Goal: Task Accomplishment & Management: Complete application form

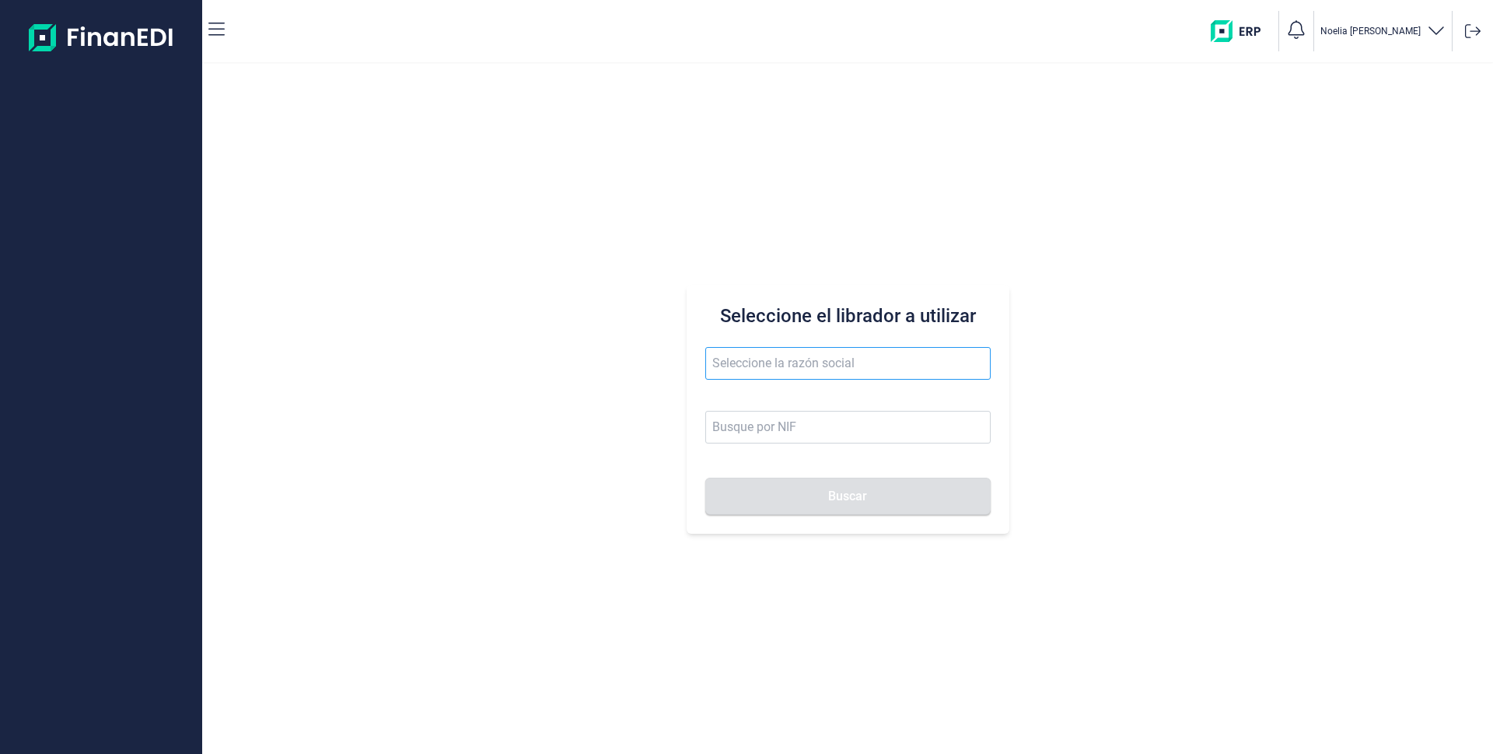
click at [780, 369] on input "text" at bounding box center [847, 363] width 285 height 33
click at [771, 398] on li "JUALEX CANARIAS SL" at bounding box center [847, 401] width 285 height 31
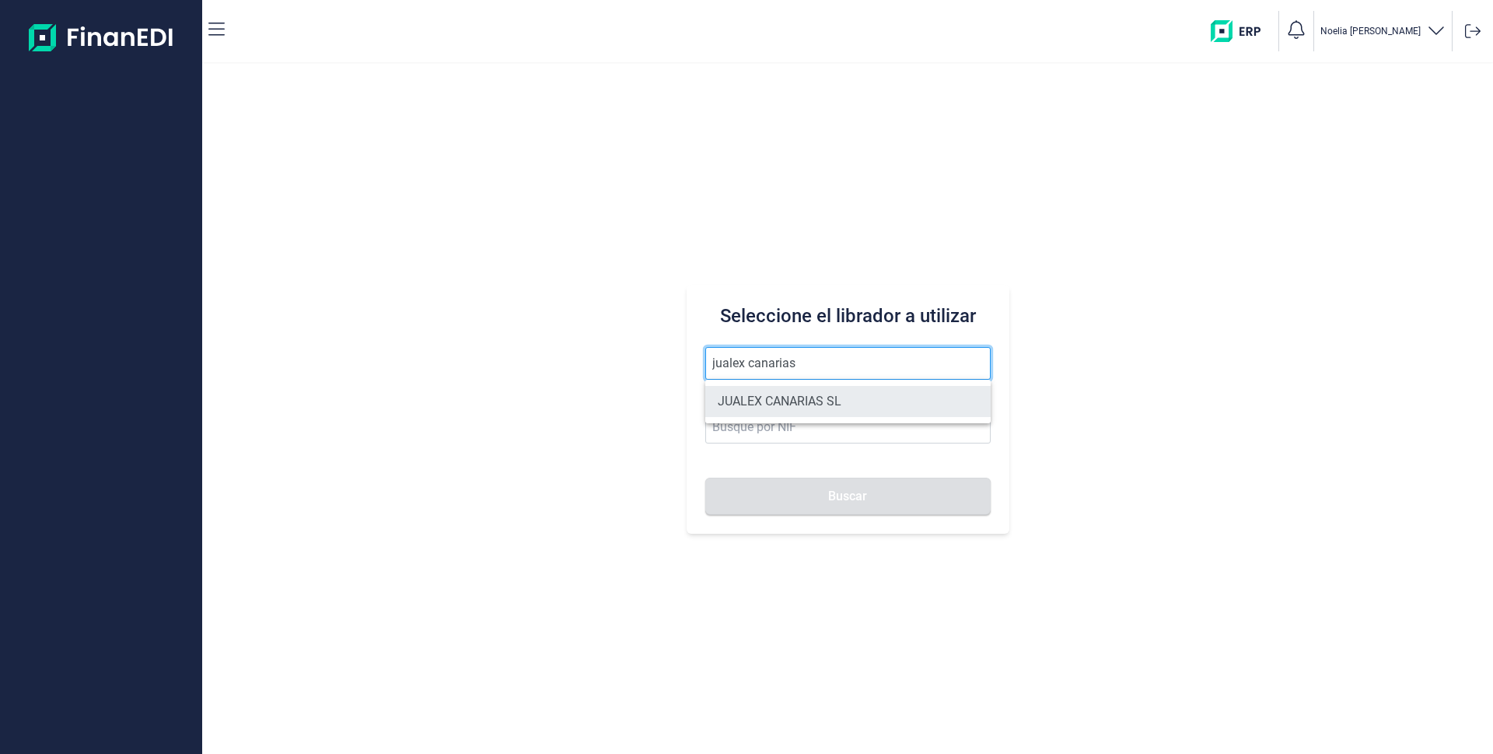
type input "JUALEX CANARIAS SL"
type input "B76526797"
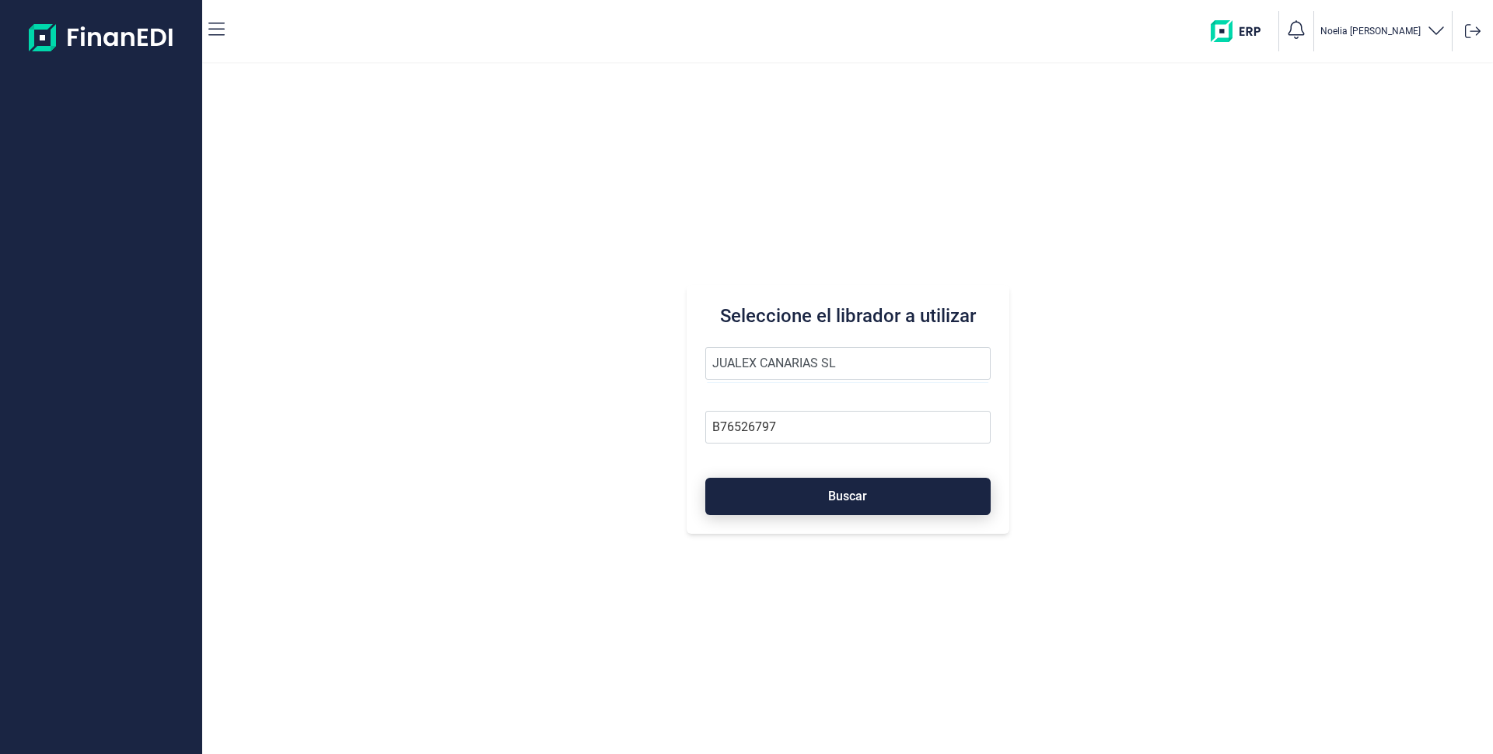
click at [817, 499] on button "Buscar" at bounding box center [847, 495] width 285 height 37
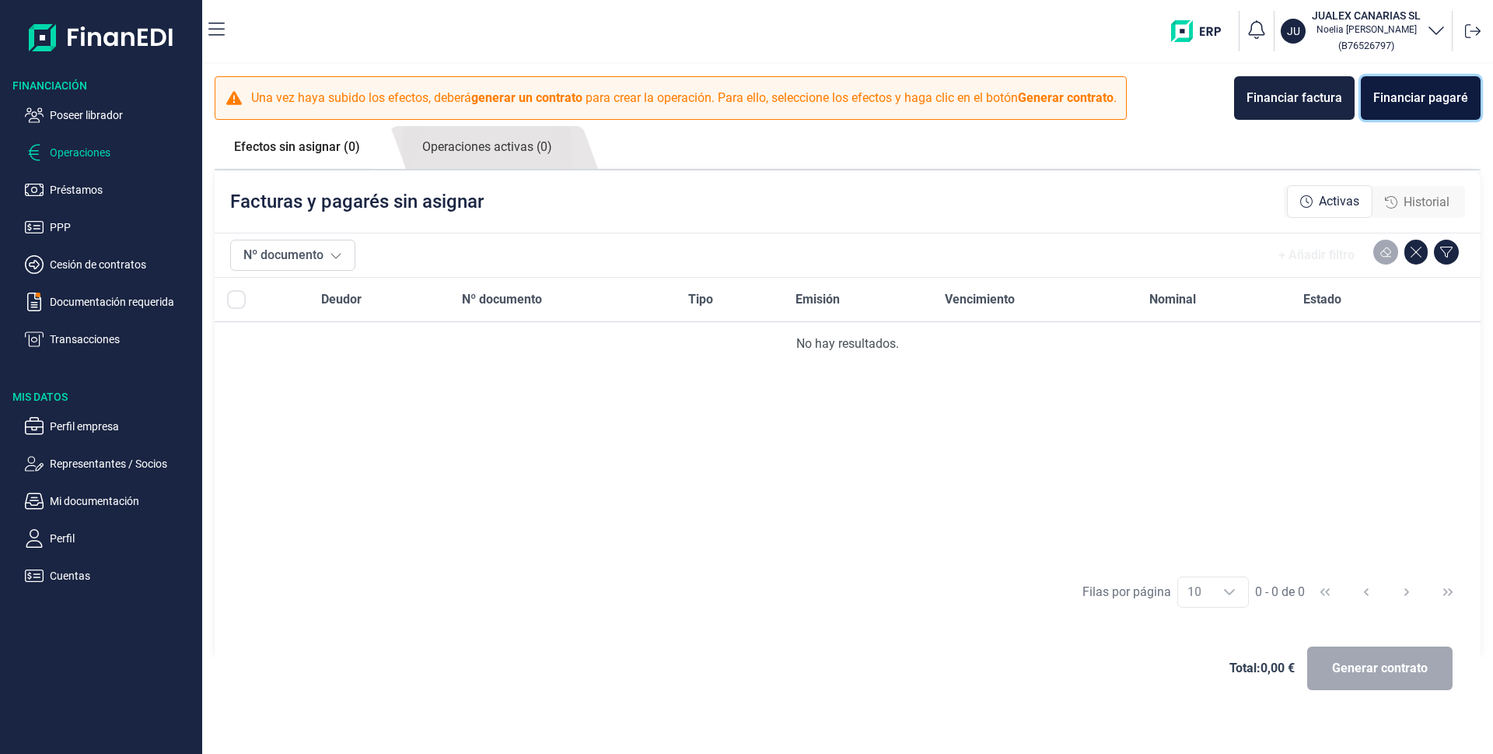
click at [1433, 96] on div "Financiar pagaré" at bounding box center [1420, 98] width 95 height 19
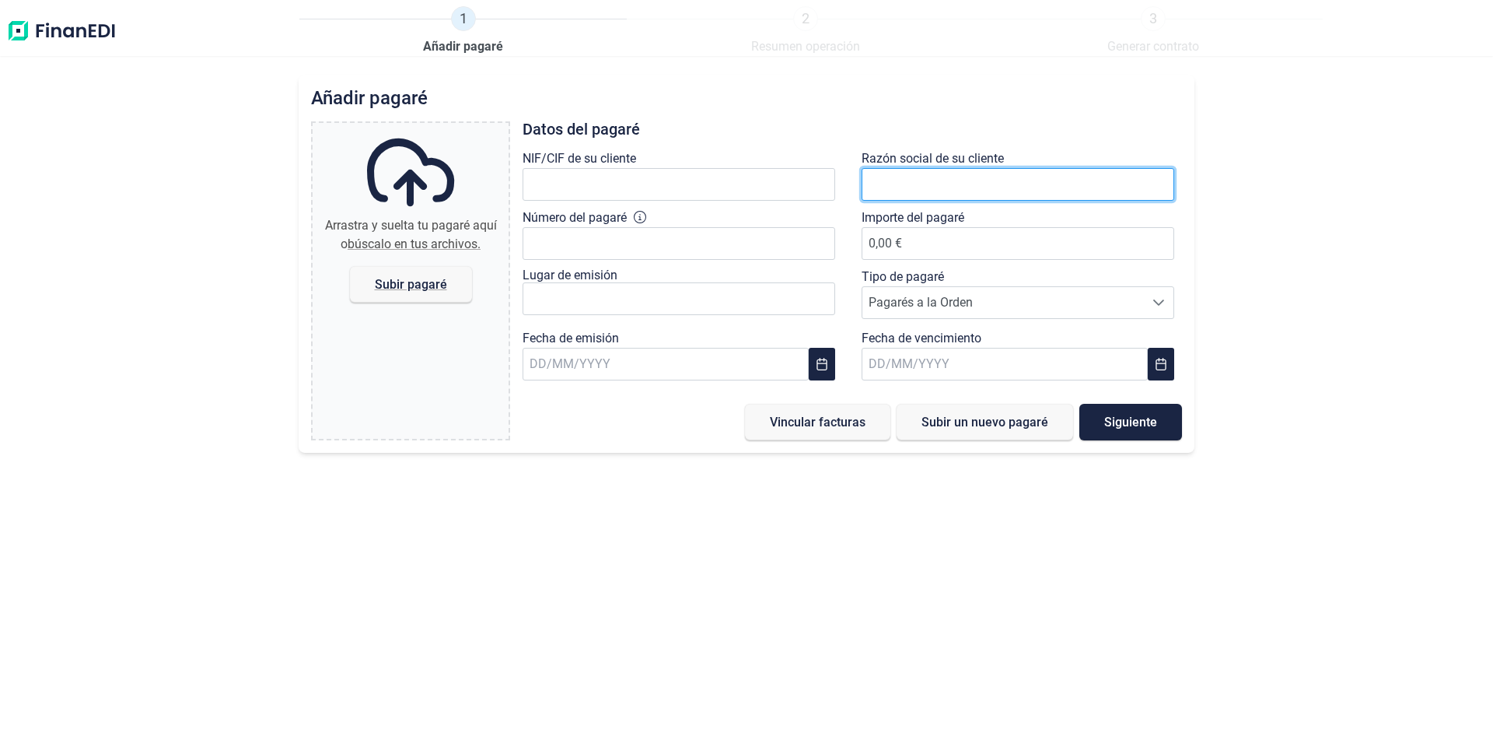
click at [937, 177] on input "text" at bounding box center [1018, 184] width 313 height 33
type input "ALIMENTACIÓN Y BEBIDAS [PERSON_NAME]"
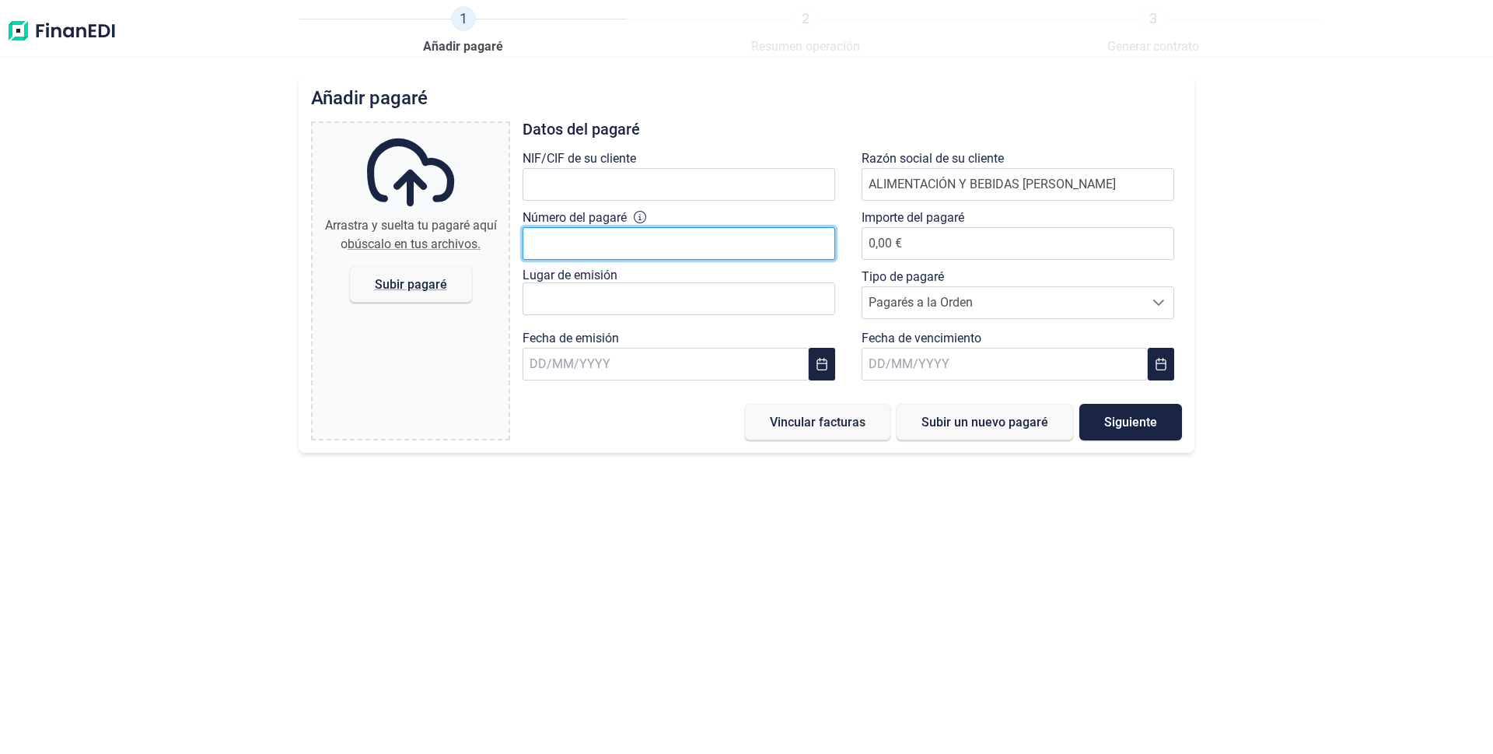
click at [587, 231] on input "Número del pagaré" at bounding box center [679, 243] width 313 height 33
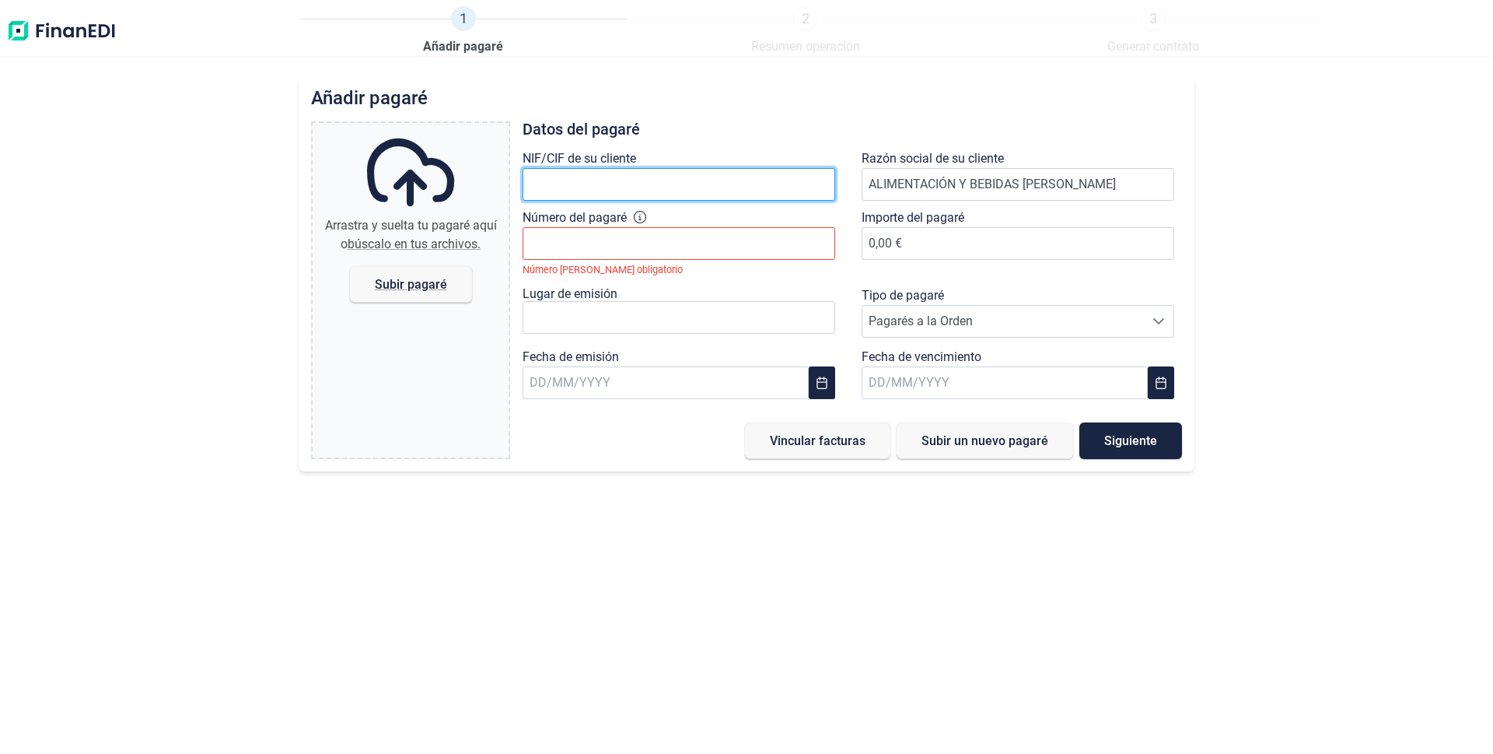
click at [622, 170] on input "text" at bounding box center [679, 184] width 313 height 33
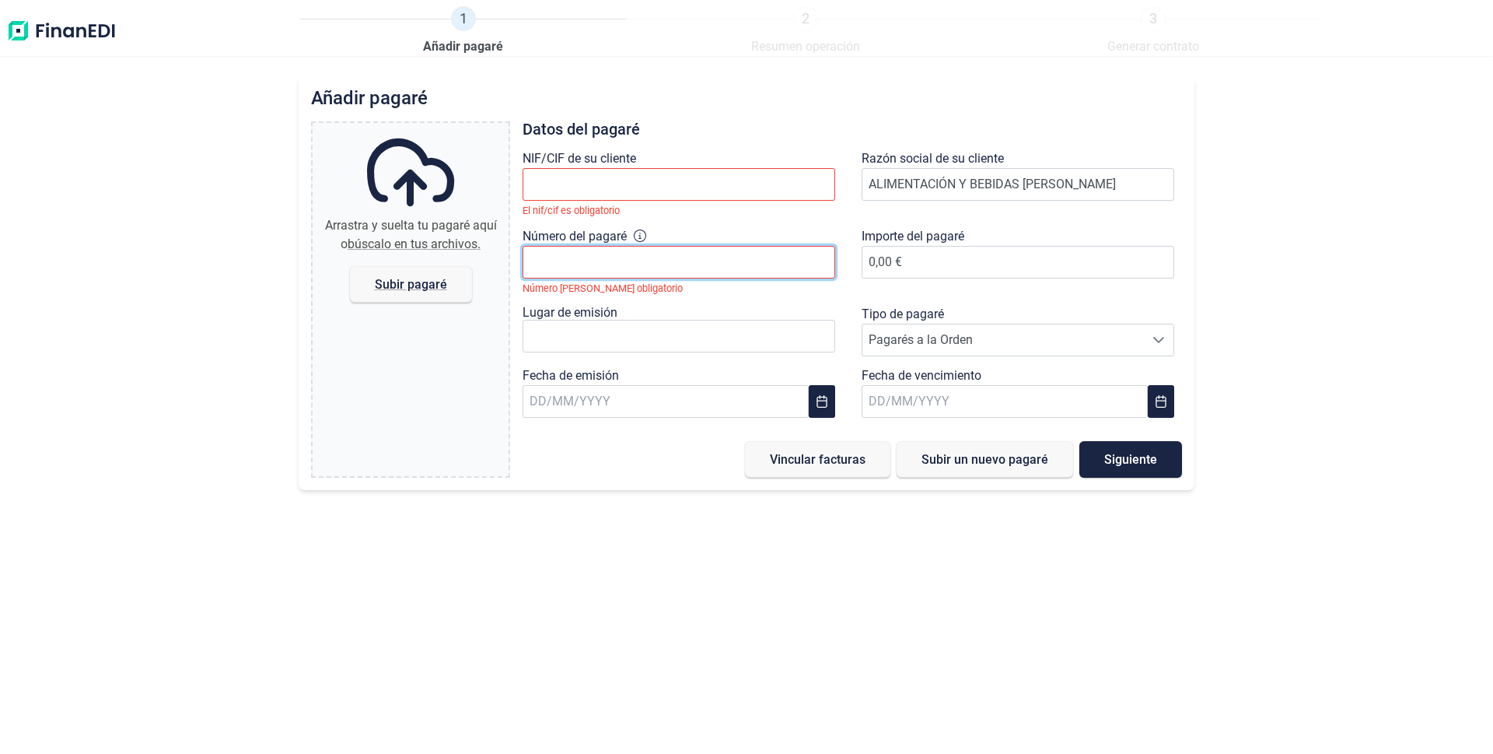
click at [583, 240] on div "Número del [PERSON_NAME] Número [PERSON_NAME] obligatorio" at bounding box center [683, 266] width 320 height 78
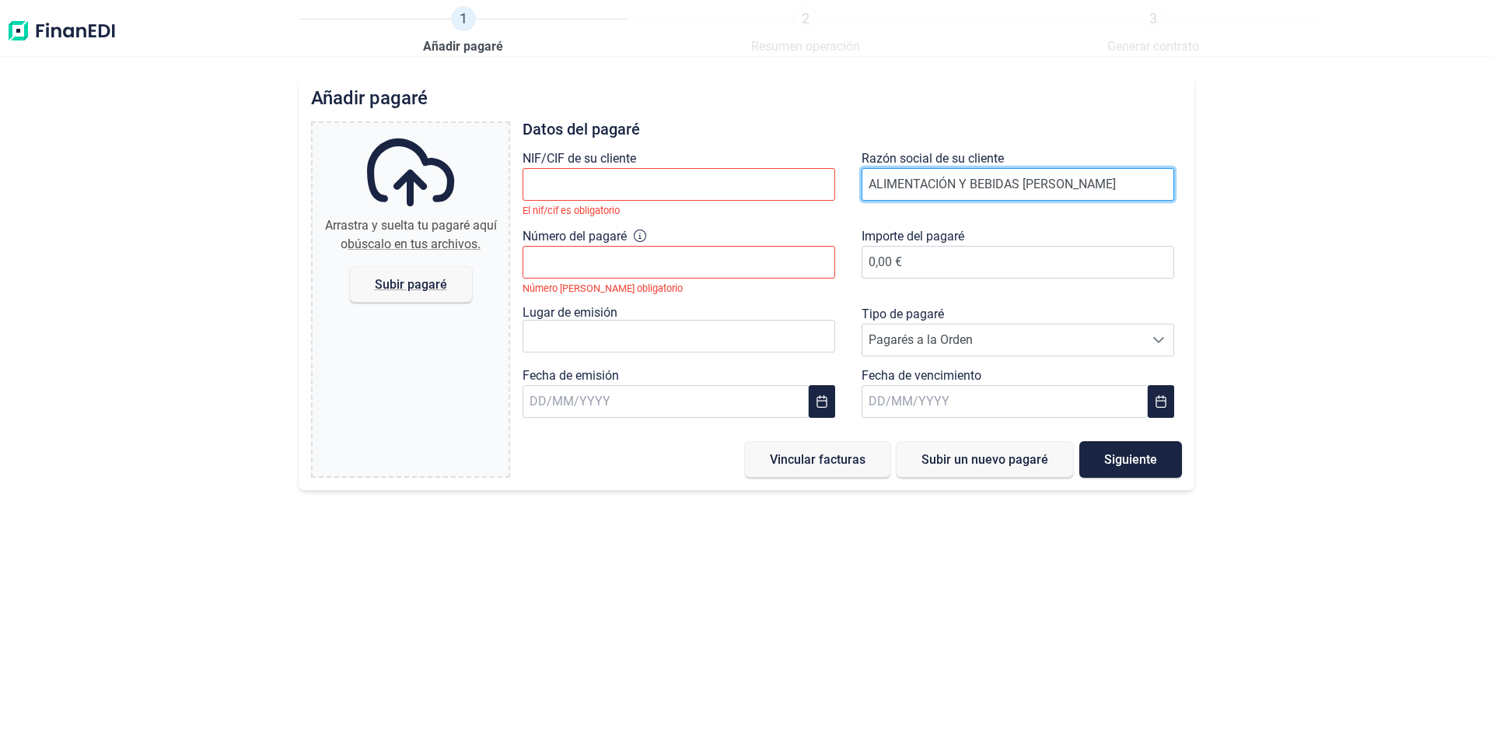
drag, startPoint x: 1127, startPoint y: 184, endPoint x: 1118, endPoint y: 186, distance: 8.7
click at [1124, 184] on input "ALIMENTACIÓN Y BEBIDAS [PERSON_NAME]" at bounding box center [1018, 184] width 313 height 33
drag, startPoint x: 1124, startPoint y: 184, endPoint x: 712, endPoint y: 171, distance: 411.6
click at [729, 175] on div "NIF/CIF de su cliente El nif/cif es obligatorio Razón social de su cliente ALIM…" at bounding box center [852, 287] width 678 height 276
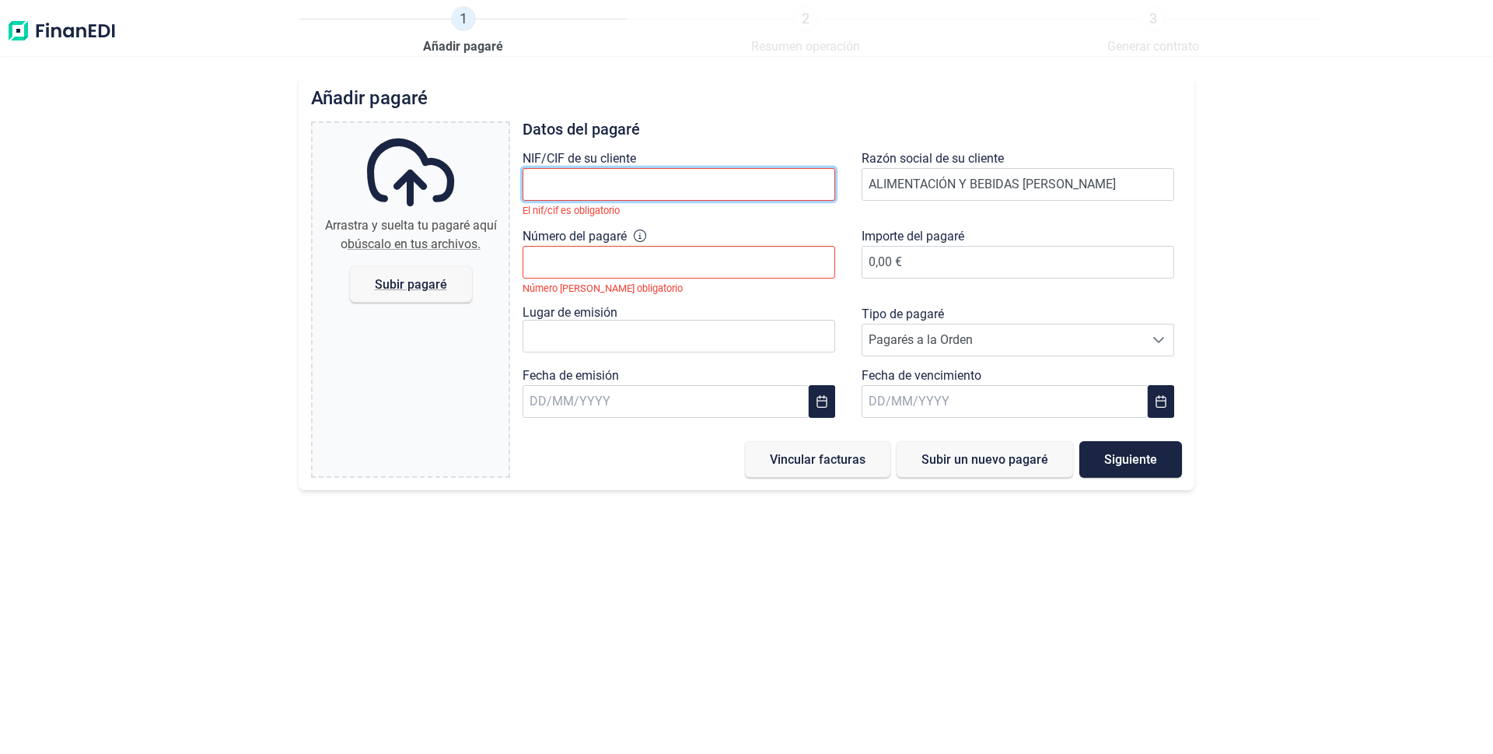
click at [609, 177] on input "text" at bounding box center [679, 184] width 313 height 33
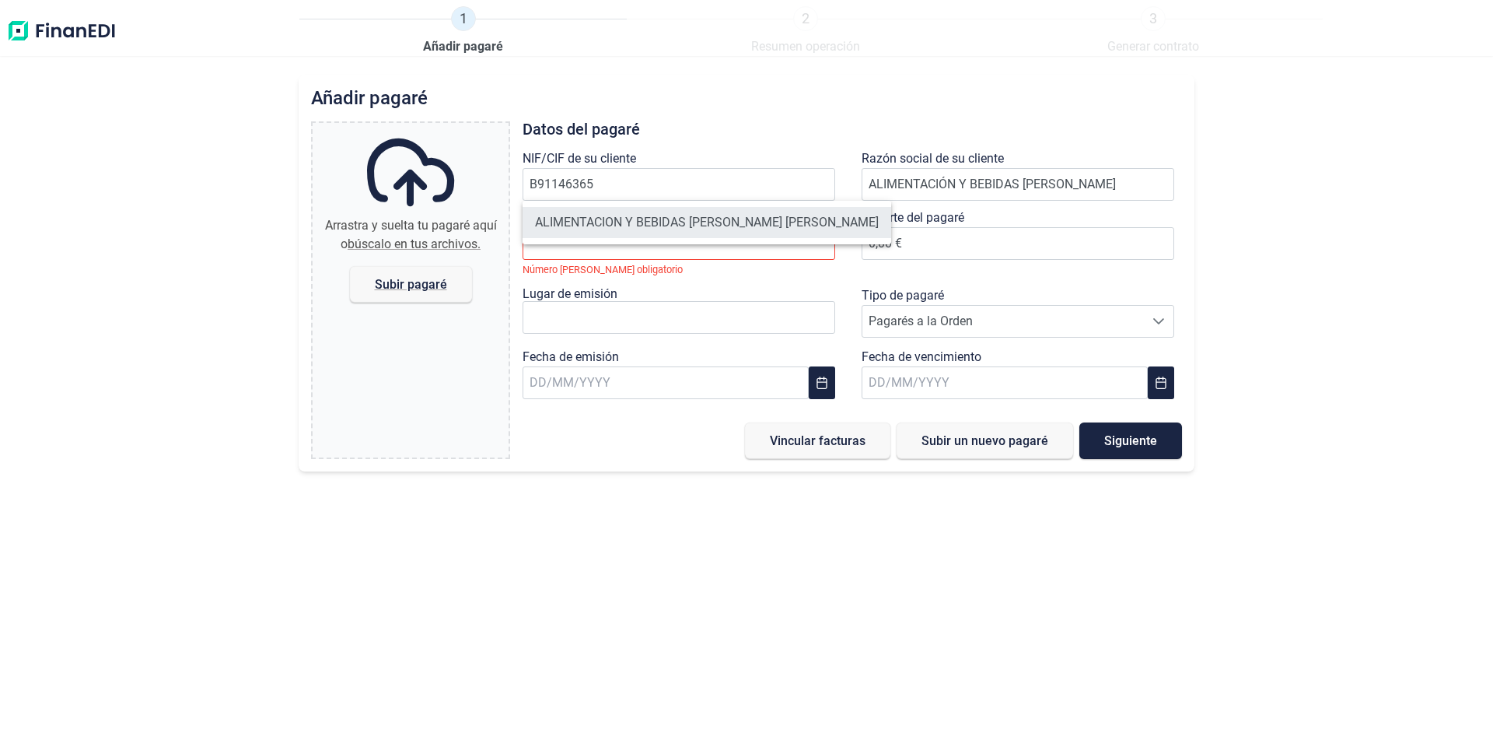
click at [754, 219] on li "ALIMENTACION Y BEBIDAS [PERSON_NAME] [PERSON_NAME]" at bounding box center [707, 222] width 369 height 31
type input "B91146365"
type input "ALIMENTACION Y BEBIDAS [PERSON_NAME] [PERSON_NAME]"
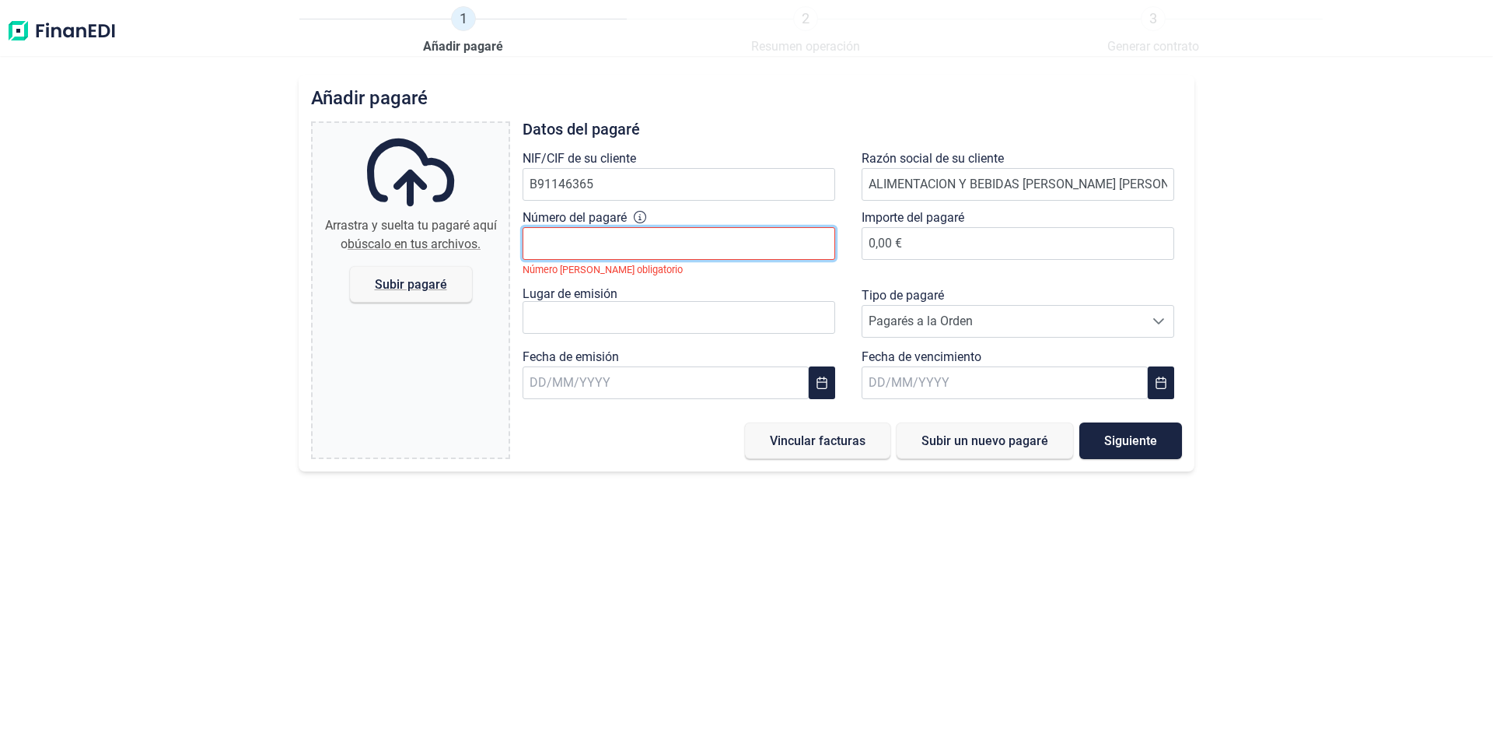
click at [572, 245] on input "Número del pagaré" at bounding box center [679, 243] width 313 height 33
type input "67888536"
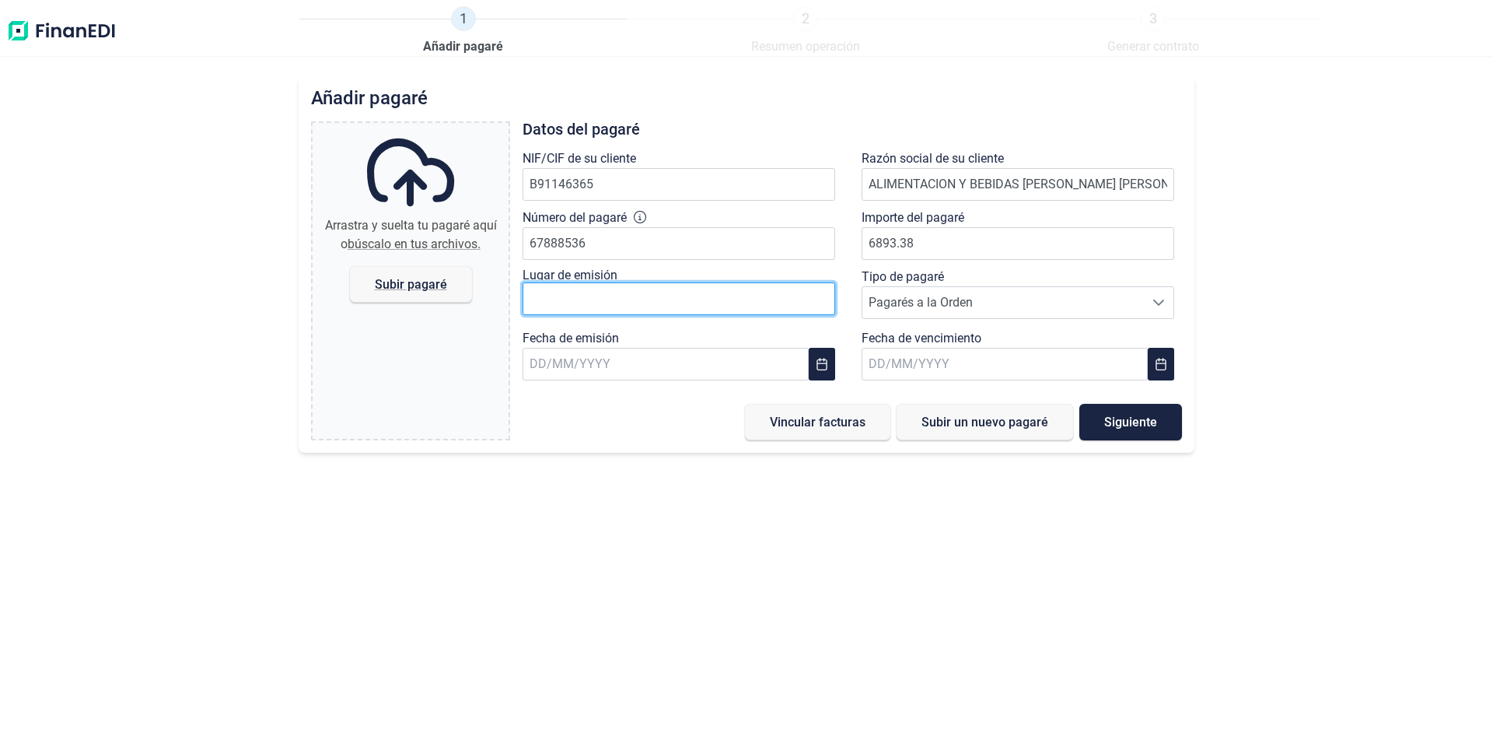
type input "6.893,38 €"
click at [601, 309] on input "text" at bounding box center [679, 298] width 313 height 33
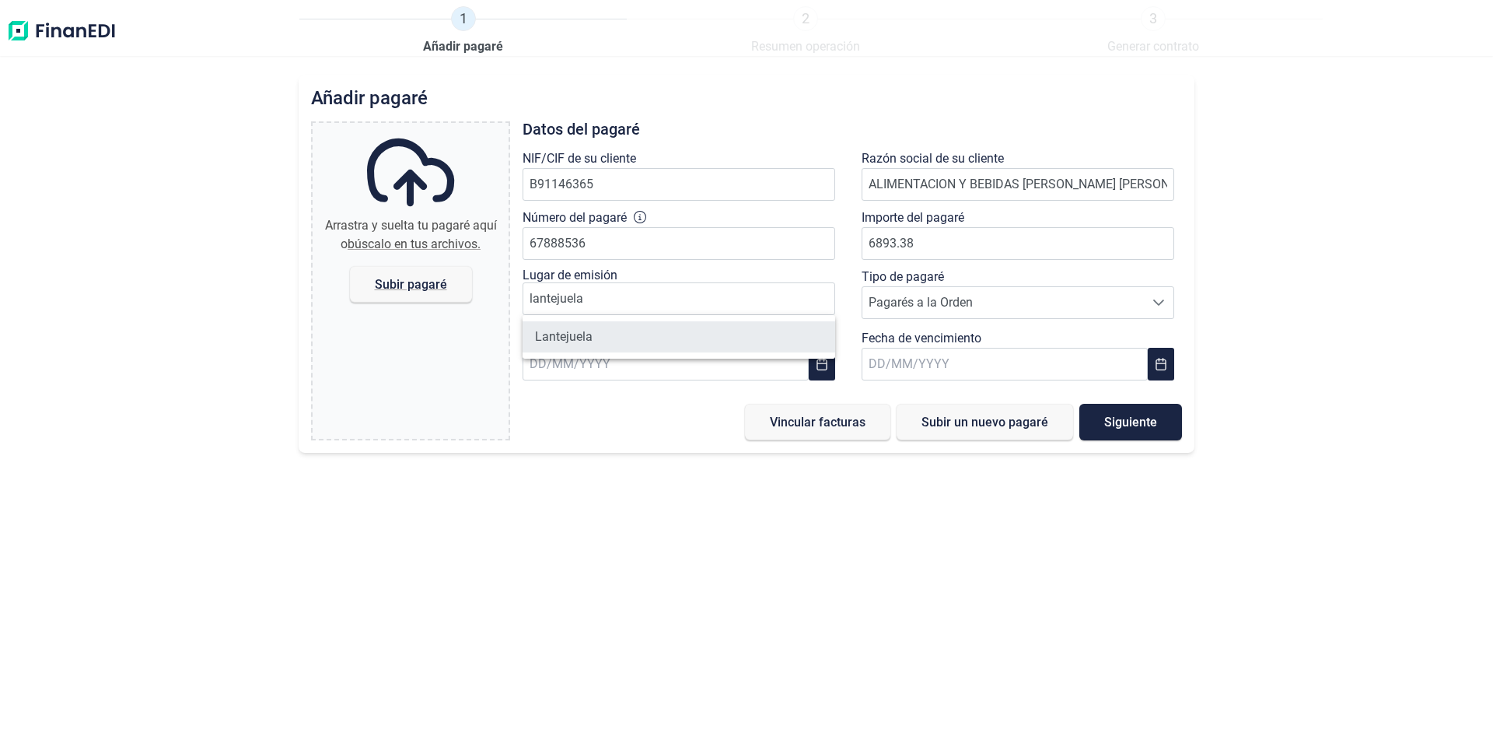
click at [541, 338] on li "Lantejuela" at bounding box center [679, 336] width 313 height 31
type input "Lantejuela"
click at [666, 360] on input "text" at bounding box center [666, 364] width 286 height 33
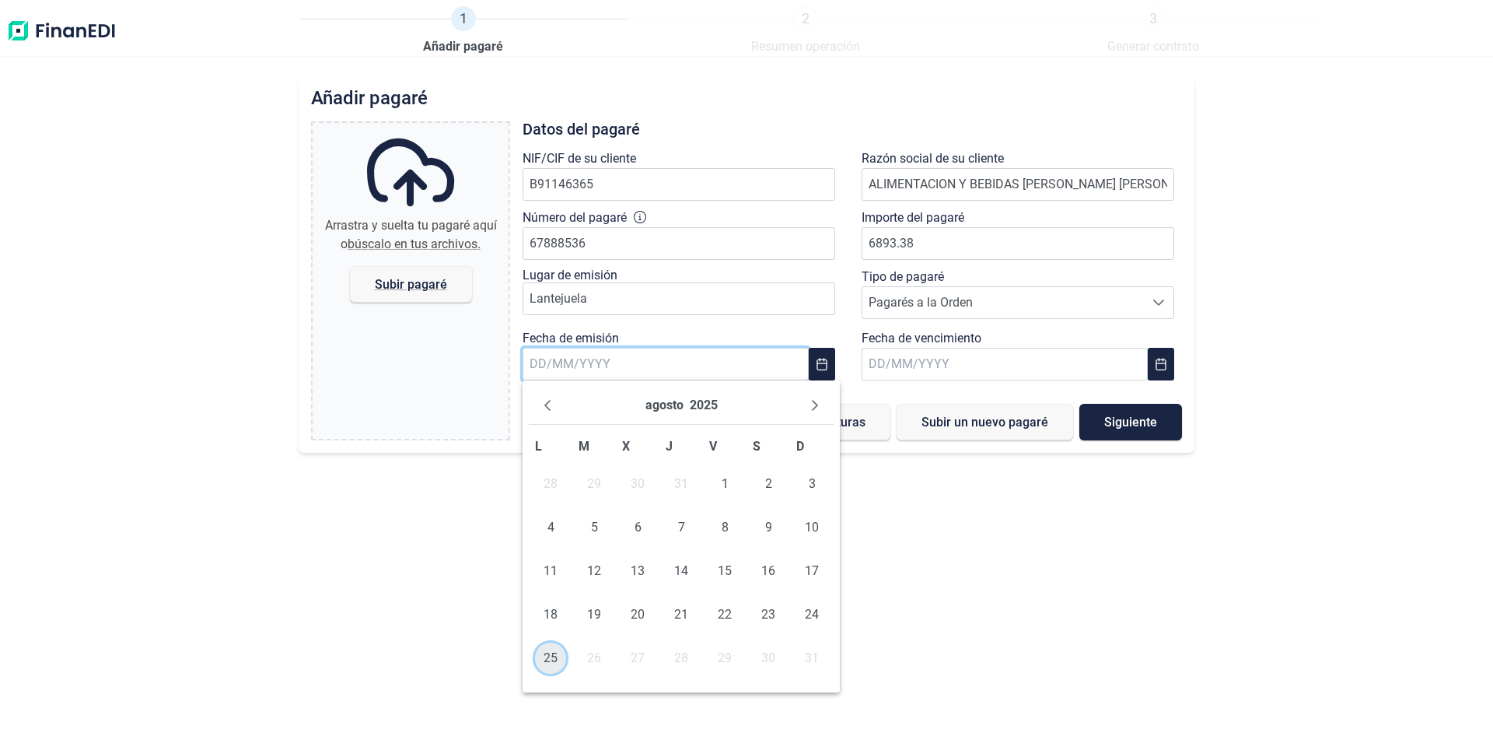
click at [547, 658] on span "25" at bounding box center [550, 657] width 31 height 31
type input "[DATE]"
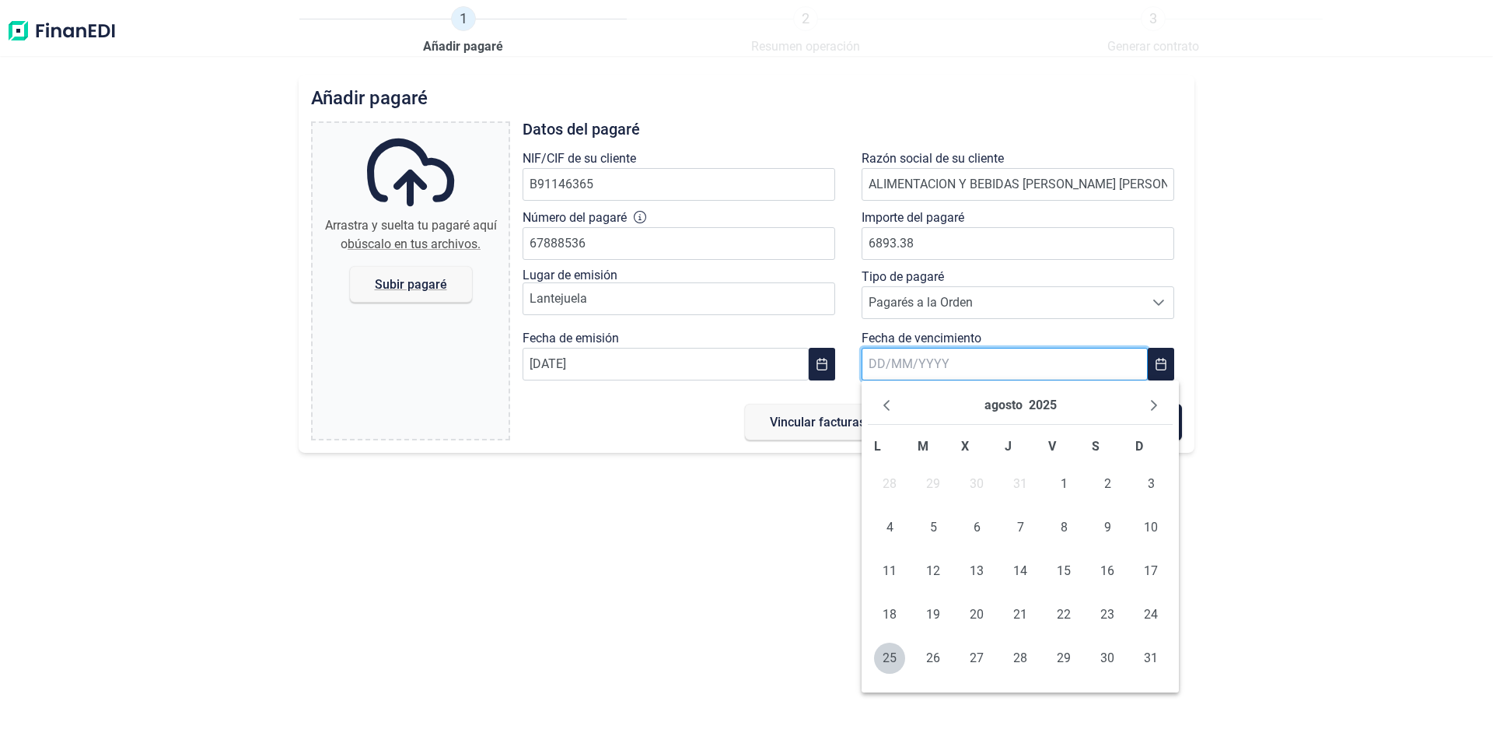
click at [954, 369] on input "text" at bounding box center [1005, 364] width 286 height 33
click at [1150, 401] on icon "Next Month" at bounding box center [1154, 405] width 12 height 12
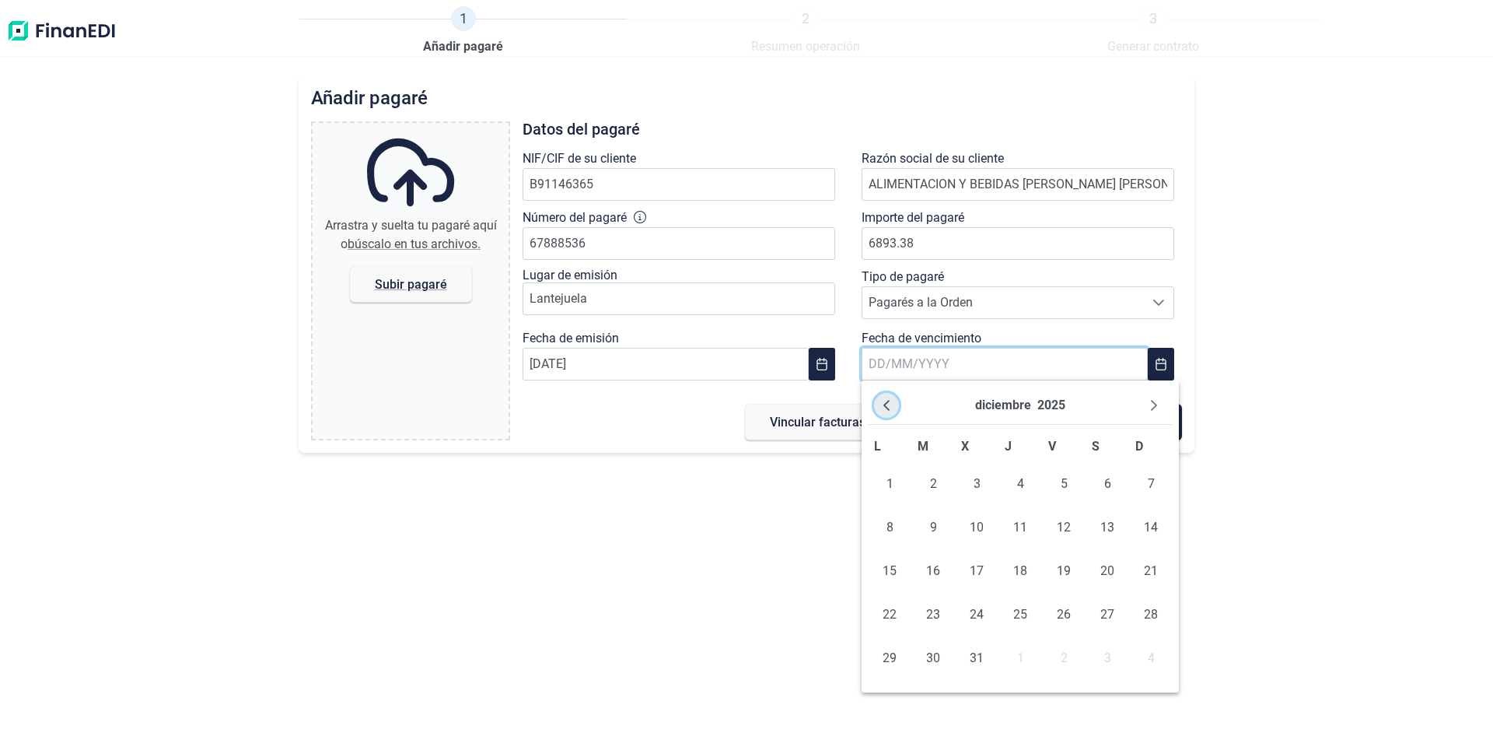
click at [883, 404] on icon "Previous Month" at bounding box center [886, 405] width 12 height 12
click at [887, 569] on span "10" at bounding box center [889, 570] width 31 height 31
type input "[DATE]"
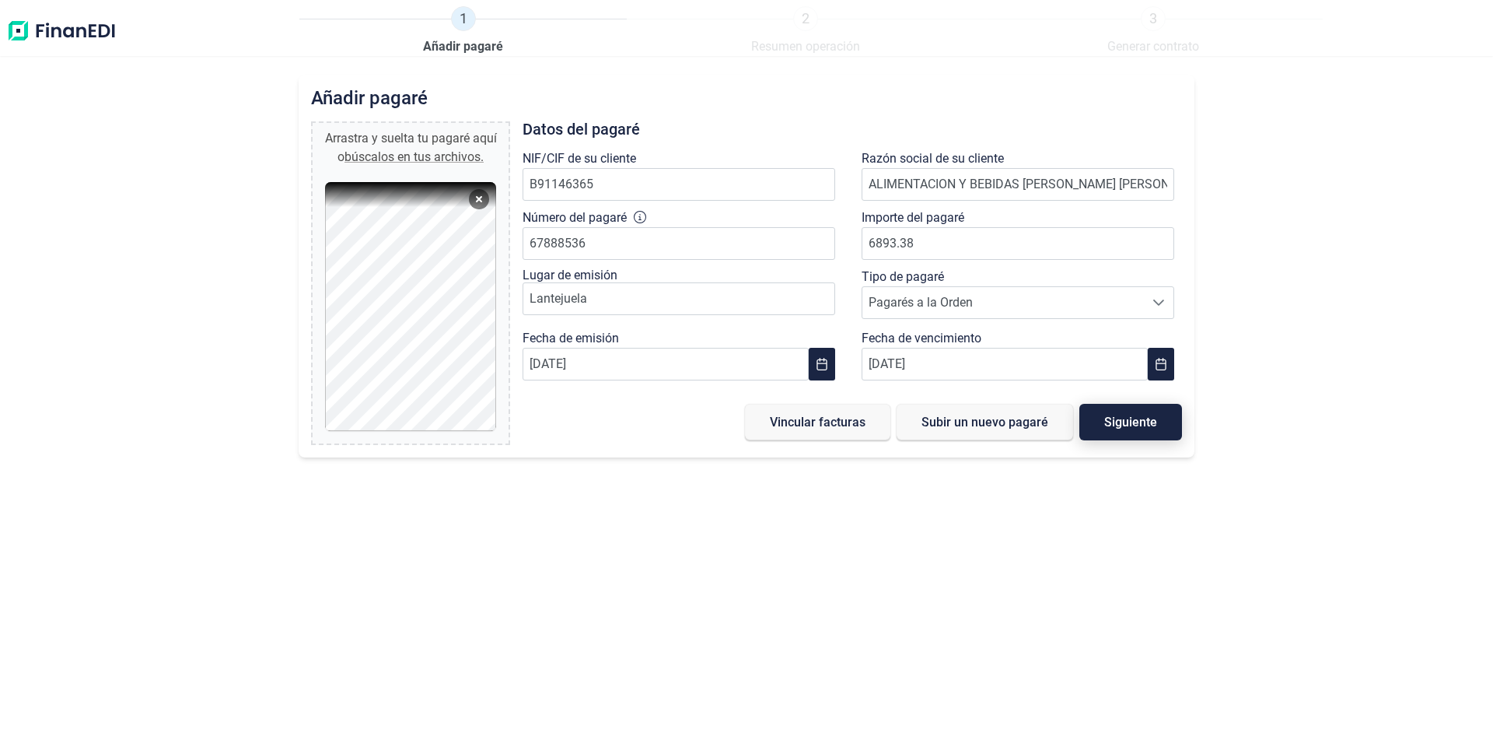
click at [1142, 421] on span "Siguiente" at bounding box center [1130, 422] width 53 height 12
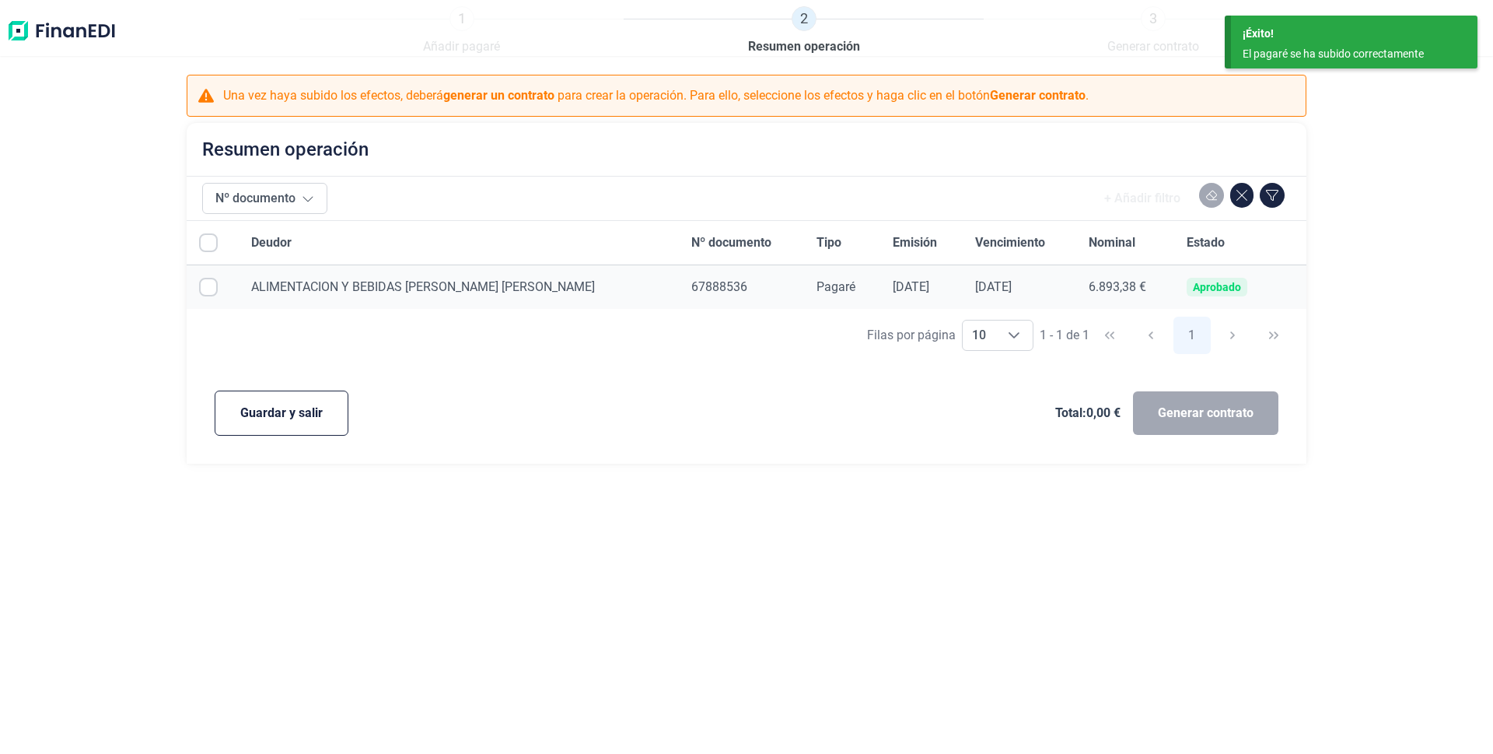
checkbox input "true"
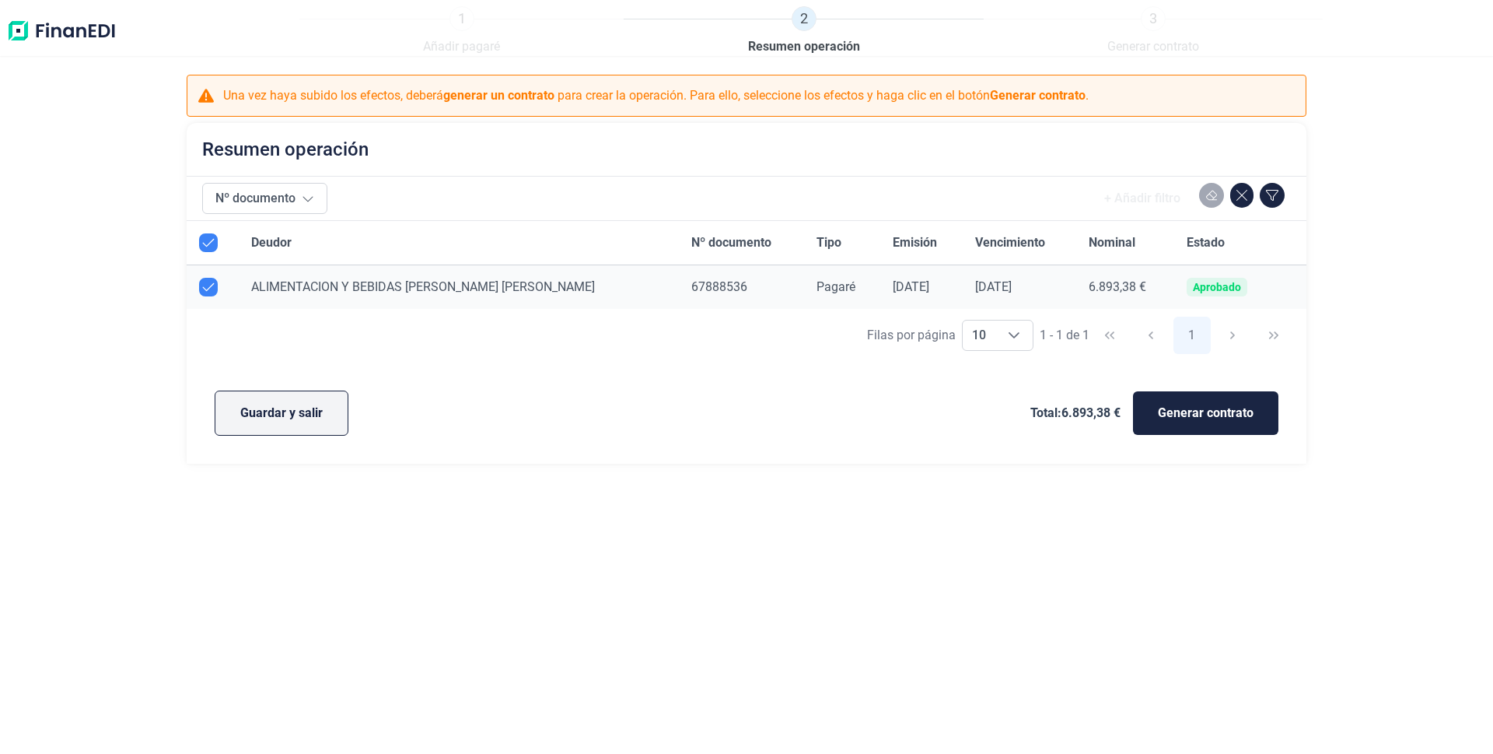
click at [288, 417] on span "Guardar y salir" at bounding box center [281, 413] width 82 height 19
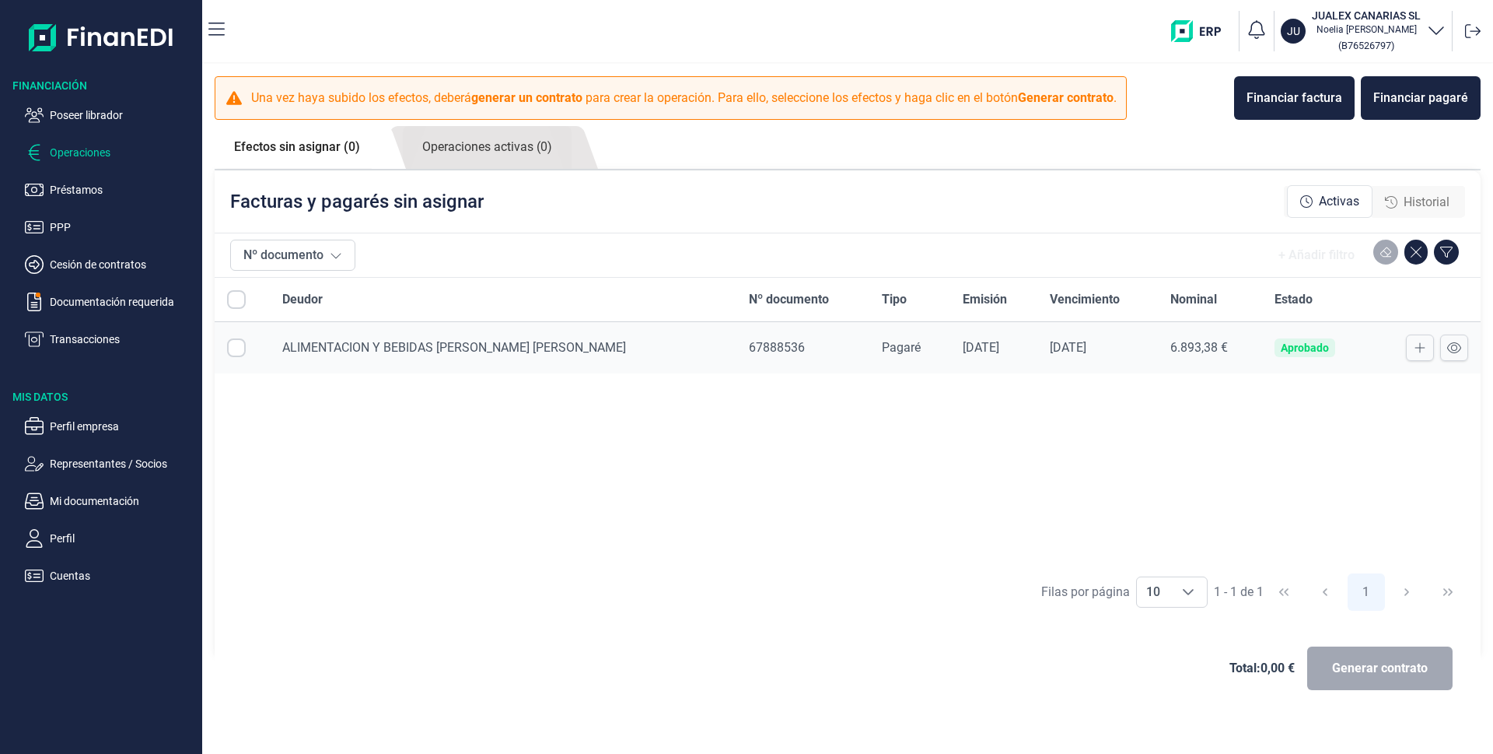
checkbox input "true"
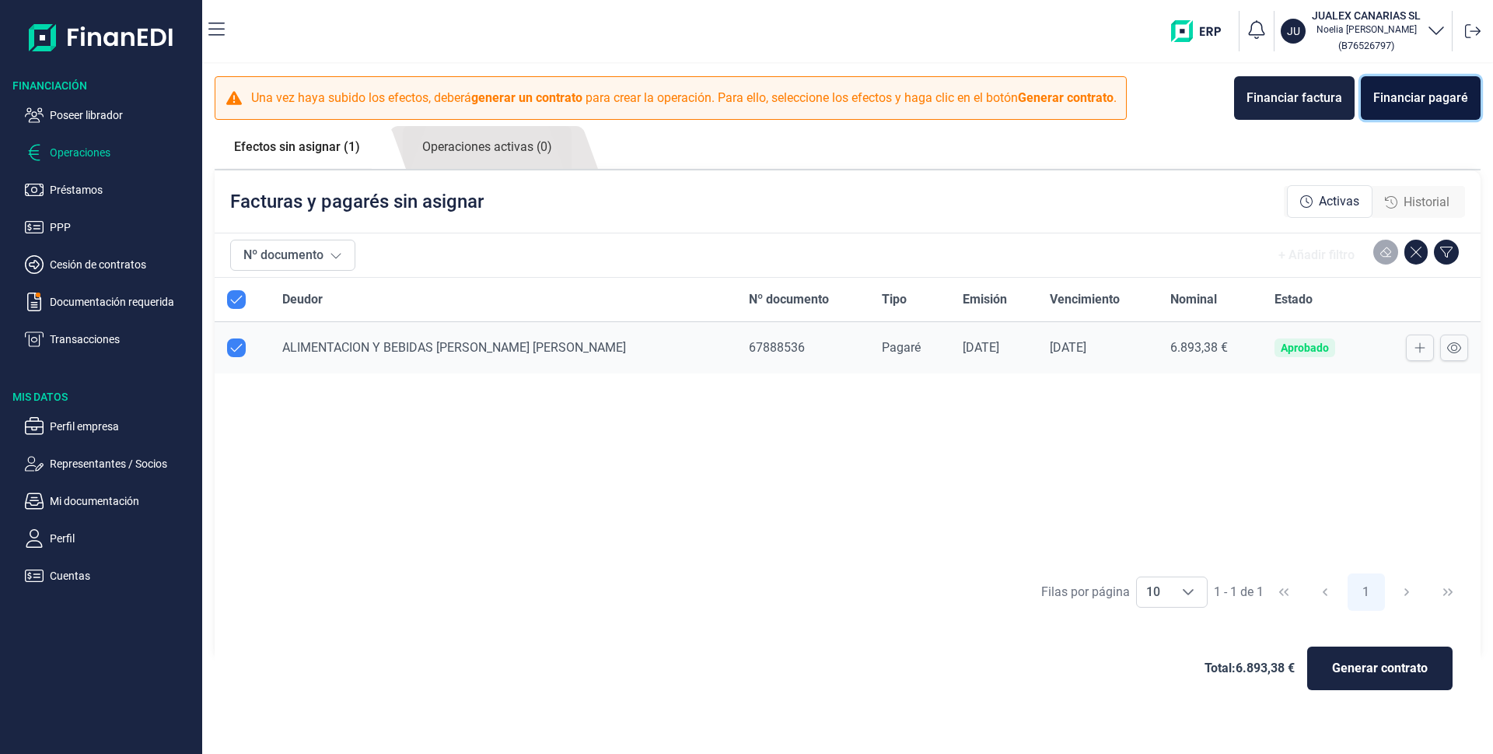
click at [1413, 100] on div "Financiar pagaré" at bounding box center [1420, 98] width 95 height 19
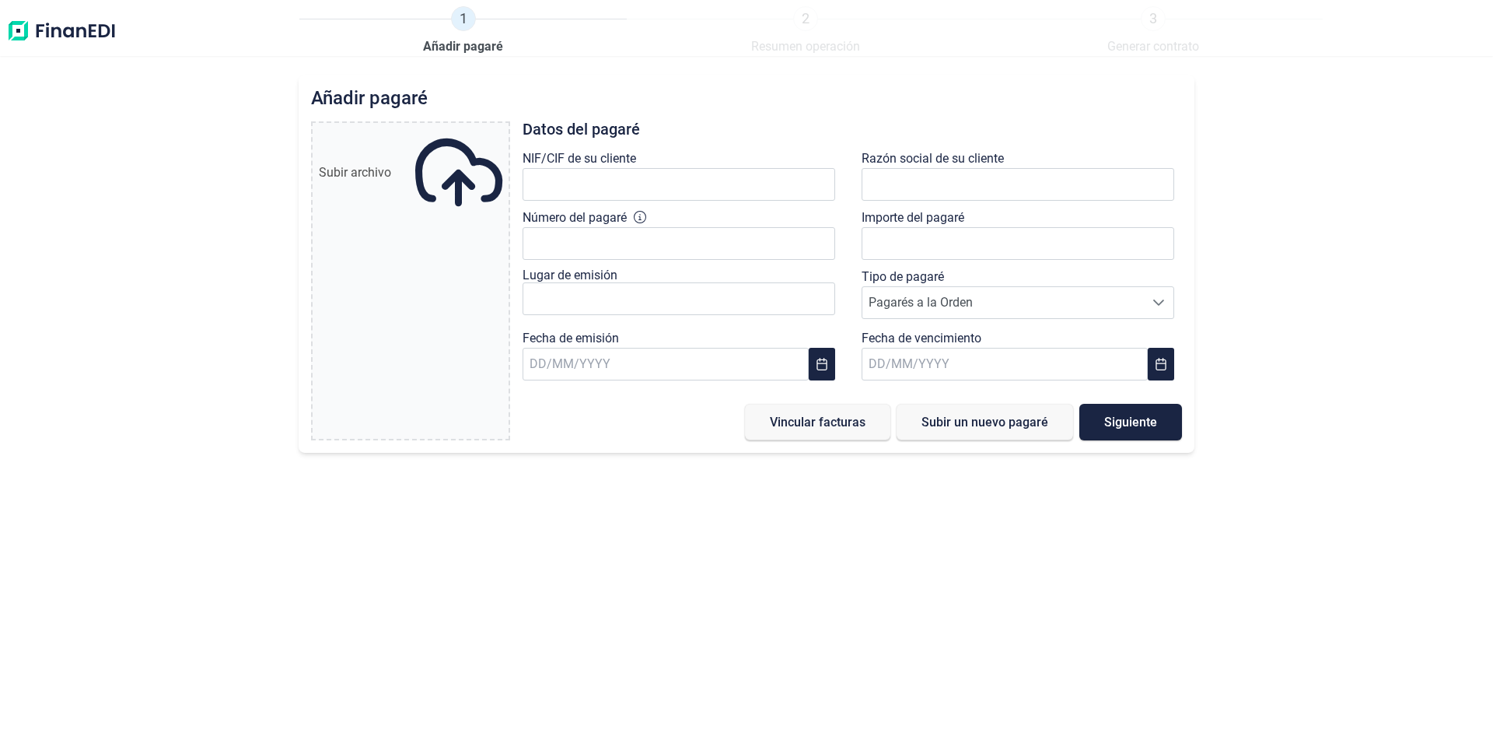
type input "0,00 €"
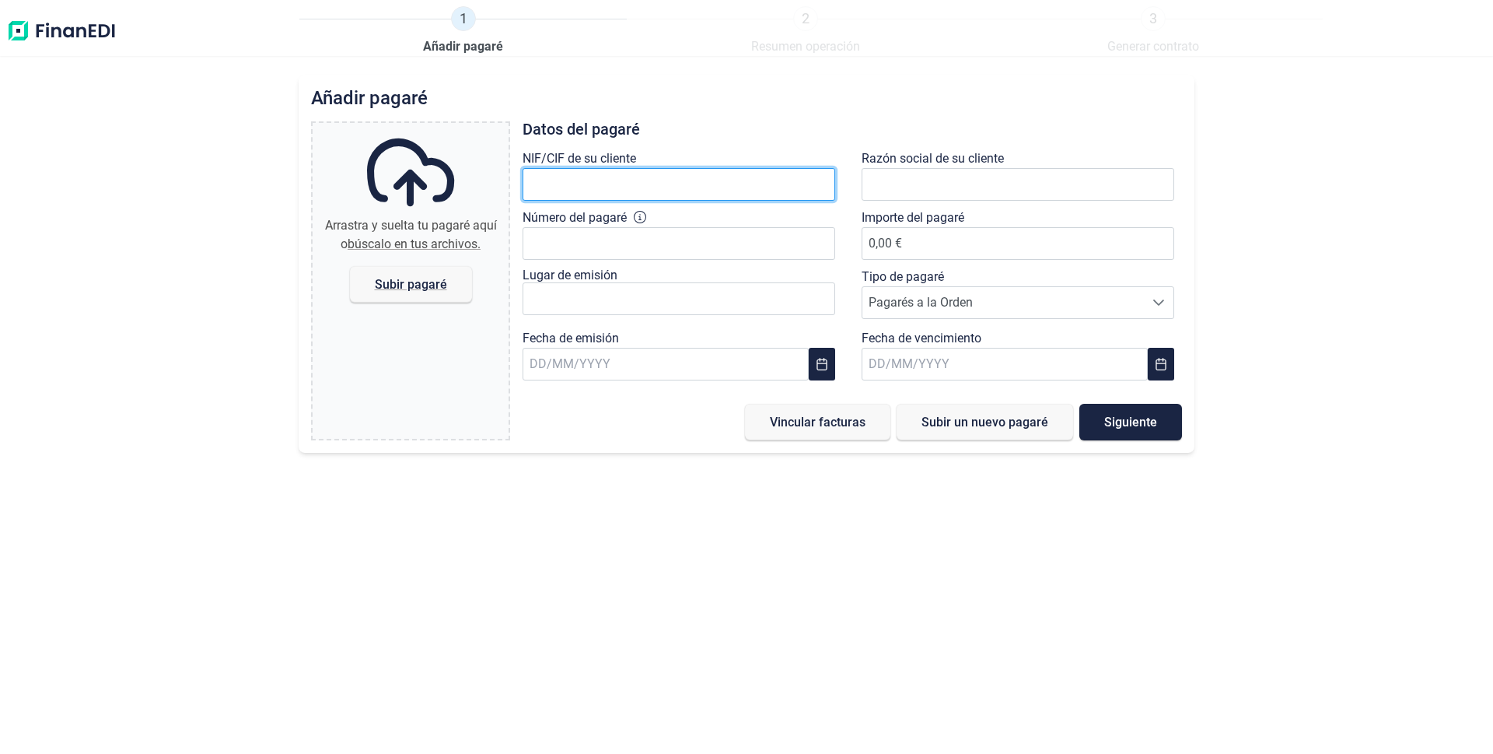
click at [570, 187] on input "text" at bounding box center [679, 184] width 313 height 33
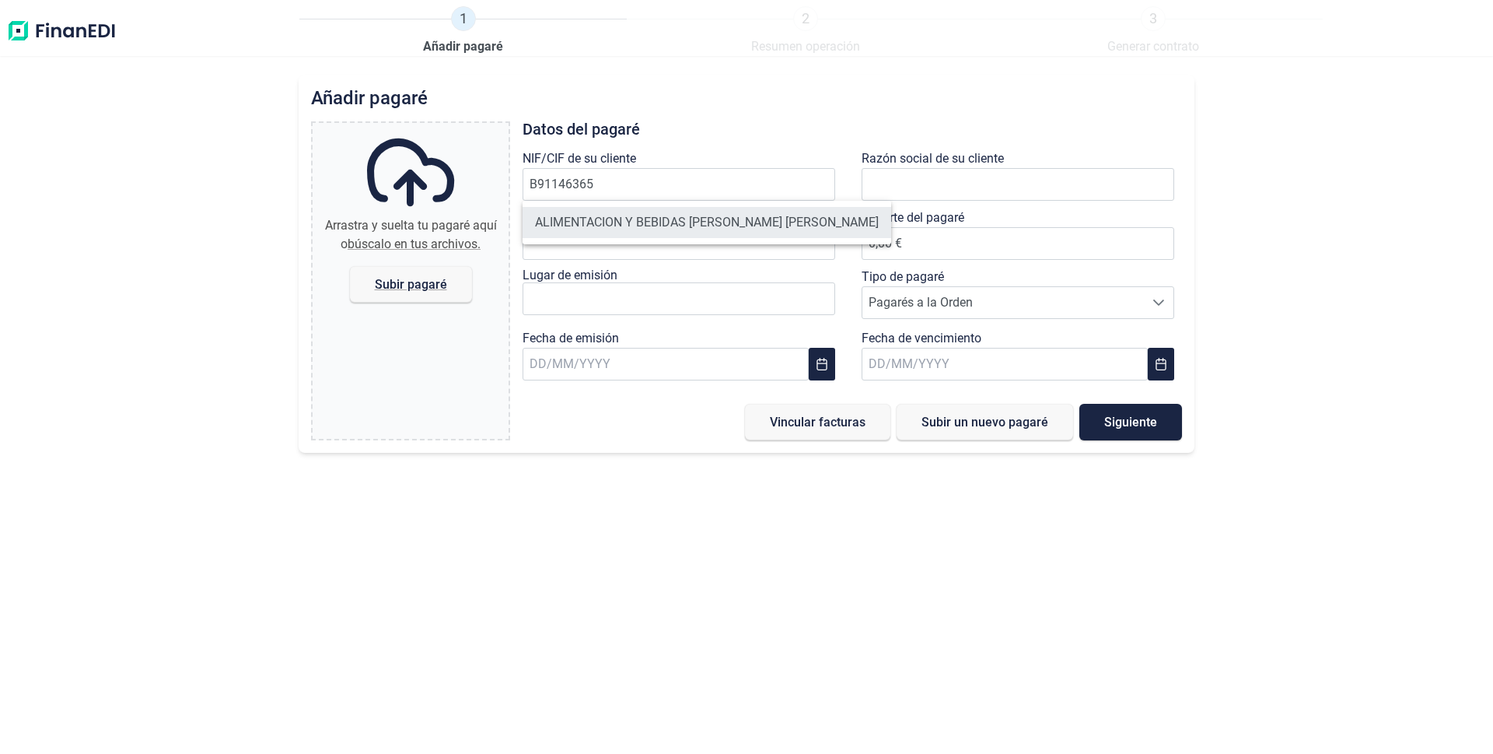
click at [659, 217] on li "ALIMENTACION Y BEBIDAS [PERSON_NAME] [PERSON_NAME]" at bounding box center [707, 222] width 369 height 31
type input "B91146365"
type input "ALIMENTACION Y BEBIDAS [PERSON_NAME] [PERSON_NAME]"
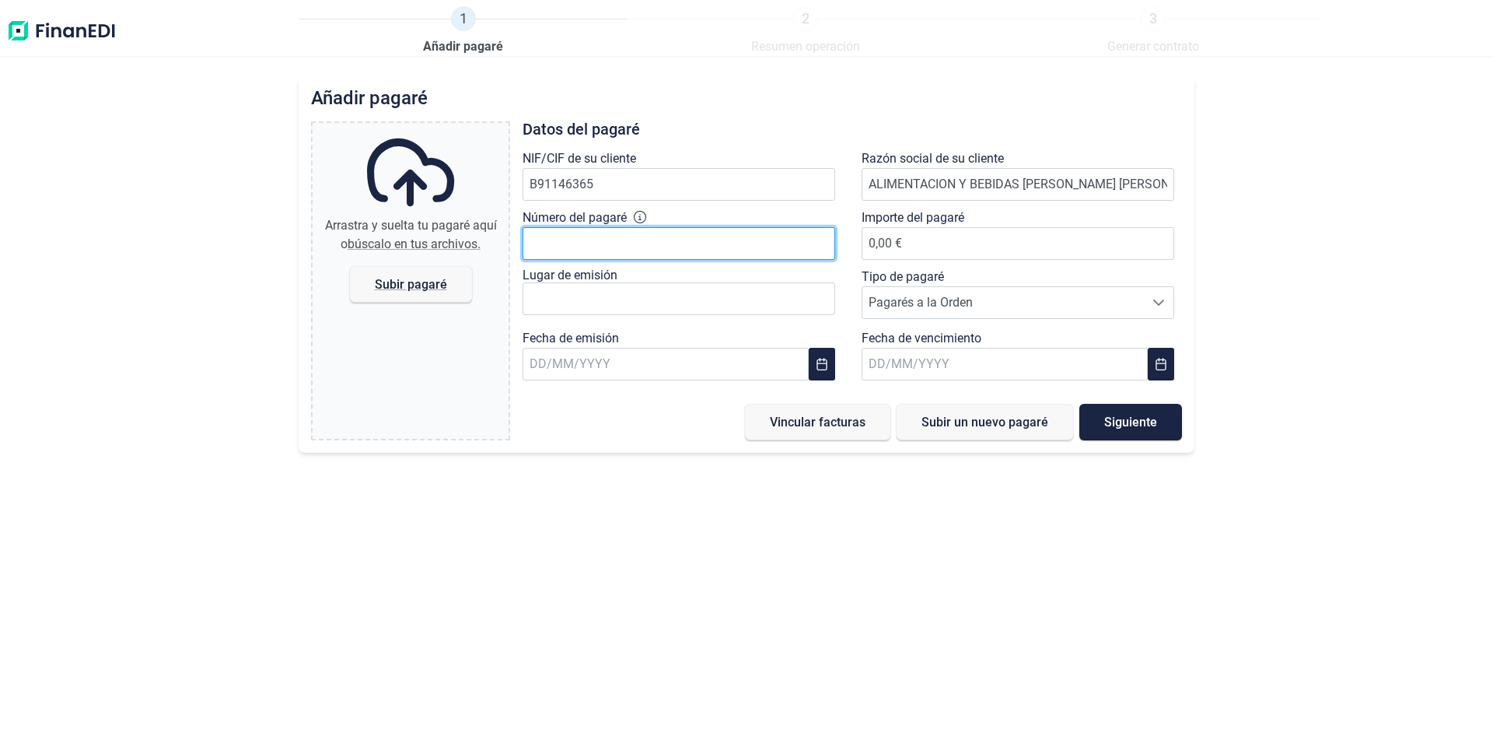
click at [598, 251] on input "Número del pagaré" at bounding box center [679, 243] width 313 height 33
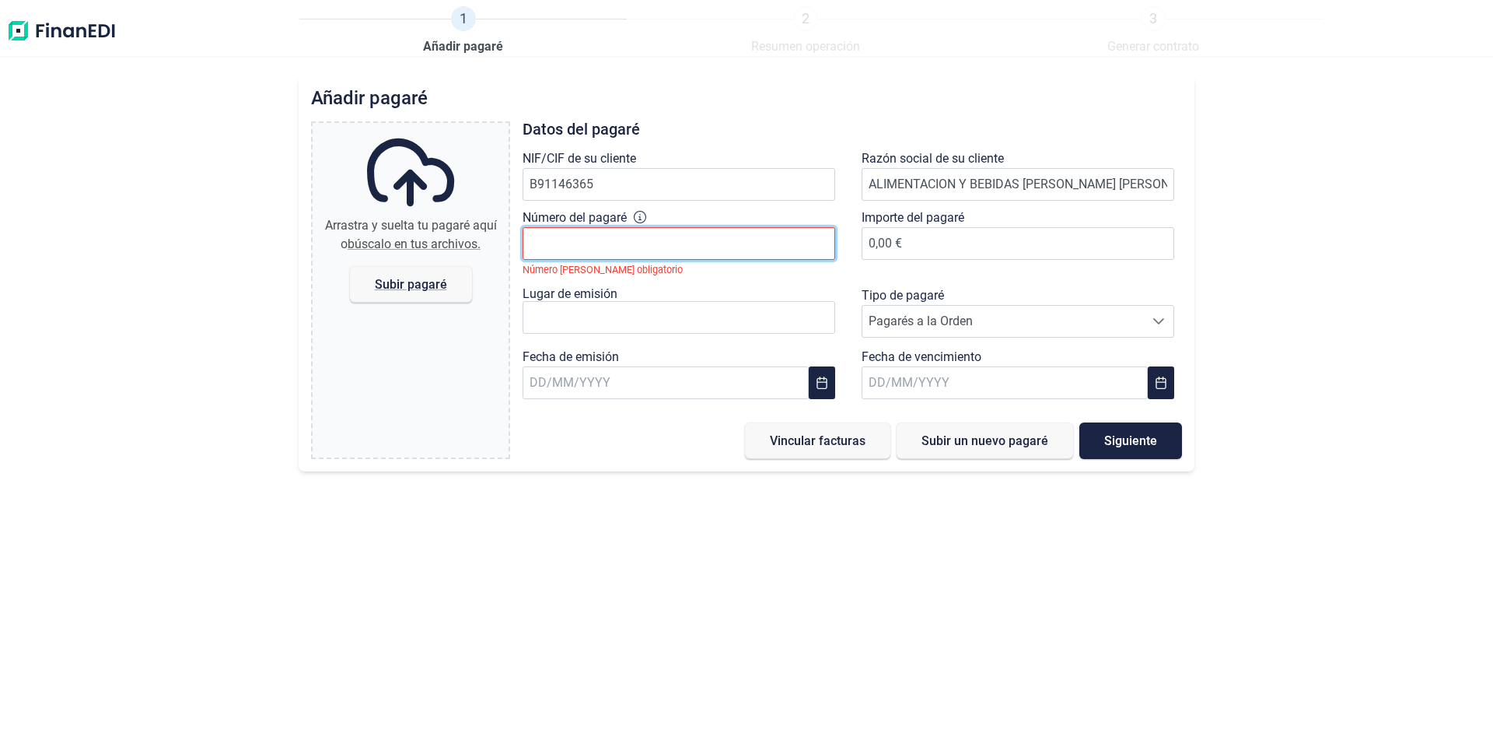
click at [590, 238] on input "Número del pagaré" at bounding box center [679, 243] width 313 height 33
type input "67888540"
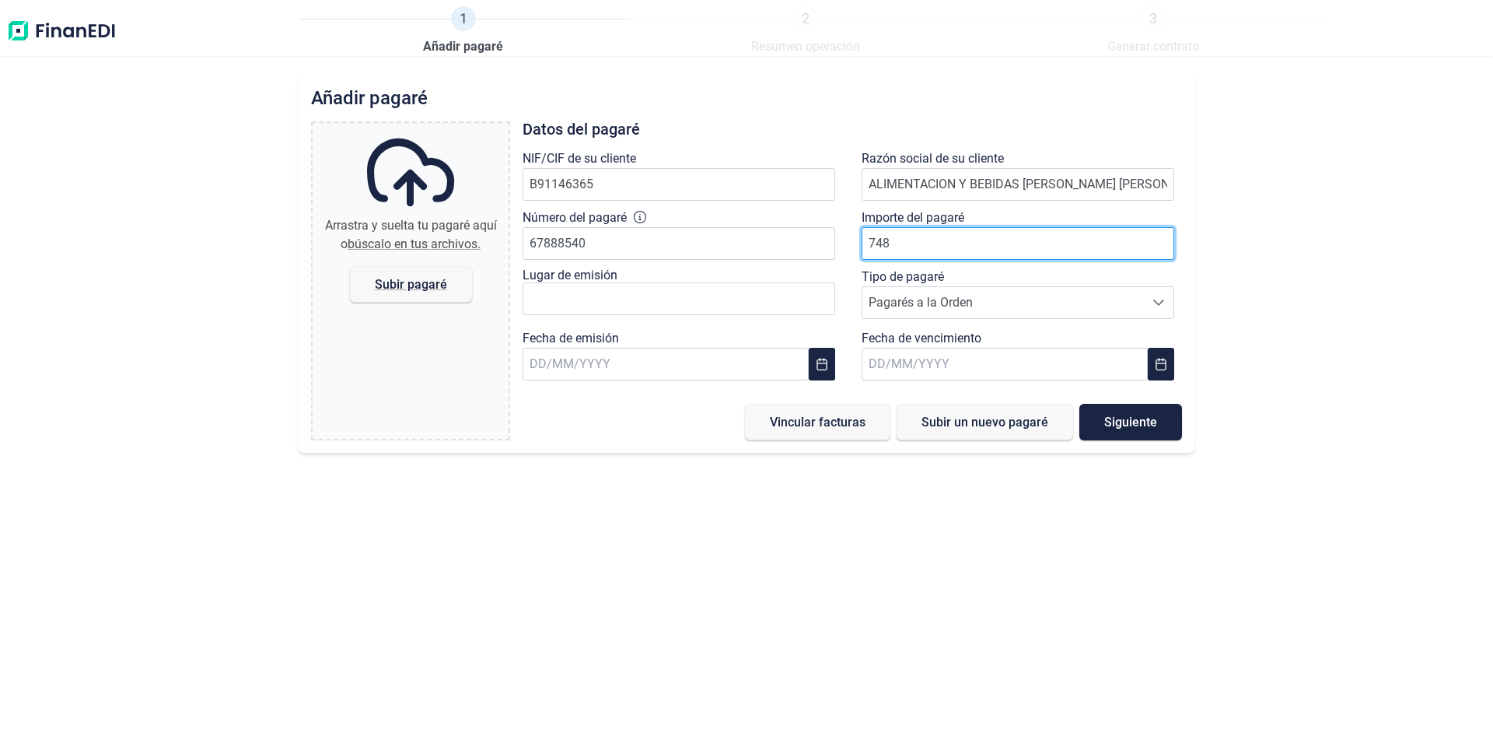
type input "7480"
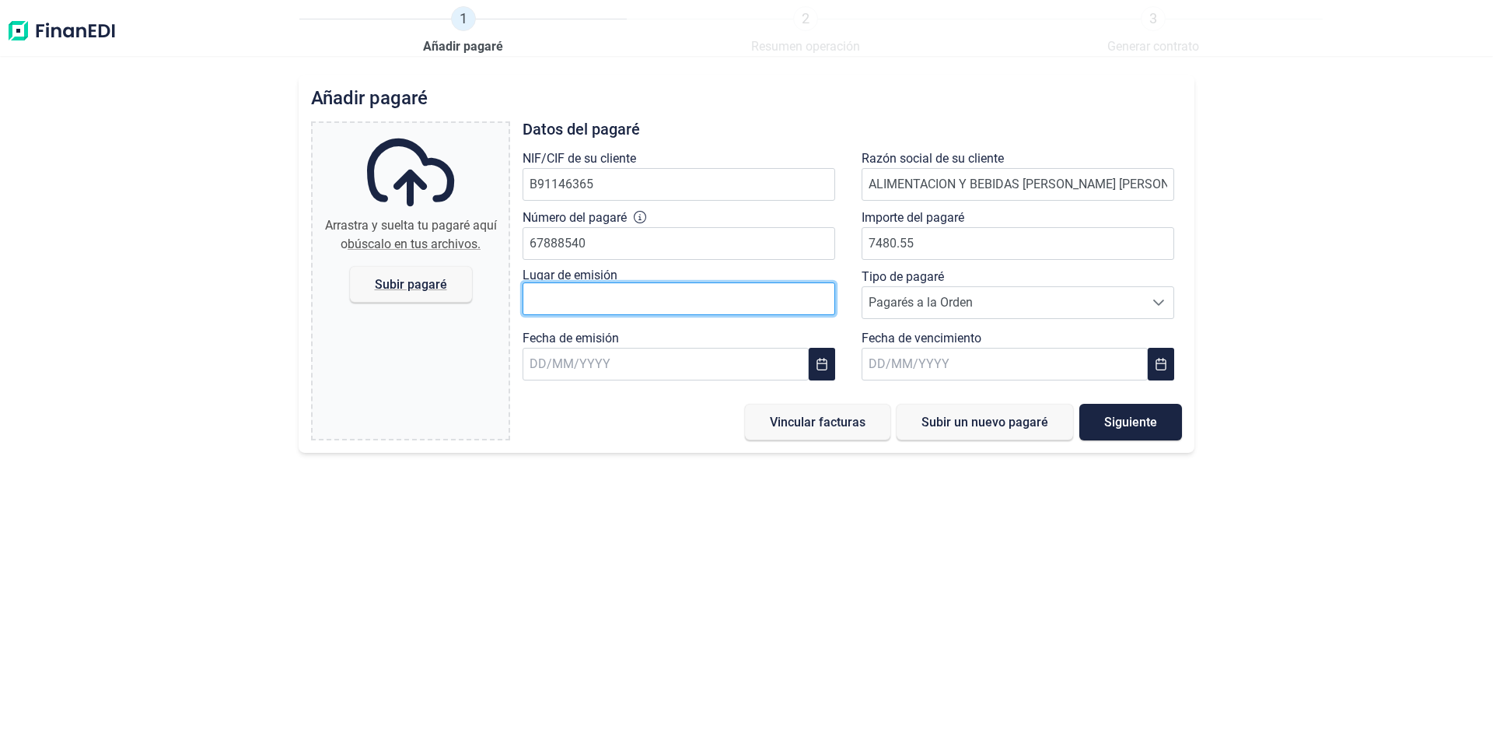
type input "7.480,55 €"
click at [694, 291] on input "text" at bounding box center [679, 298] width 313 height 33
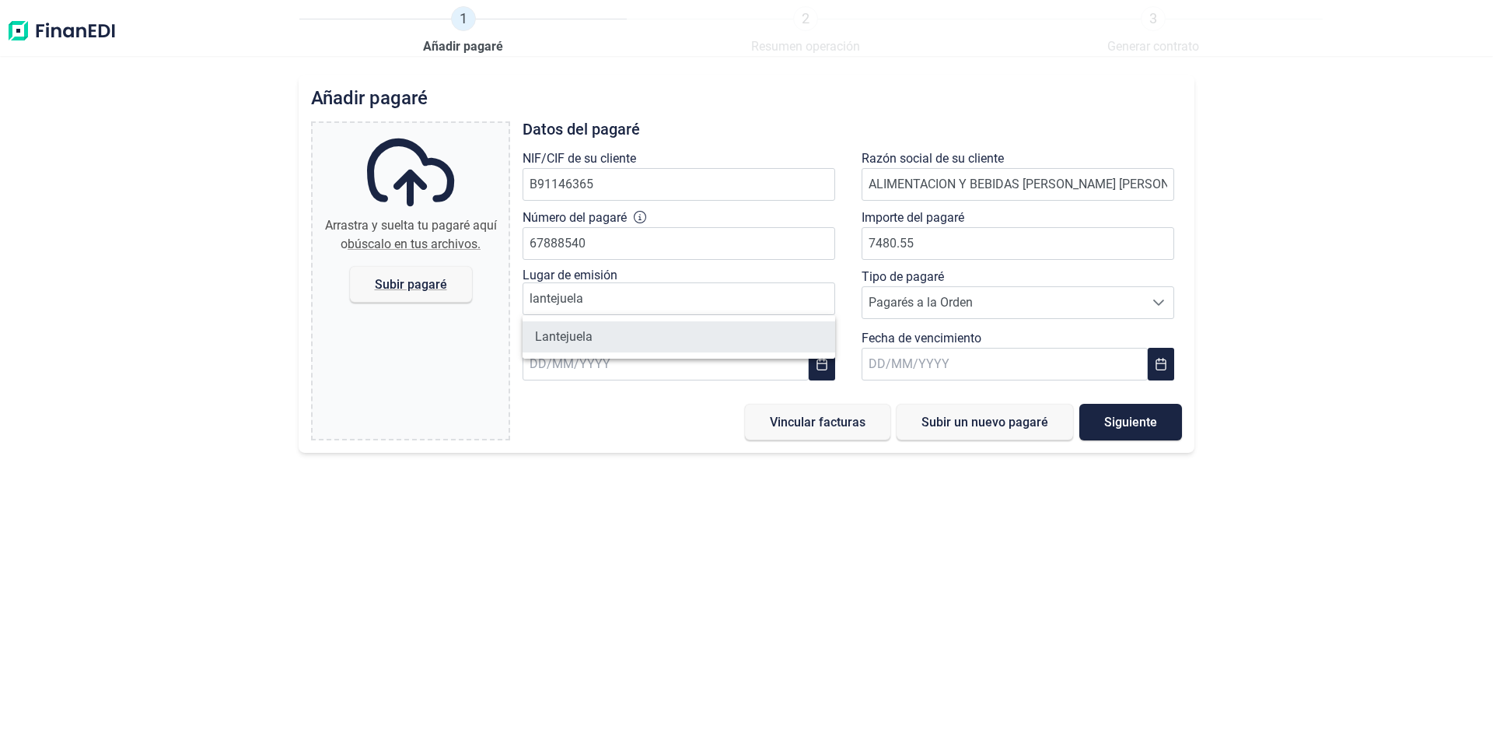
click at [616, 340] on li "Lantejuela" at bounding box center [679, 336] width 313 height 31
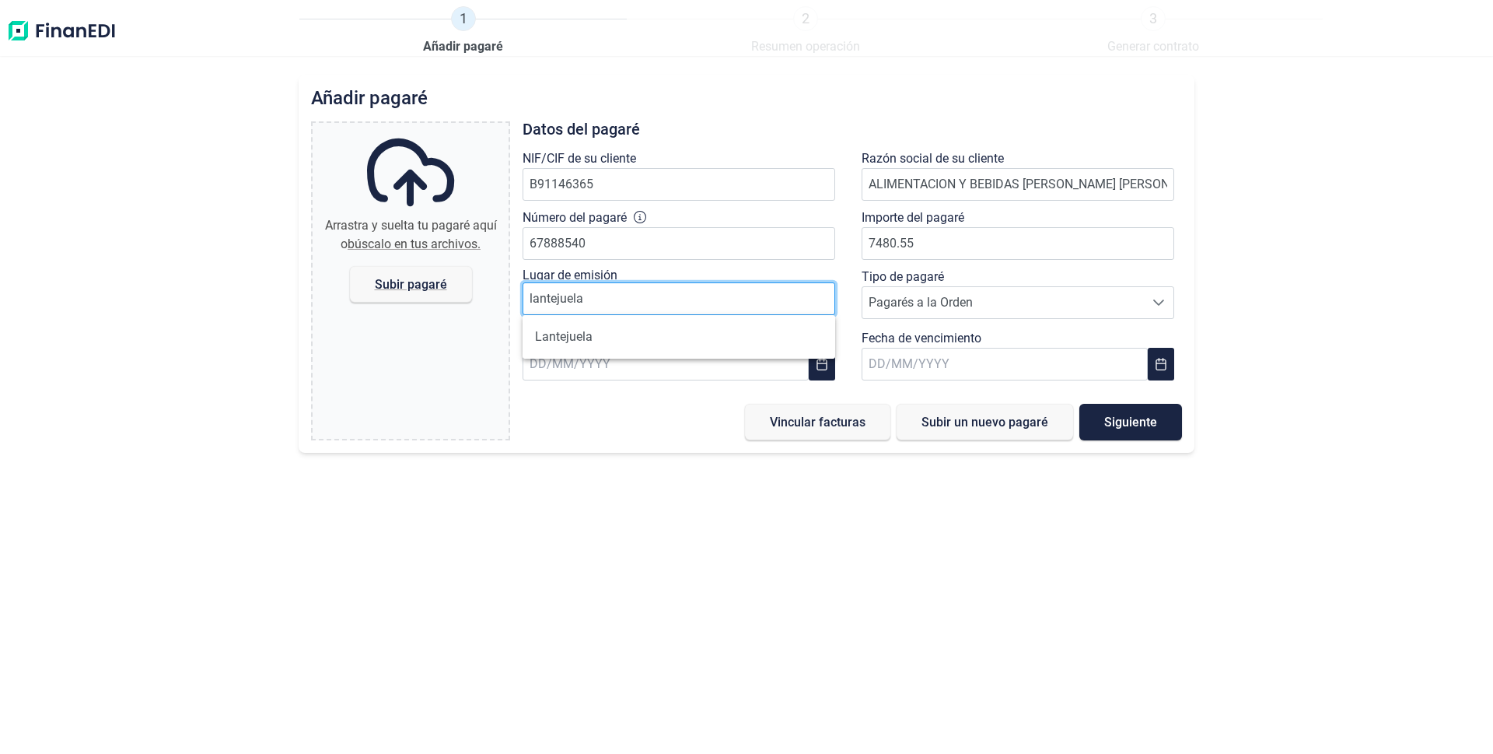
type input "Lantejuela"
click at [1155, 299] on icon at bounding box center [1159, 302] width 12 height 12
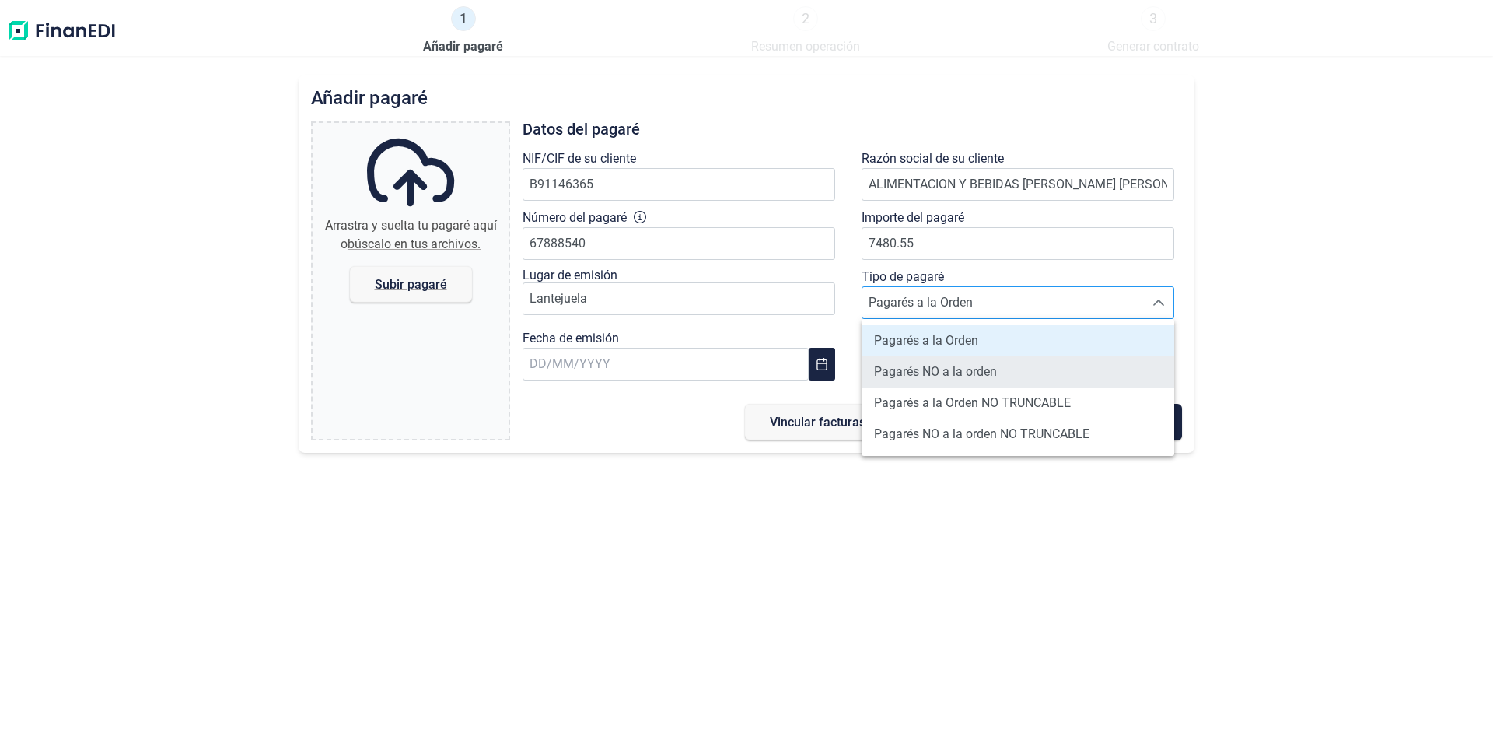
click at [966, 370] on span "Pagarés NO a la orden" at bounding box center [935, 371] width 123 height 19
type input "Pagarés NO a la orden"
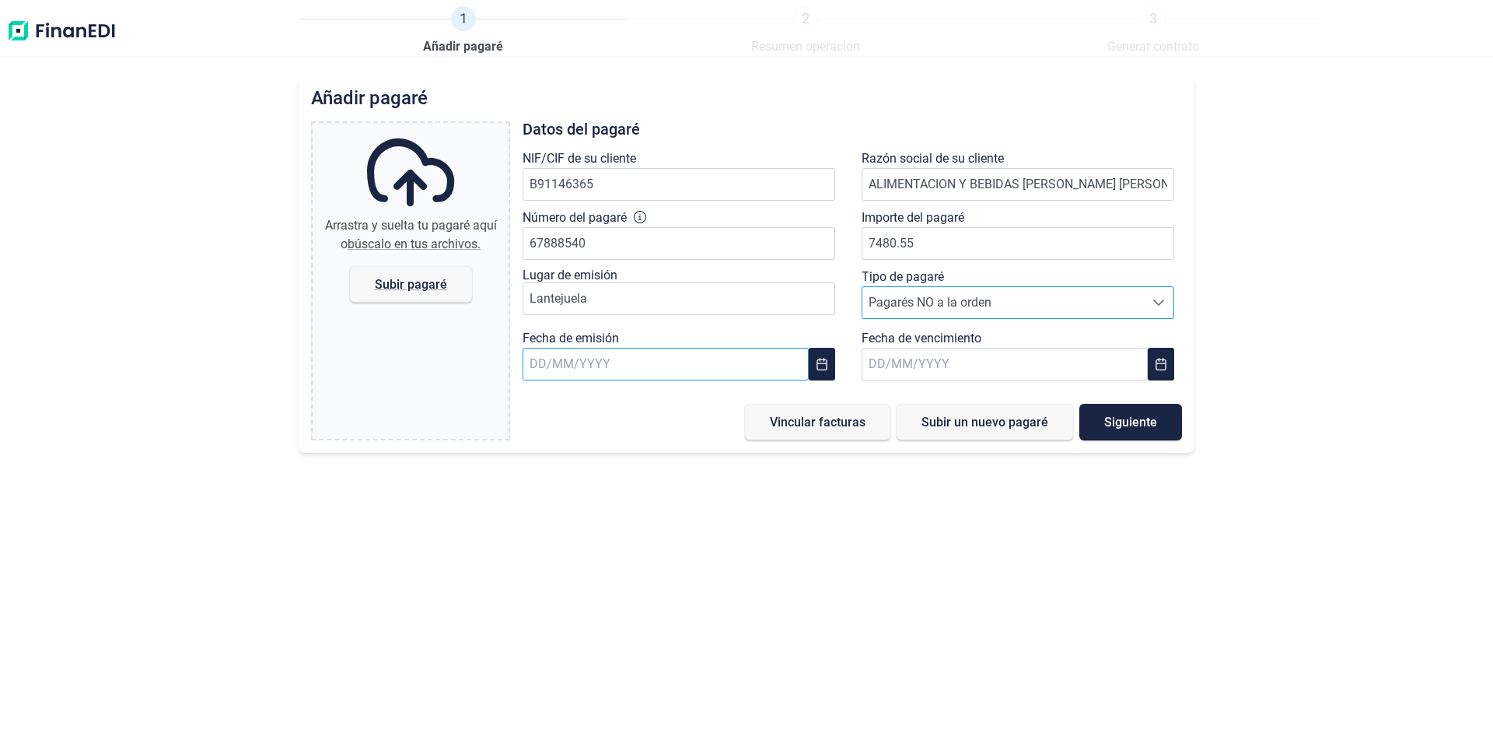
click at [661, 371] on input "text" at bounding box center [666, 364] width 286 height 33
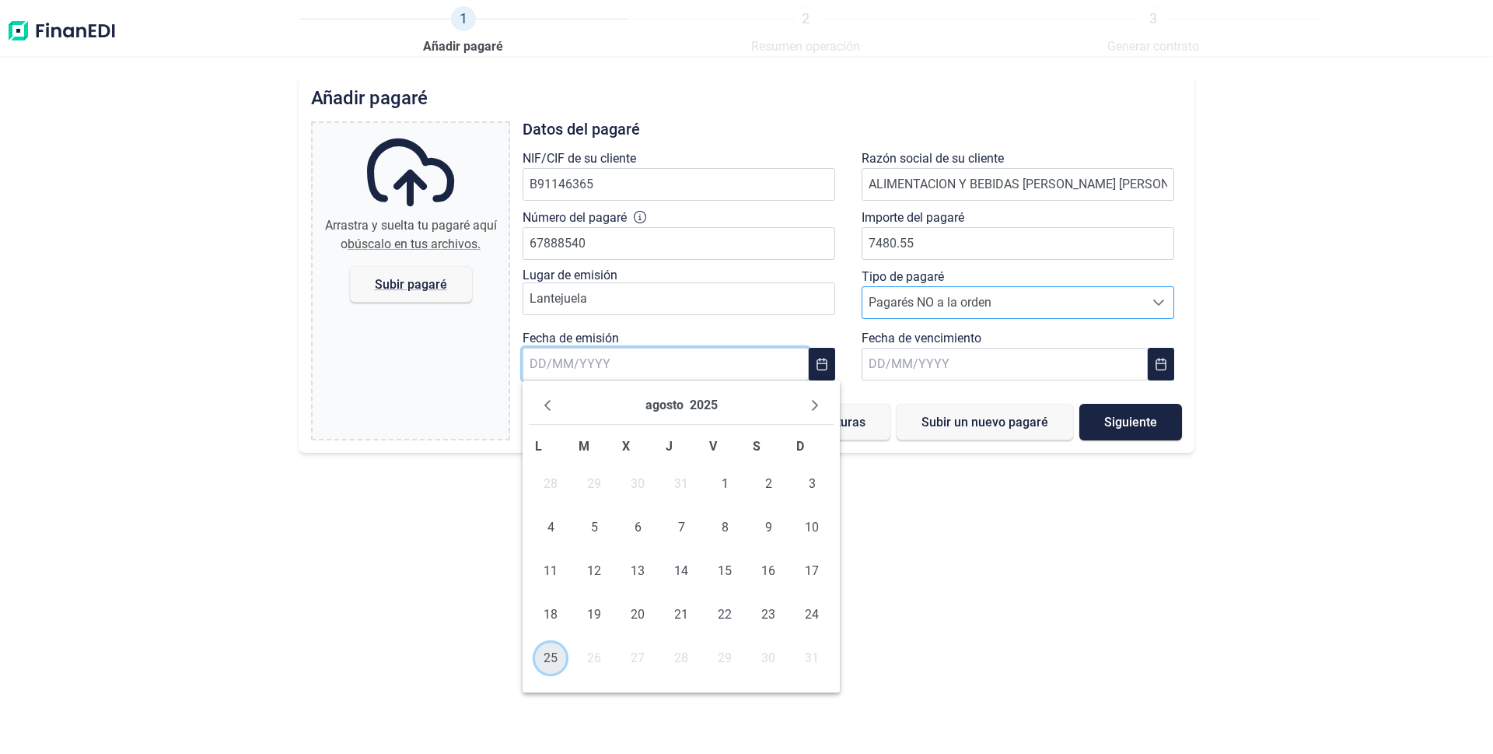
click at [548, 659] on span "25" at bounding box center [550, 657] width 31 height 31
type input "[DATE]"
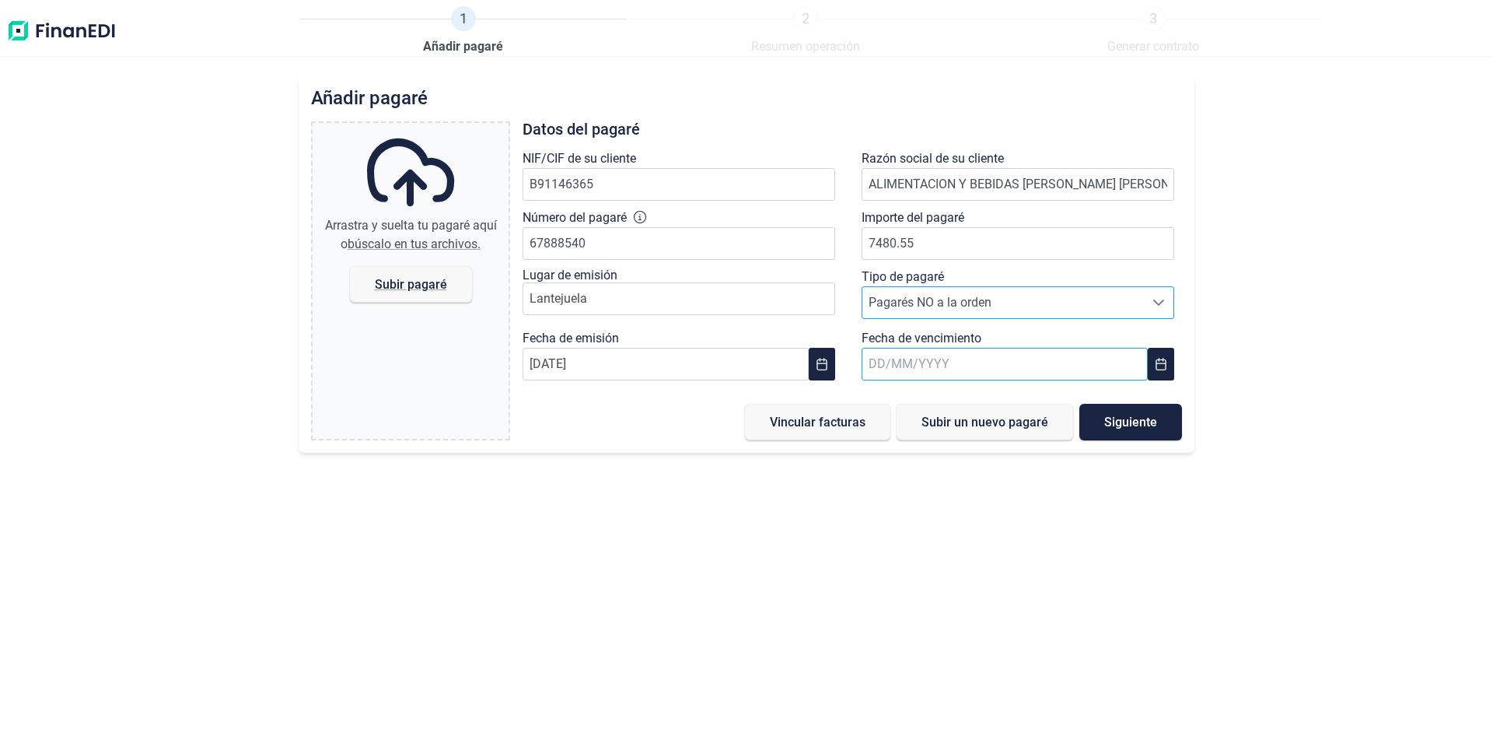
click at [1004, 359] on input "text" at bounding box center [1005, 364] width 286 height 33
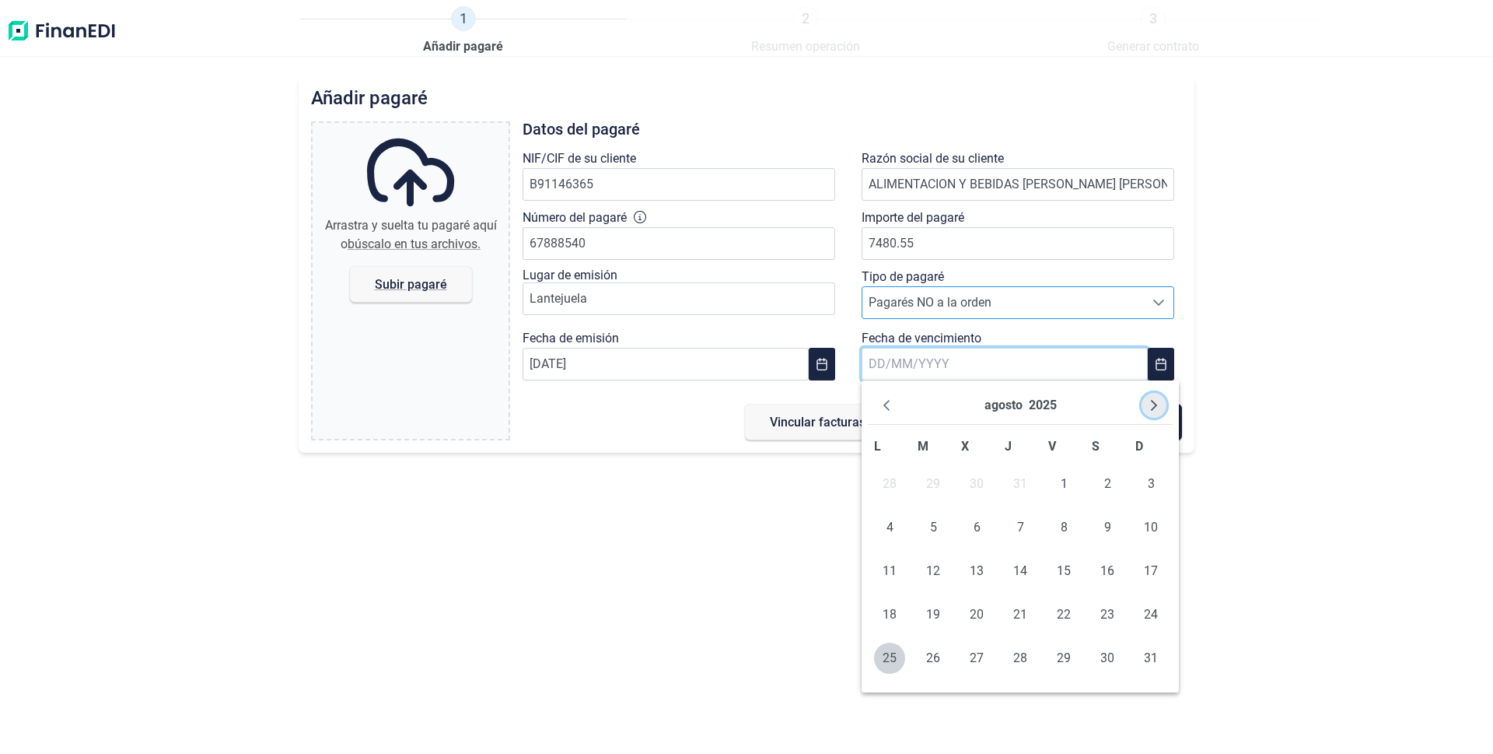
click at [1154, 402] on icon "Next Month" at bounding box center [1154, 405] width 6 height 11
click at [931, 570] on span "11" at bounding box center [933, 570] width 31 height 31
type input "[DATE]"
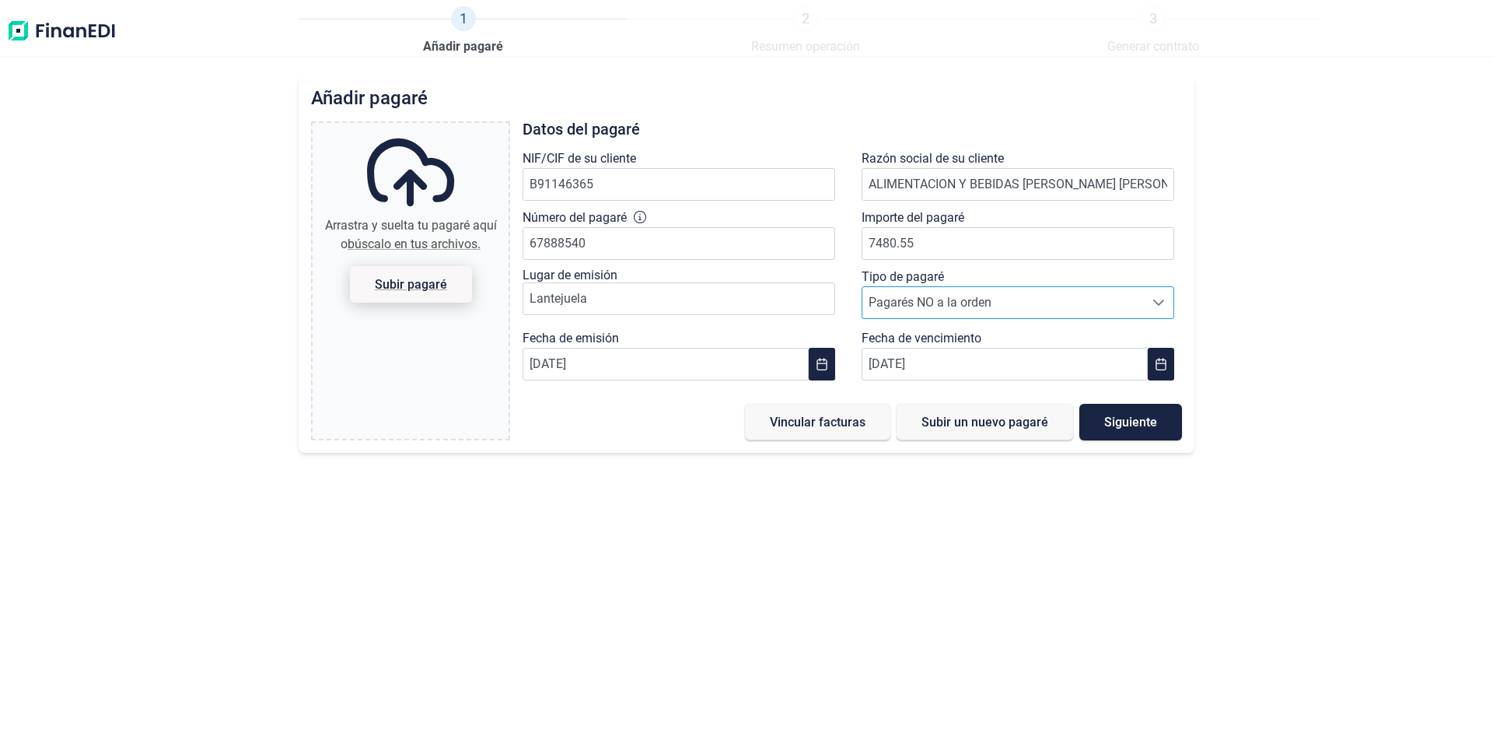
click at [431, 289] on span "Subir pagaré" at bounding box center [411, 284] width 72 height 12
click at [431, 128] on input "Arrastra y suelta tu pagaré aquí o búscalo en tus archivos. Subir pagaré" at bounding box center [411, 125] width 196 height 5
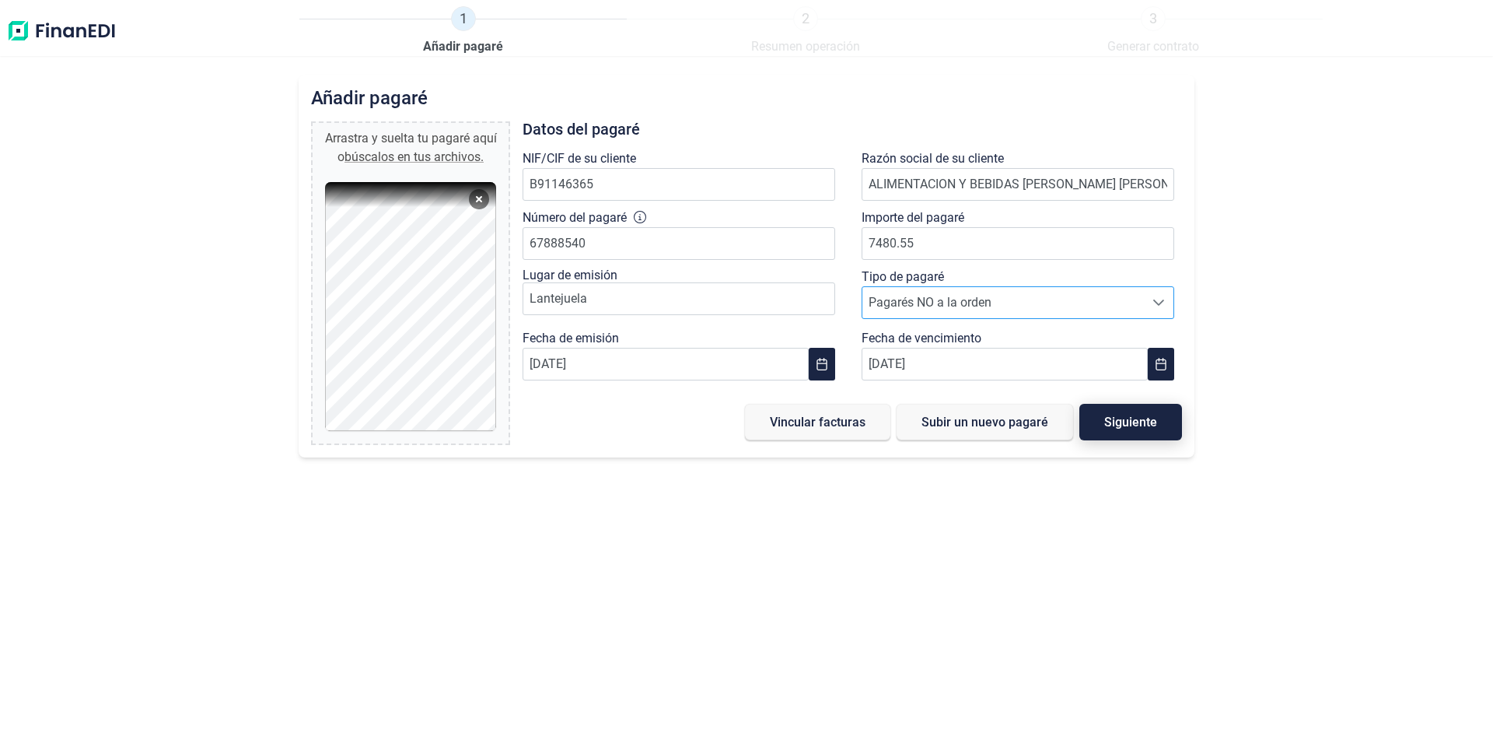
click at [1133, 421] on span "Siguiente" at bounding box center [1130, 422] width 53 height 12
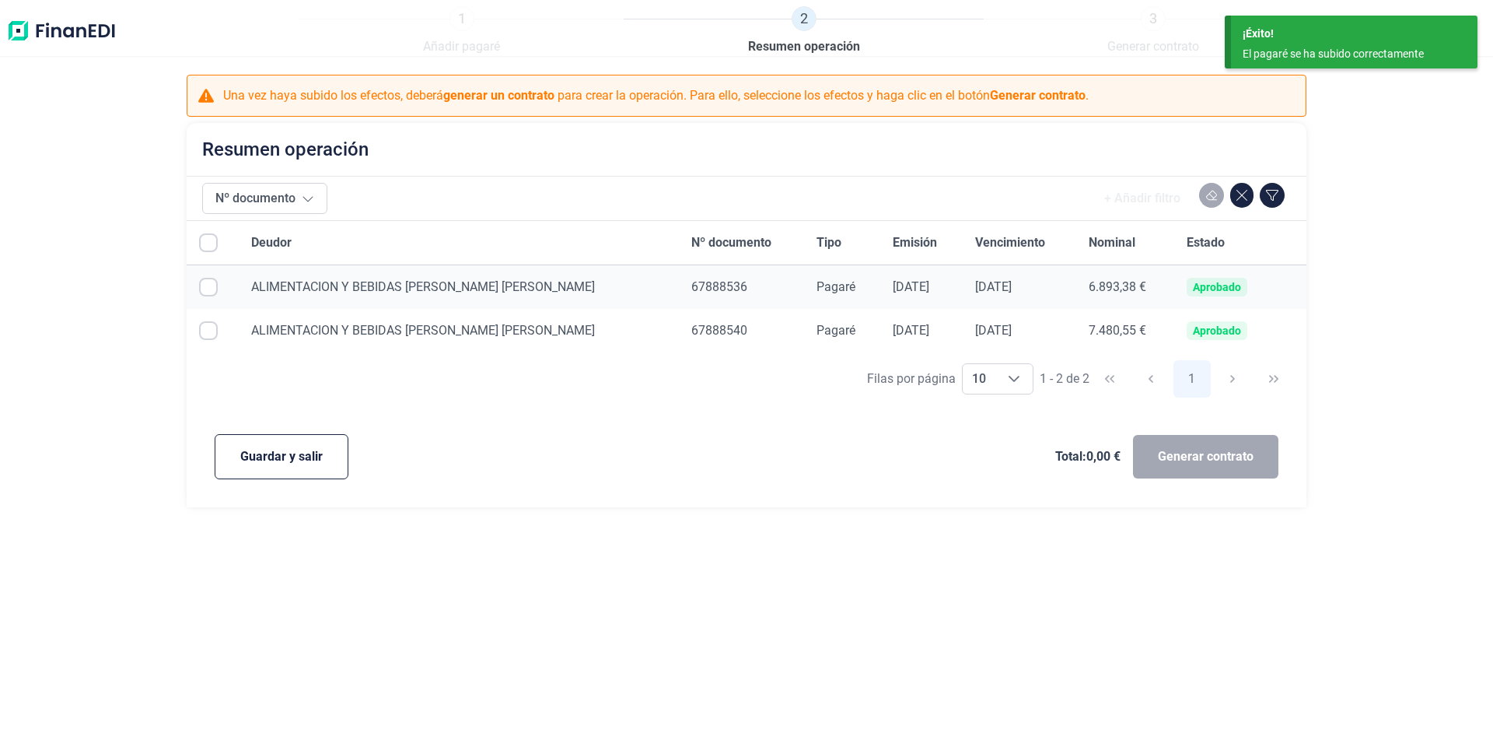
checkbox input "true"
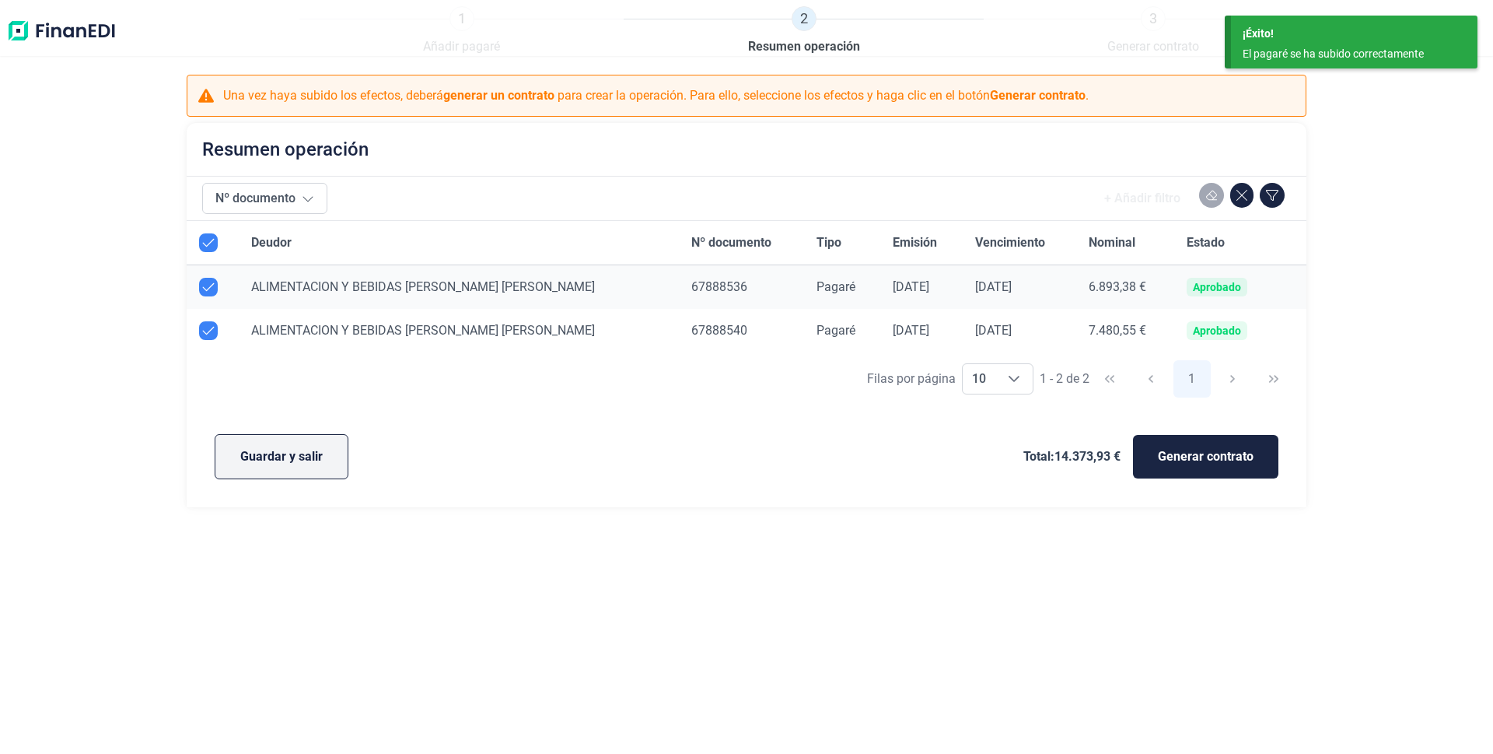
click at [298, 454] on span "Guardar y salir" at bounding box center [281, 456] width 82 height 19
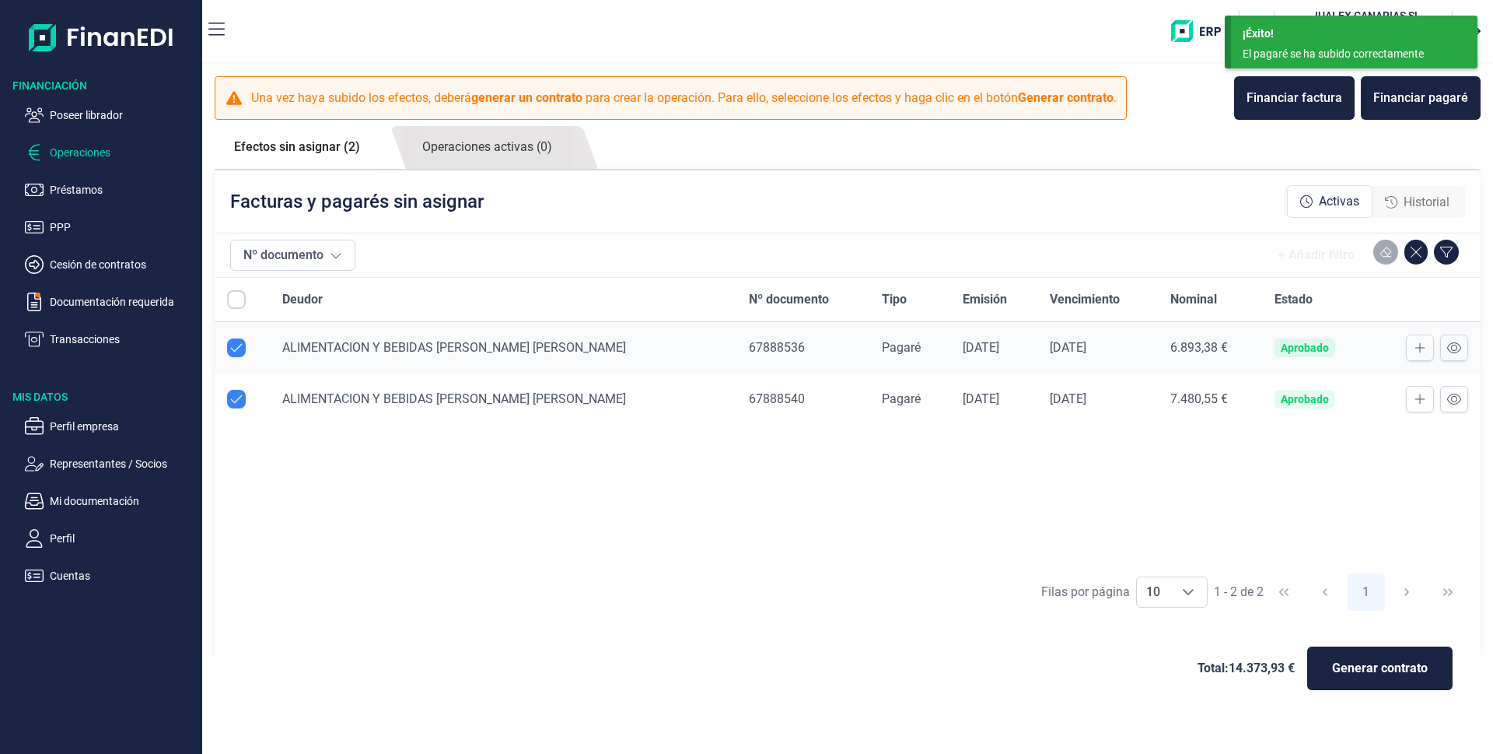
checkbox input "true"
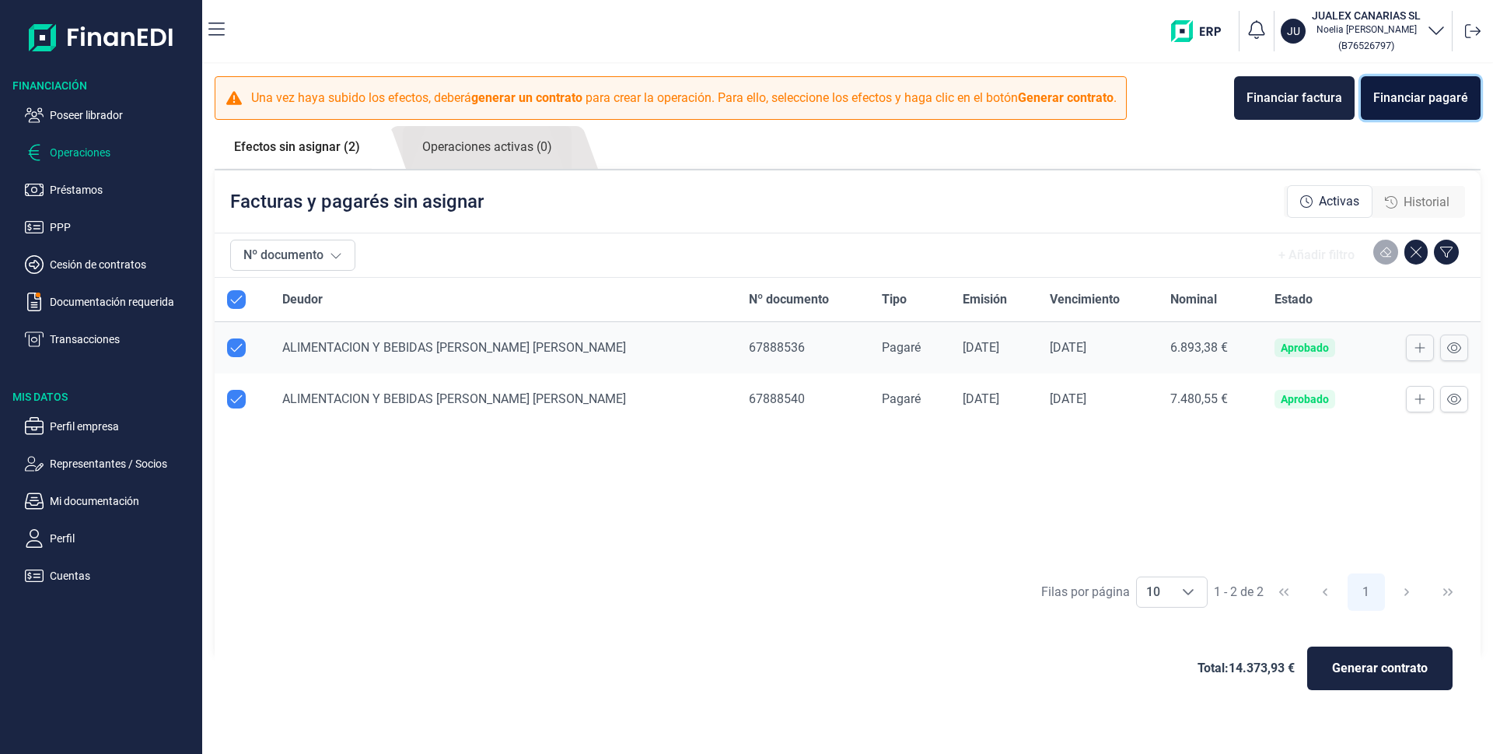
click at [1415, 100] on div "Financiar pagaré" at bounding box center [1420, 98] width 95 height 19
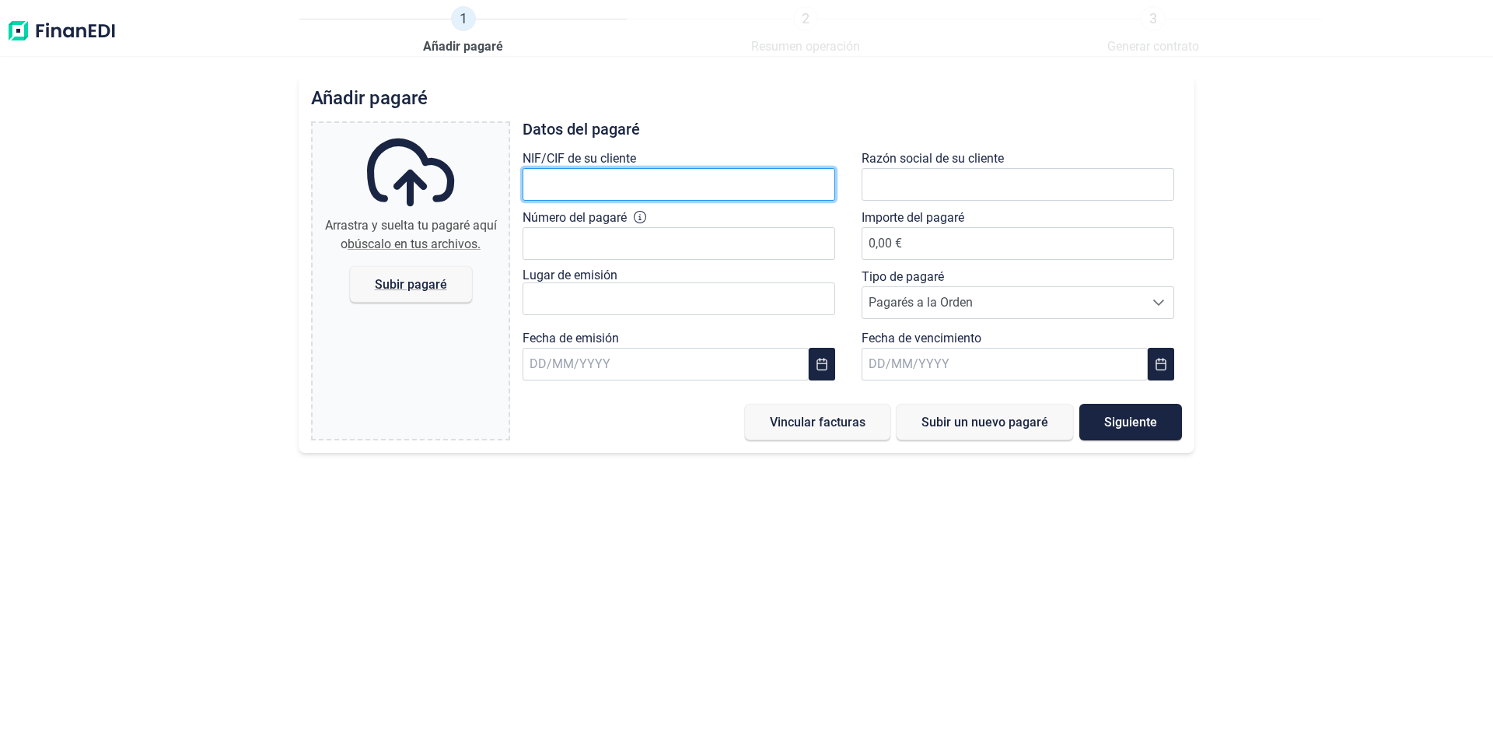
click at [664, 186] on input "text" at bounding box center [679, 184] width 313 height 33
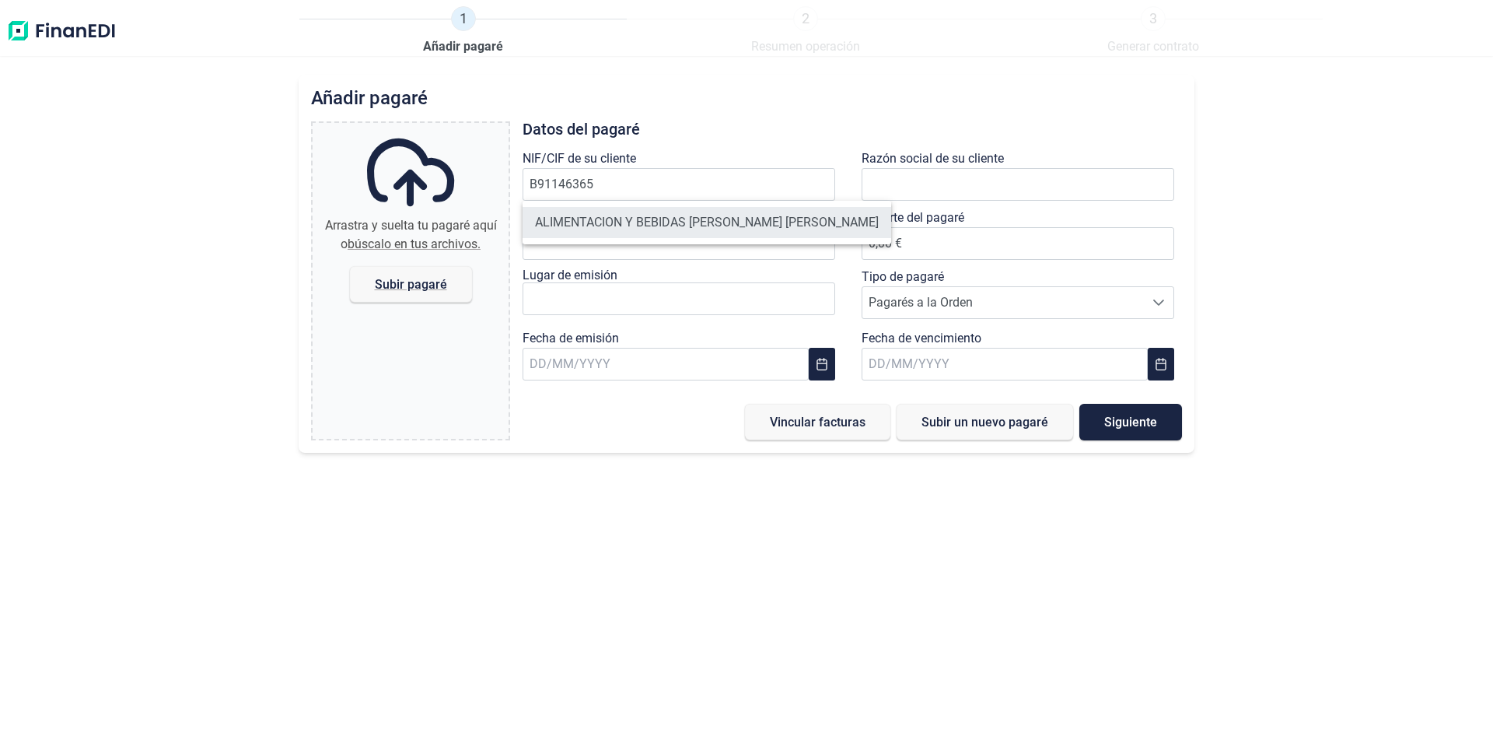
click at [656, 233] on li "ALIMENTACION Y BEBIDAS [PERSON_NAME] [PERSON_NAME]" at bounding box center [707, 222] width 369 height 31
type input "B91146365"
type input "ALIMENTACION Y BEBIDAS [PERSON_NAME] [PERSON_NAME]"
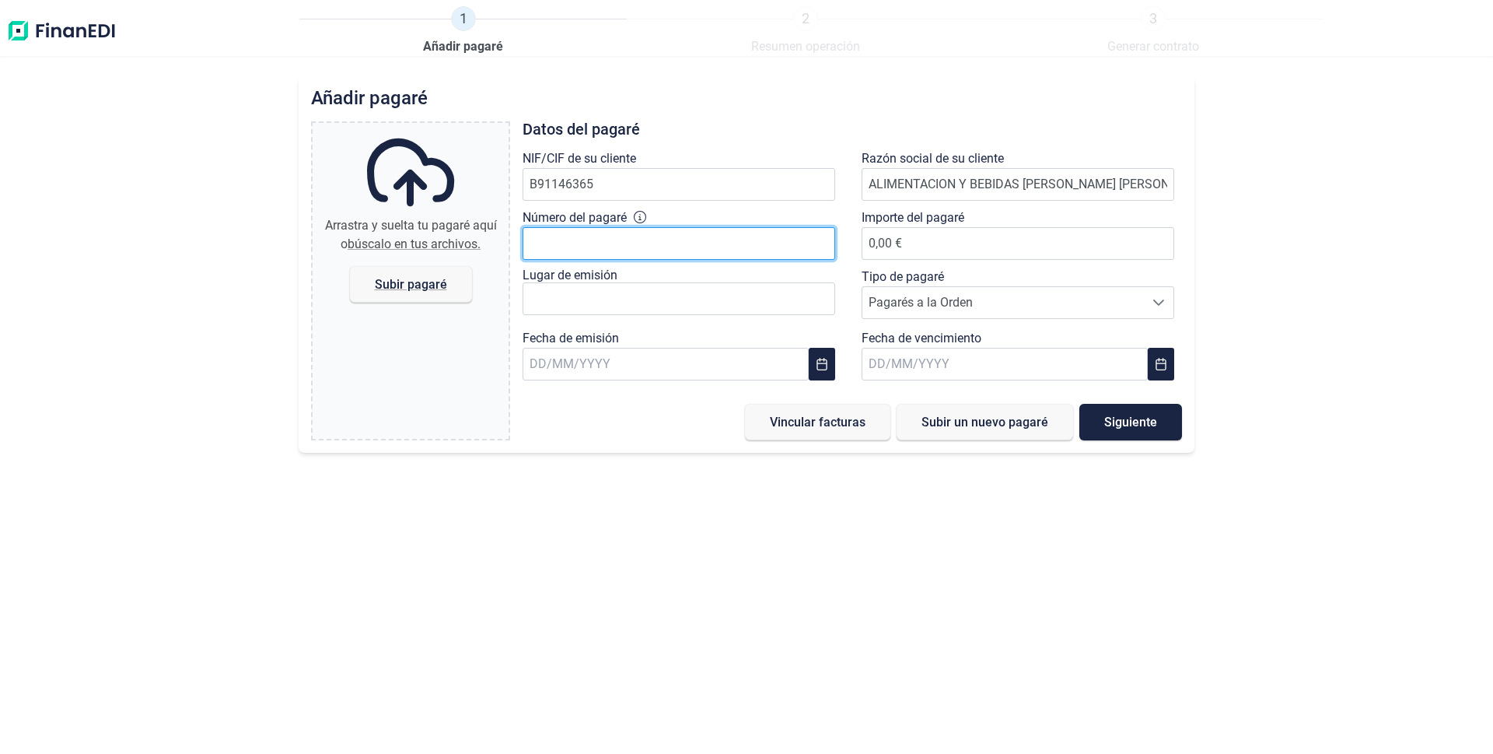
click at [647, 243] on input "Número del pagaré" at bounding box center [679, 243] width 313 height 33
click at [559, 240] on input "Número del pagaré" at bounding box center [679, 243] width 313 height 33
type input "67888551"
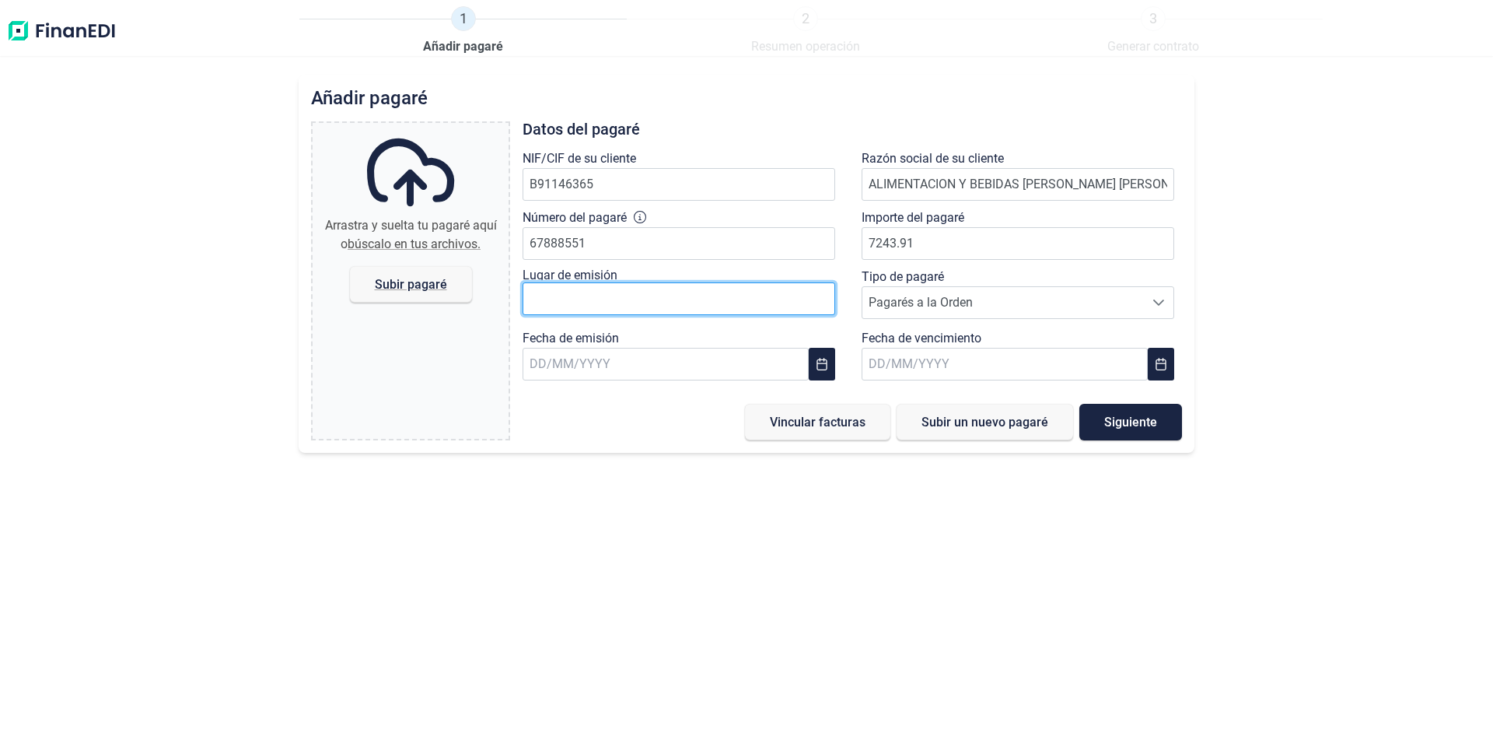
type input "7.243,91 €"
click at [791, 299] on input "text" at bounding box center [679, 298] width 313 height 33
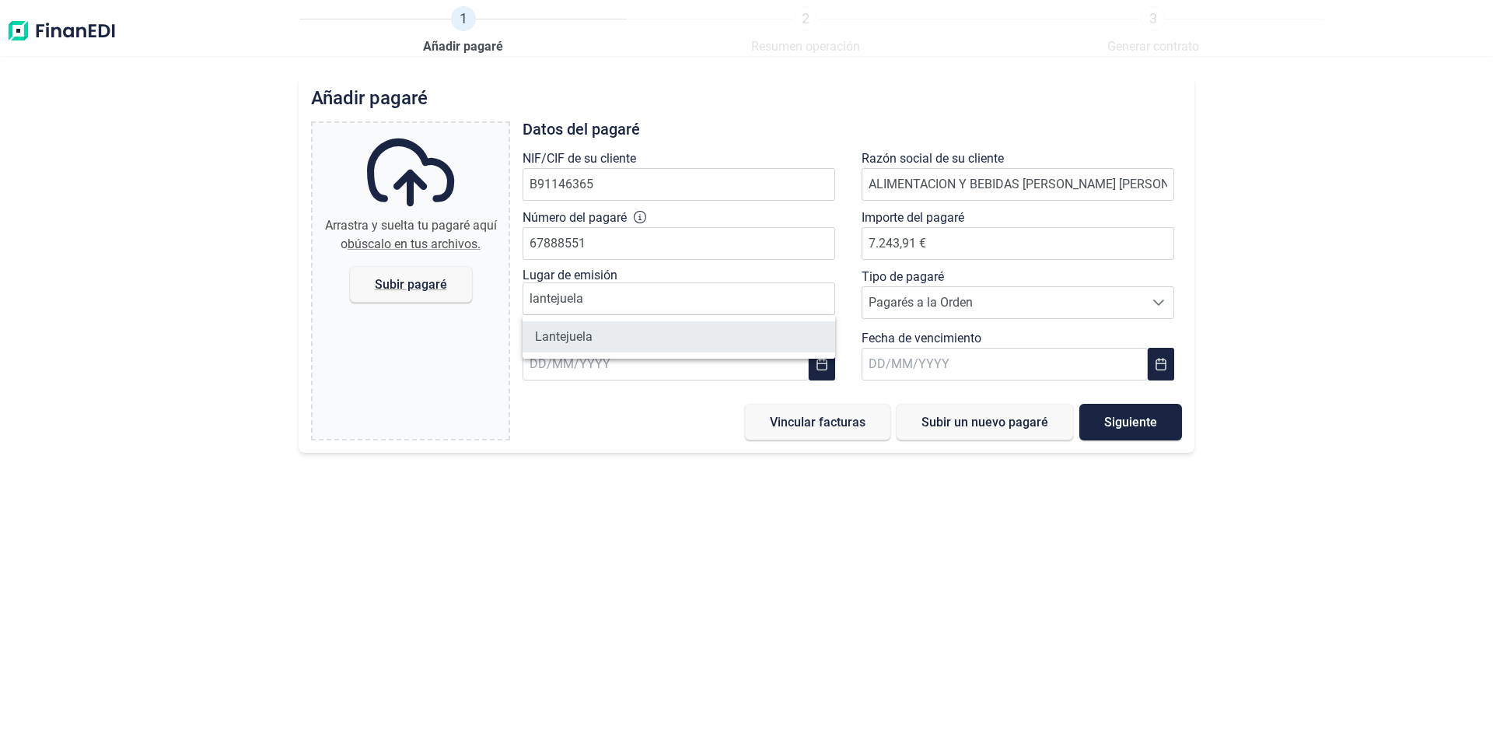
click at [596, 342] on li "Lantejuela" at bounding box center [679, 336] width 313 height 31
type input "Lantejuela"
click at [1079, 306] on span "Pagarés a la Orden" at bounding box center [1003, 302] width 282 height 31
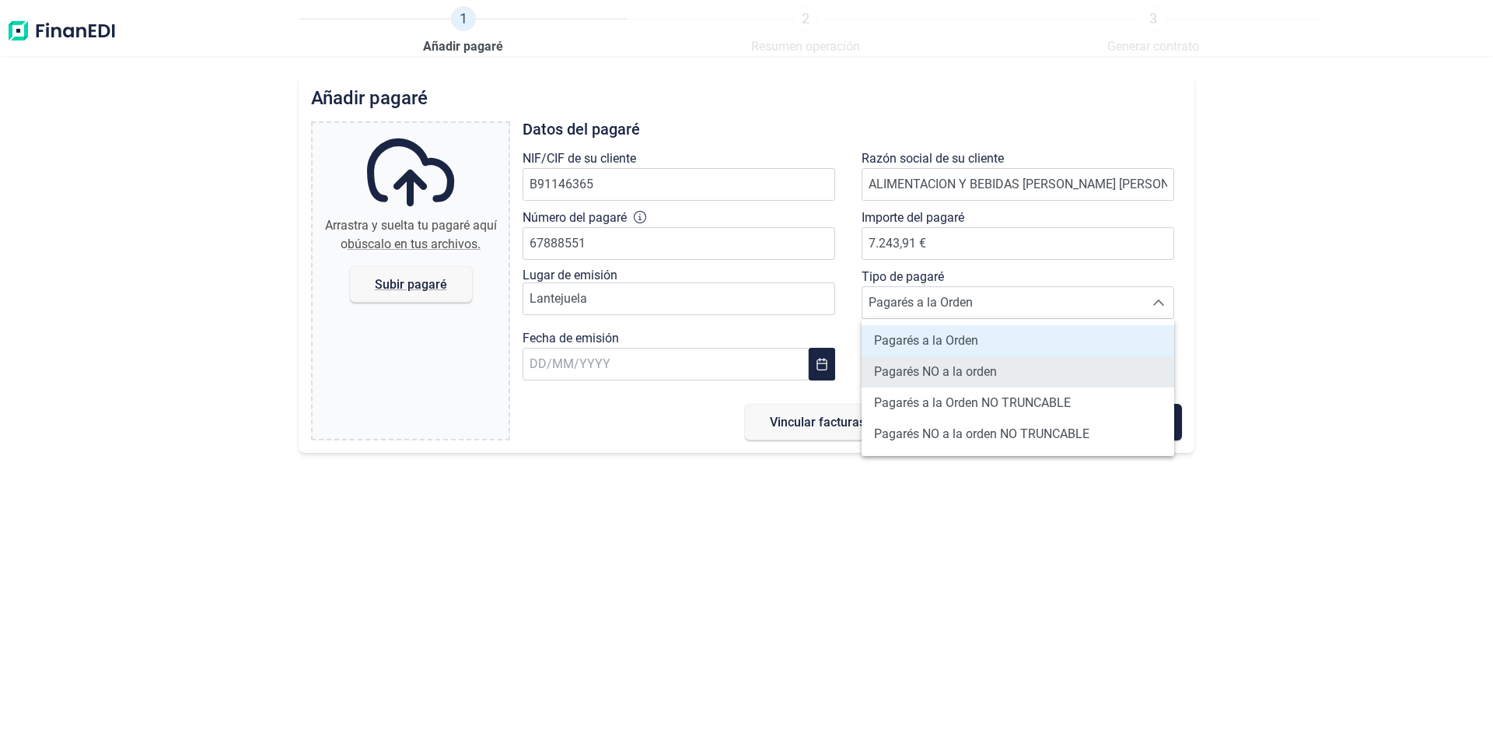
click at [896, 373] on span "Pagarés NO a la orden" at bounding box center [935, 371] width 123 height 19
type input "Pagarés NO a la orden"
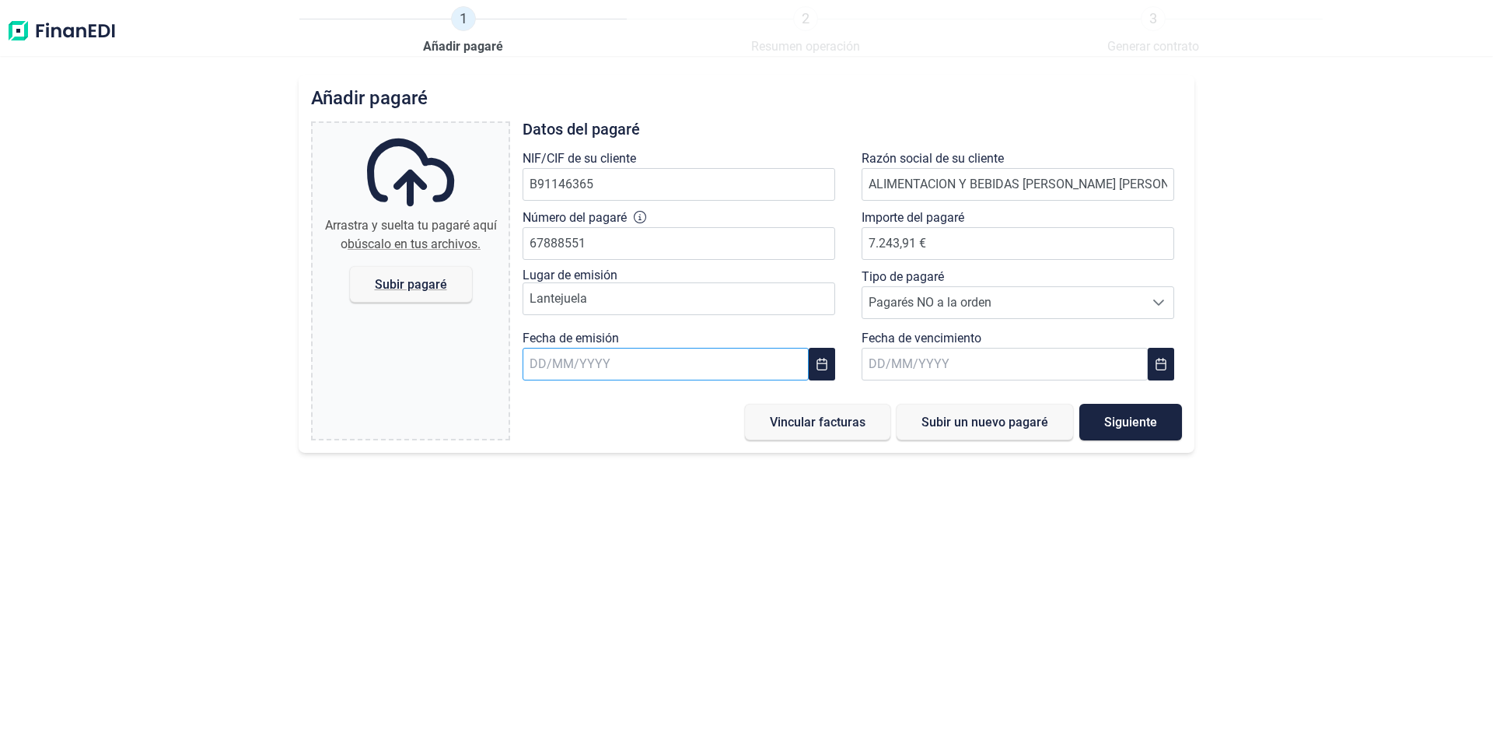
click at [729, 379] on input "text" at bounding box center [666, 364] width 286 height 33
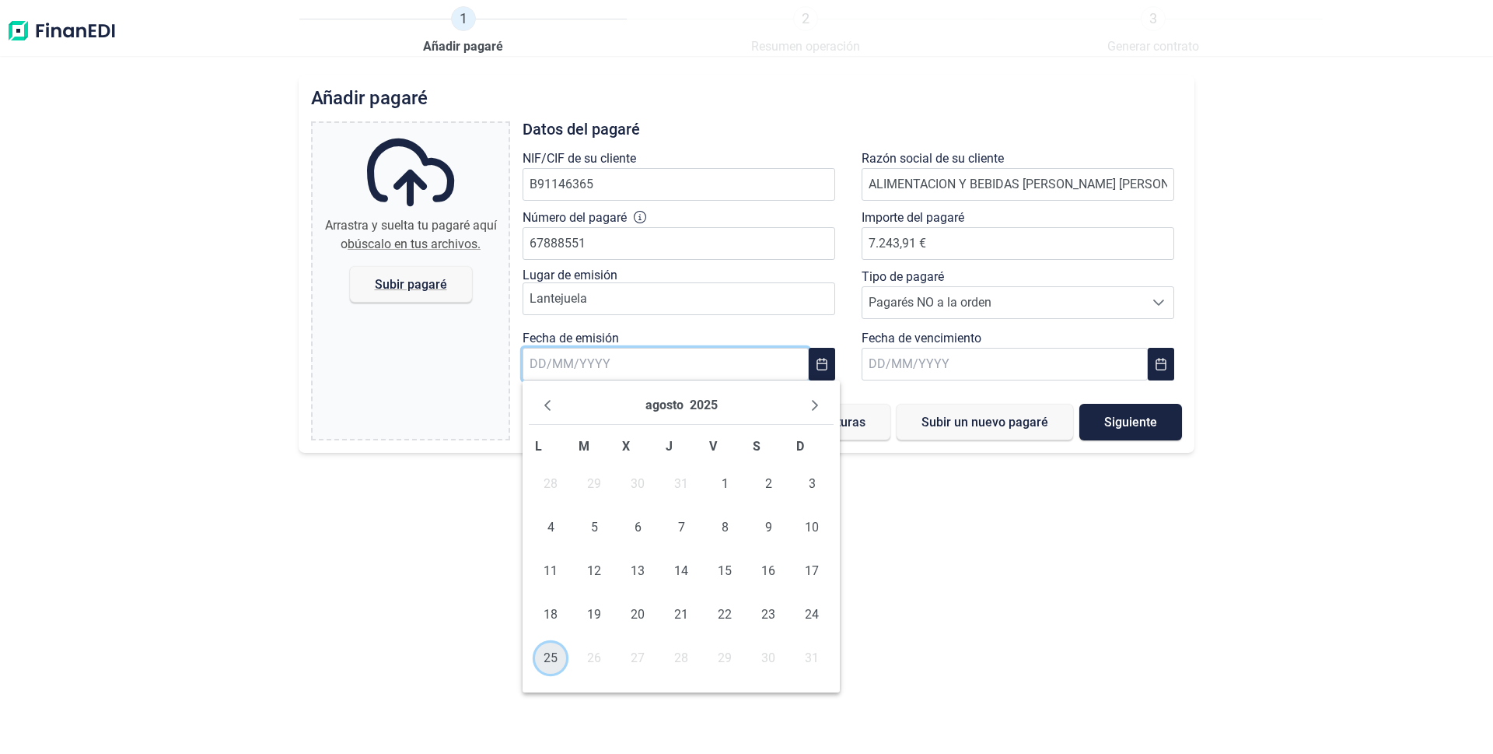
click at [547, 658] on span "25" at bounding box center [550, 657] width 31 height 31
type input "[DATE]"
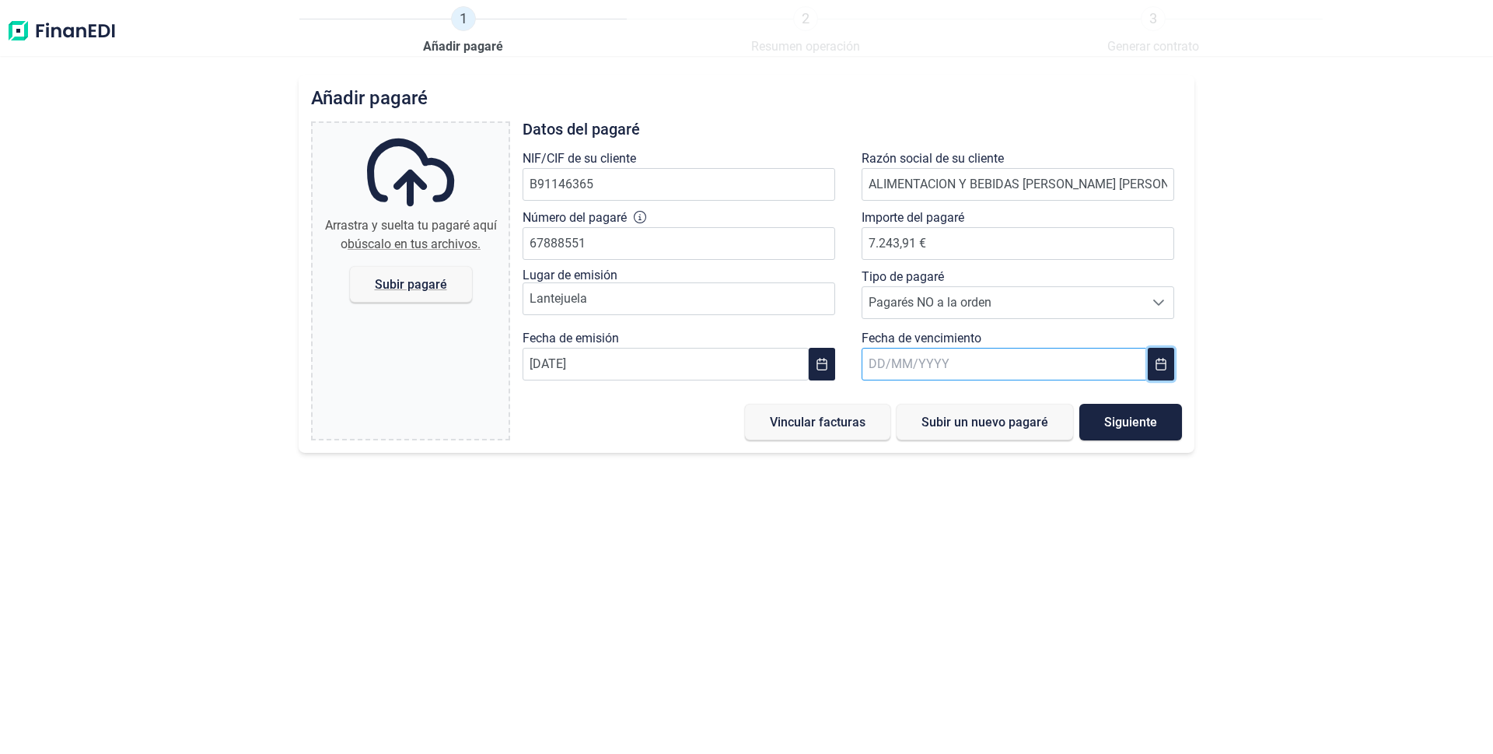
drag, startPoint x: 1156, startPoint y: 359, endPoint x: 1070, endPoint y: 365, distance: 85.8
click at [1156, 359] on icon "Choose Date" at bounding box center [1161, 364] width 12 height 12
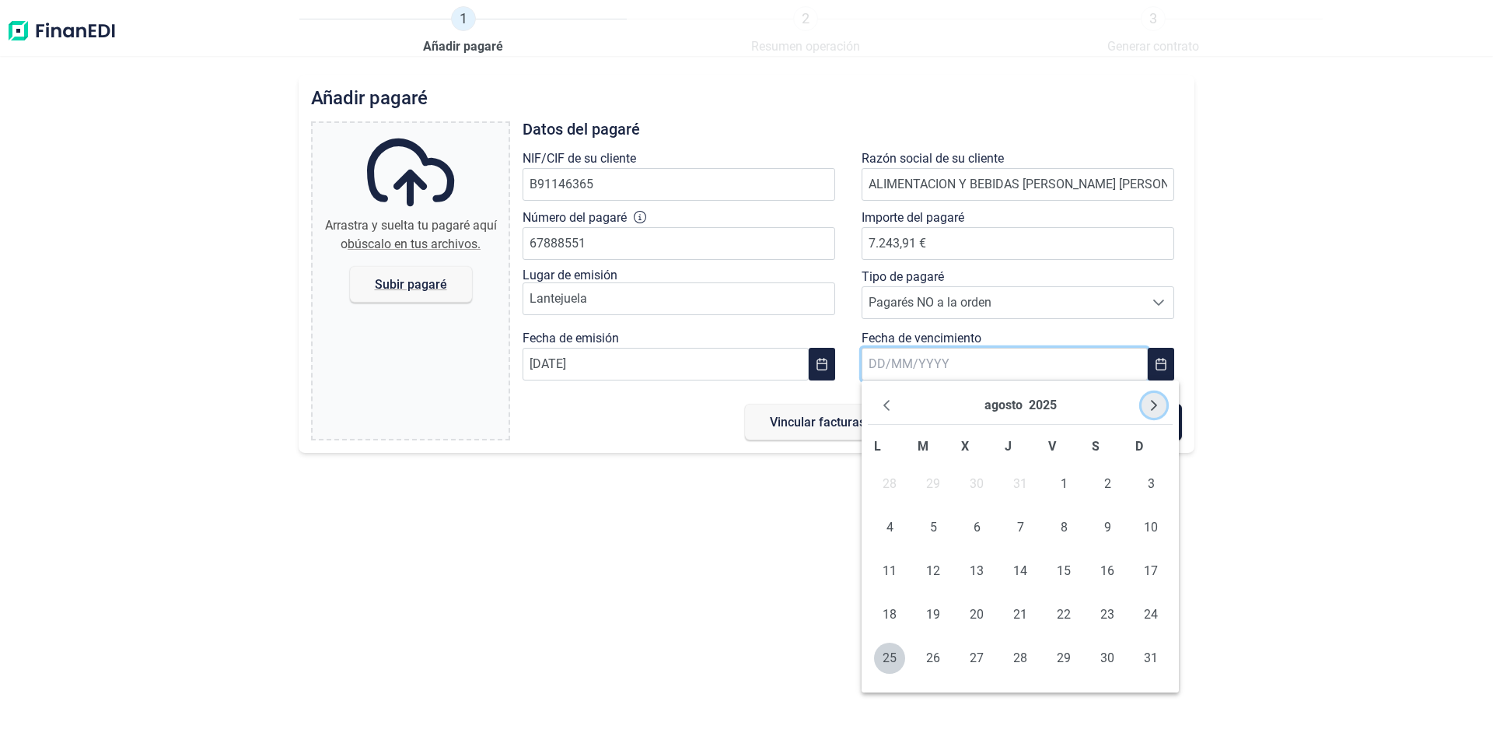
click at [1153, 406] on icon "Next Month" at bounding box center [1154, 405] width 12 height 12
click at [1023, 572] on span "13" at bounding box center [1020, 570] width 31 height 31
type input "[DATE]"
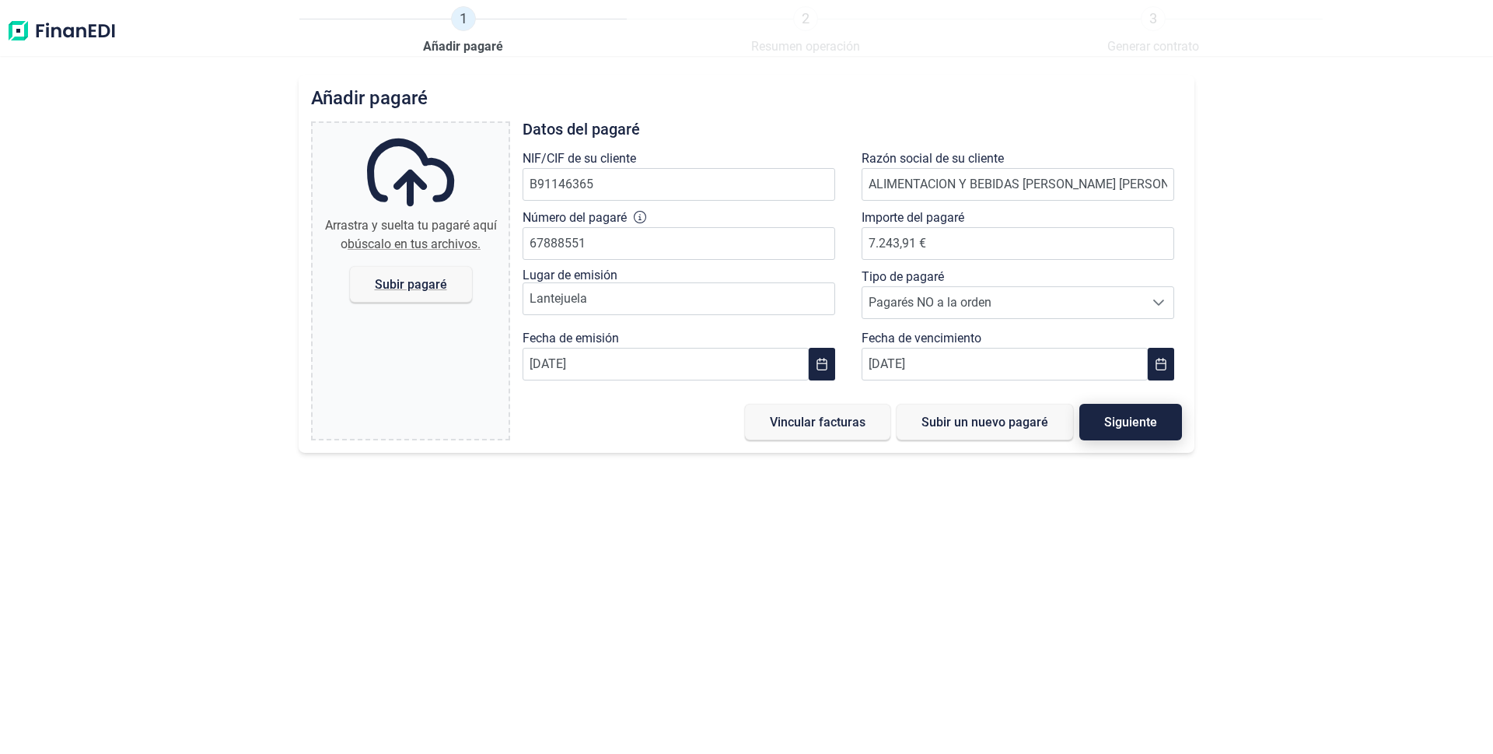
click at [1114, 427] on span "Siguiente" at bounding box center [1130, 422] width 53 height 12
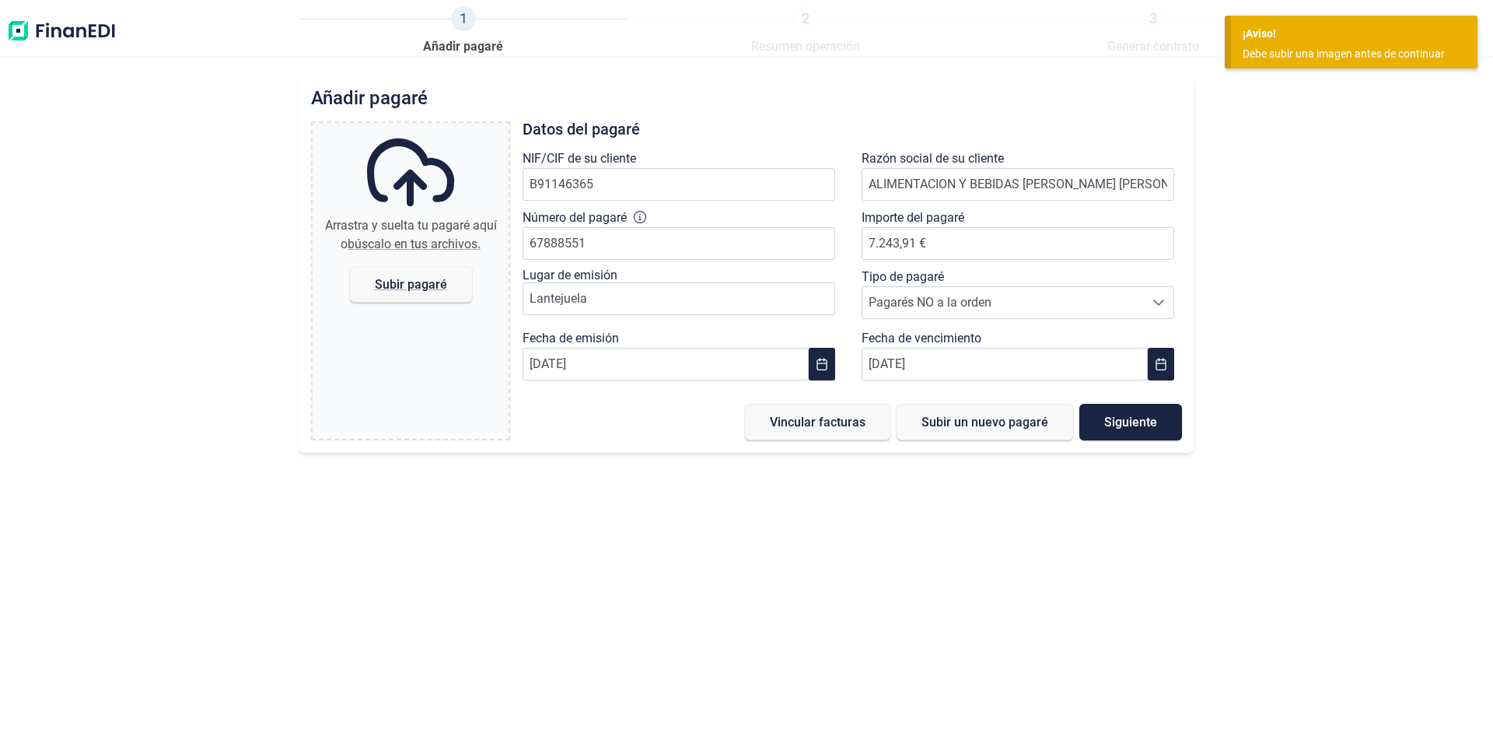
click at [1330, 121] on div "Añadir [PERSON_NAME] y suelta tu [PERSON_NAME] aquí o búscalo en tus archivos. …" at bounding box center [746, 414] width 1493 height 679
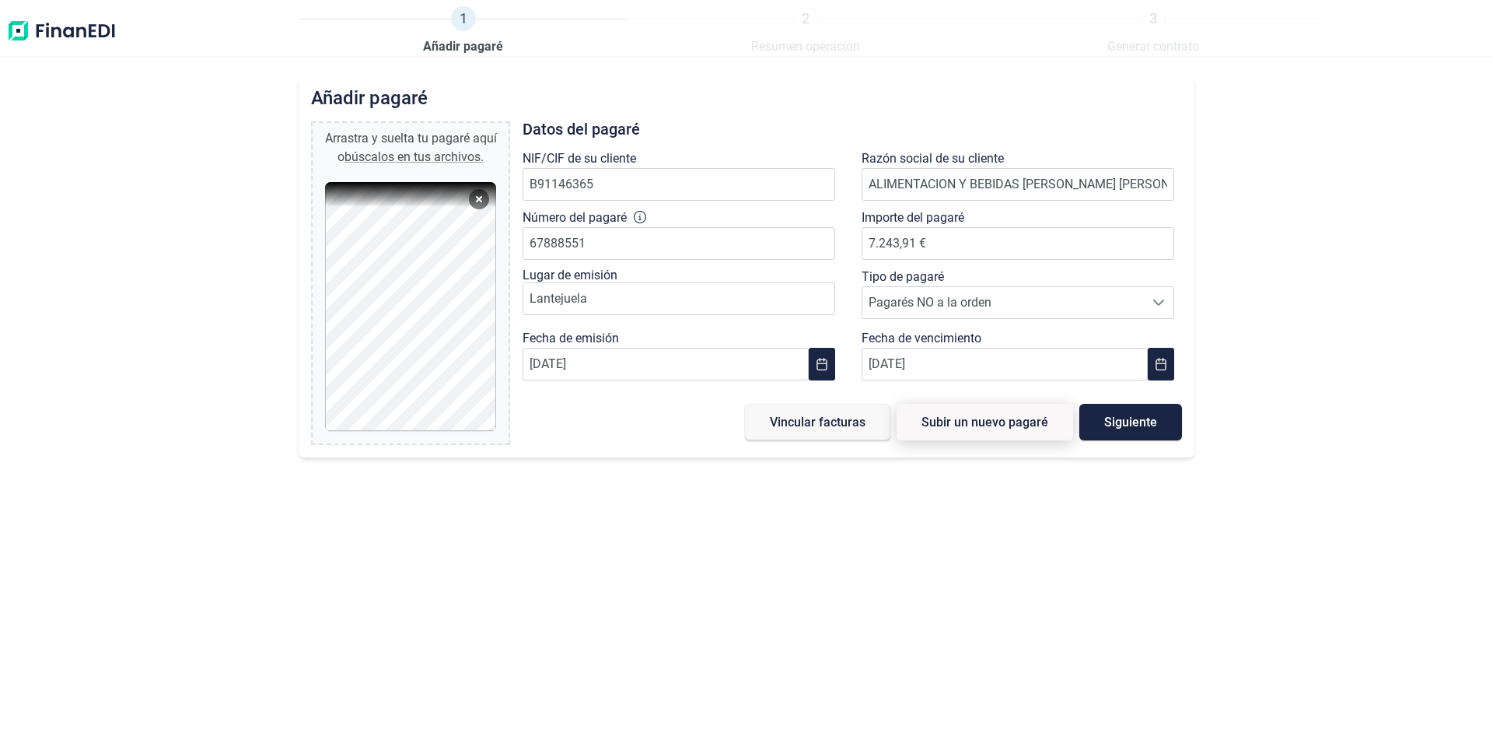
click at [962, 430] on button "Subir un nuevo pagaré" at bounding box center [985, 422] width 177 height 37
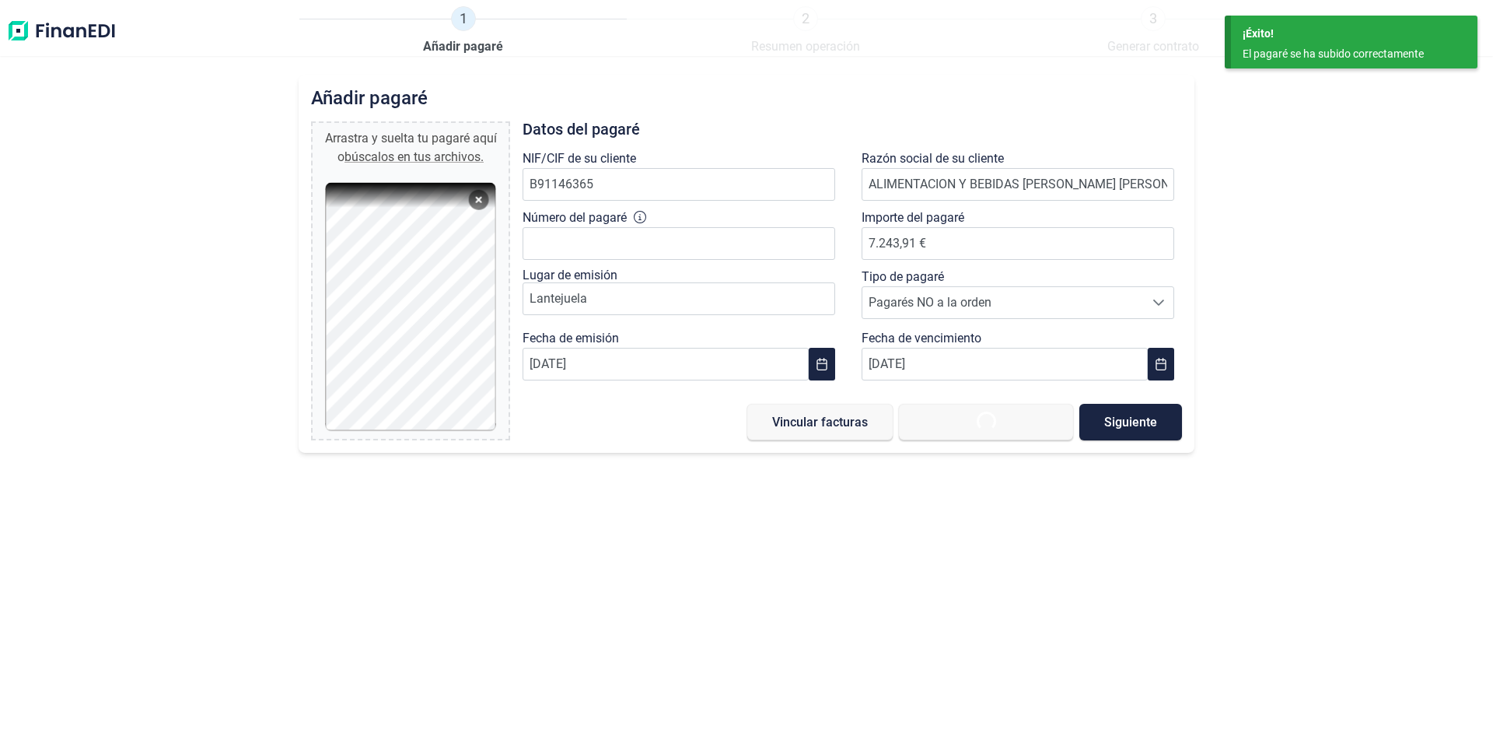
type input "0,00 €"
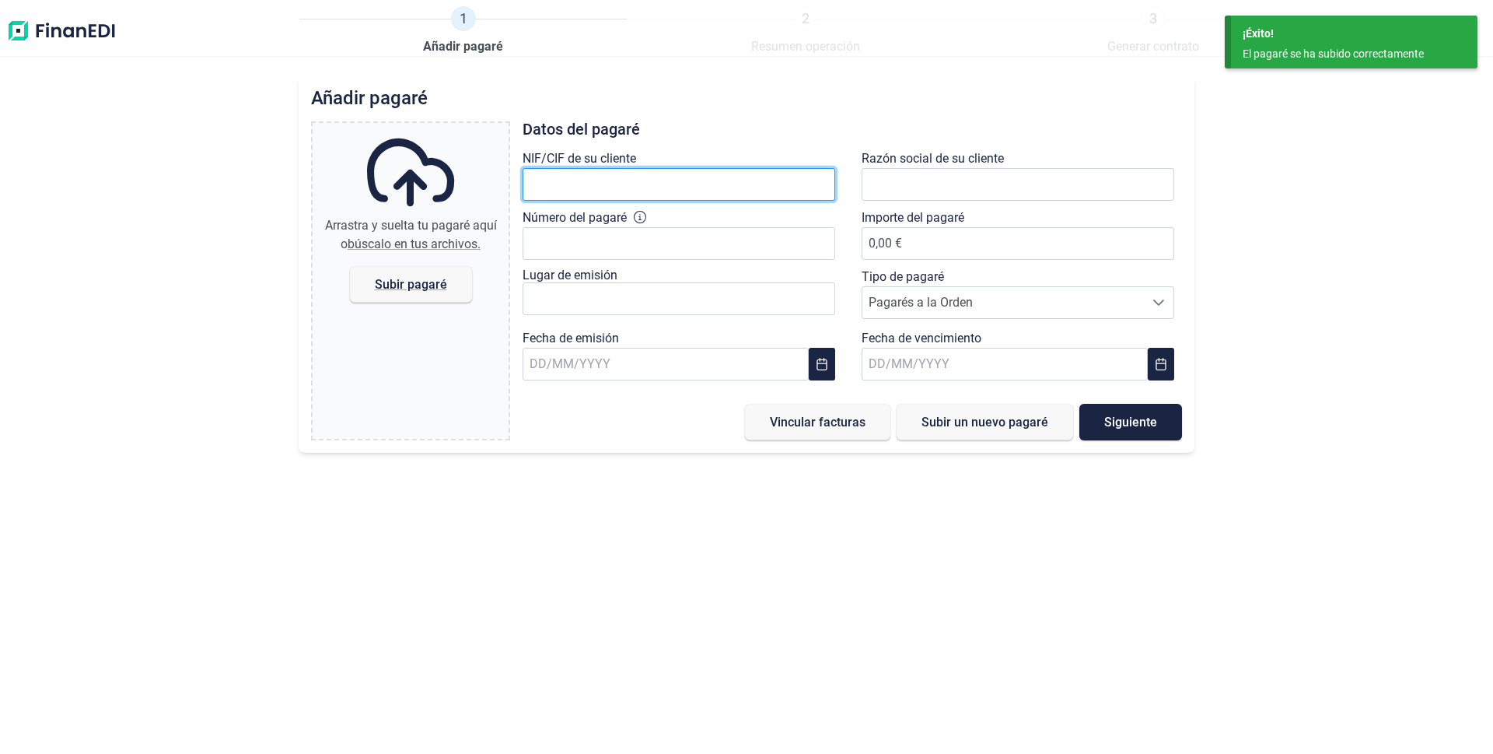
click at [576, 190] on input "text" at bounding box center [679, 184] width 313 height 33
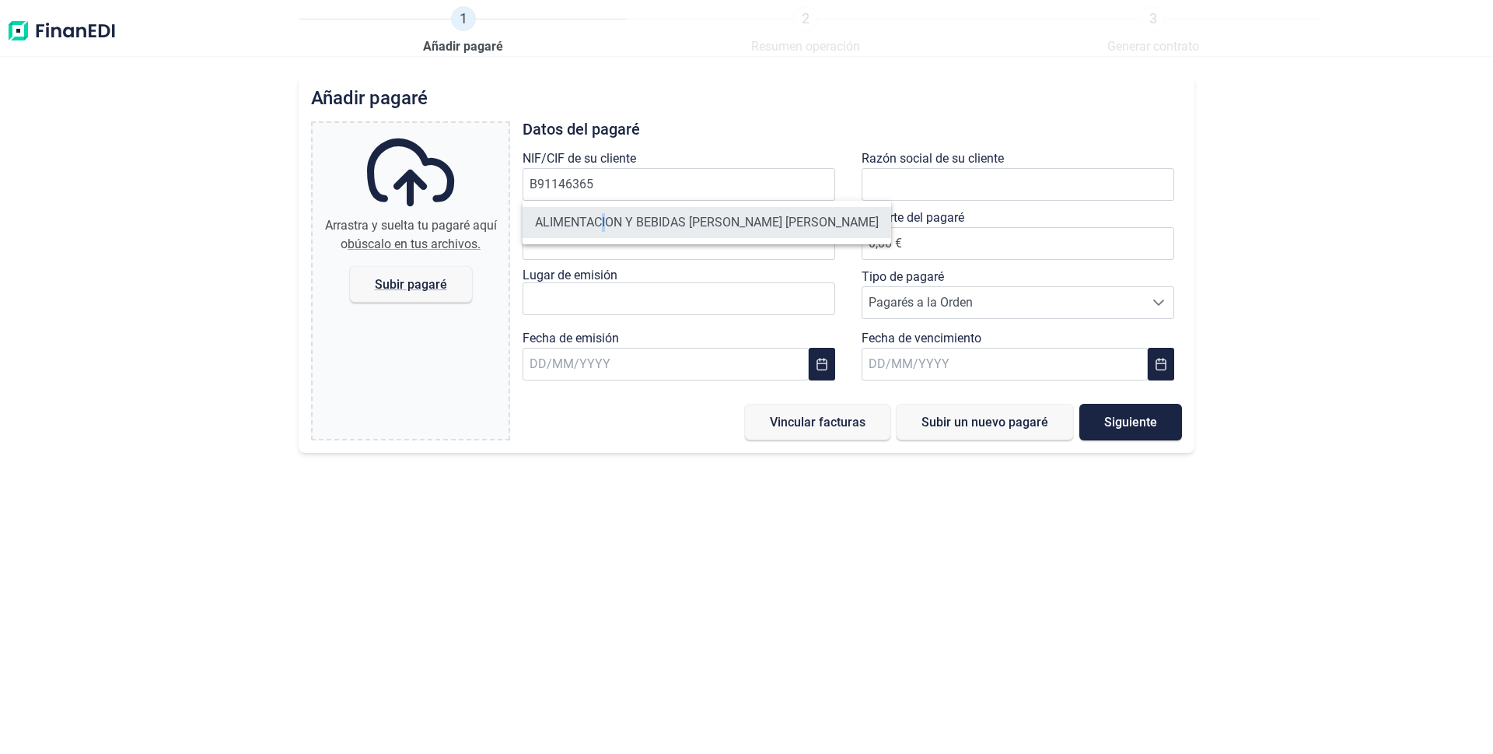
click at [606, 219] on li "ALIMENTACION Y BEBIDAS [PERSON_NAME] [PERSON_NAME]" at bounding box center [707, 222] width 369 height 31
type input "B91146365"
type input "ALIMENTACION Y BEBIDAS [PERSON_NAME] [PERSON_NAME]"
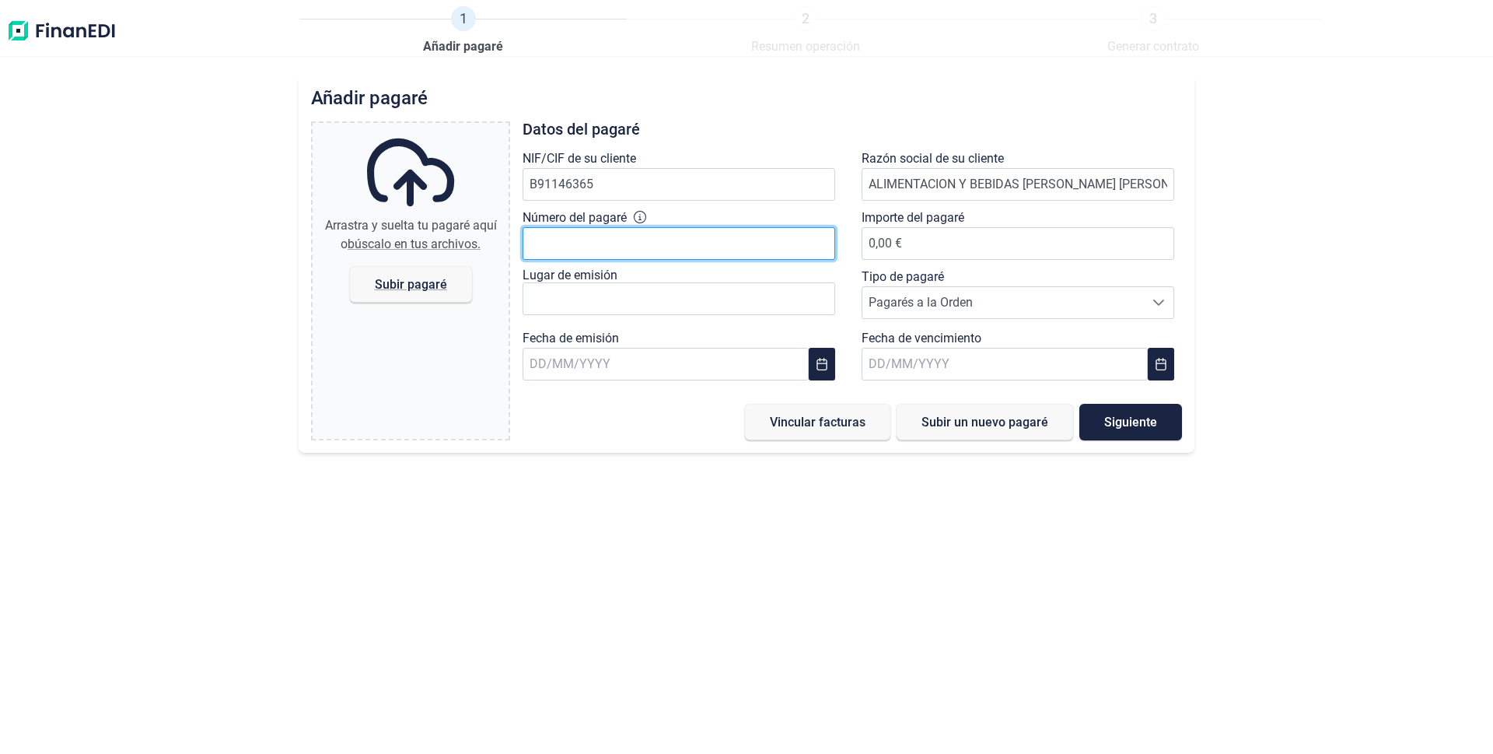
click at [579, 245] on input "Número del pagaré" at bounding box center [679, 243] width 313 height 33
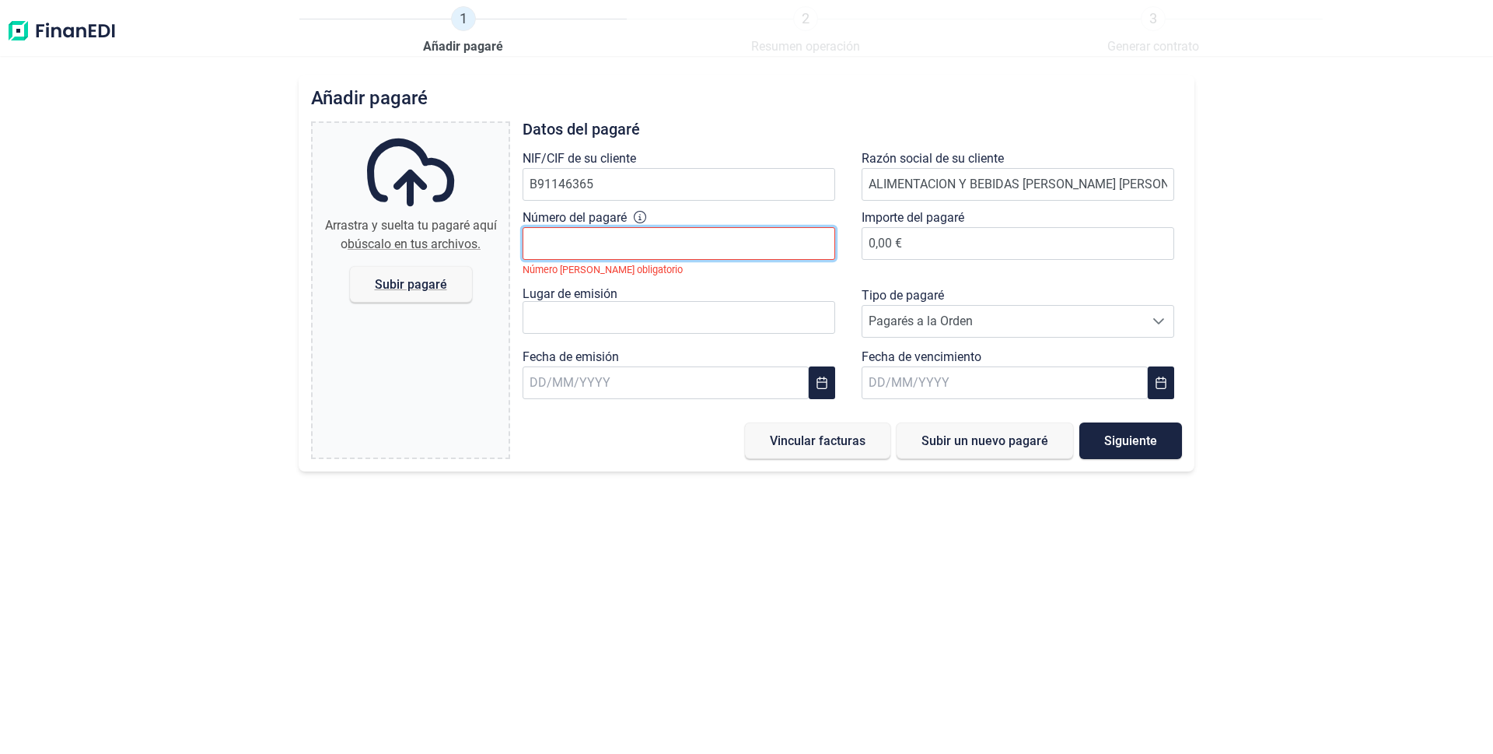
click at [572, 246] on input "Número del pagaré" at bounding box center [679, 243] width 313 height 33
type input "67888584"
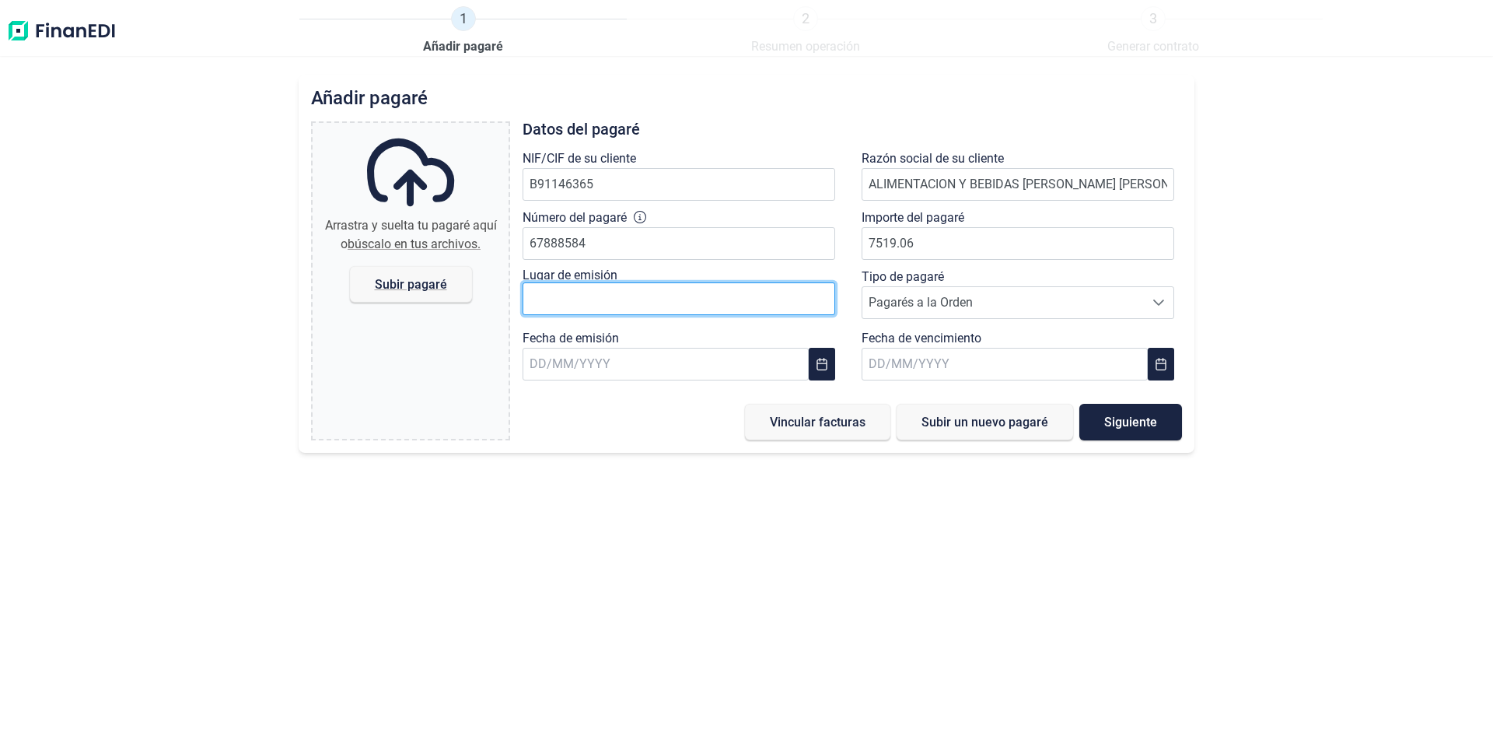
type input "7.519,06 €"
click at [640, 303] on input "text" at bounding box center [679, 298] width 313 height 33
type input "lantejuela"
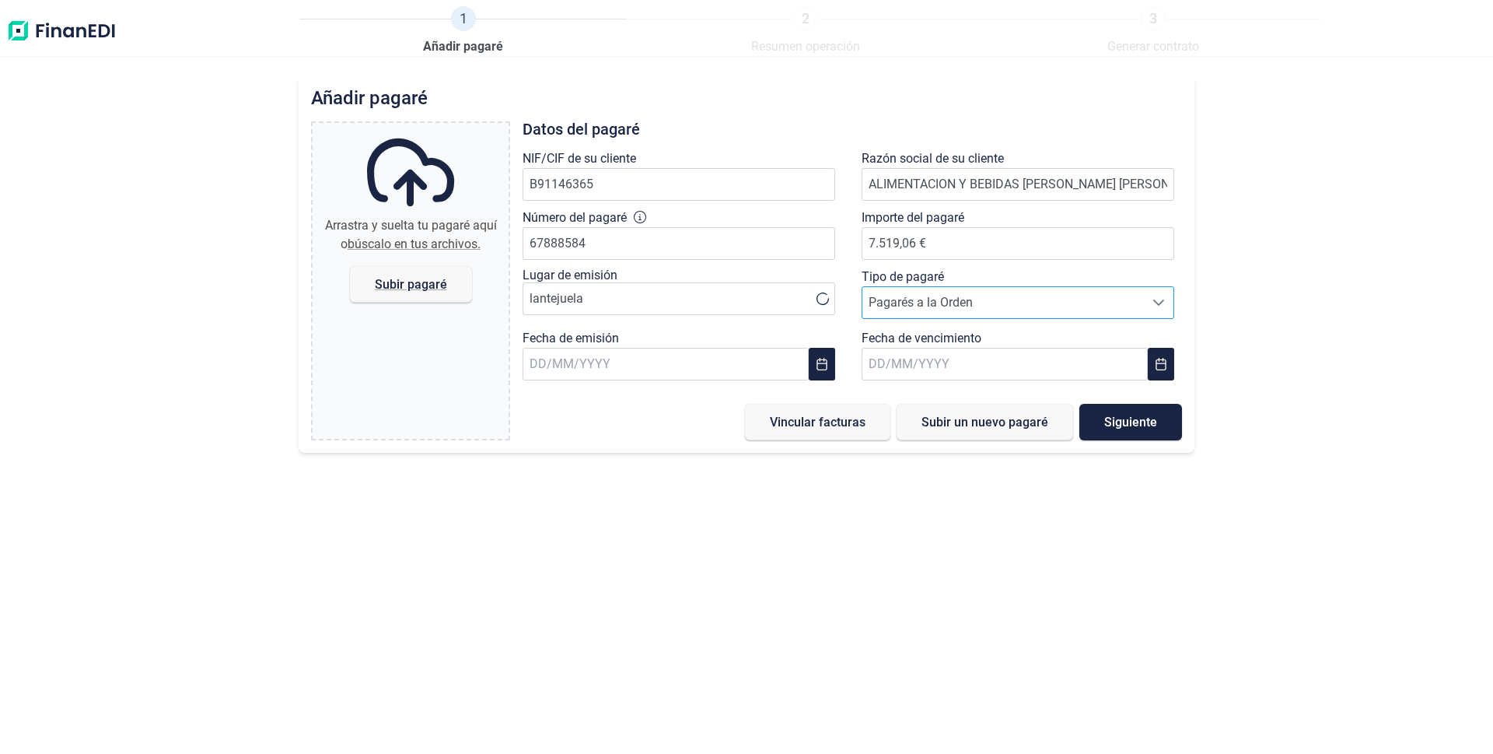
click at [933, 306] on span "Pagarés a la Orden" at bounding box center [1003, 302] width 282 height 31
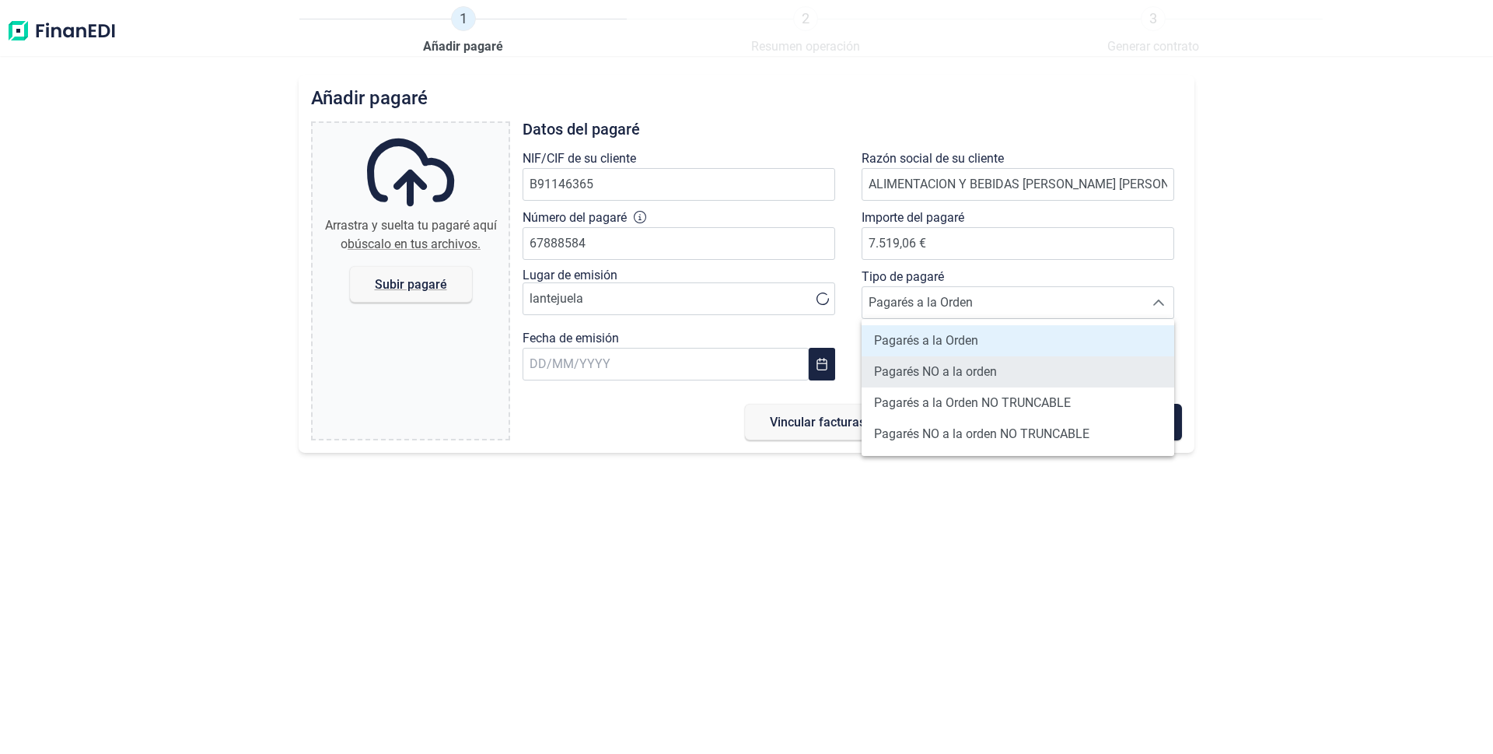
click at [925, 369] on span "Pagarés NO a la orden" at bounding box center [935, 371] width 123 height 19
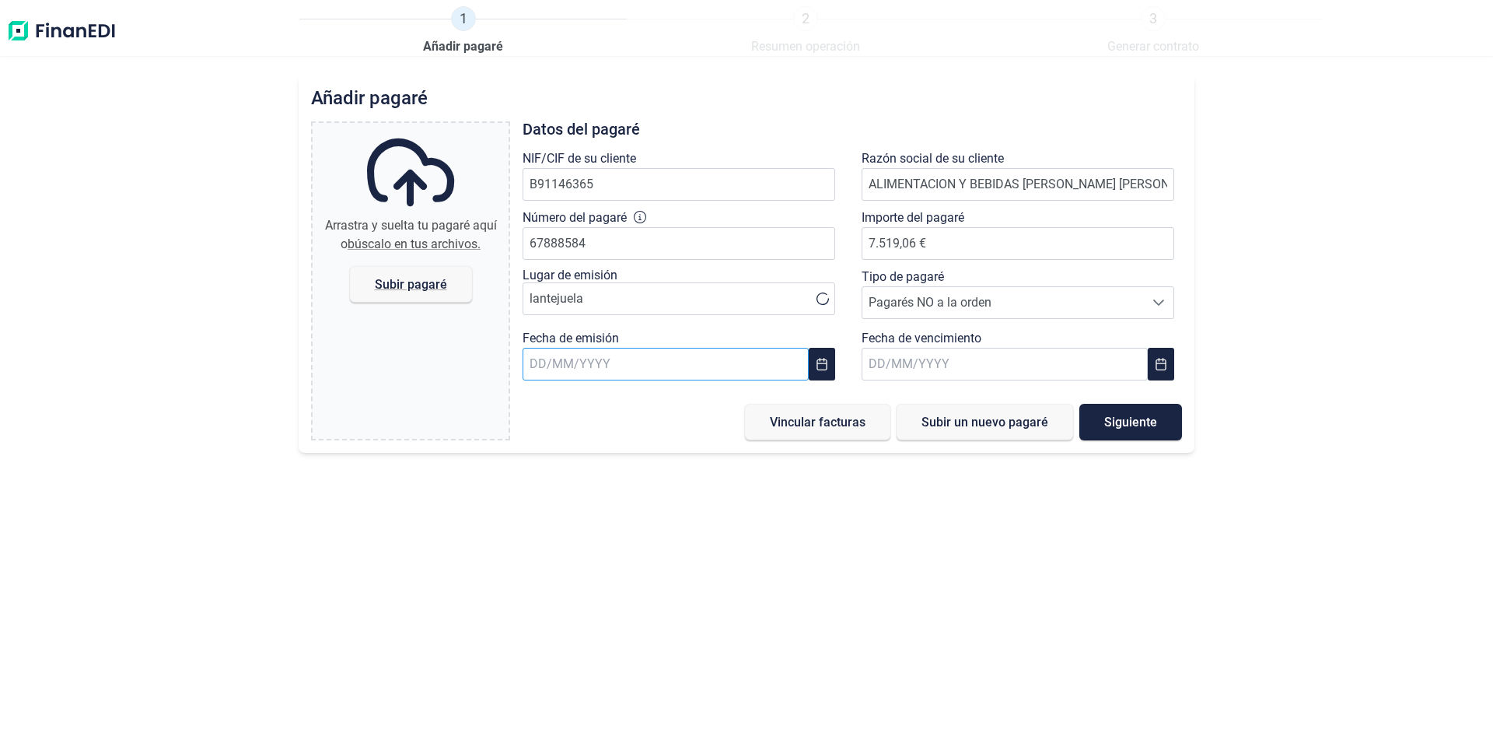
click at [649, 372] on input "text" at bounding box center [666, 364] width 286 height 33
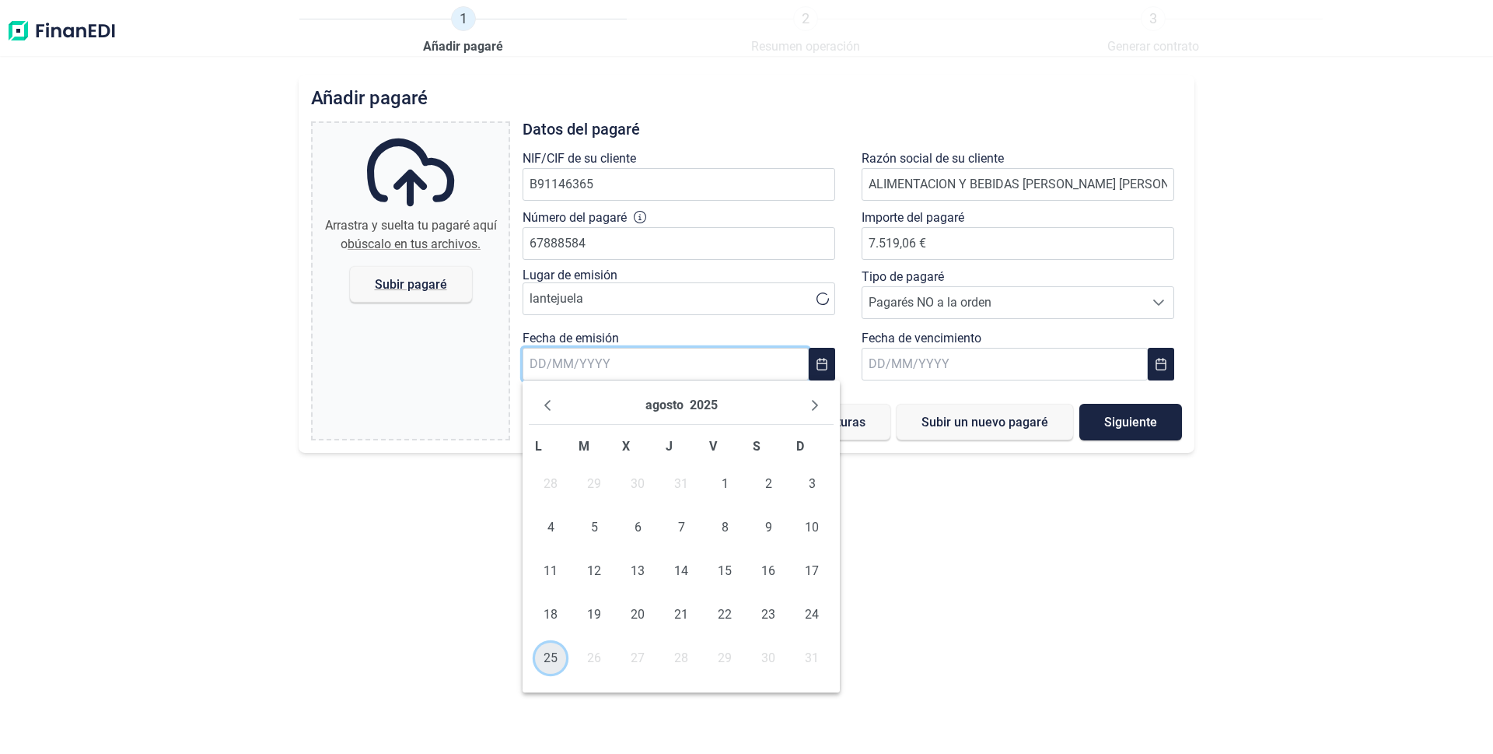
click at [539, 663] on span "25" at bounding box center [550, 657] width 31 height 31
type input "[DATE]"
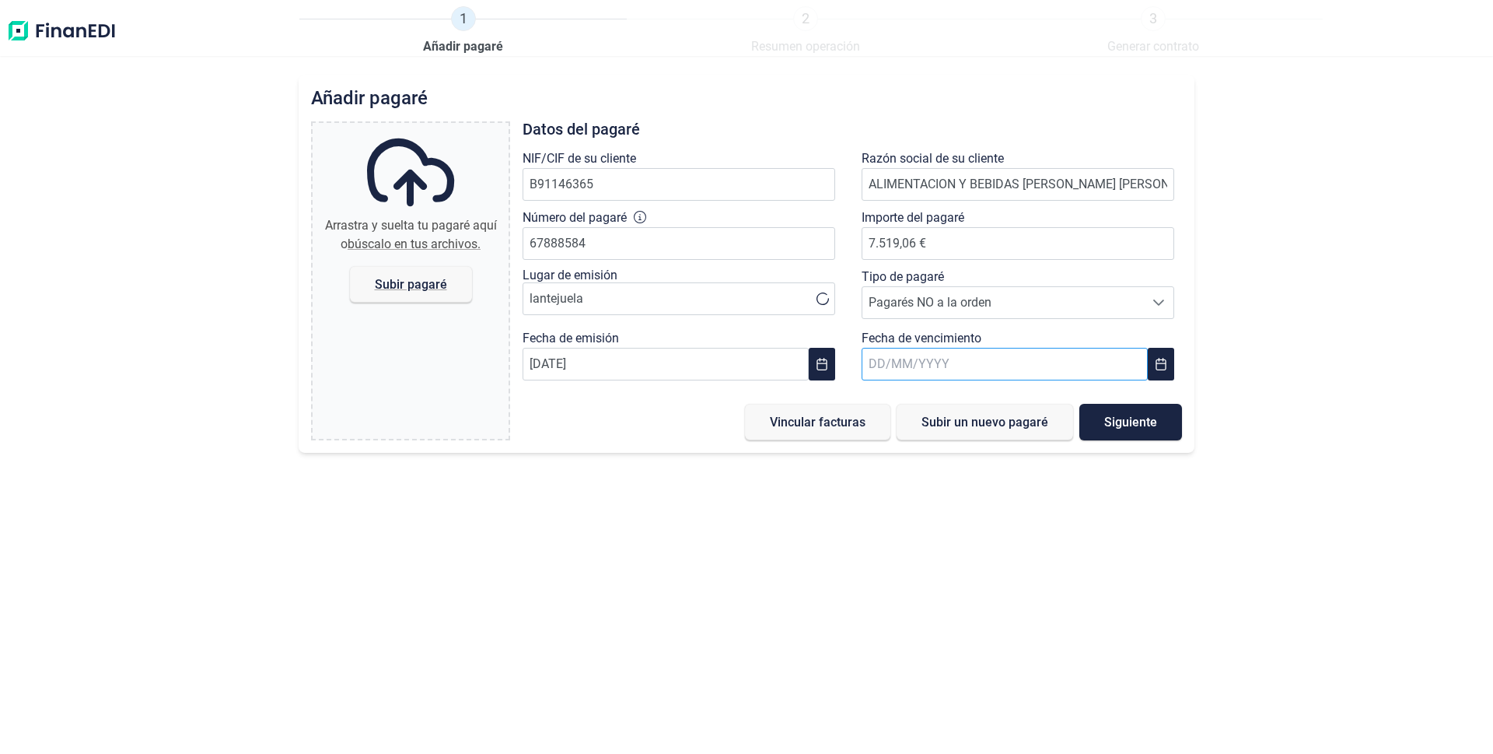
click at [1055, 362] on input "text" at bounding box center [1005, 364] width 286 height 33
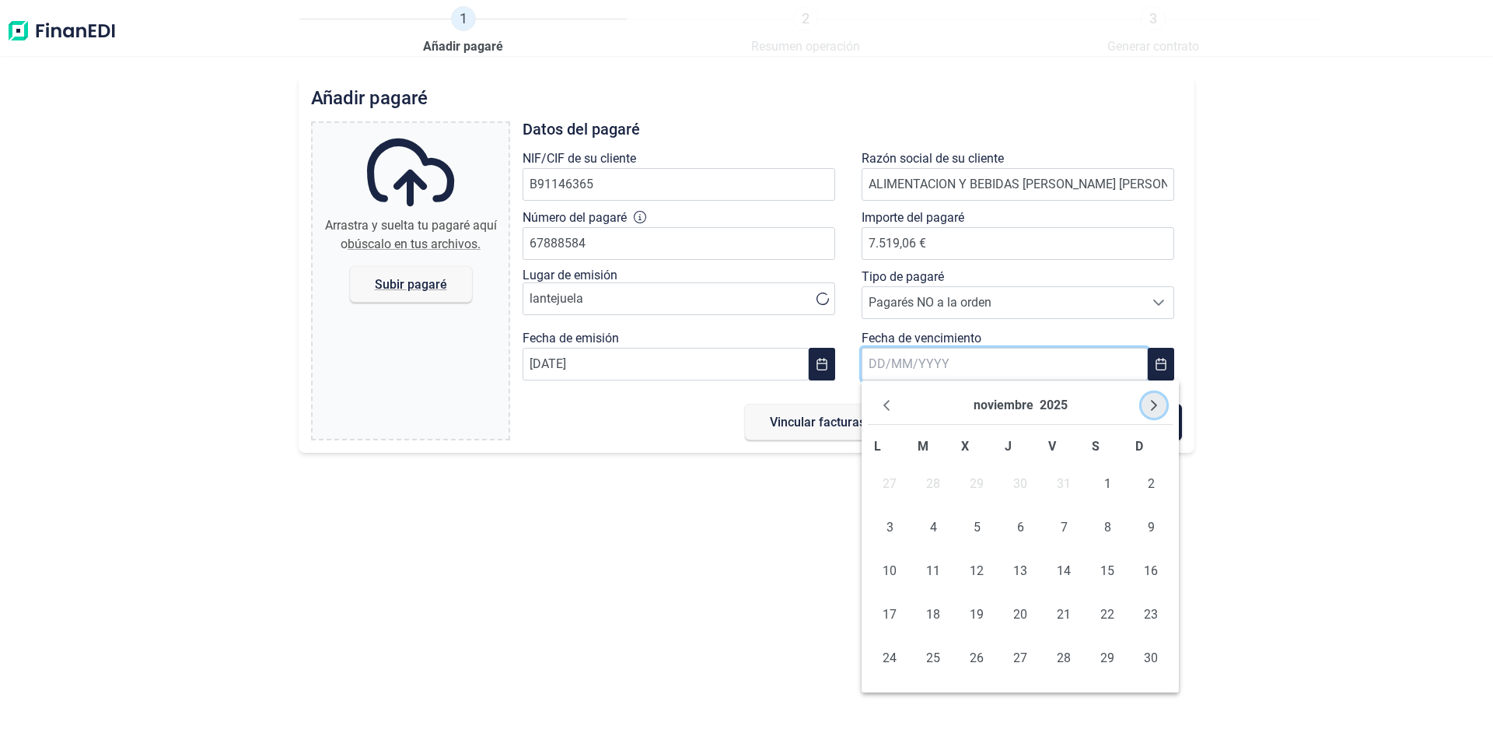
click at [1156, 404] on icon "Next Month" at bounding box center [1154, 405] width 12 height 12
click at [887, 406] on icon "Previous Month" at bounding box center [886, 405] width 12 height 12
click at [1024, 573] on span "13" at bounding box center [1020, 570] width 31 height 31
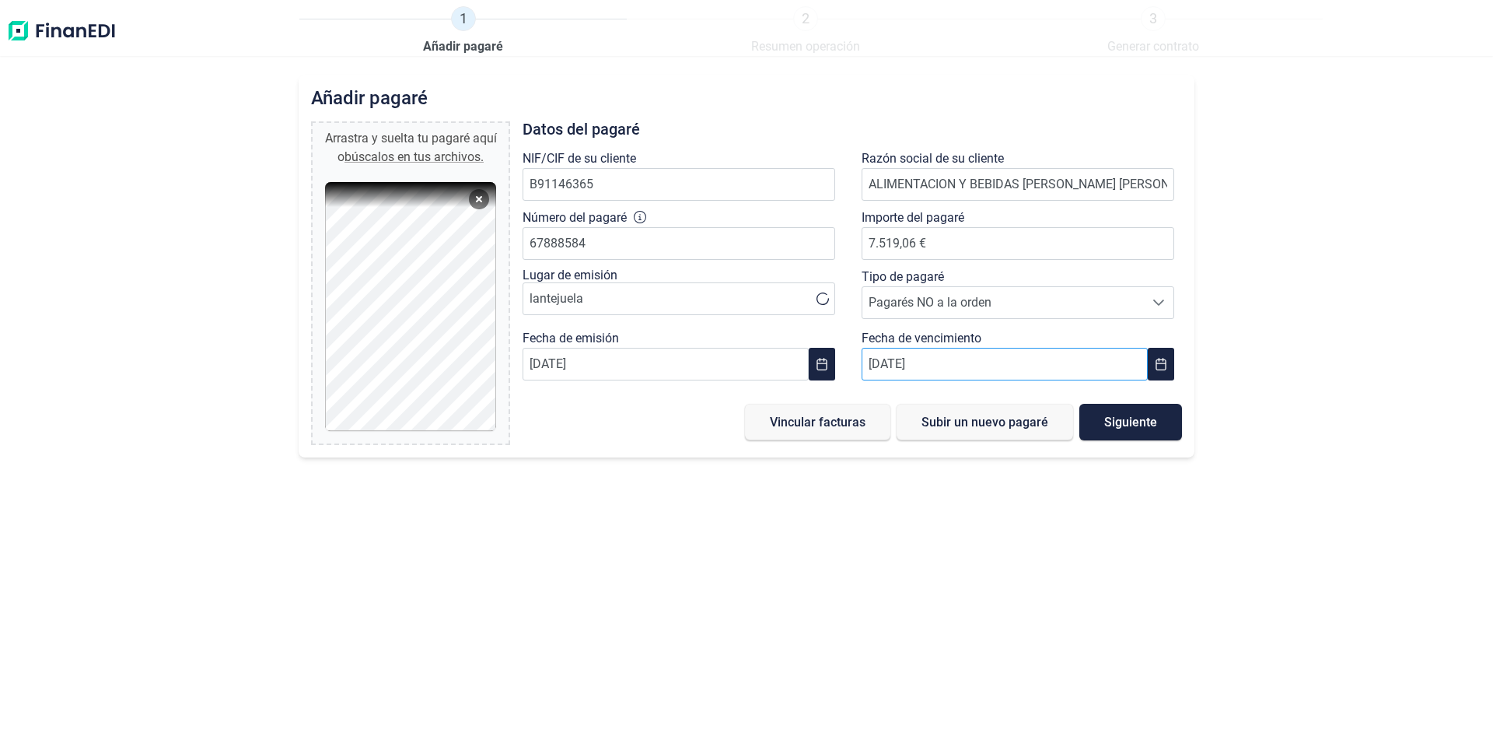
click at [921, 380] on input "[DATE]" at bounding box center [1005, 364] width 286 height 33
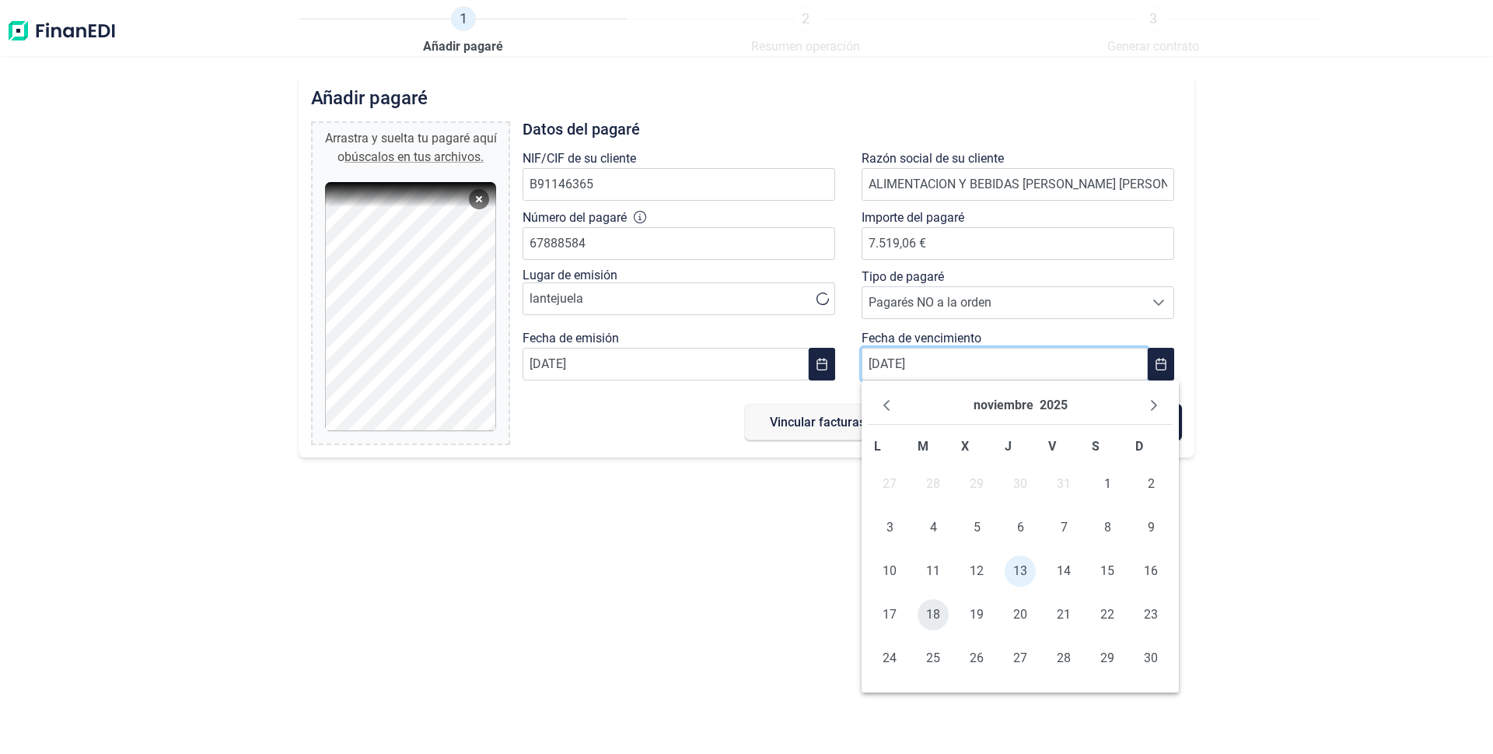
click at [932, 606] on span "18" at bounding box center [933, 614] width 31 height 31
type input "[DATE]"
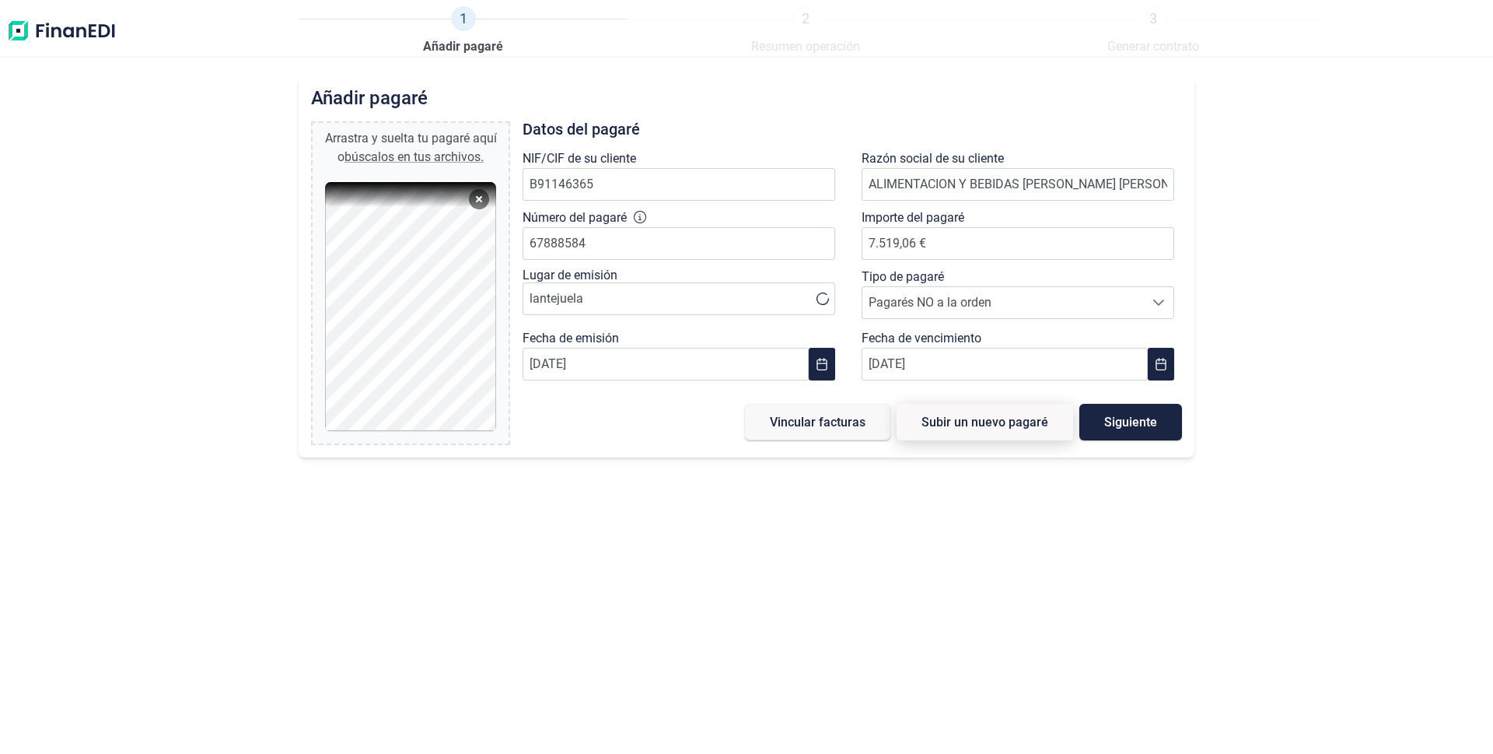
click at [988, 424] on span "Subir un nuevo pagaré" at bounding box center [985, 422] width 127 height 12
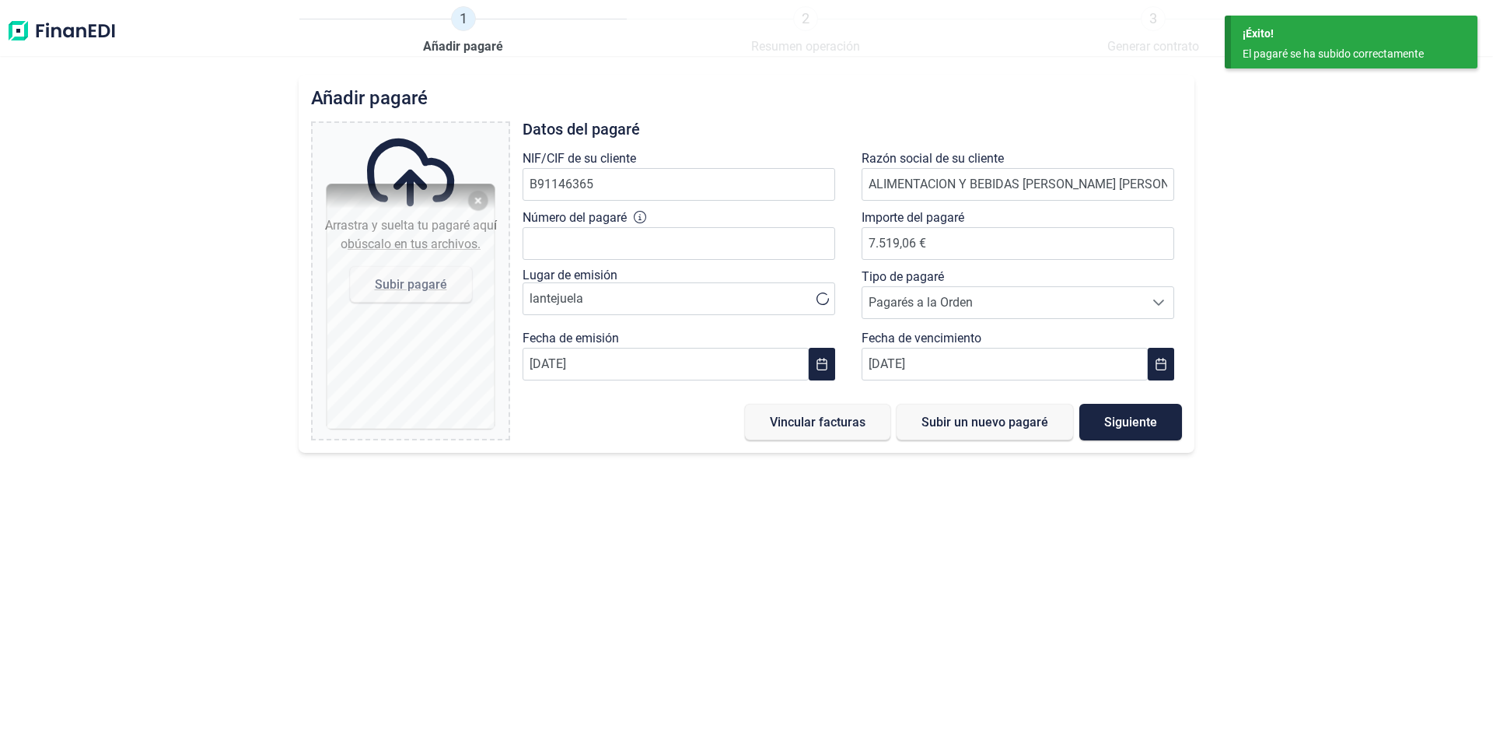
type input "0,00 €"
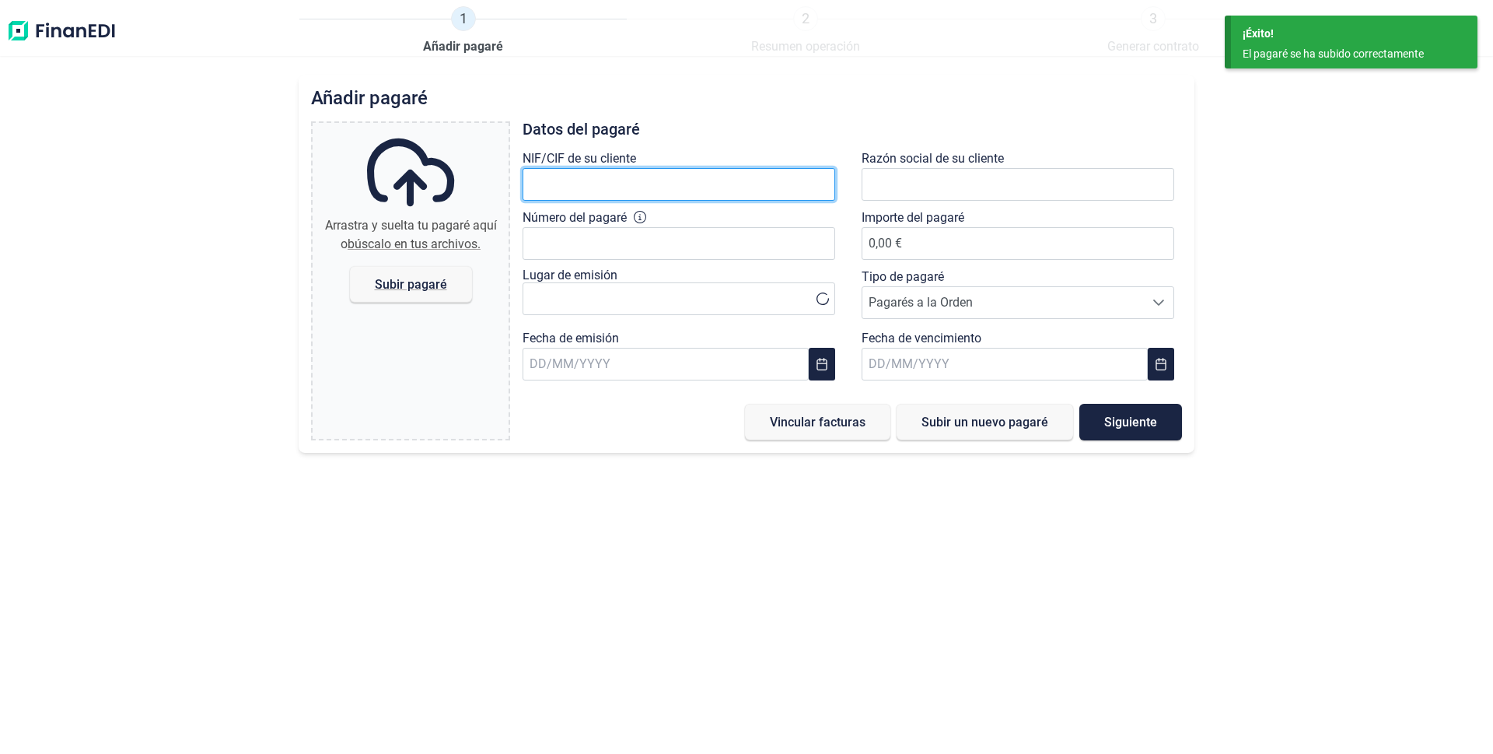
click at [561, 180] on input "text" at bounding box center [679, 184] width 313 height 33
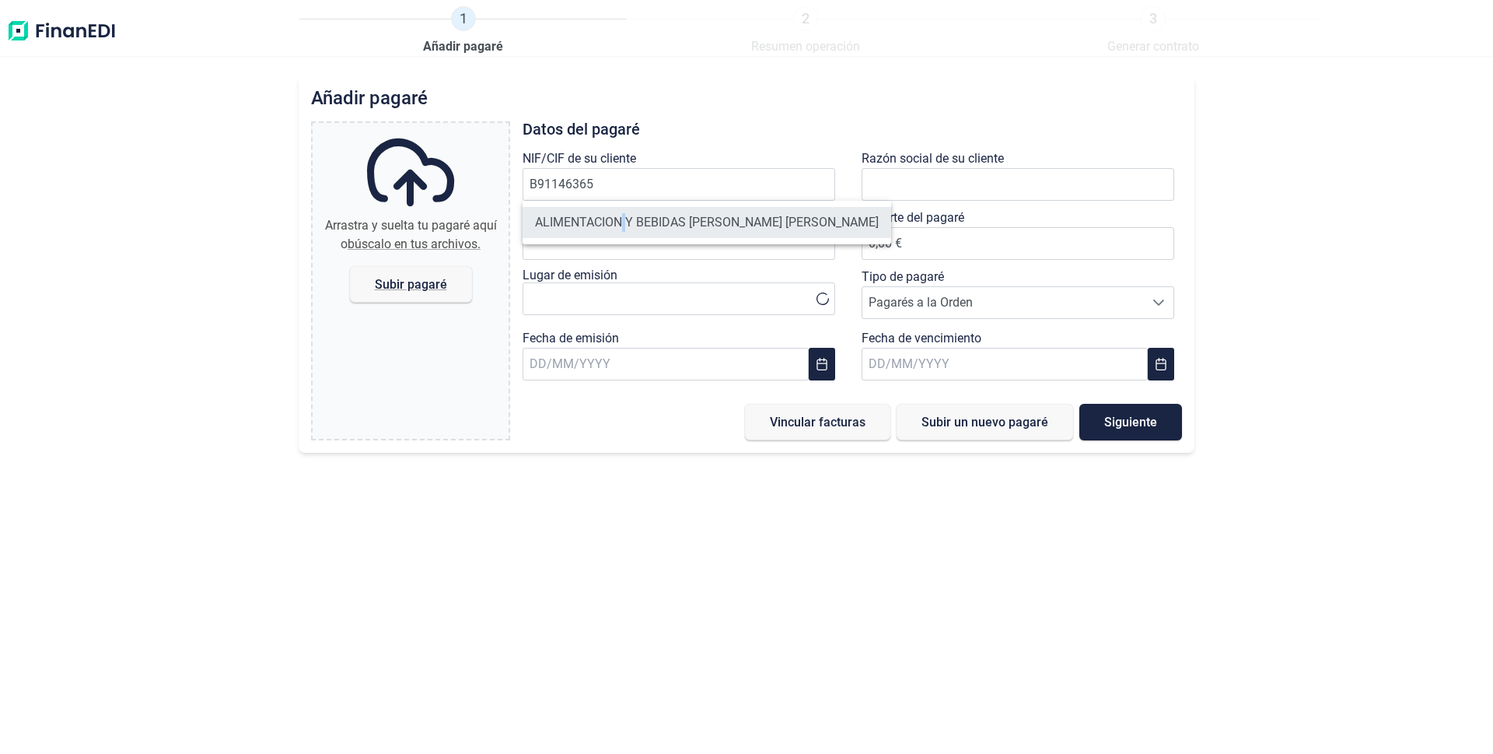
click at [626, 221] on li "ALIMENTACION Y BEBIDAS [PERSON_NAME] [PERSON_NAME]" at bounding box center [707, 222] width 369 height 31
type input "B91146365"
type input "ALIMENTACION Y BEBIDAS [PERSON_NAME] [PERSON_NAME]"
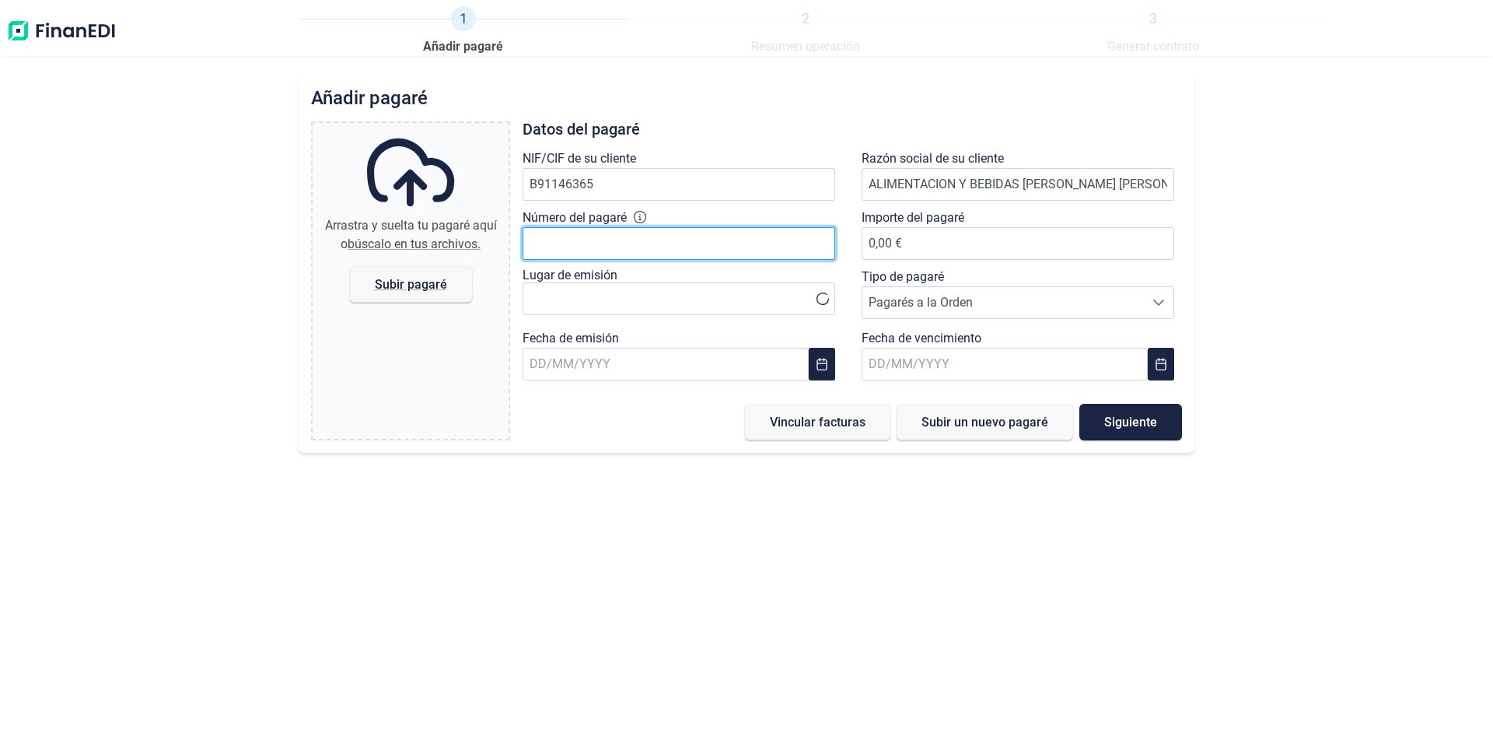
click at [585, 240] on input "Número del pagaré" at bounding box center [679, 243] width 313 height 33
type input "67888595"
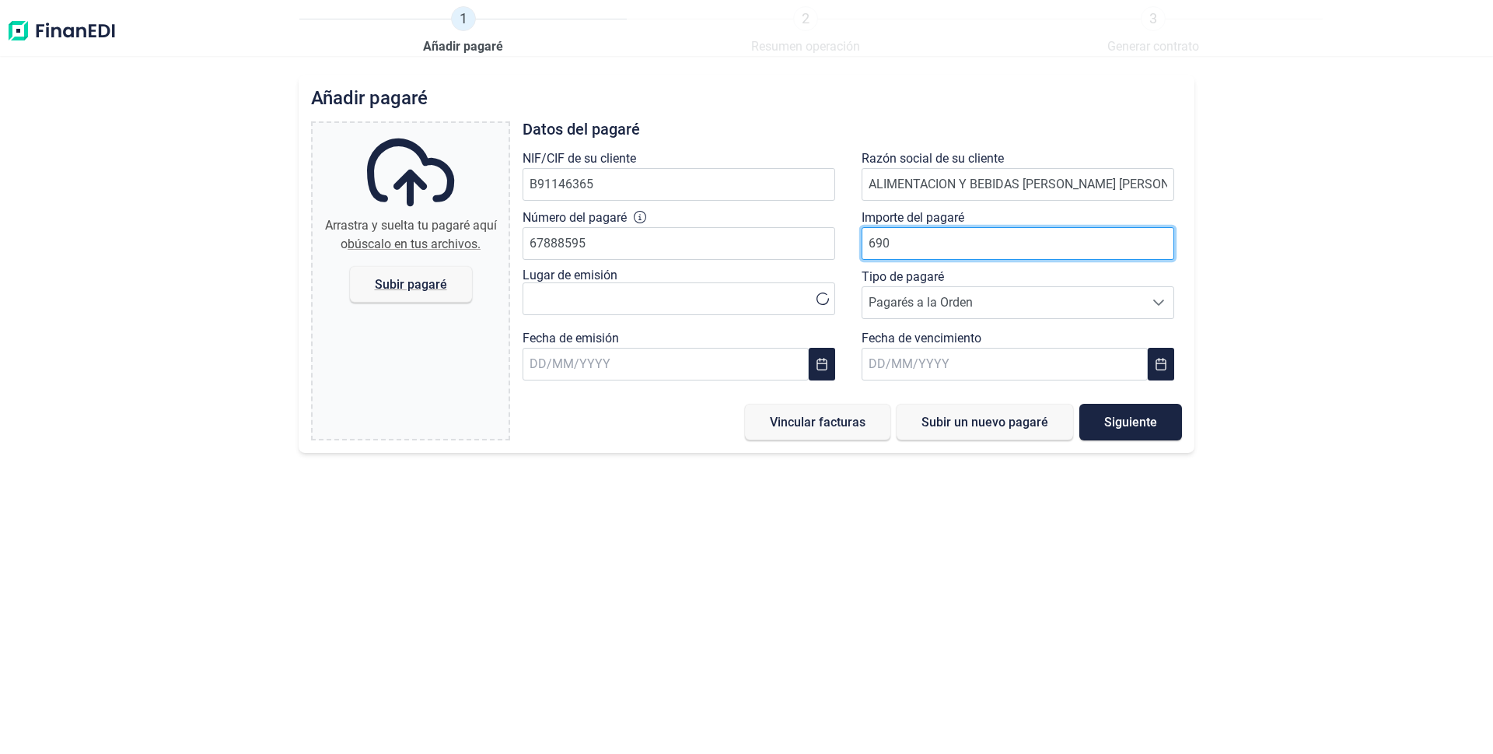
type input "6903"
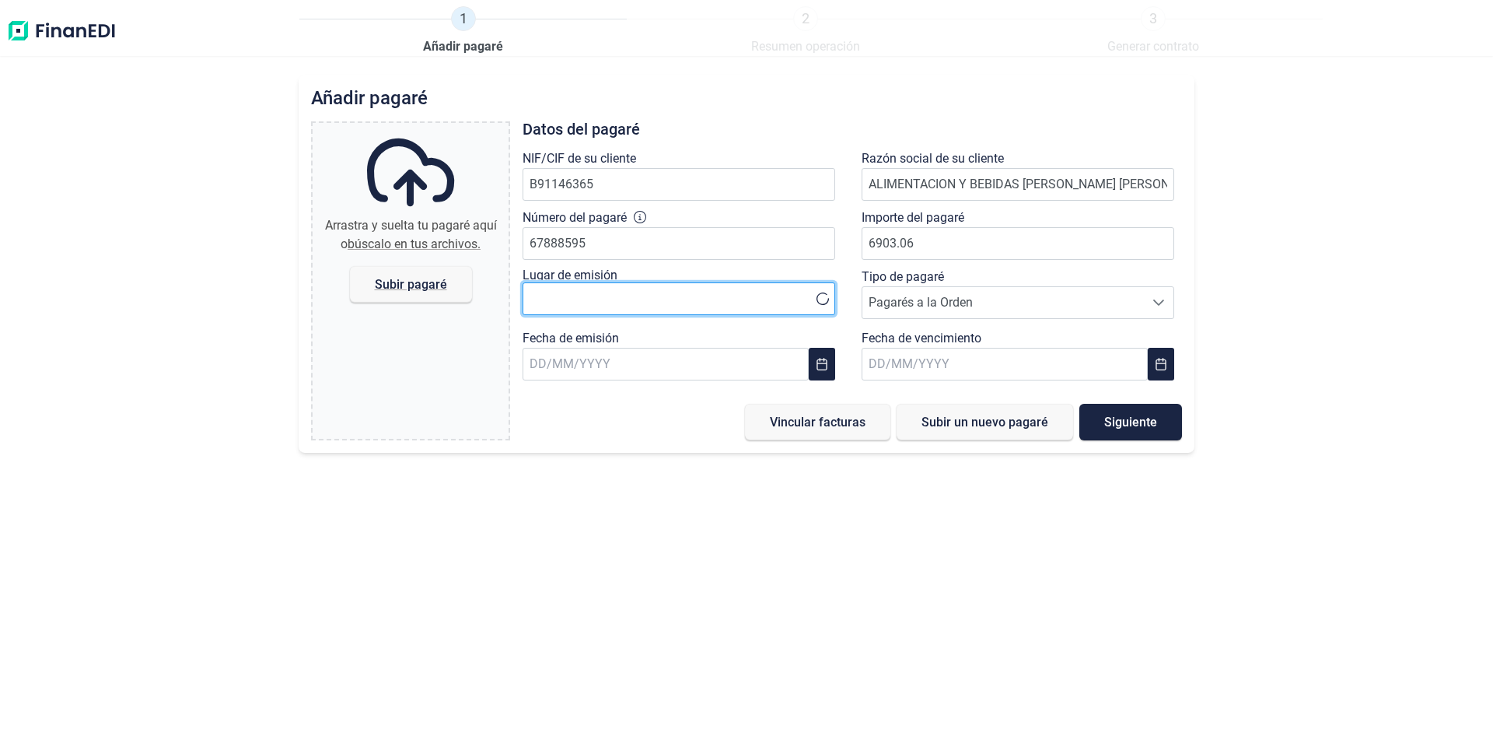
type input "6.903,06 €"
click at [635, 297] on input "text" at bounding box center [679, 298] width 313 height 33
type input "lantejuela"
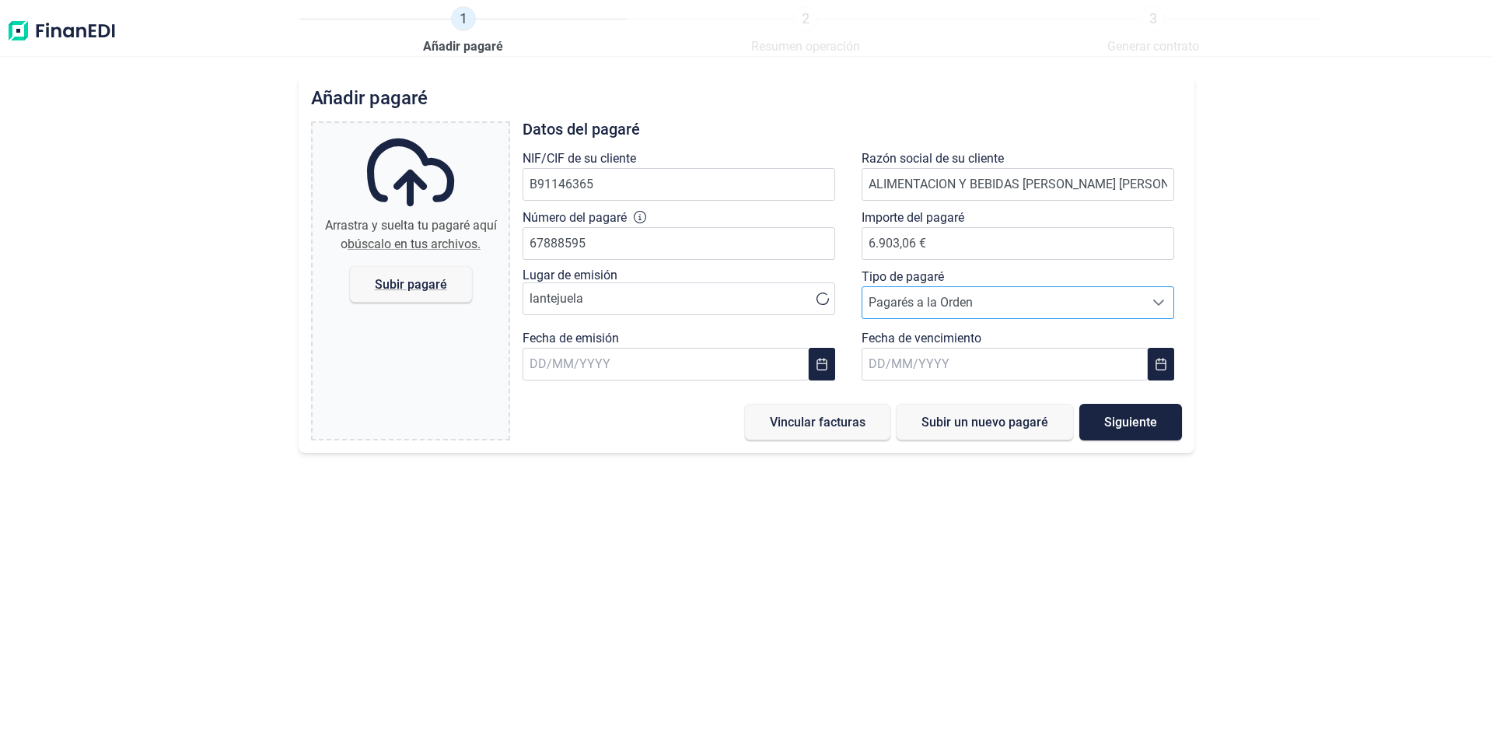
click at [954, 301] on span "Pagarés a la Orden" at bounding box center [1003, 302] width 282 height 31
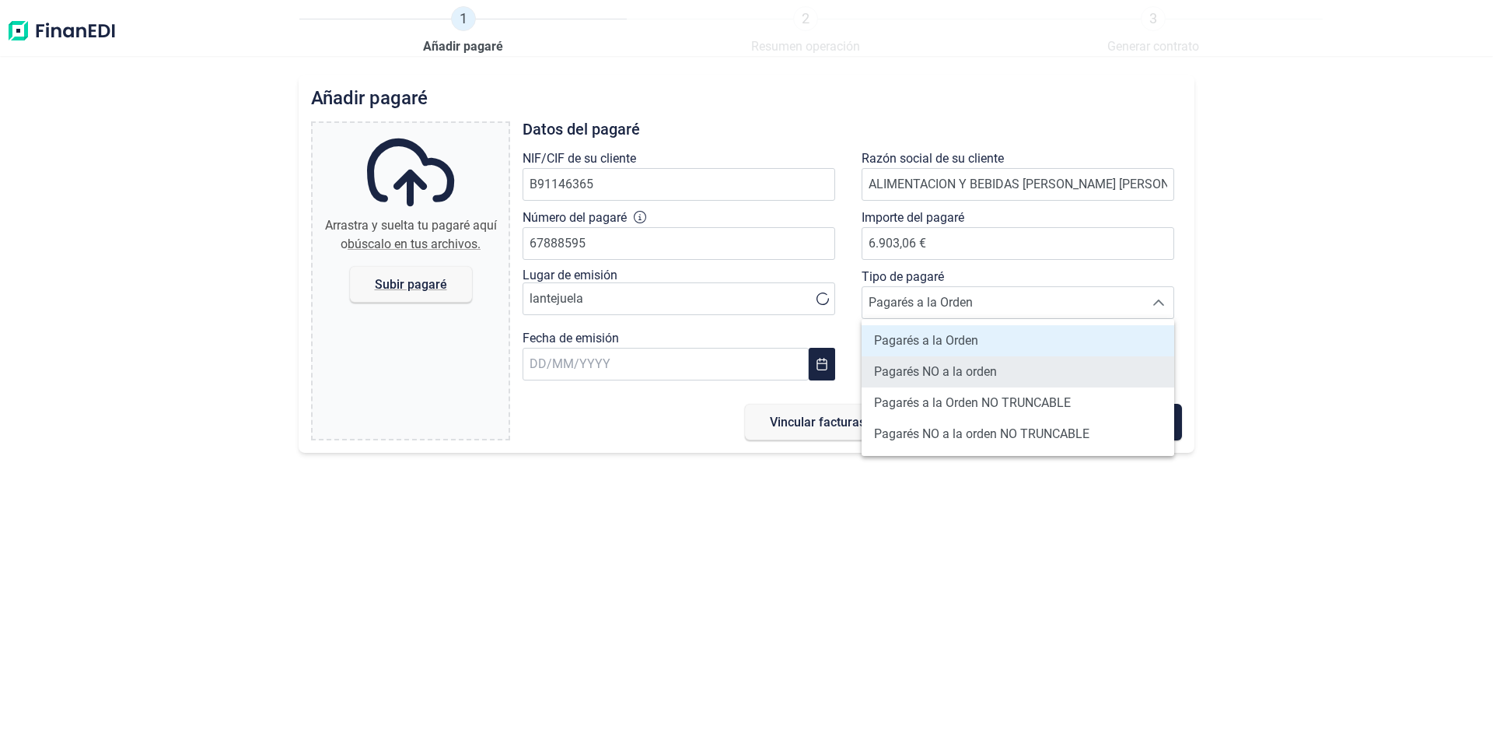
click at [911, 378] on span "Pagarés NO a la orden" at bounding box center [935, 371] width 123 height 19
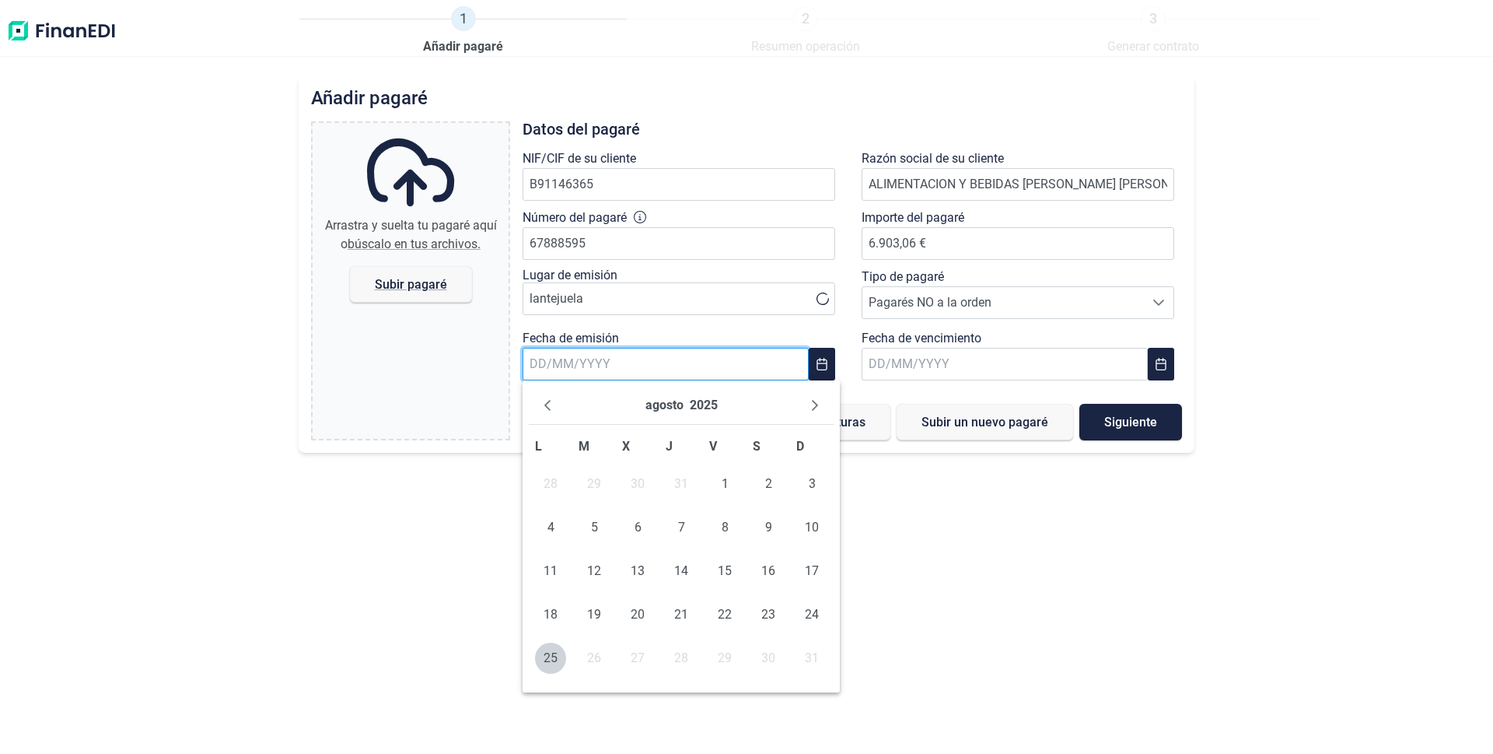
click at [650, 366] on input "text" at bounding box center [666, 364] width 286 height 33
click at [543, 671] on span "25" at bounding box center [550, 657] width 31 height 31
type input "[DATE]"
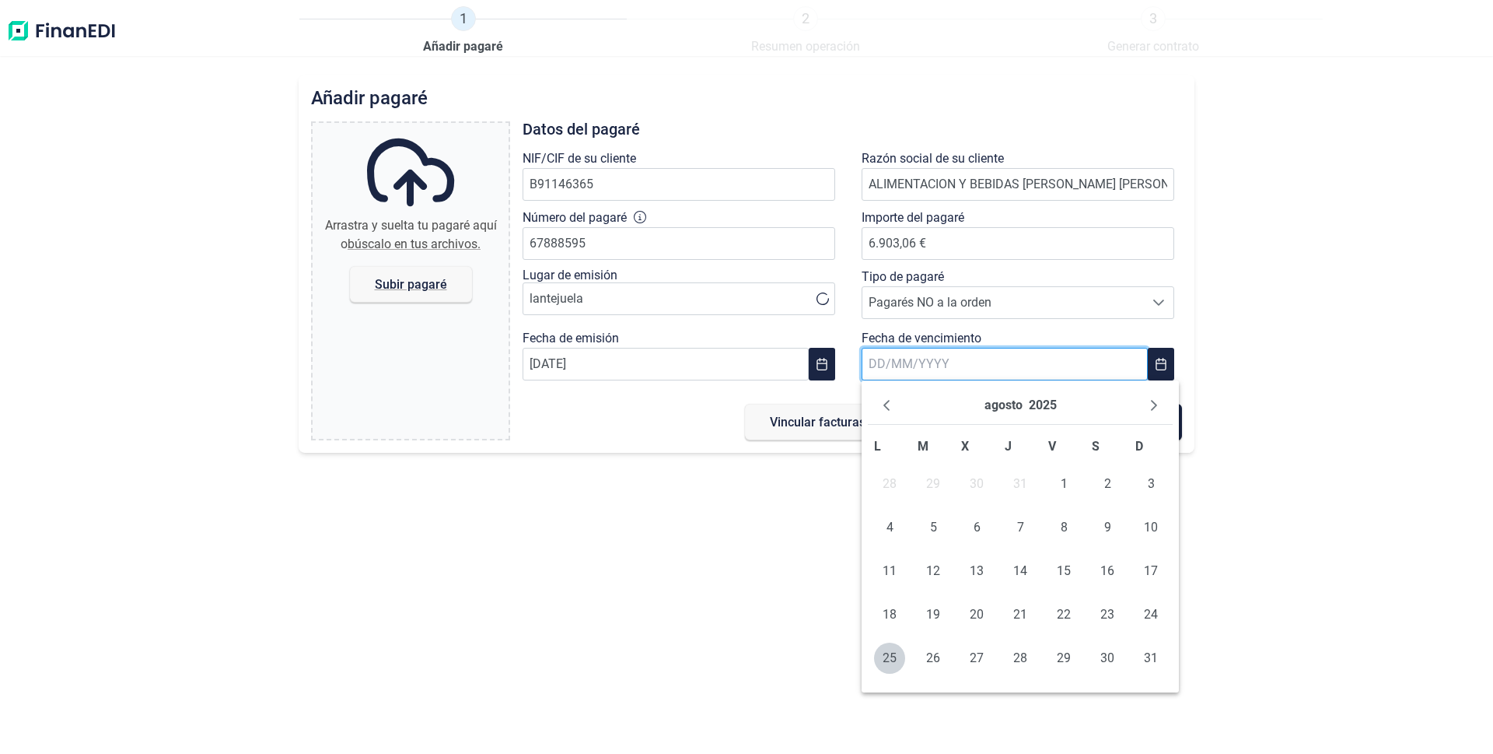
click at [907, 366] on input "text" at bounding box center [1005, 364] width 286 height 33
click at [1145, 405] on button "Next Month" at bounding box center [1154, 405] width 25 height 25
click at [1020, 618] on span "20" at bounding box center [1020, 614] width 31 height 31
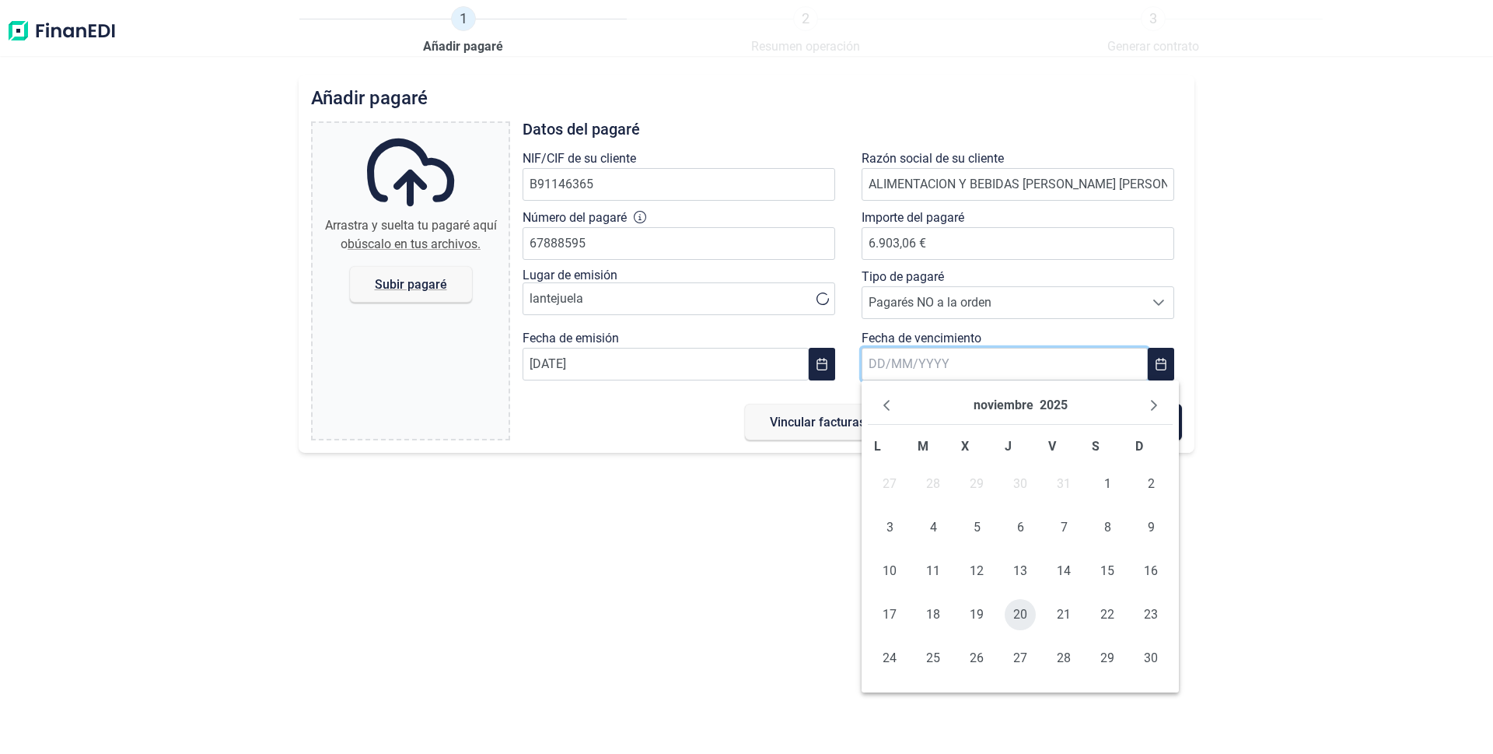
type input "[DATE]"
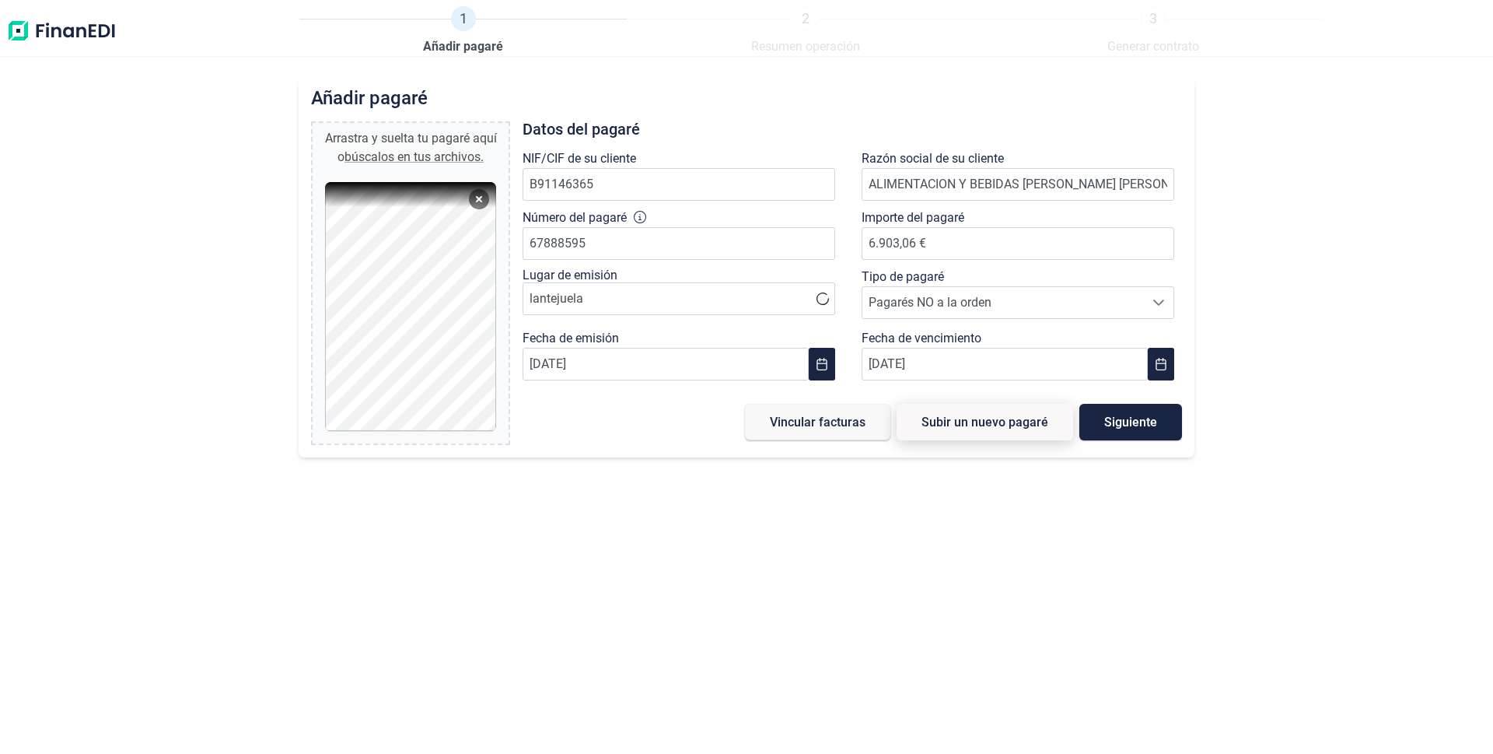
click at [975, 426] on span "Subir un nuevo pagaré" at bounding box center [985, 422] width 127 height 12
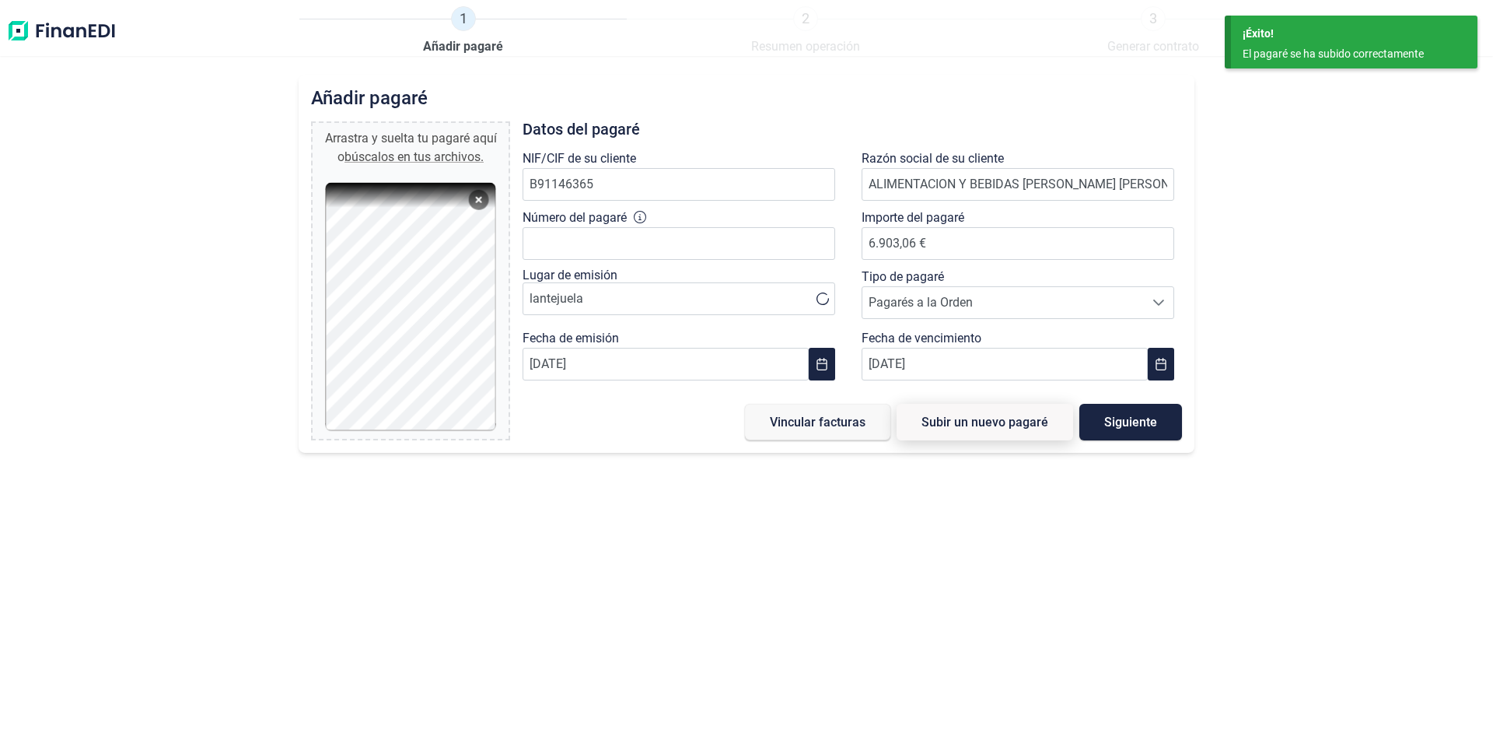
type input "0,00 €"
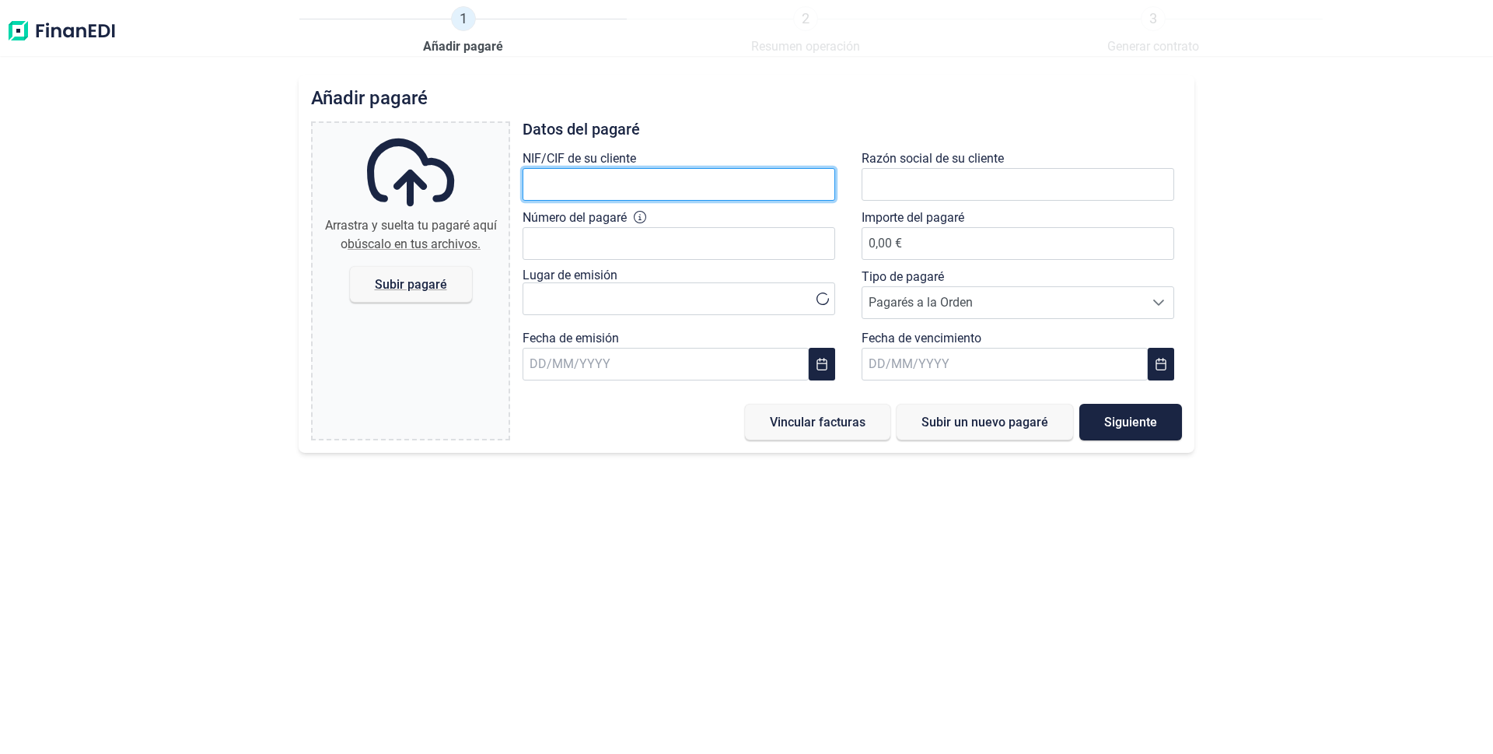
click at [558, 184] on input "text" at bounding box center [679, 184] width 313 height 33
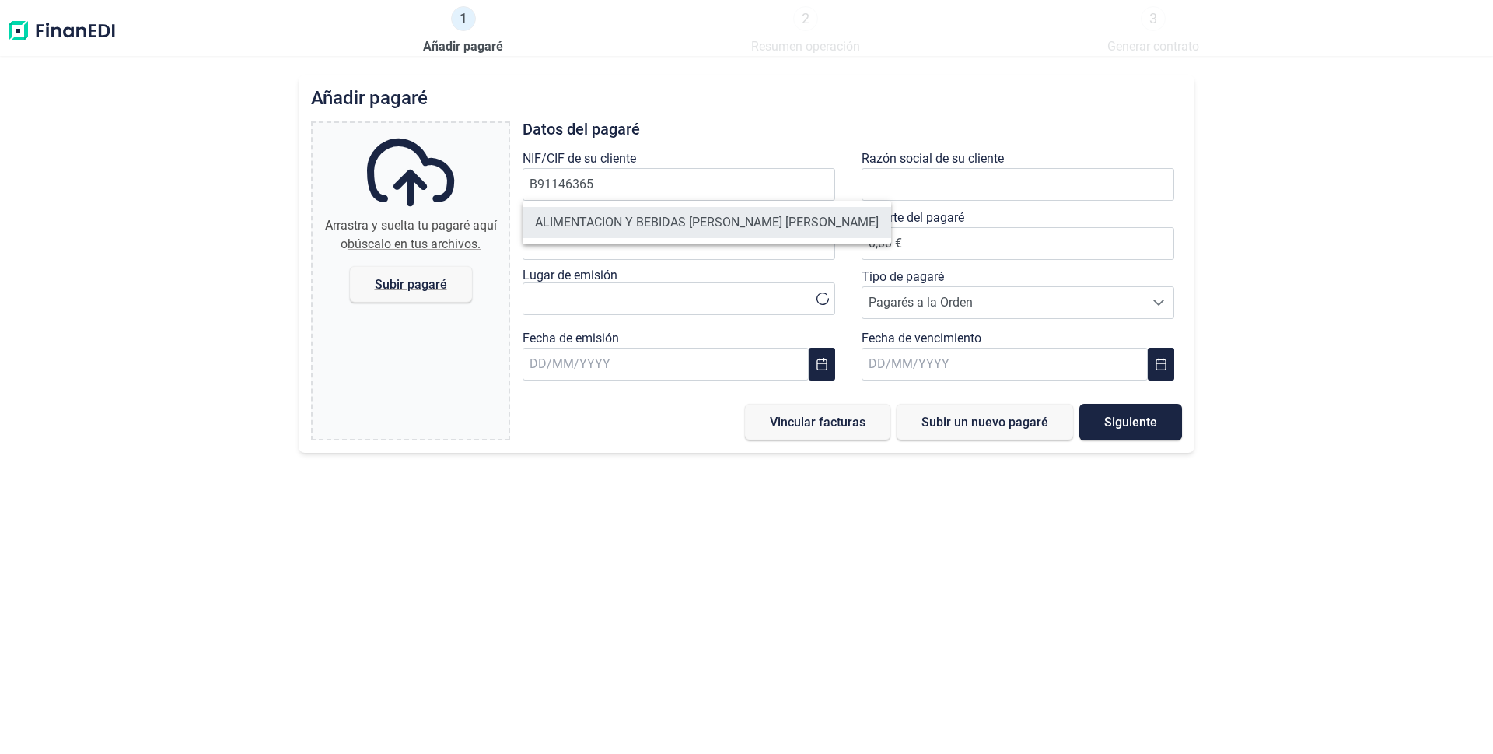
click at [687, 222] on li "ALIMENTACION Y BEBIDAS [PERSON_NAME] [PERSON_NAME]" at bounding box center [707, 222] width 369 height 31
type input "B91146365"
type input "ALIMENTACION Y BEBIDAS [PERSON_NAME] [PERSON_NAME]"
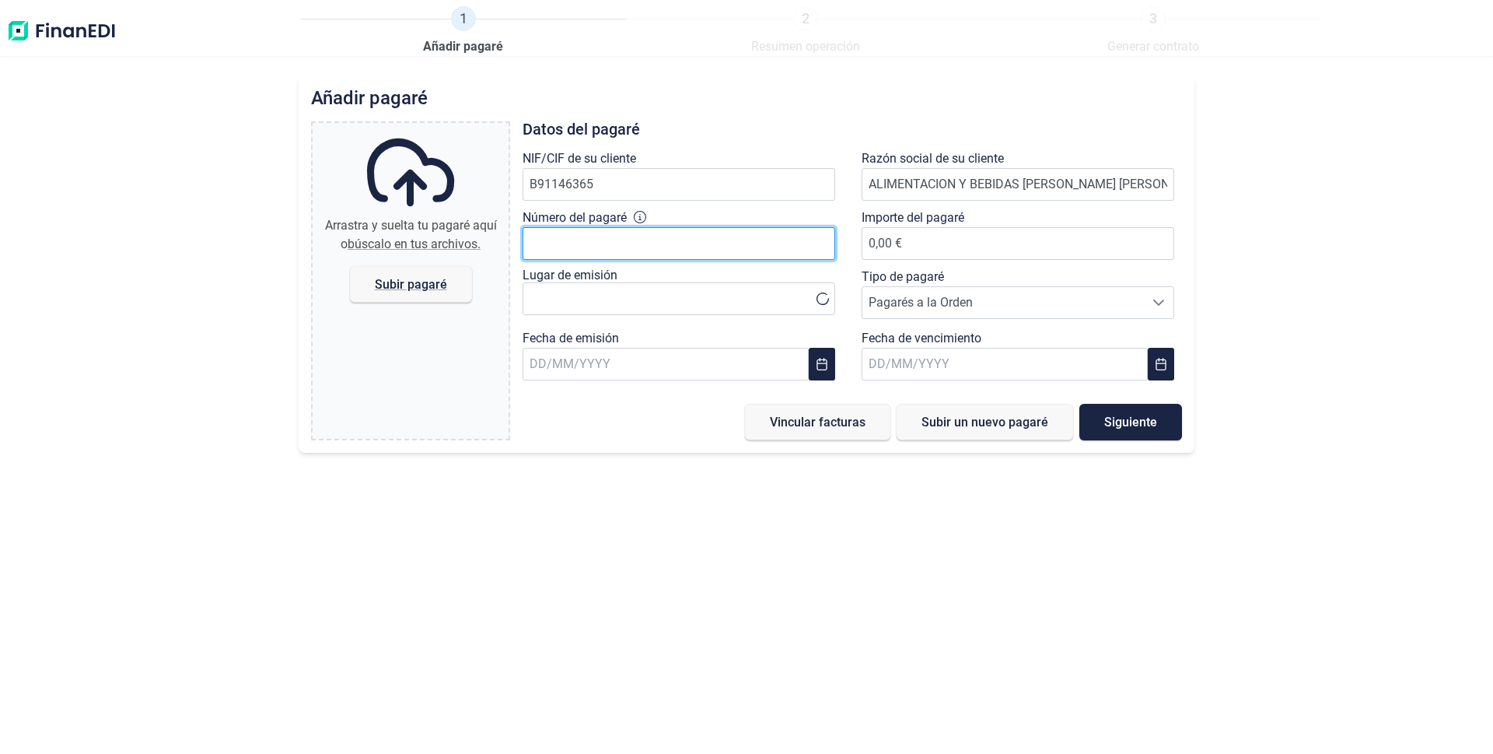
click at [589, 254] on input "Número del pagaré" at bounding box center [679, 243] width 313 height 33
type input "67888606"
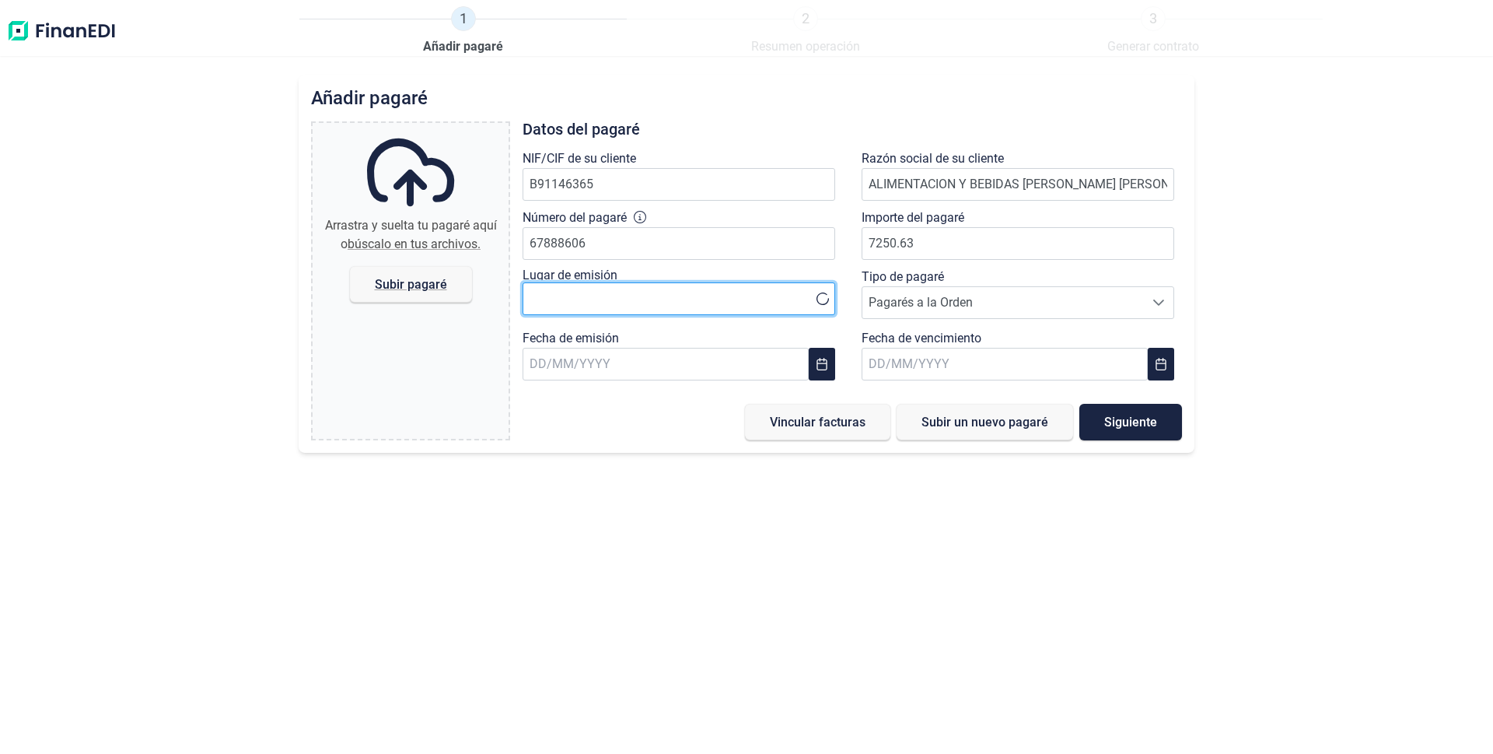
type input "7.250,63 €"
click at [657, 306] on input "text" at bounding box center [679, 298] width 313 height 33
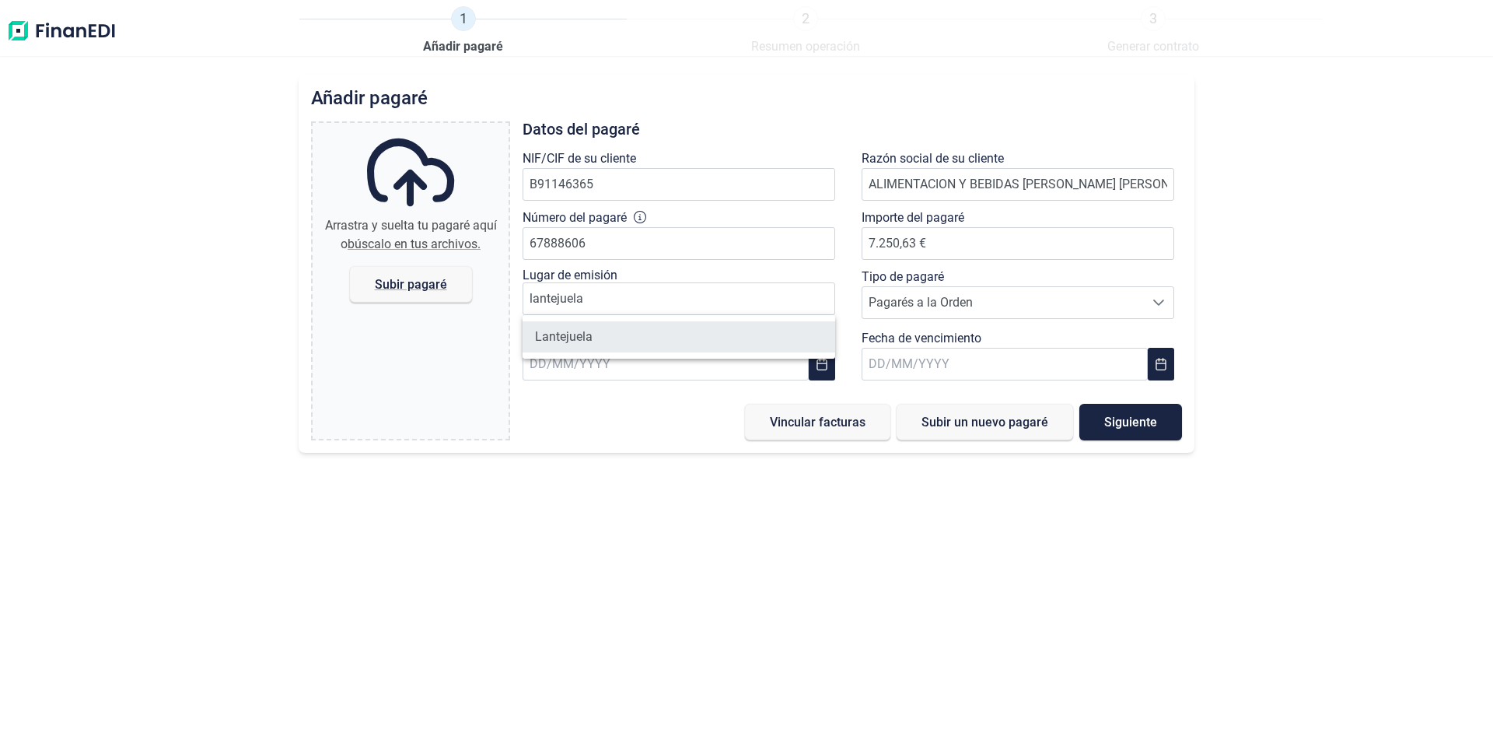
click at [621, 336] on li "Lantejuela" at bounding box center [679, 336] width 313 height 31
type input "Lantejuela"
click at [941, 307] on span "Pagarés a la Orden" at bounding box center [1003, 302] width 282 height 31
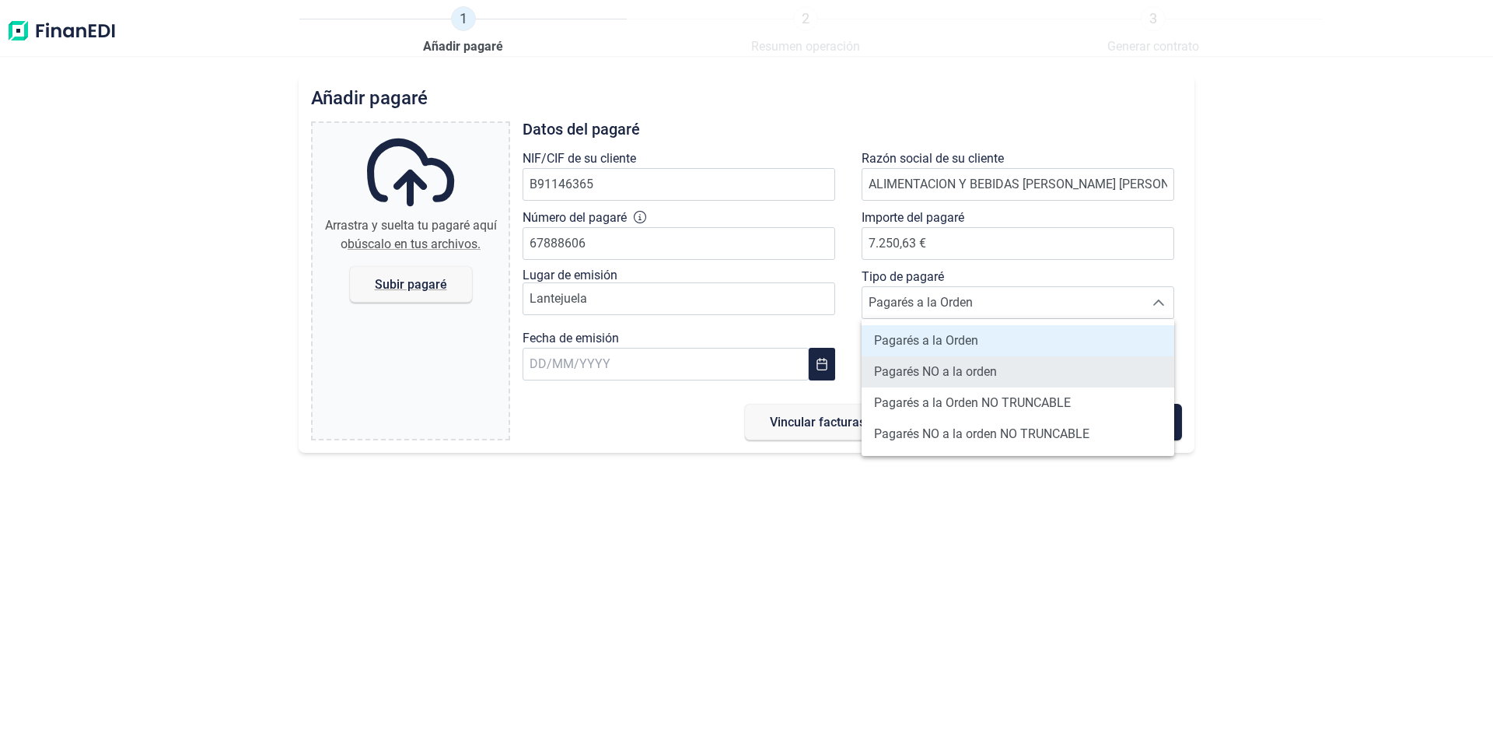
click at [922, 370] on span "Pagarés NO a la orden" at bounding box center [935, 371] width 123 height 19
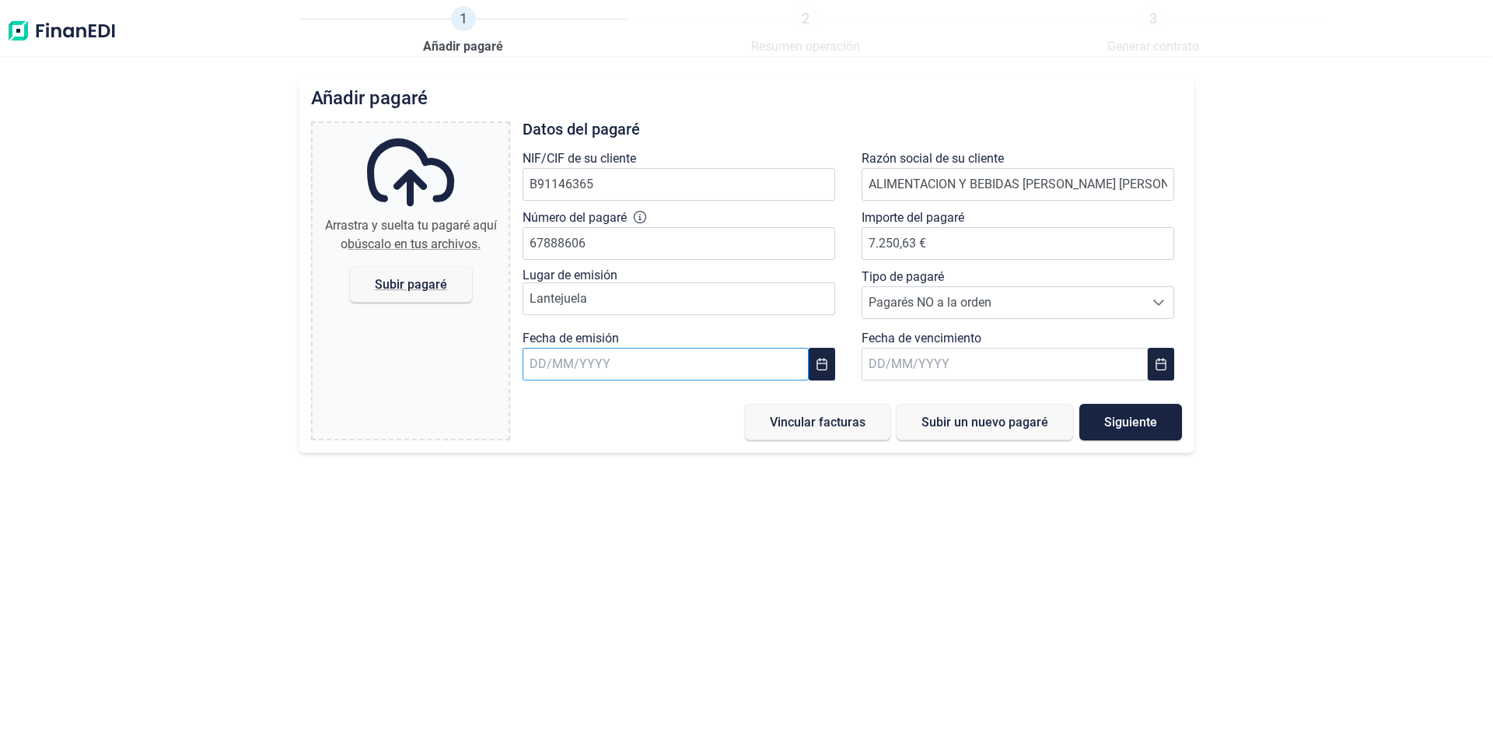
click at [645, 368] on input "text" at bounding box center [666, 364] width 286 height 33
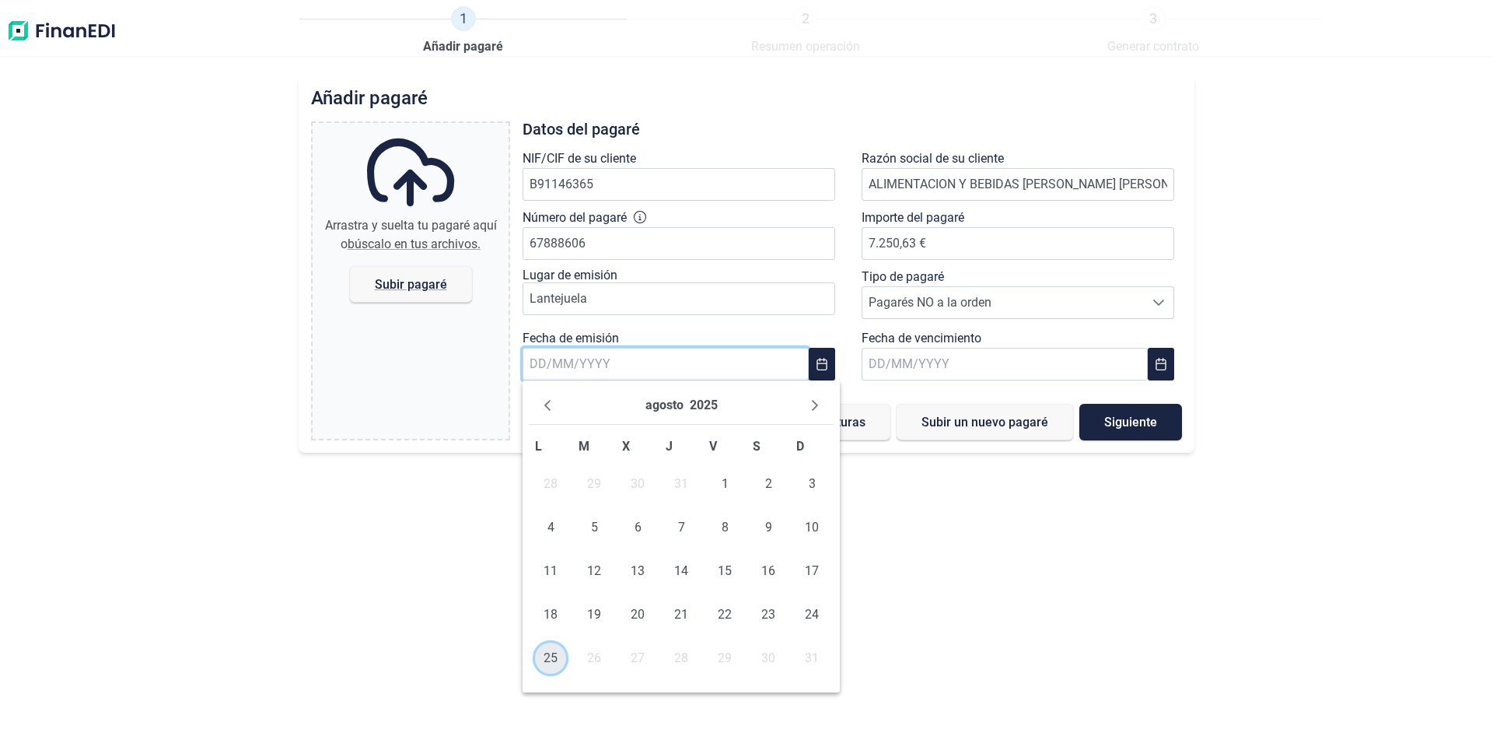
click at [546, 655] on span "25" at bounding box center [550, 657] width 31 height 31
type input "[DATE]"
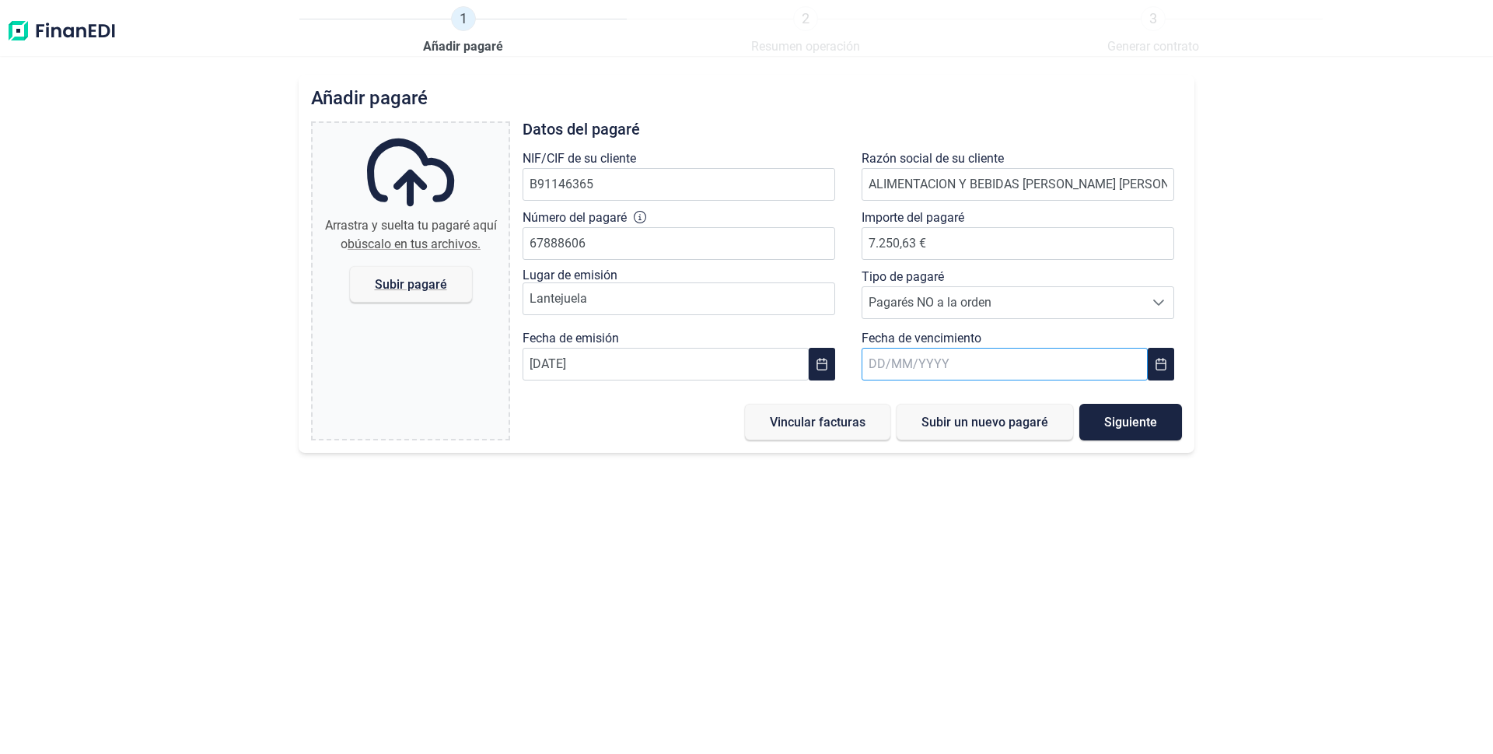
click at [947, 359] on input "text" at bounding box center [1005, 364] width 286 height 33
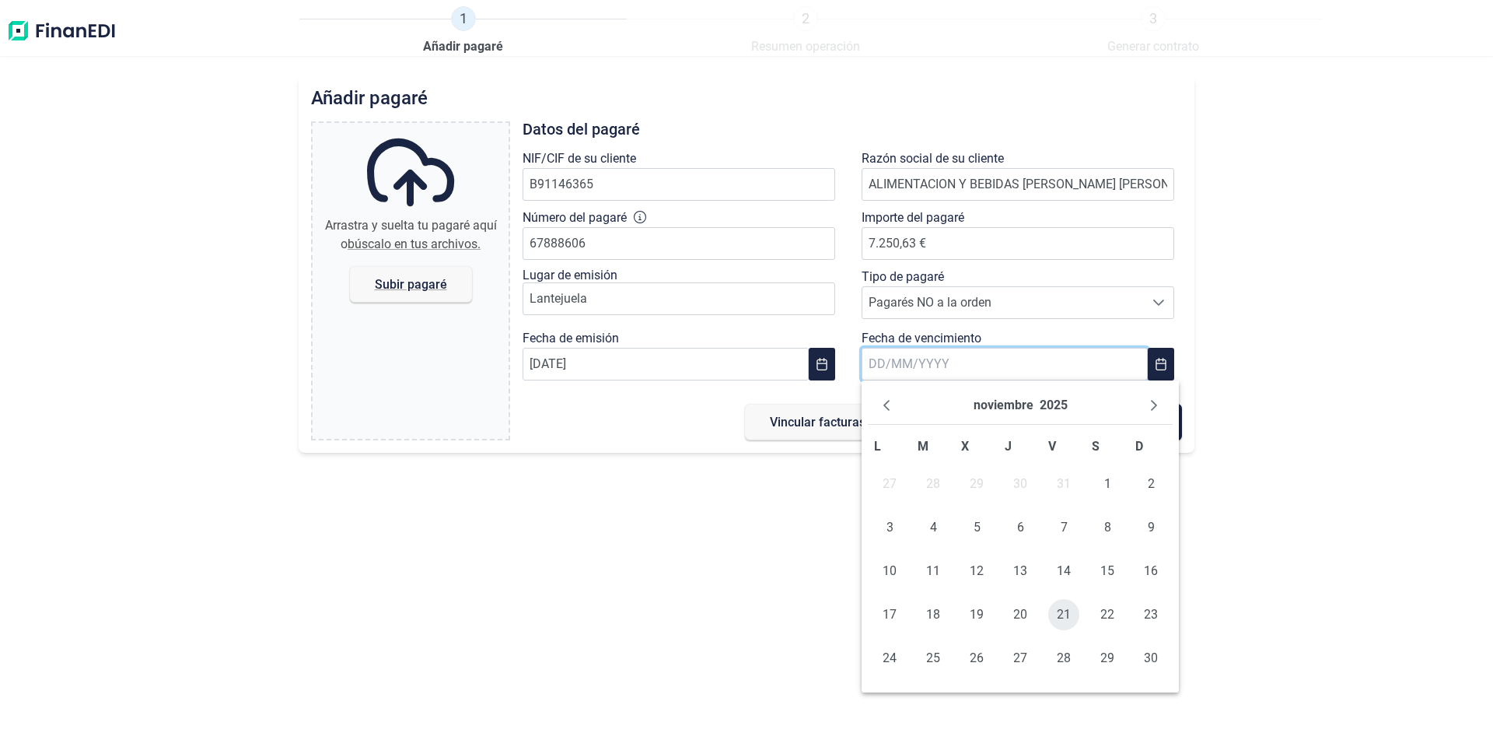
click at [1062, 619] on span "21" at bounding box center [1063, 614] width 31 height 31
type input "[DATE]"
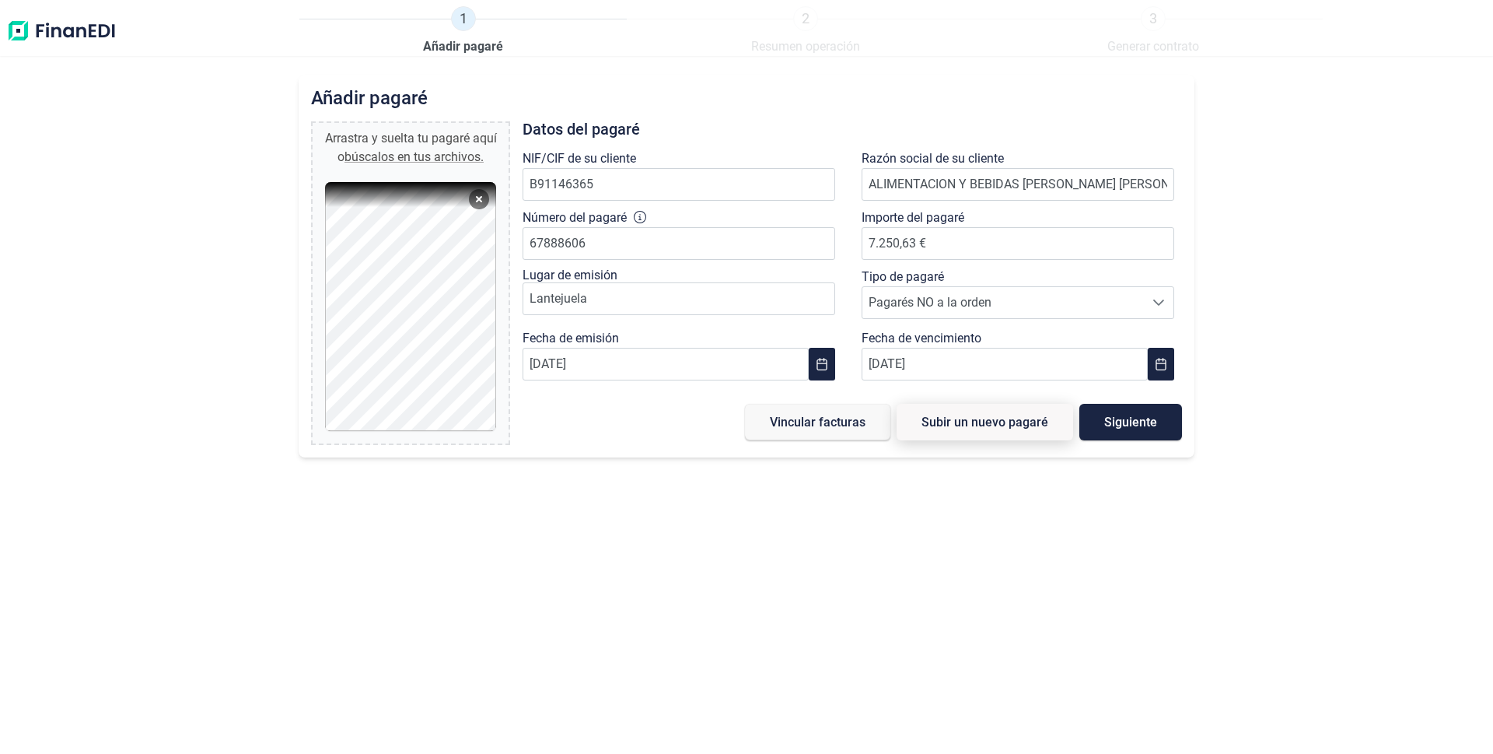
click at [998, 422] on span "Subir un nuevo pagaré" at bounding box center [985, 422] width 127 height 12
type input "0,00 €"
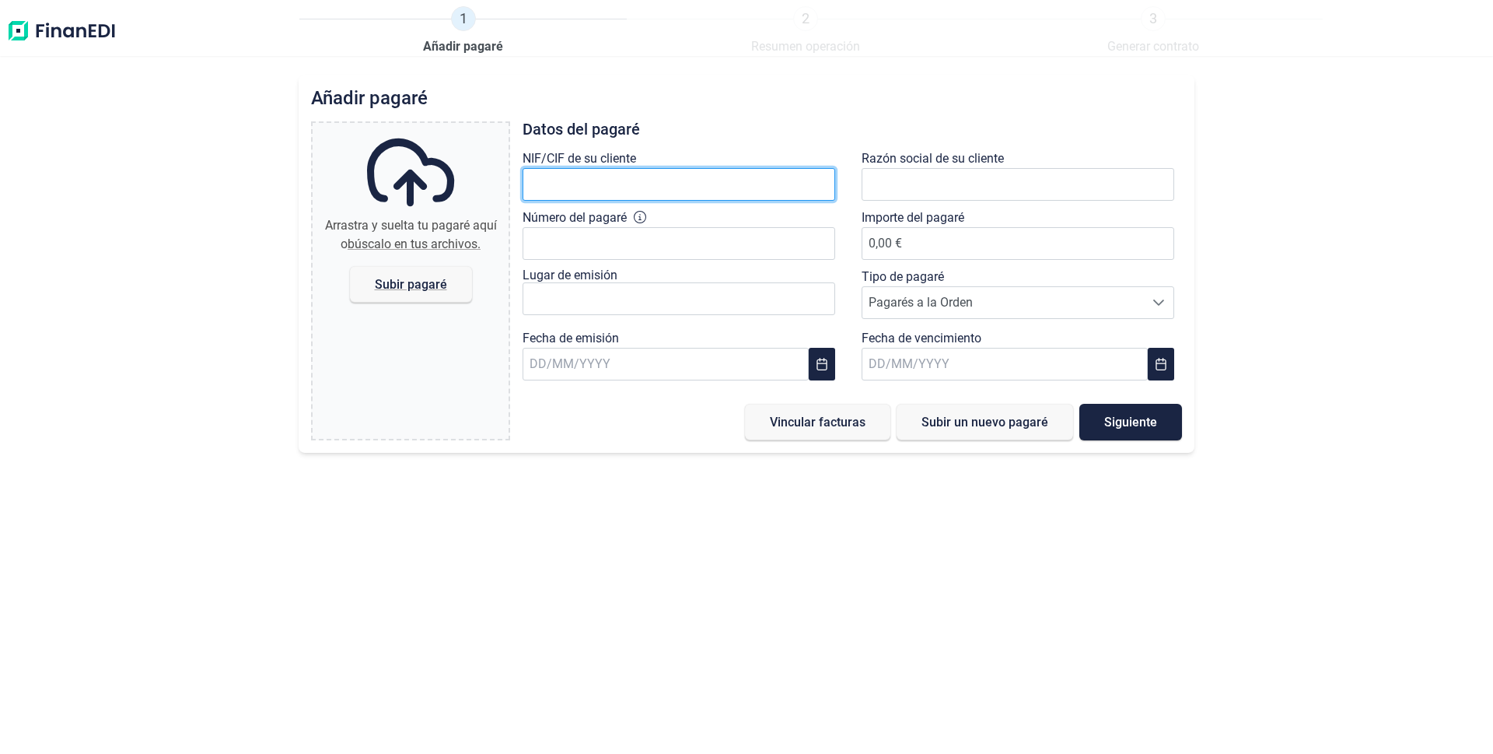
click at [526, 178] on input "text" at bounding box center [679, 184] width 313 height 33
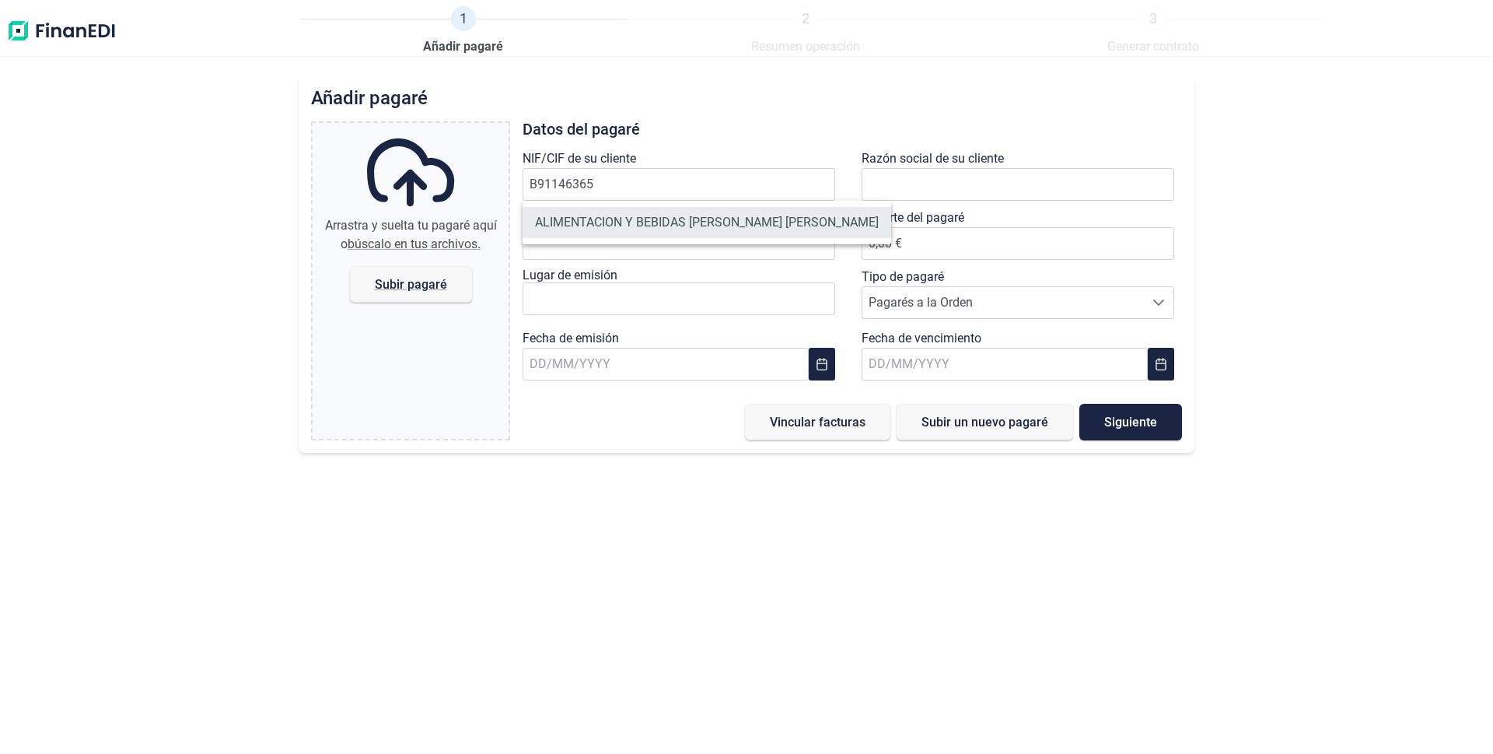
click at [633, 223] on li "ALIMENTACION Y BEBIDAS [PERSON_NAME] [PERSON_NAME]" at bounding box center [707, 222] width 369 height 31
type input "B91146365"
type input "ALIMENTACION Y BEBIDAS [PERSON_NAME] [PERSON_NAME]"
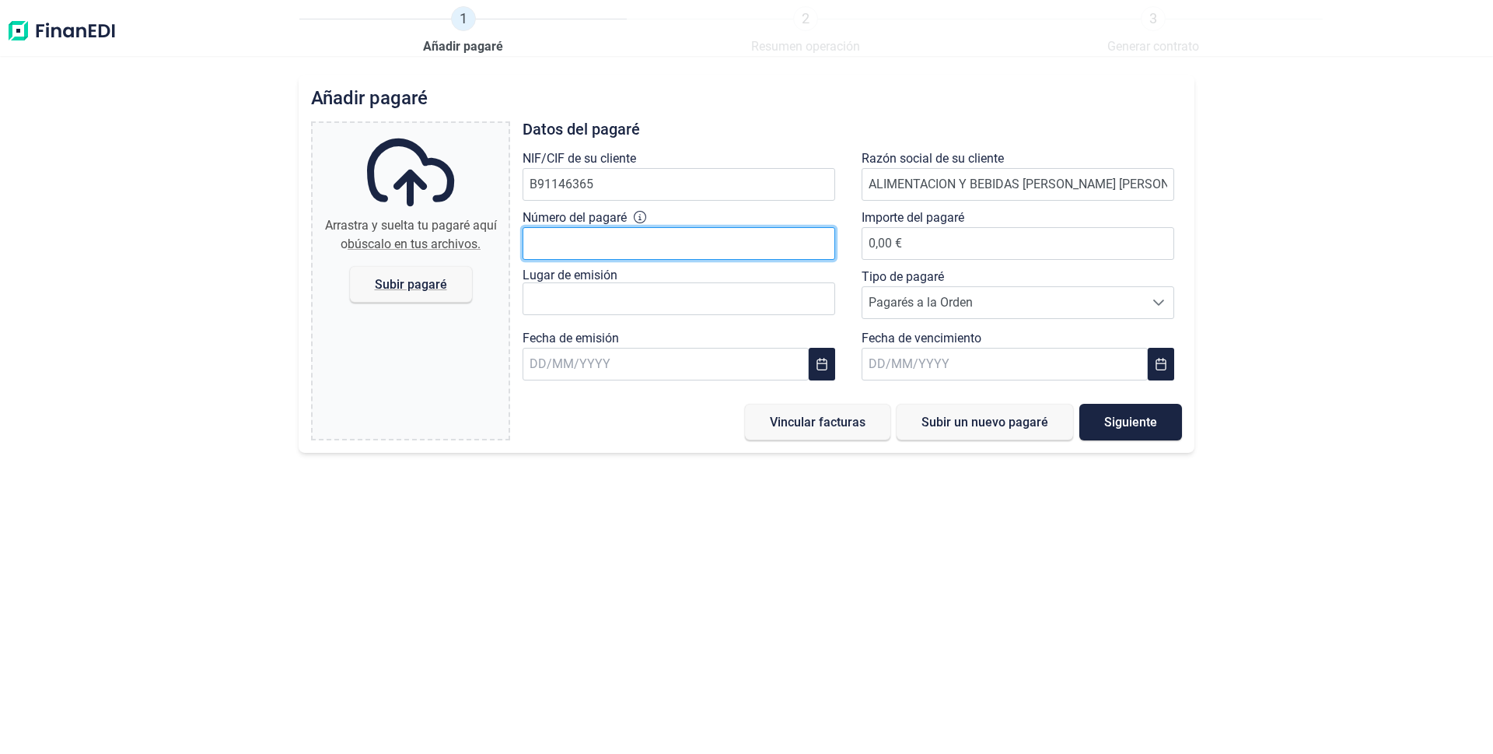
click at [631, 251] on input "Número del pagaré" at bounding box center [679, 243] width 313 height 33
type input "67888610"
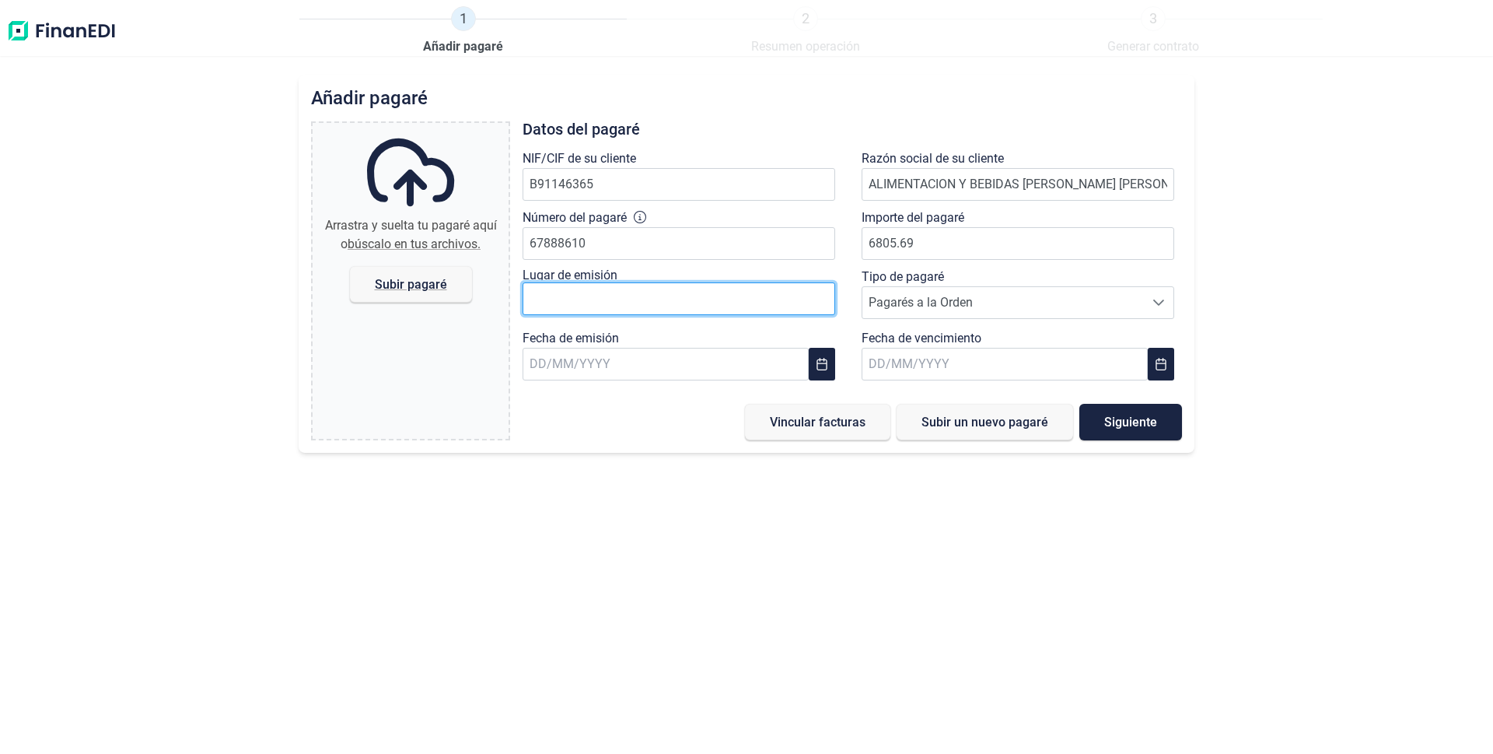
type input "6.805,69 €"
click at [628, 298] on input "text" at bounding box center [679, 298] width 313 height 33
type input "lantejuela"
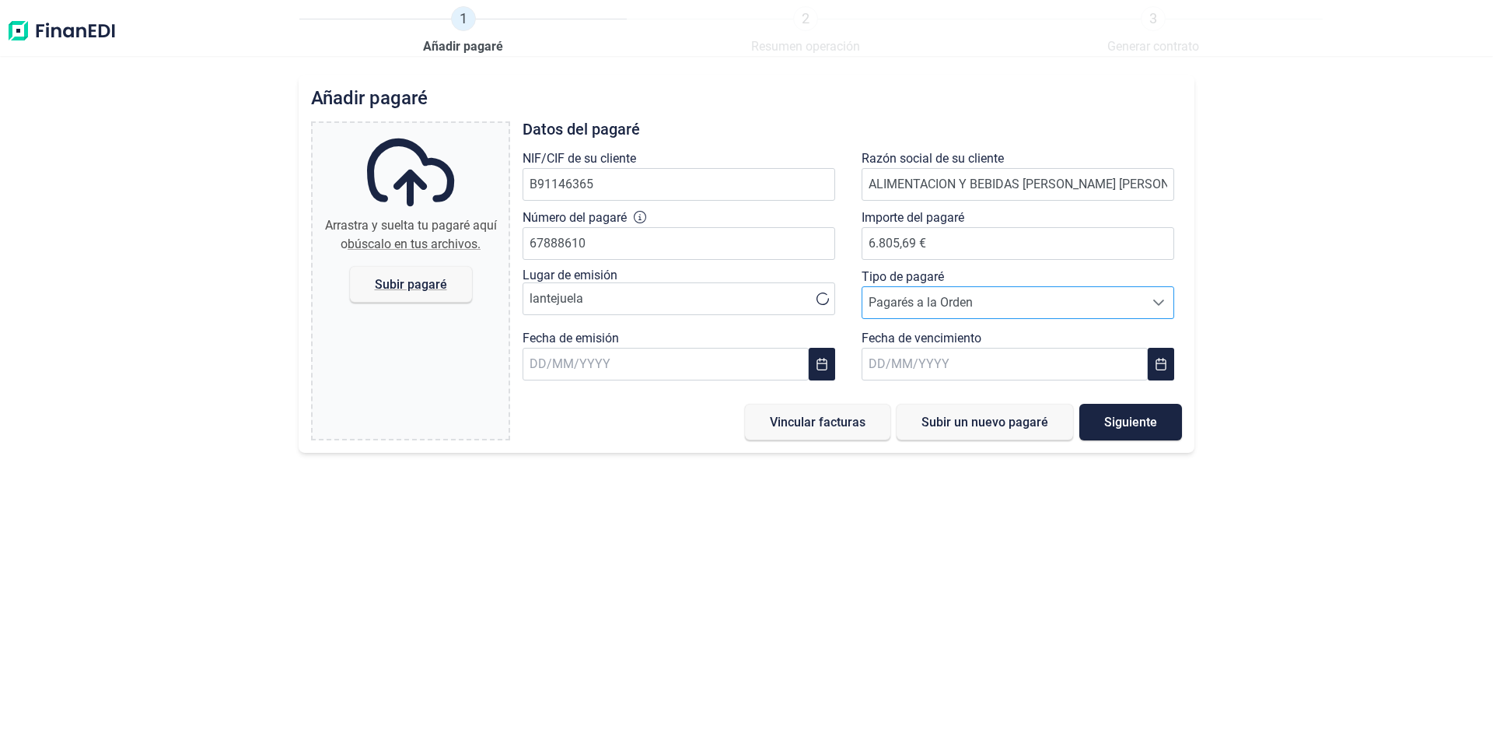
click at [907, 294] on span "Pagarés a la Orden" at bounding box center [1003, 302] width 282 height 31
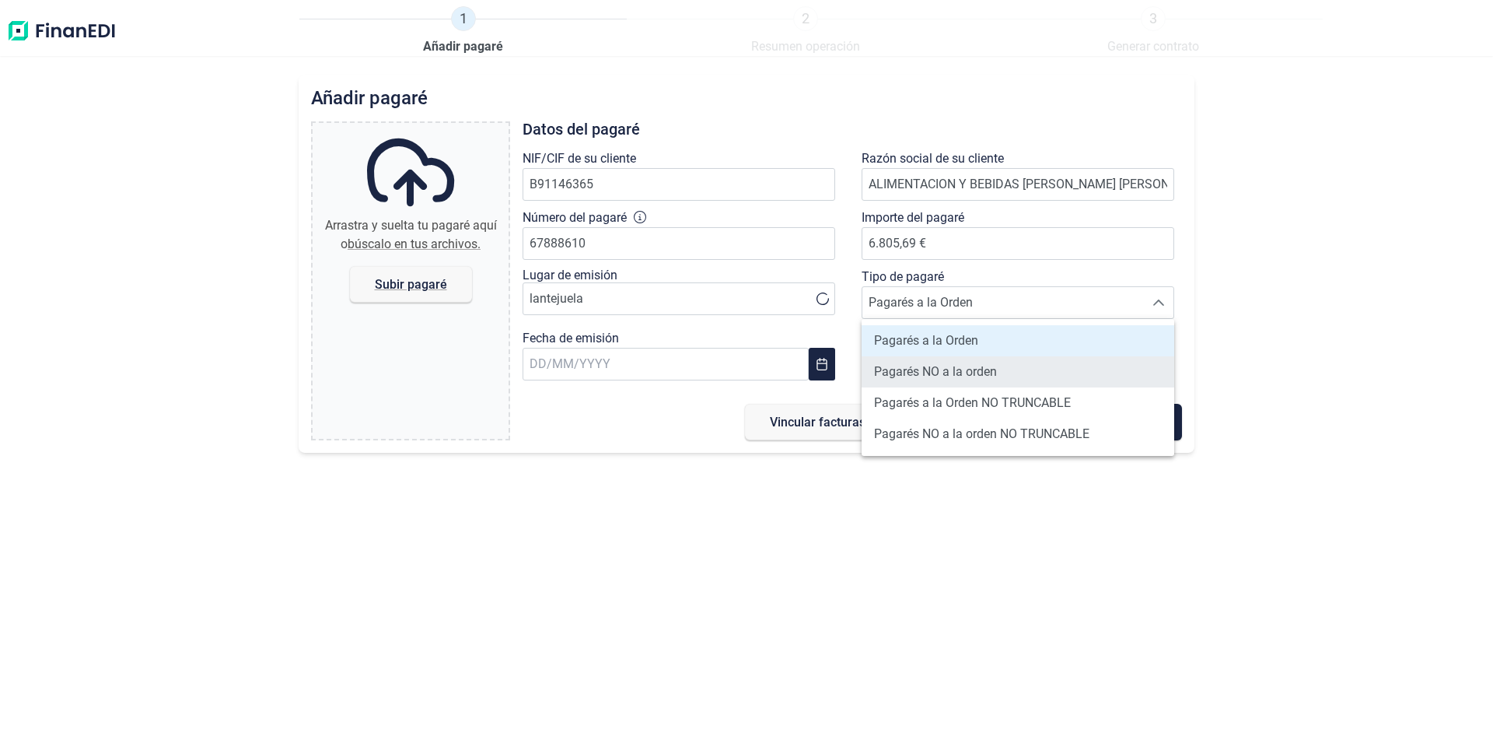
click at [909, 373] on span "Pagarés NO a la orden" at bounding box center [935, 371] width 123 height 19
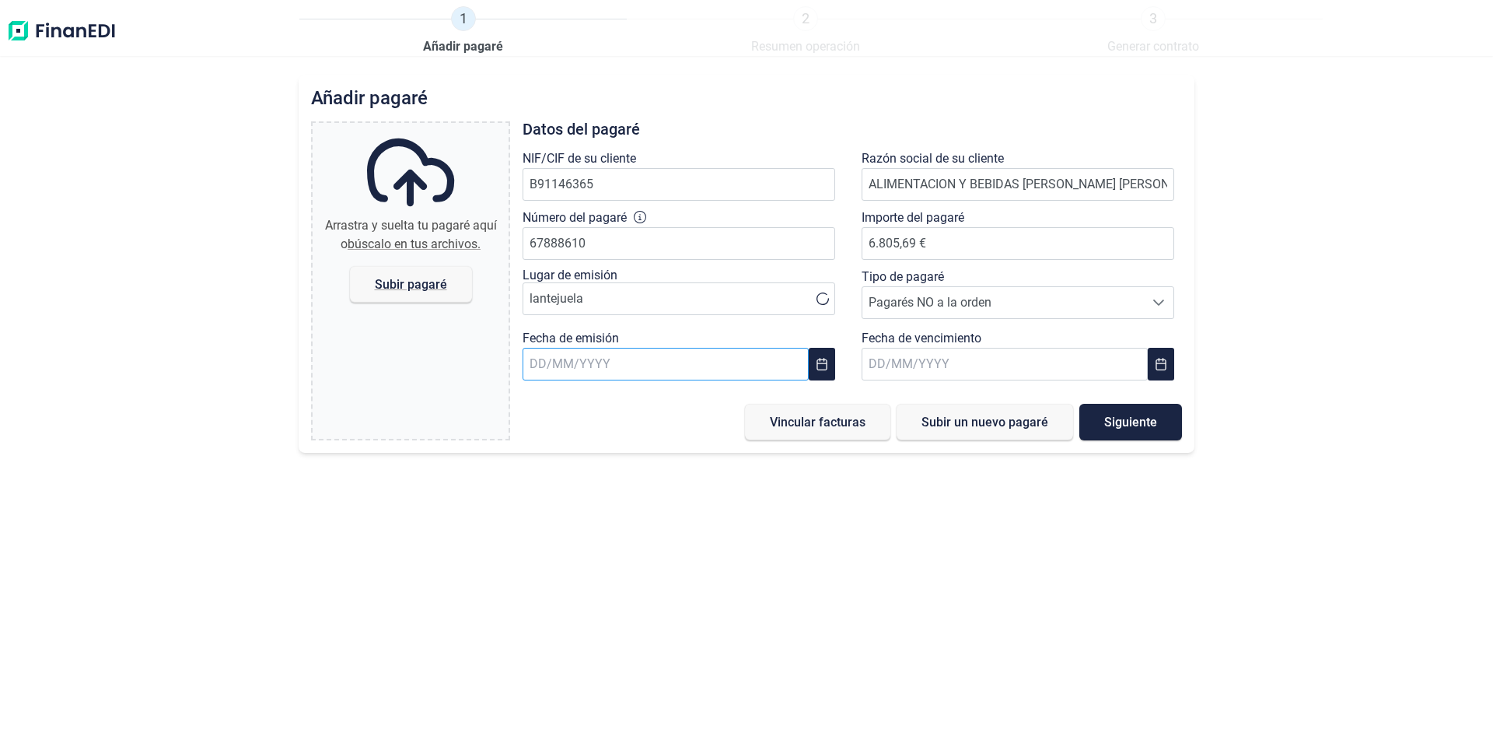
click at [683, 366] on input "text" at bounding box center [666, 364] width 286 height 33
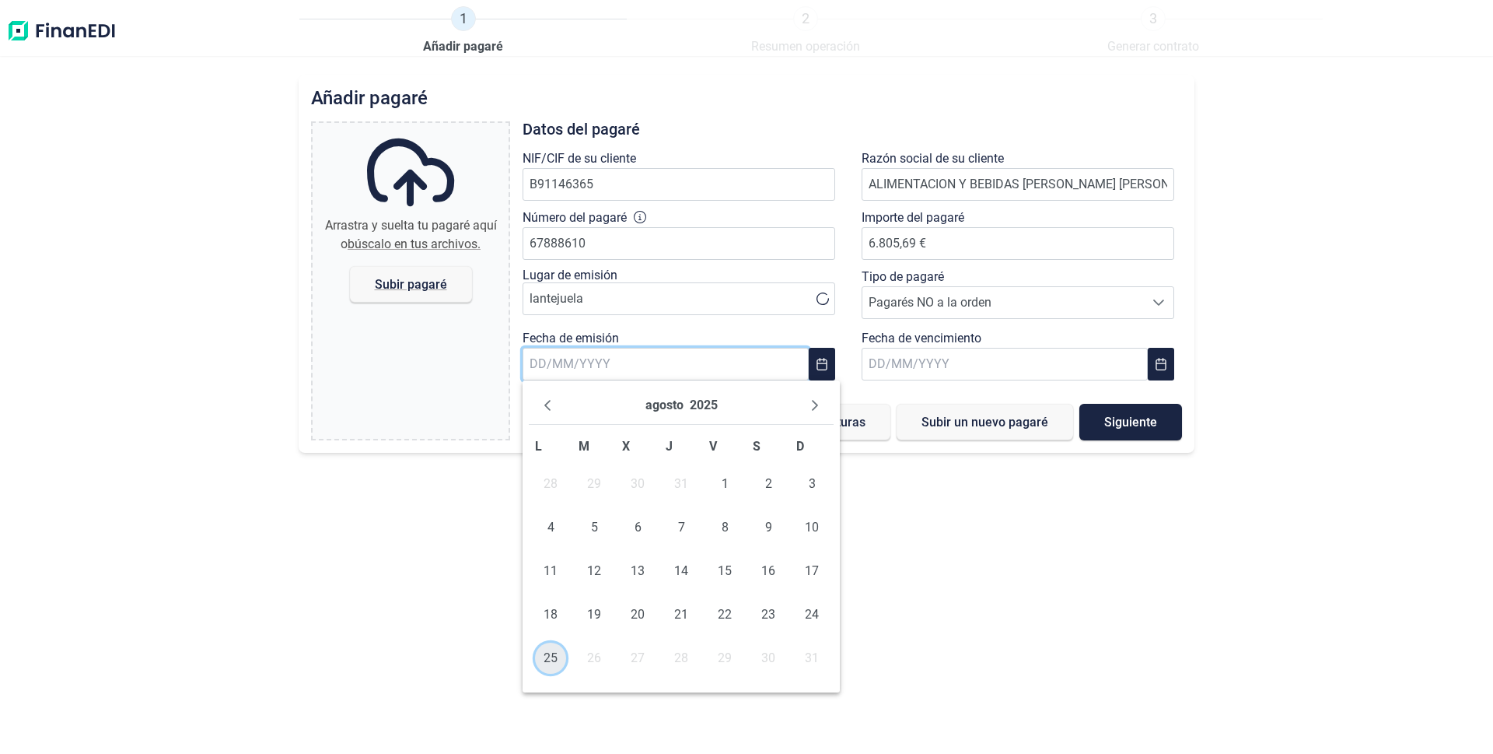
click at [553, 663] on span "25" at bounding box center [550, 657] width 31 height 31
type input "[DATE]"
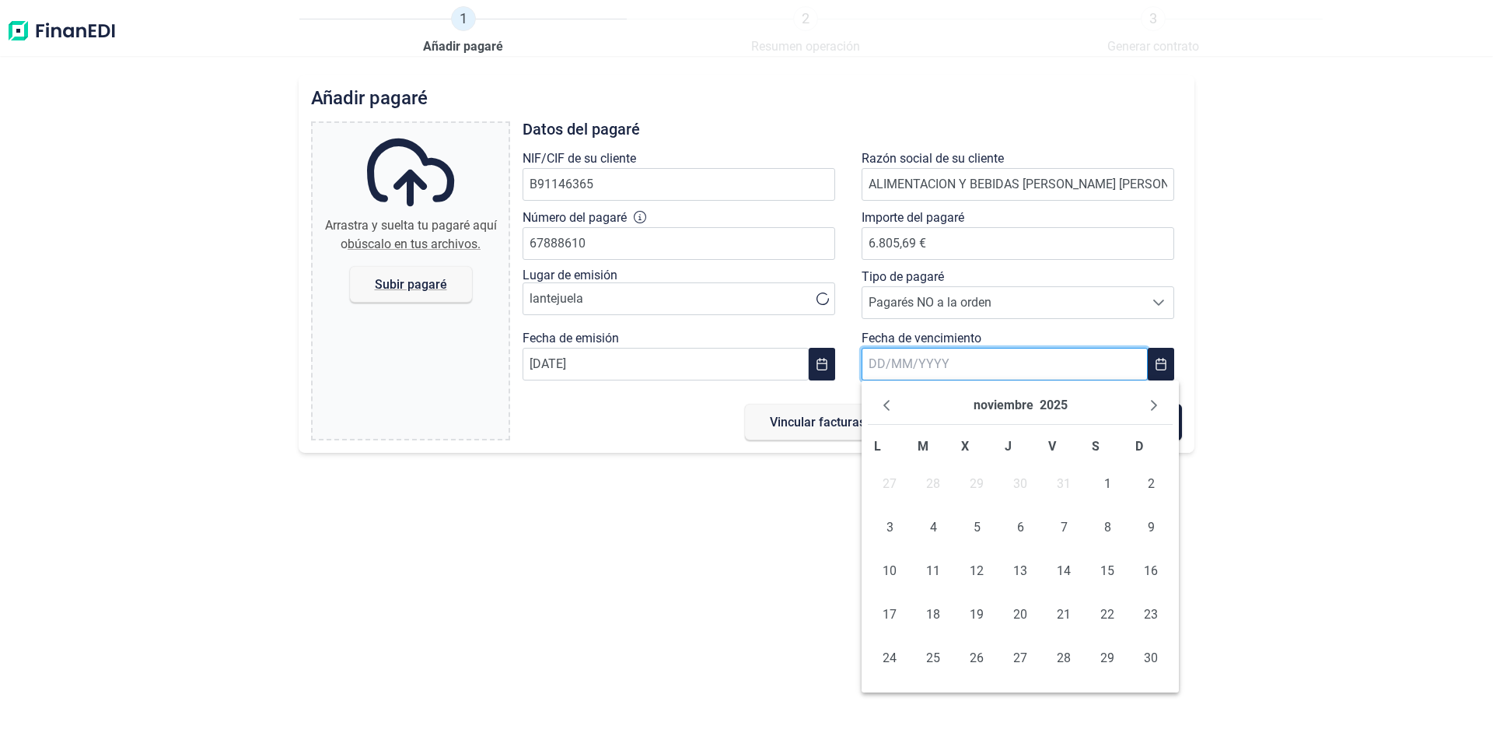
click at [942, 364] on input "text" at bounding box center [1005, 364] width 286 height 33
click at [888, 658] on span "24" at bounding box center [889, 657] width 31 height 31
type input "[DATE]"
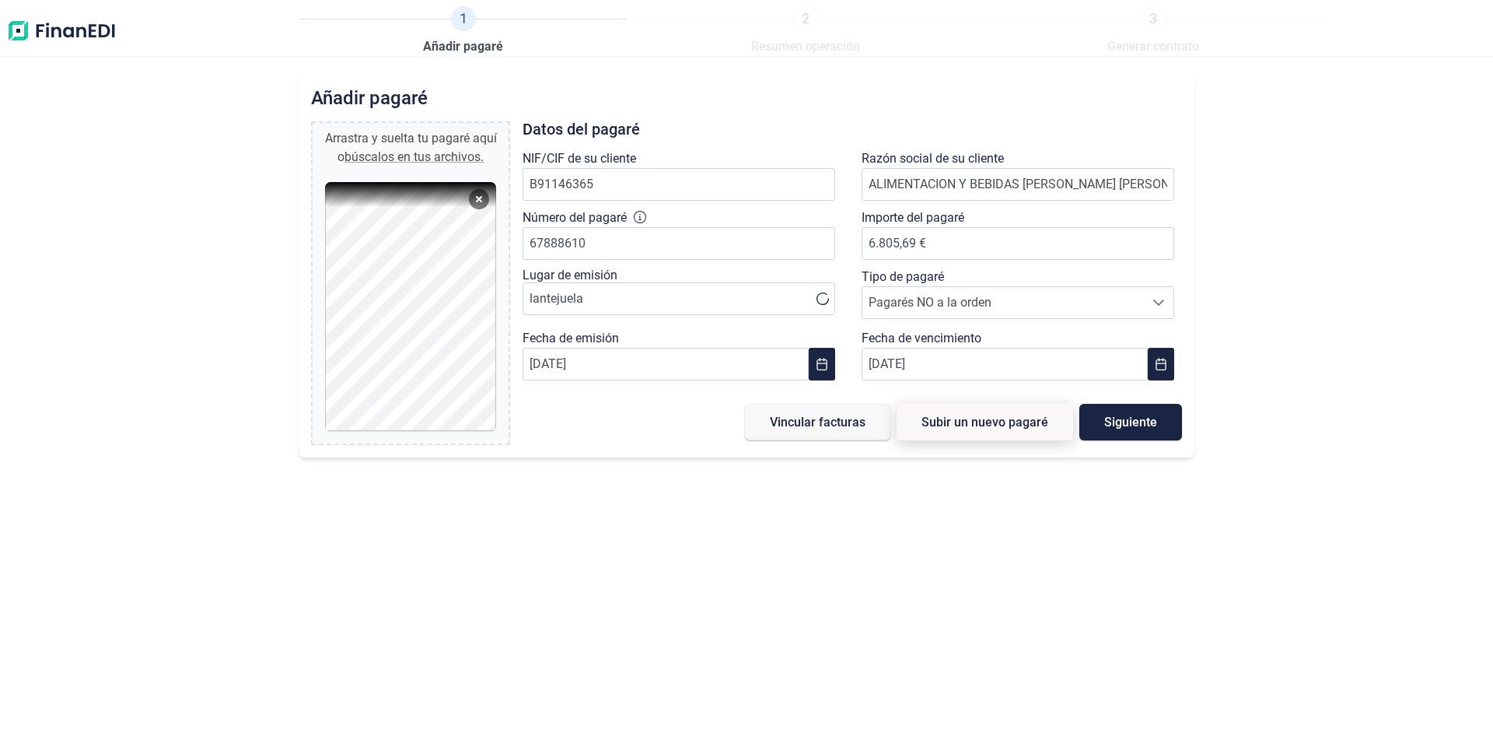
click at [951, 427] on span "Subir un nuevo pagaré" at bounding box center [985, 422] width 127 height 12
type input "0,00 €"
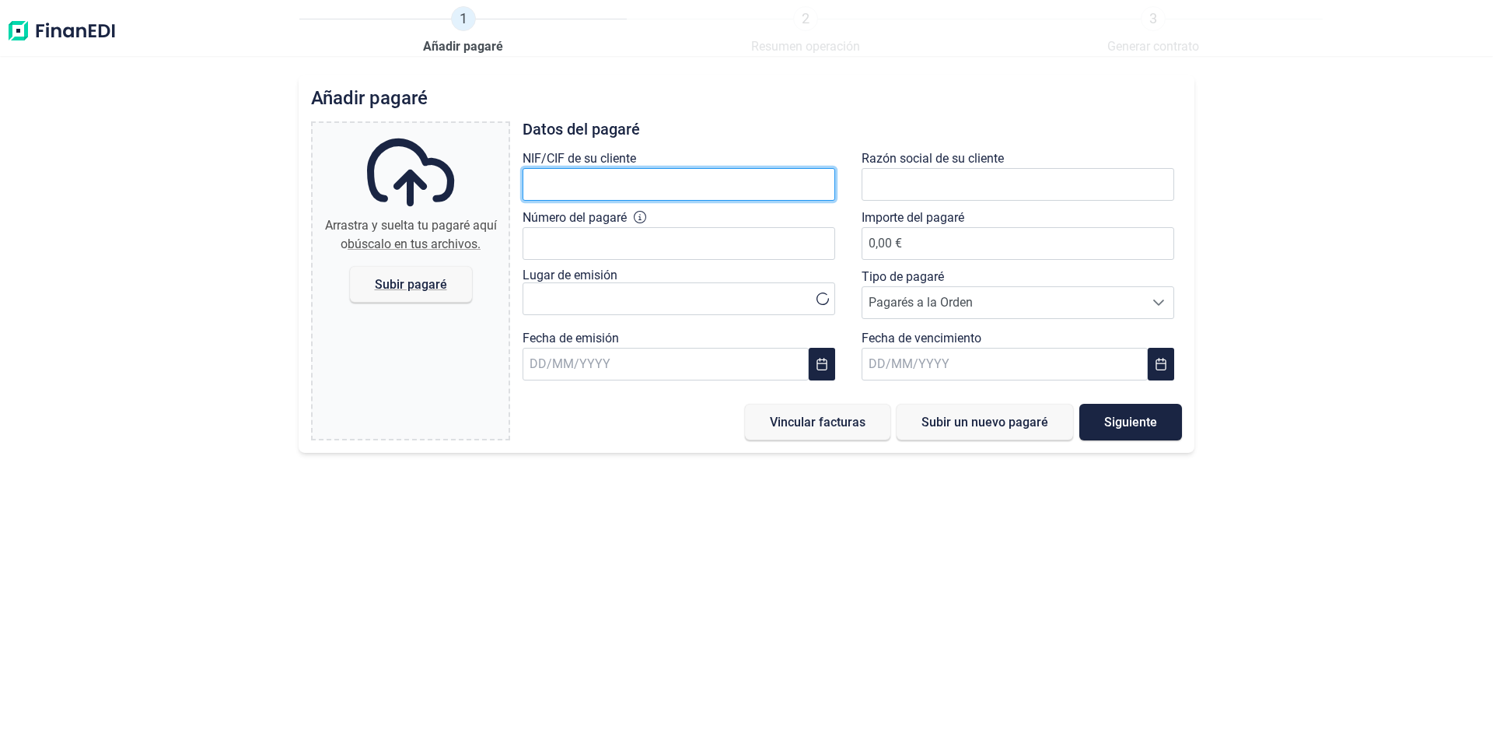
click at [634, 191] on input "text" at bounding box center [679, 184] width 313 height 33
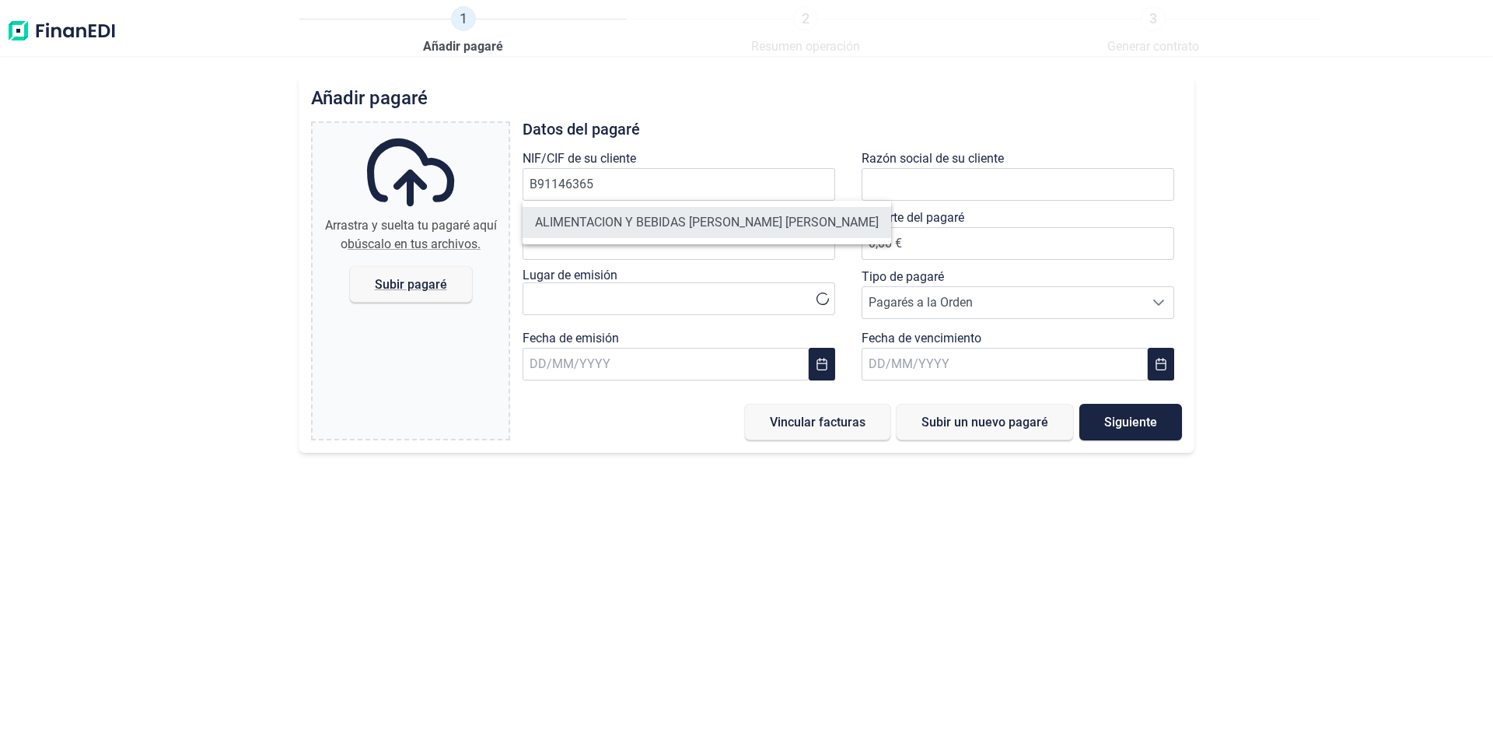
click at [627, 220] on li "ALIMENTACION Y BEBIDAS [PERSON_NAME] [PERSON_NAME]" at bounding box center [707, 222] width 369 height 31
type input "B91146365"
type input "ALIMENTACION Y BEBIDAS [PERSON_NAME] [PERSON_NAME]"
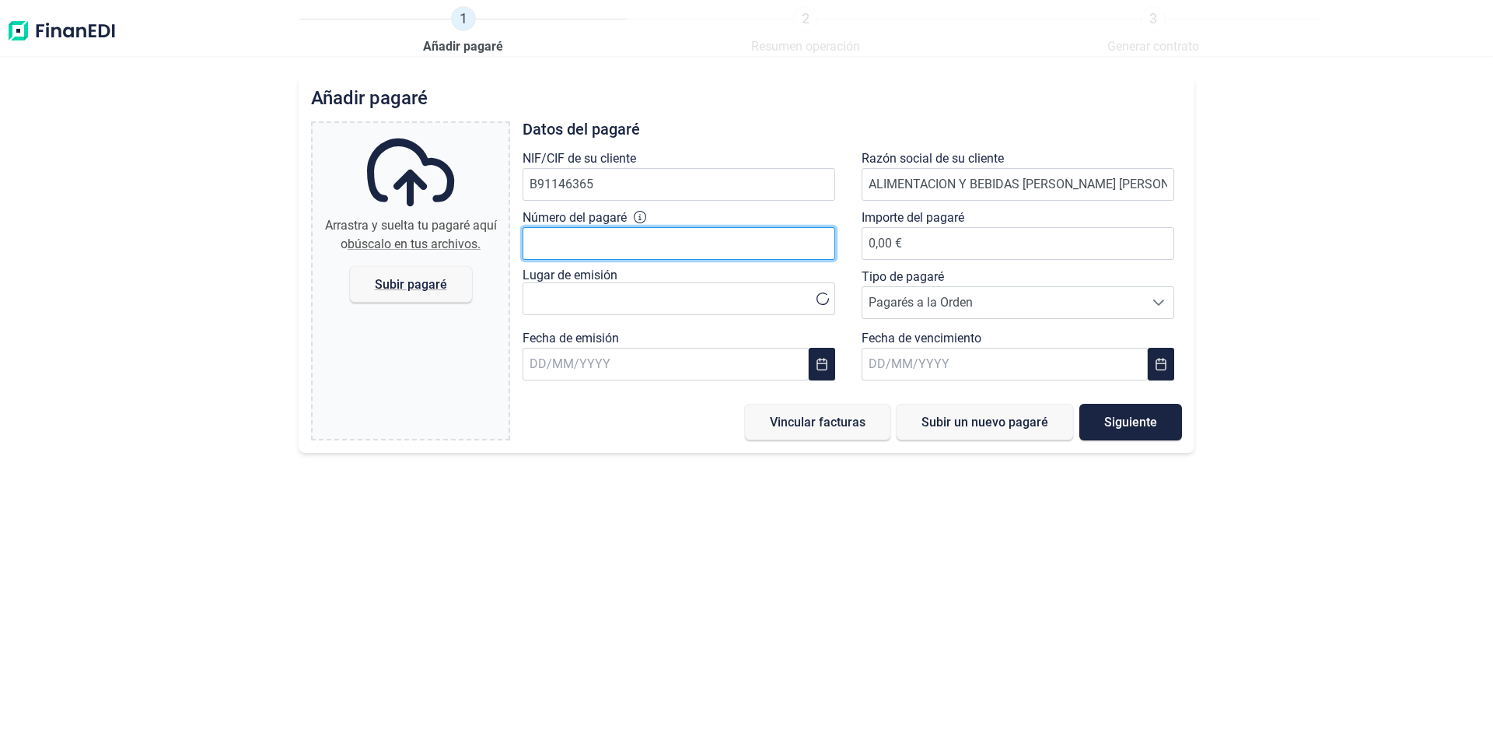
click at [601, 249] on input "Número del pagaré" at bounding box center [679, 243] width 313 height 33
type input "67888621"
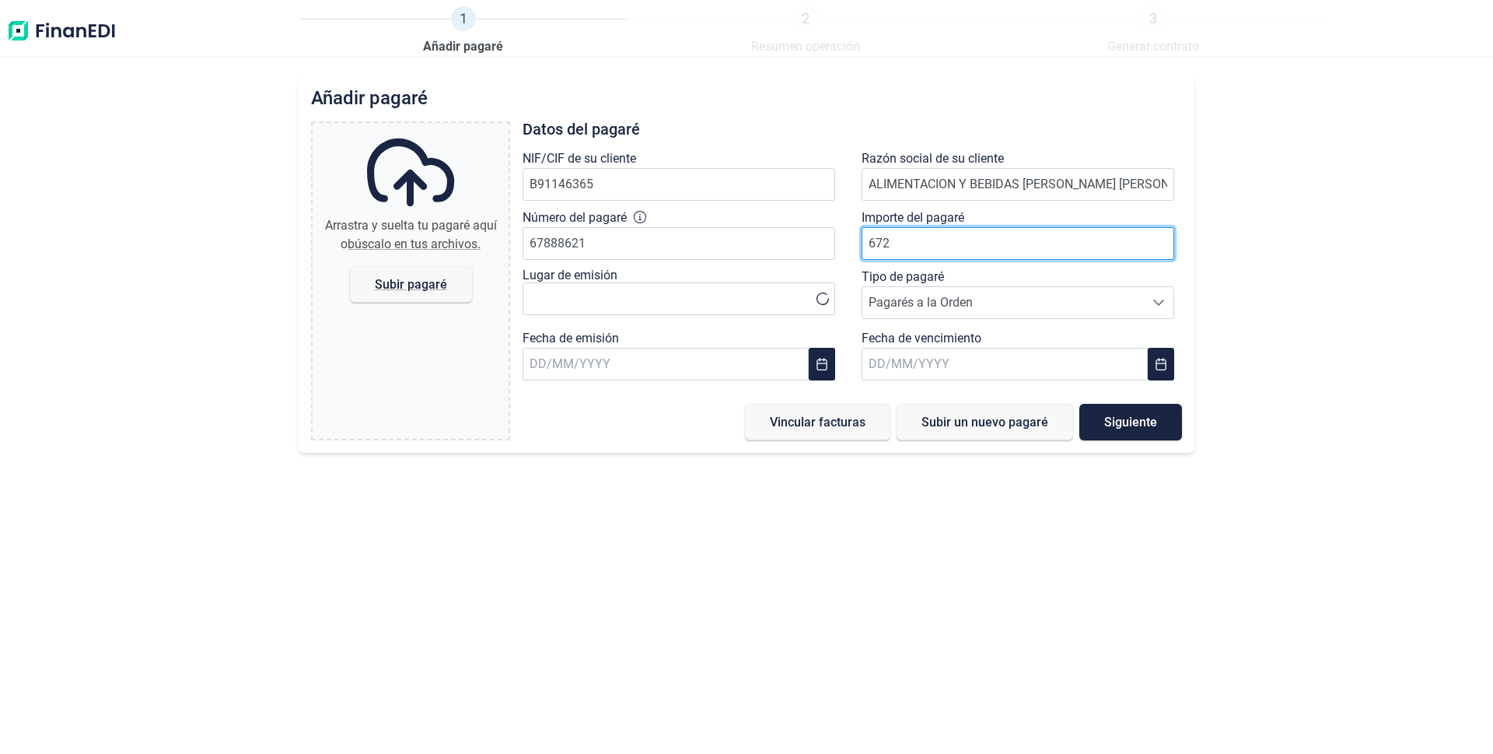
type input "6723"
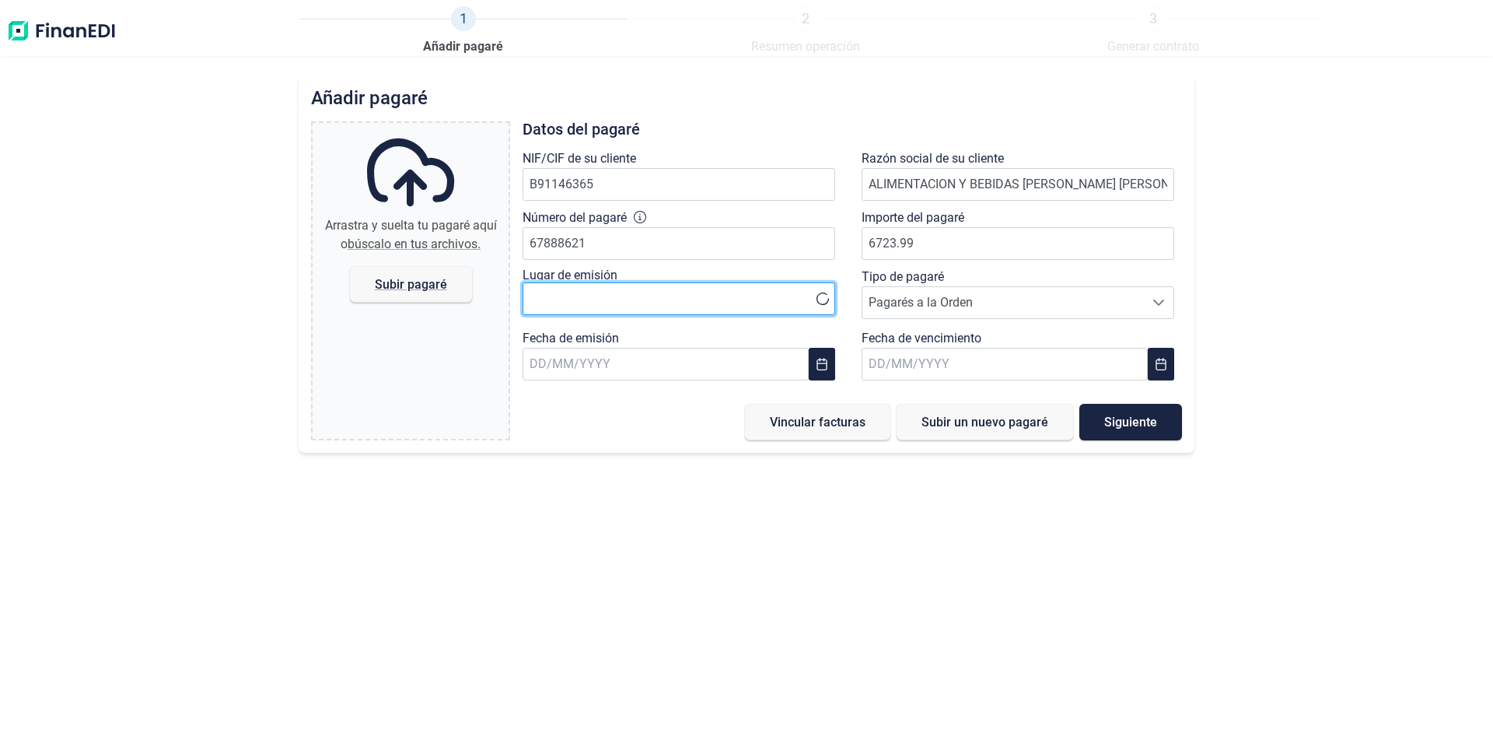
type input "6.723,99 €"
click at [613, 299] on input "text" at bounding box center [679, 298] width 313 height 33
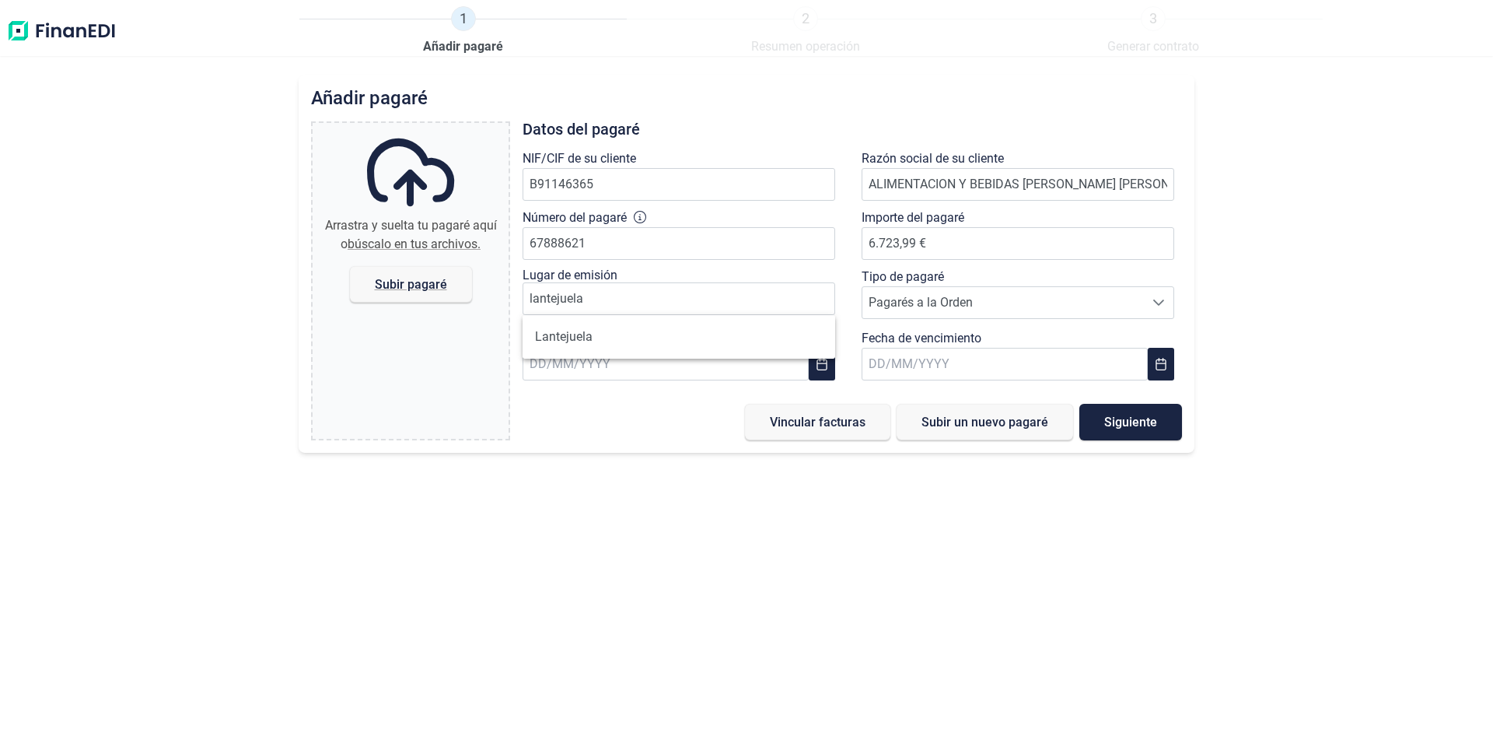
drag, startPoint x: 596, startPoint y: 333, endPoint x: 702, endPoint y: 320, distance: 107.4
click at [596, 333] on li "Lantejuela" at bounding box center [679, 336] width 313 height 31
type input "Lantejuela"
click at [969, 303] on span "Pagarés a la Orden" at bounding box center [1003, 302] width 282 height 31
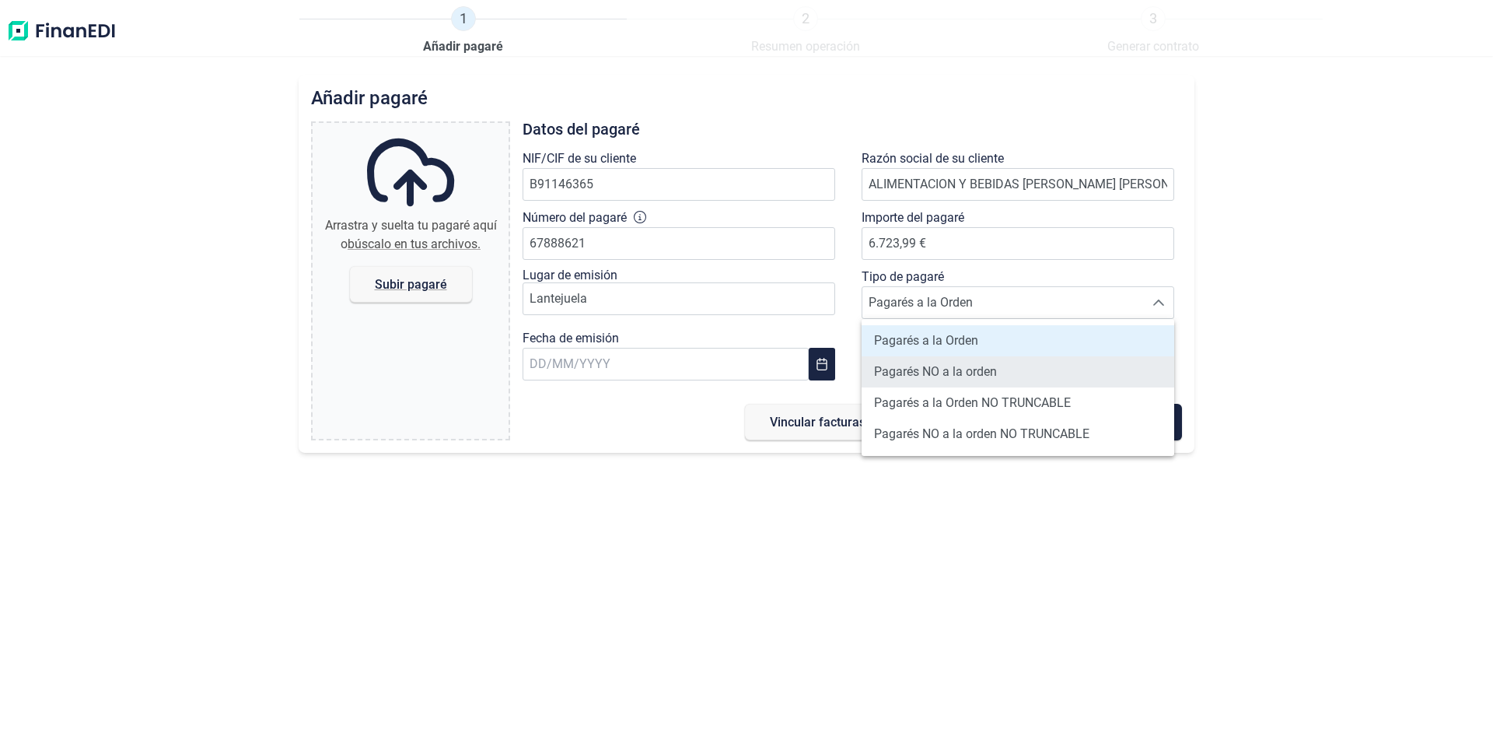
click at [912, 367] on span "Pagarés NO a la orden" at bounding box center [935, 371] width 123 height 19
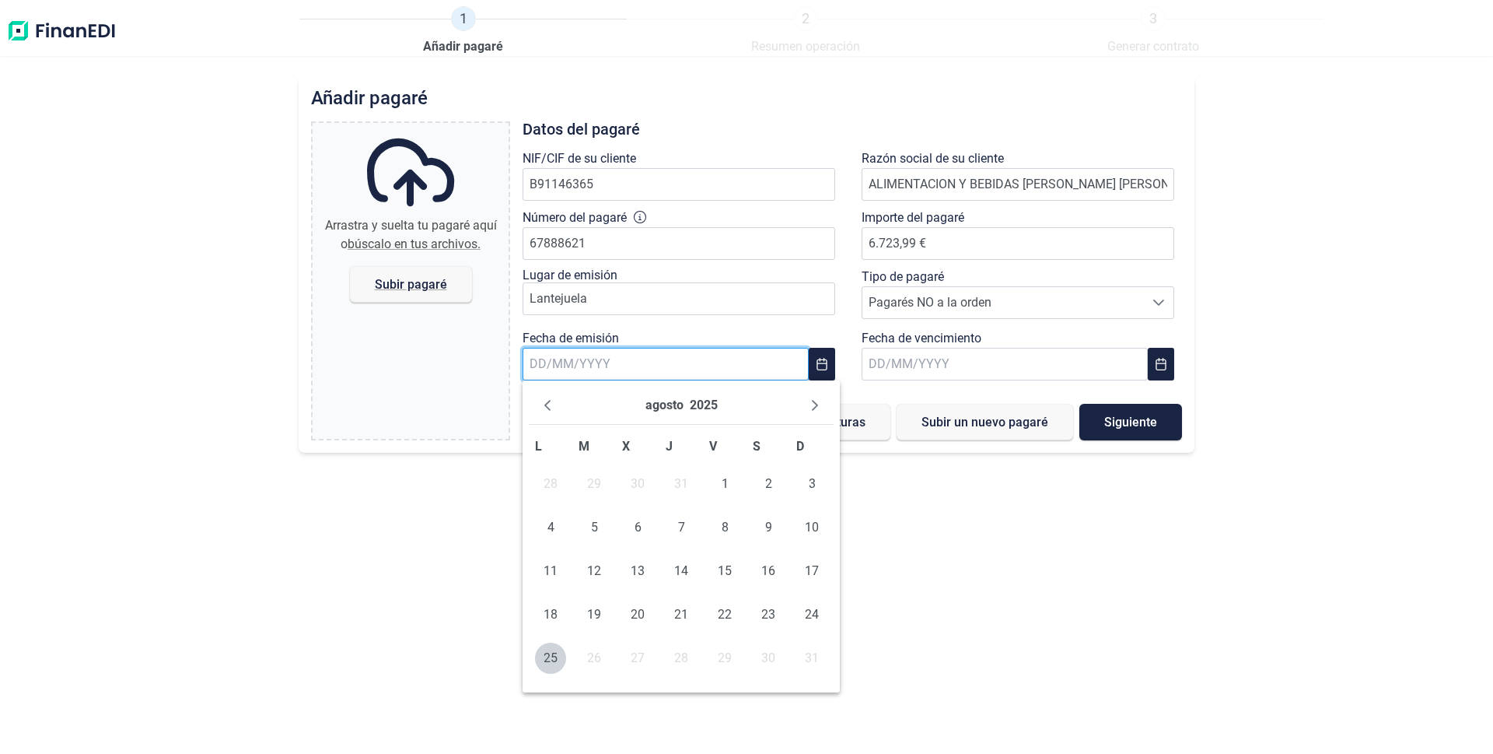
click at [673, 354] on input "text" at bounding box center [666, 364] width 286 height 33
click at [543, 659] on span "25" at bounding box center [550, 657] width 31 height 31
type input "[DATE]"
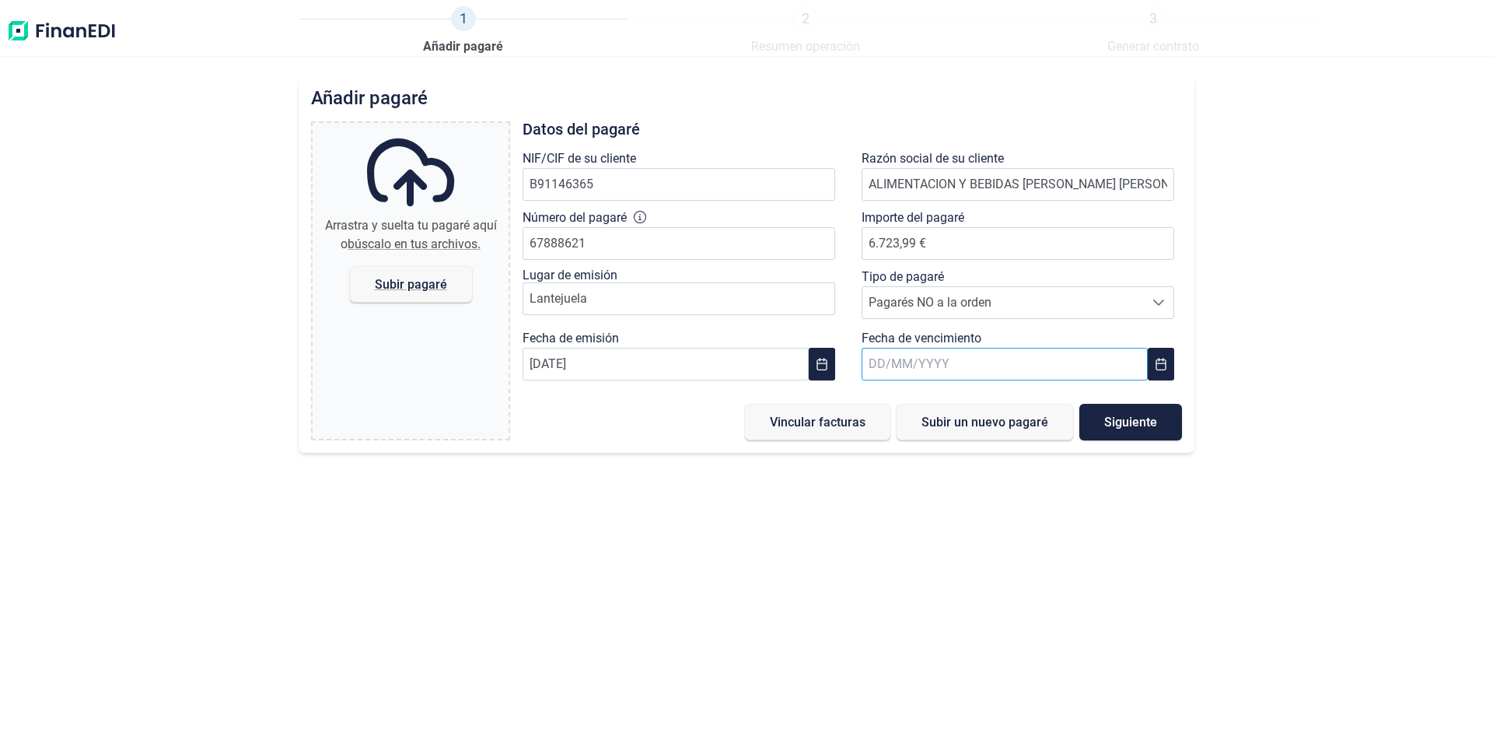
click at [953, 363] on input "text" at bounding box center [1005, 364] width 286 height 33
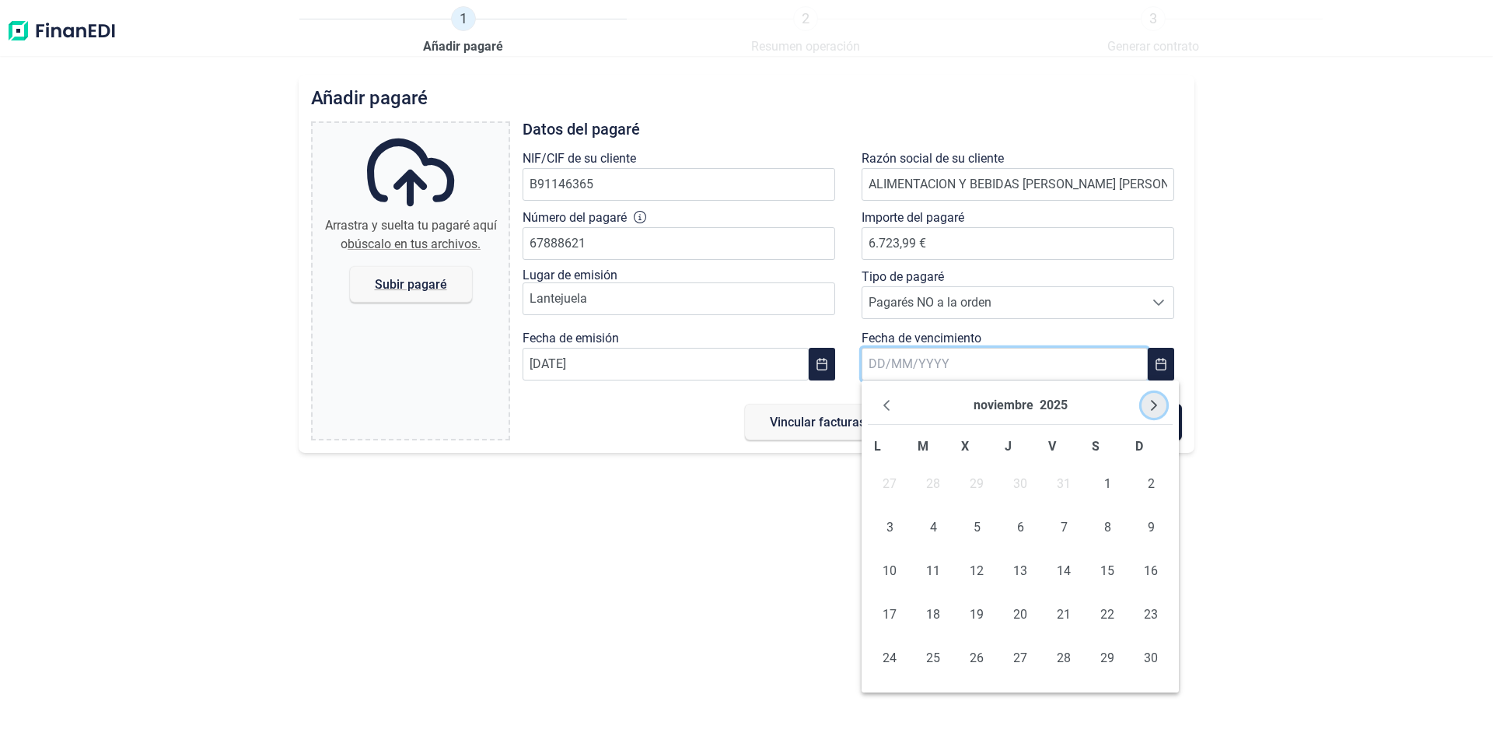
click at [1155, 411] on icon "Next Month" at bounding box center [1154, 405] width 12 height 12
click at [890, 408] on icon "Previous Month" at bounding box center [886, 405] width 12 height 12
click at [931, 653] on span "25" at bounding box center [933, 657] width 31 height 31
type input "[DATE]"
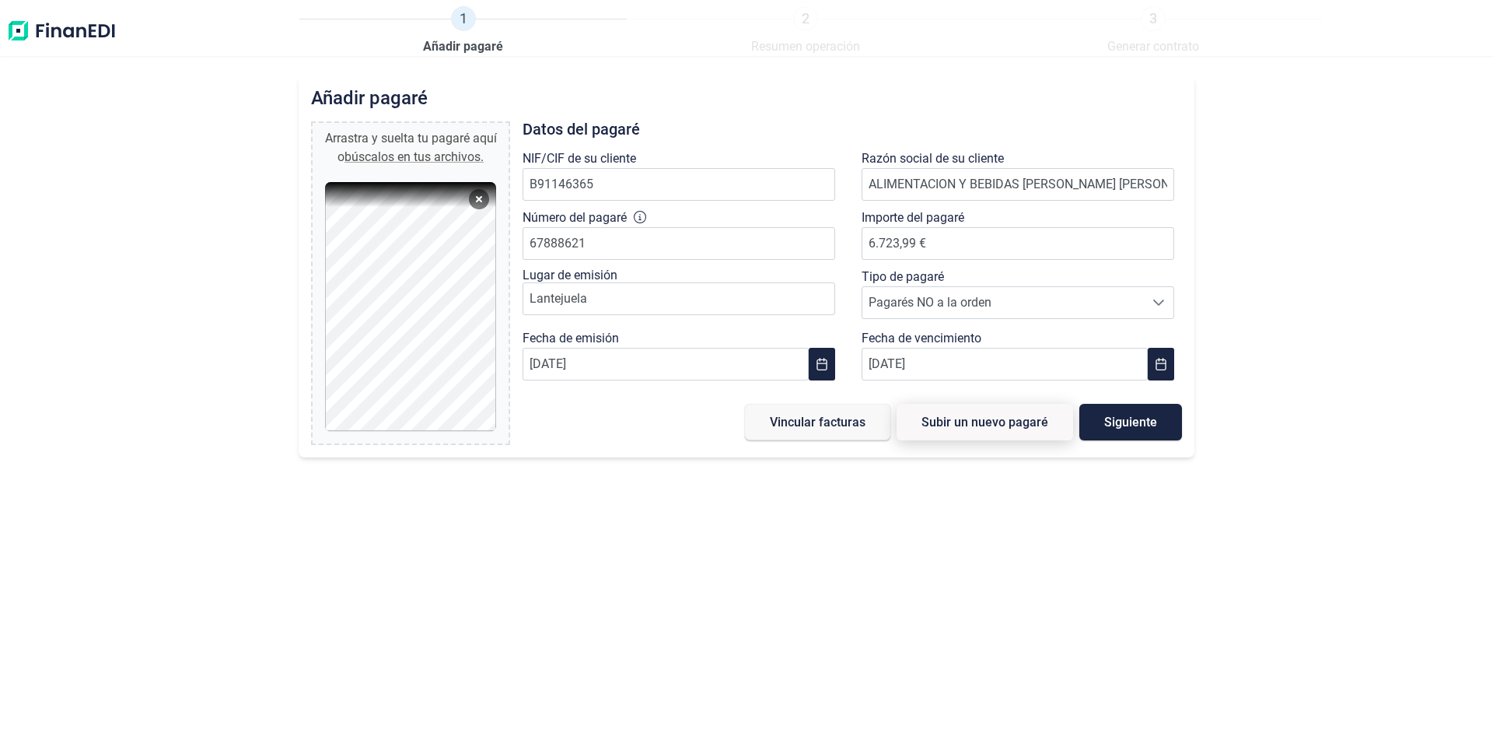
click at [974, 428] on span "Subir un nuevo pagaré" at bounding box center [985, 422] width 127 height 12
type input "0,00 €"
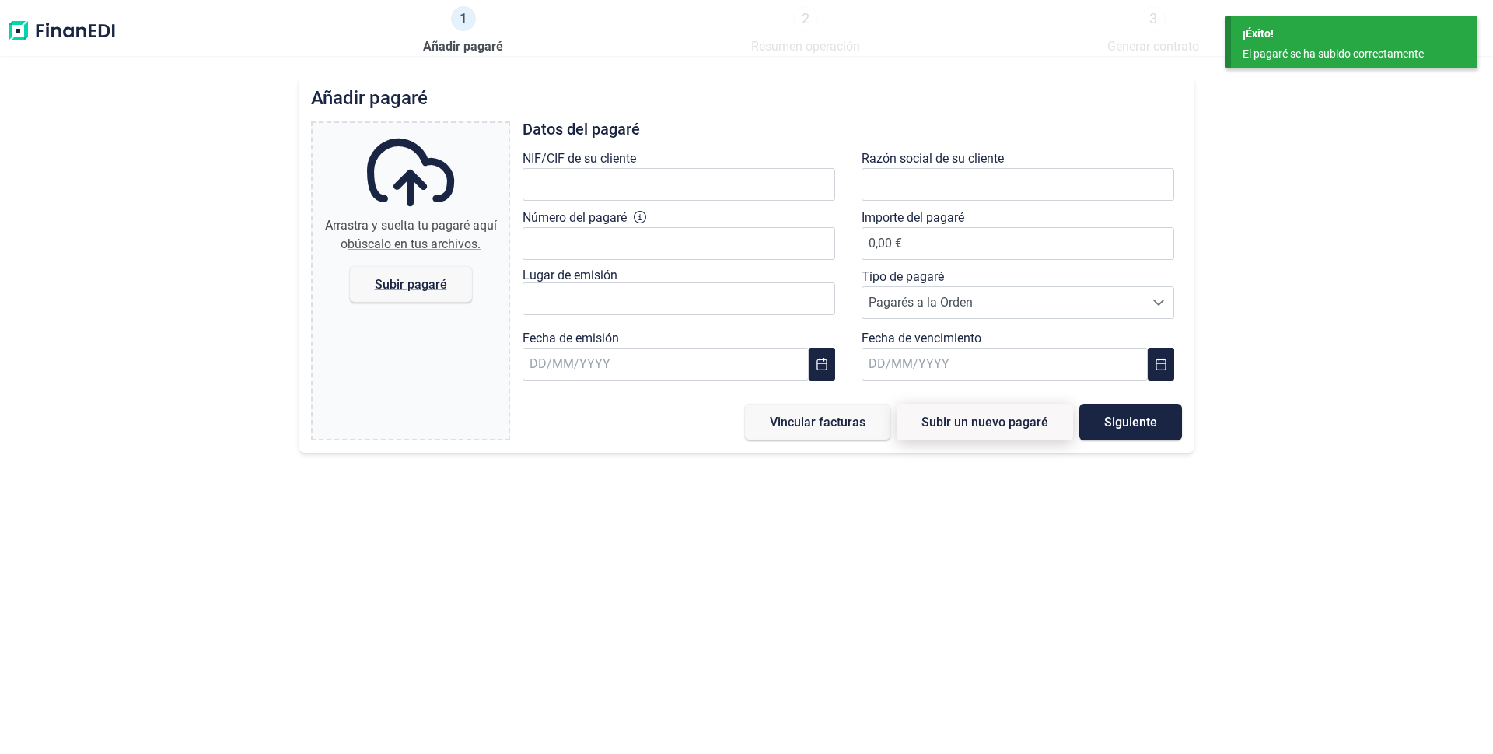
click at [966, 420] on span "Subir un nuevo pagaré" at bounding box center [985, 422] width 127 height 12
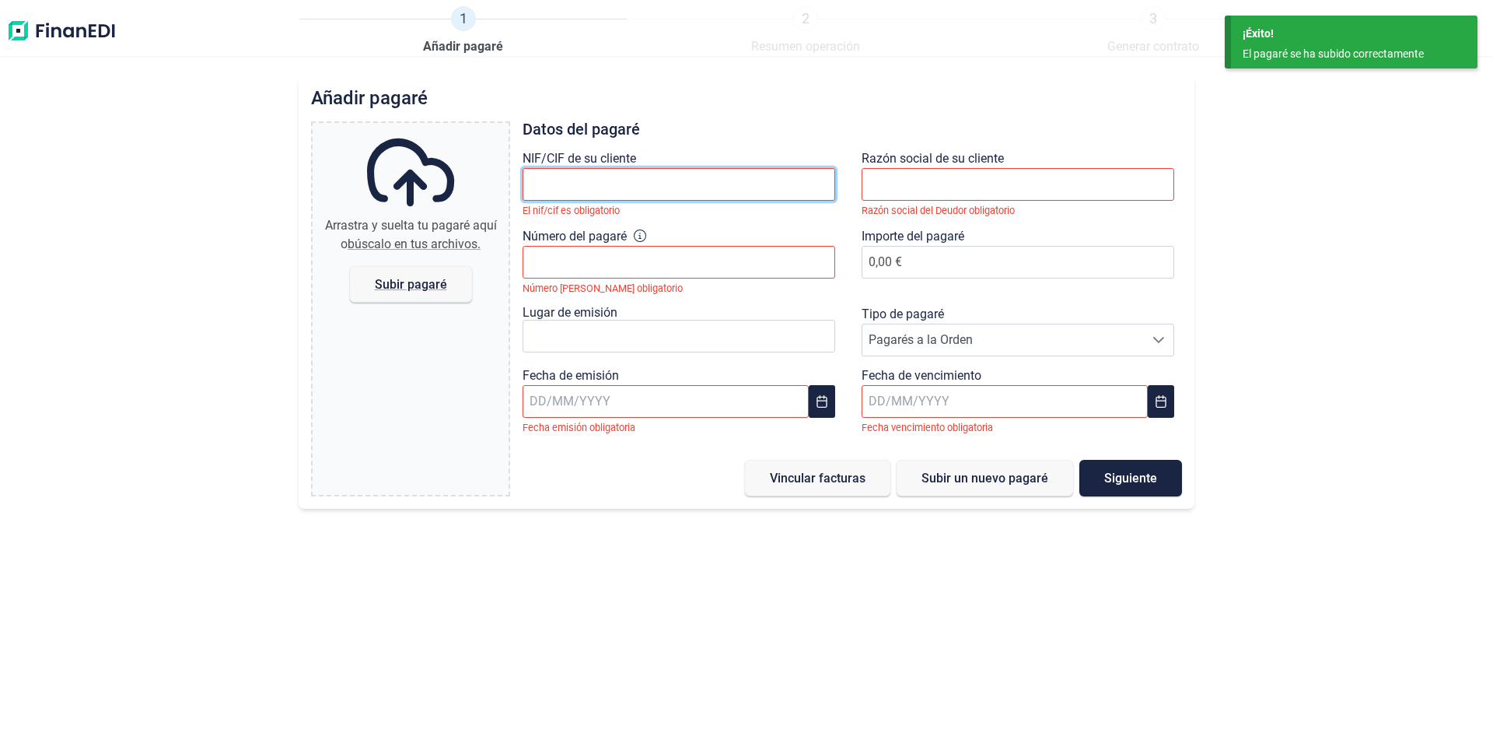
click at [558, 171] on input "text" at bounding box center [679, 184] width 313 height 33
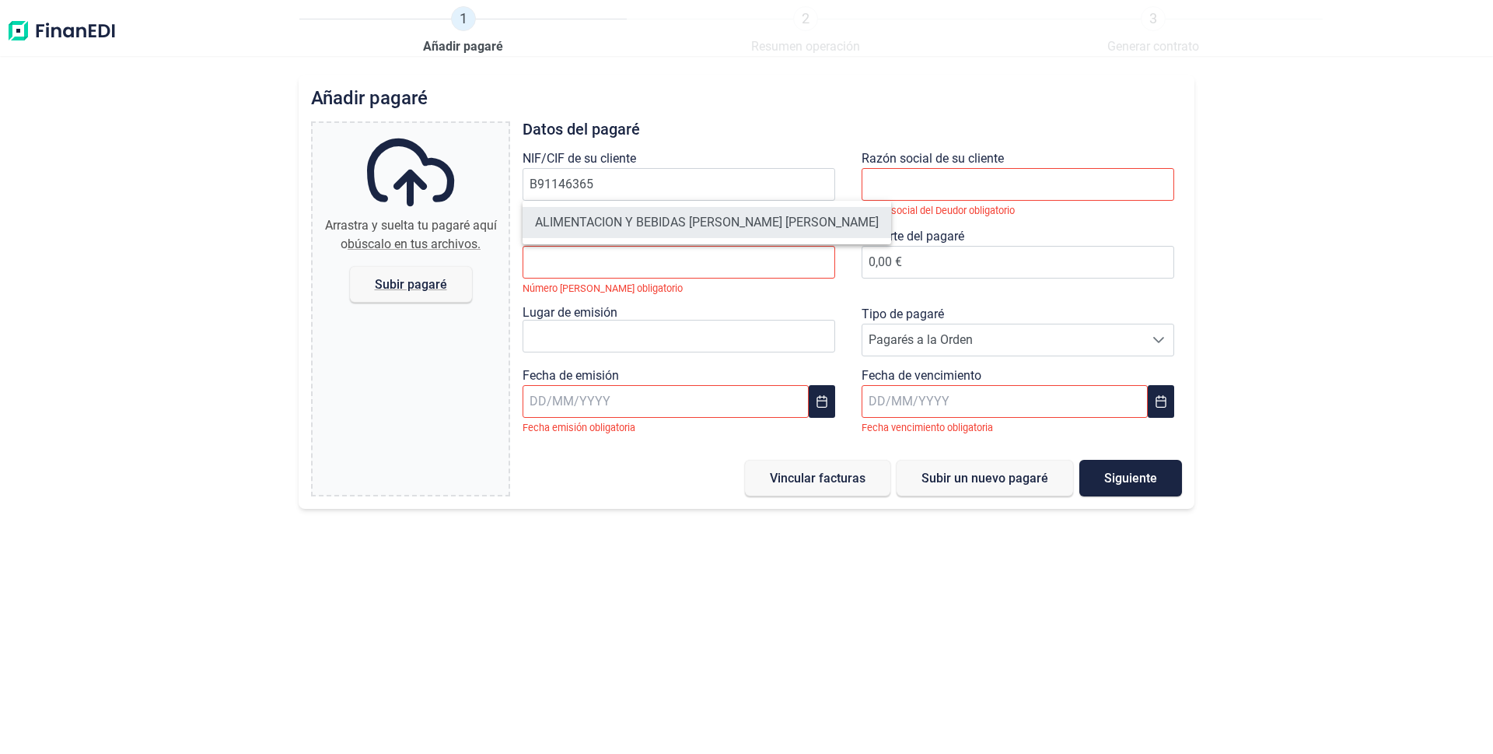
click at [582, 223] on li "ALIMENTACION Y BEBIDAS [PERSON_NAME] [PERSON_NAME]" at bounding box center [707, 222] width 369 height 31
type input "B91146365"
type input "ALIMENTACION Y BEBIDAS [PERSON_NAME] [PERSON_NAME]"
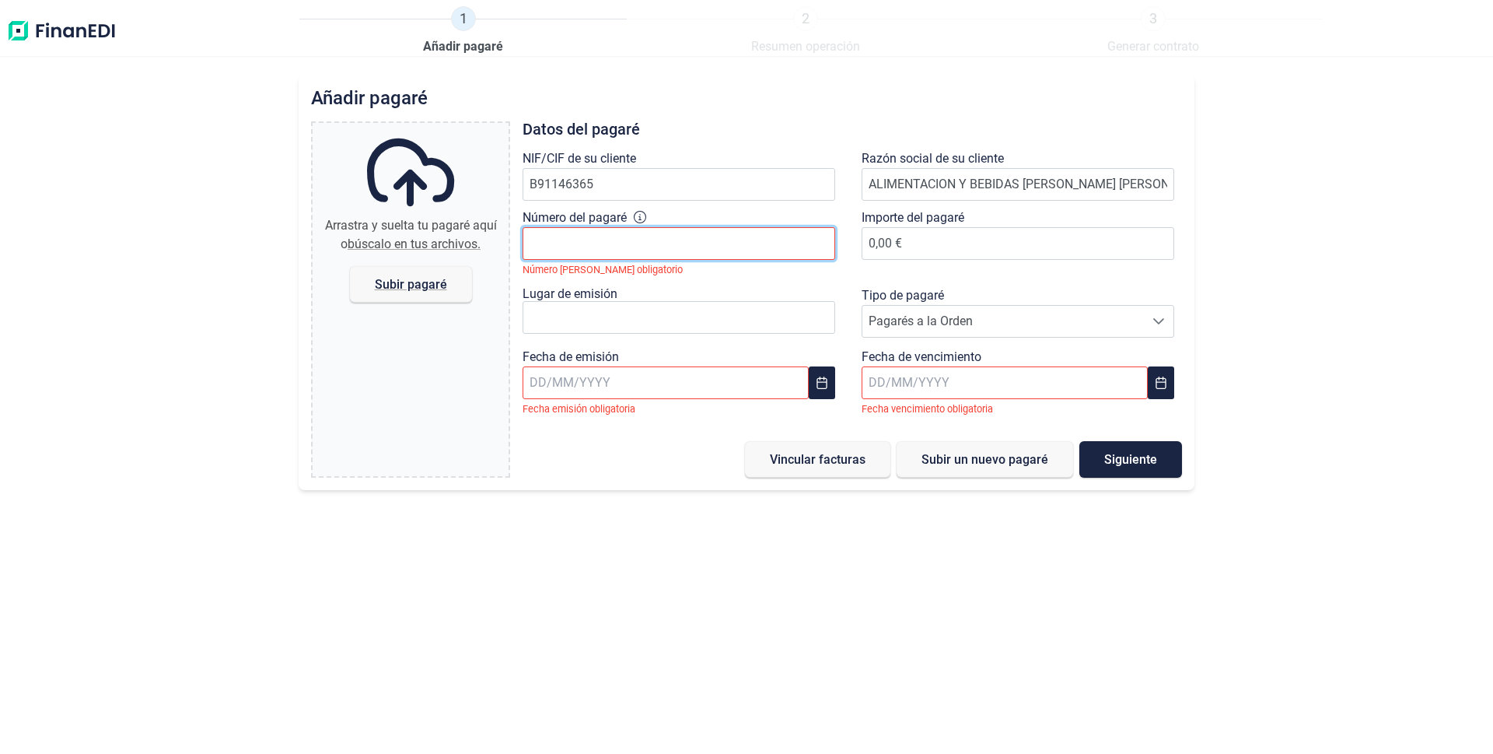
click at [609, 242] on input "Número del pagaré" at bounding box center [679, 243] width 313 height 33
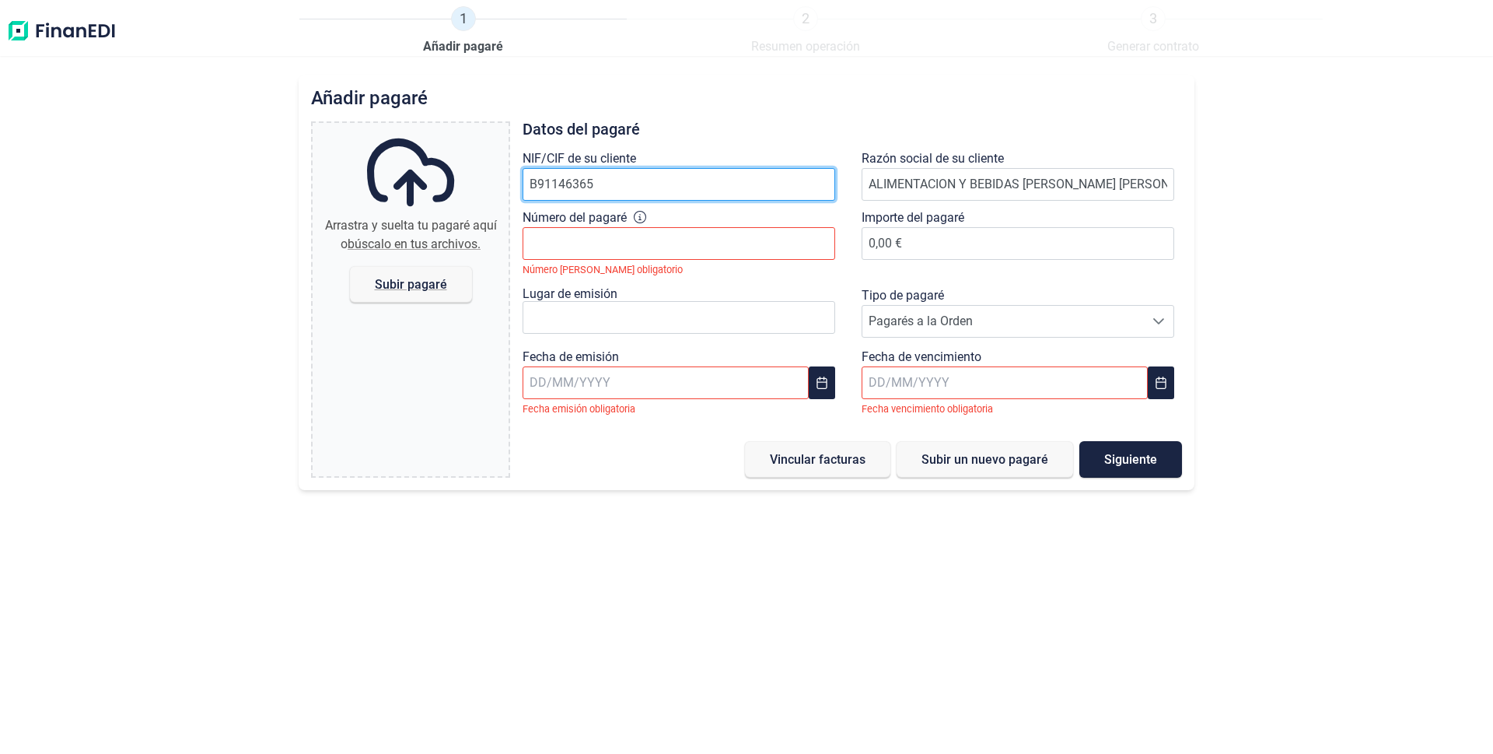
click at [628, 185] on input "B91146365" at bounding box center [679, 184] width 313 height 33
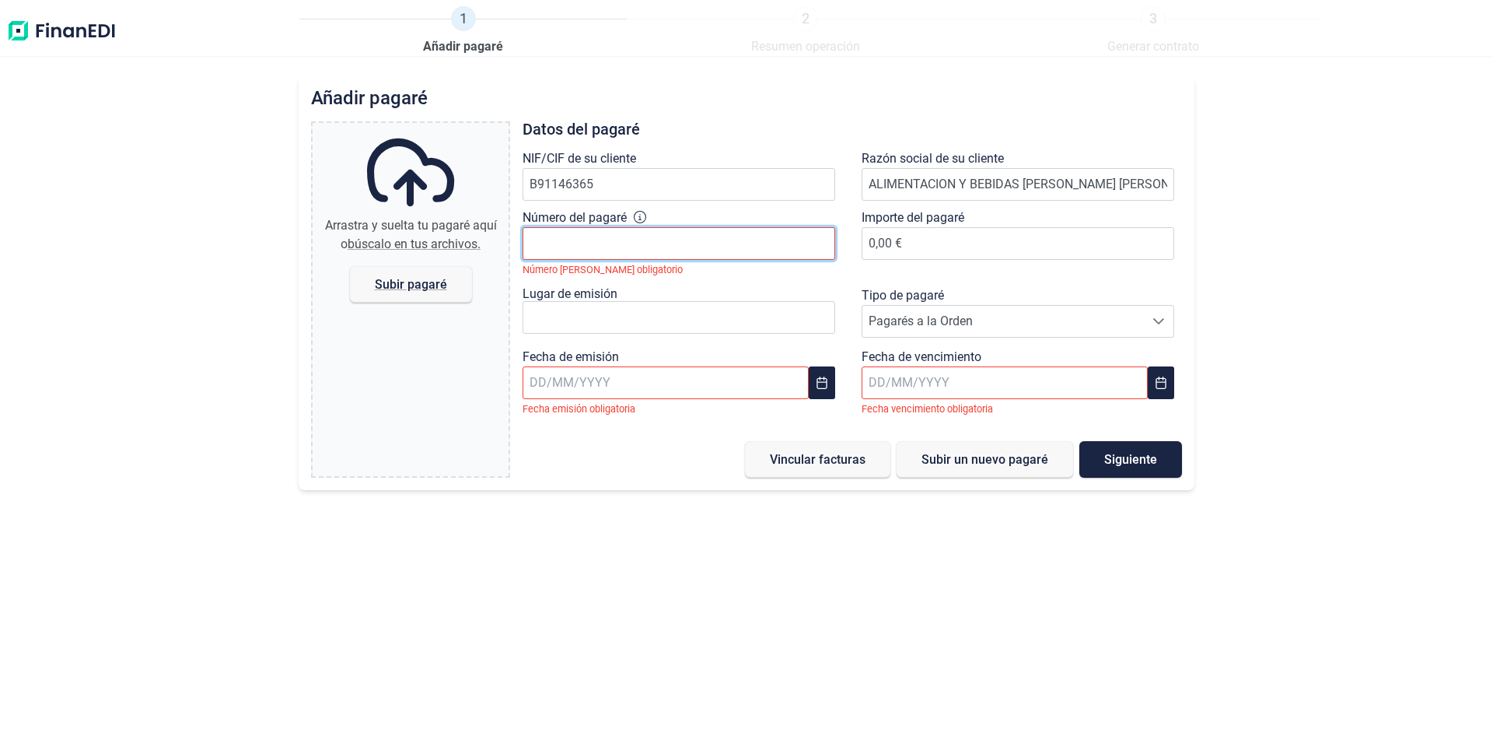
click at [602, 247] on input "Número del pagaré" at bounding box center [679, 243] width 313 height 33
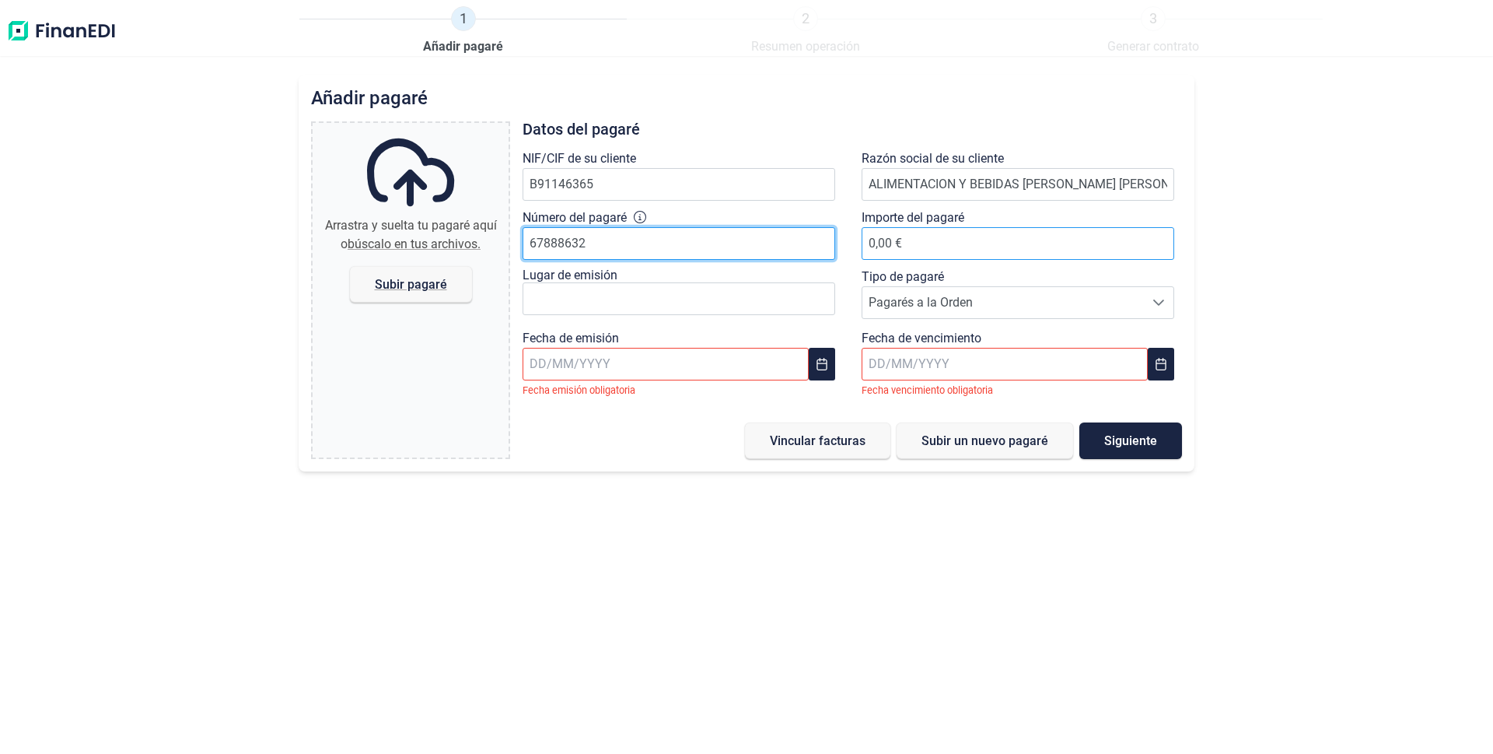
type input "67888632"
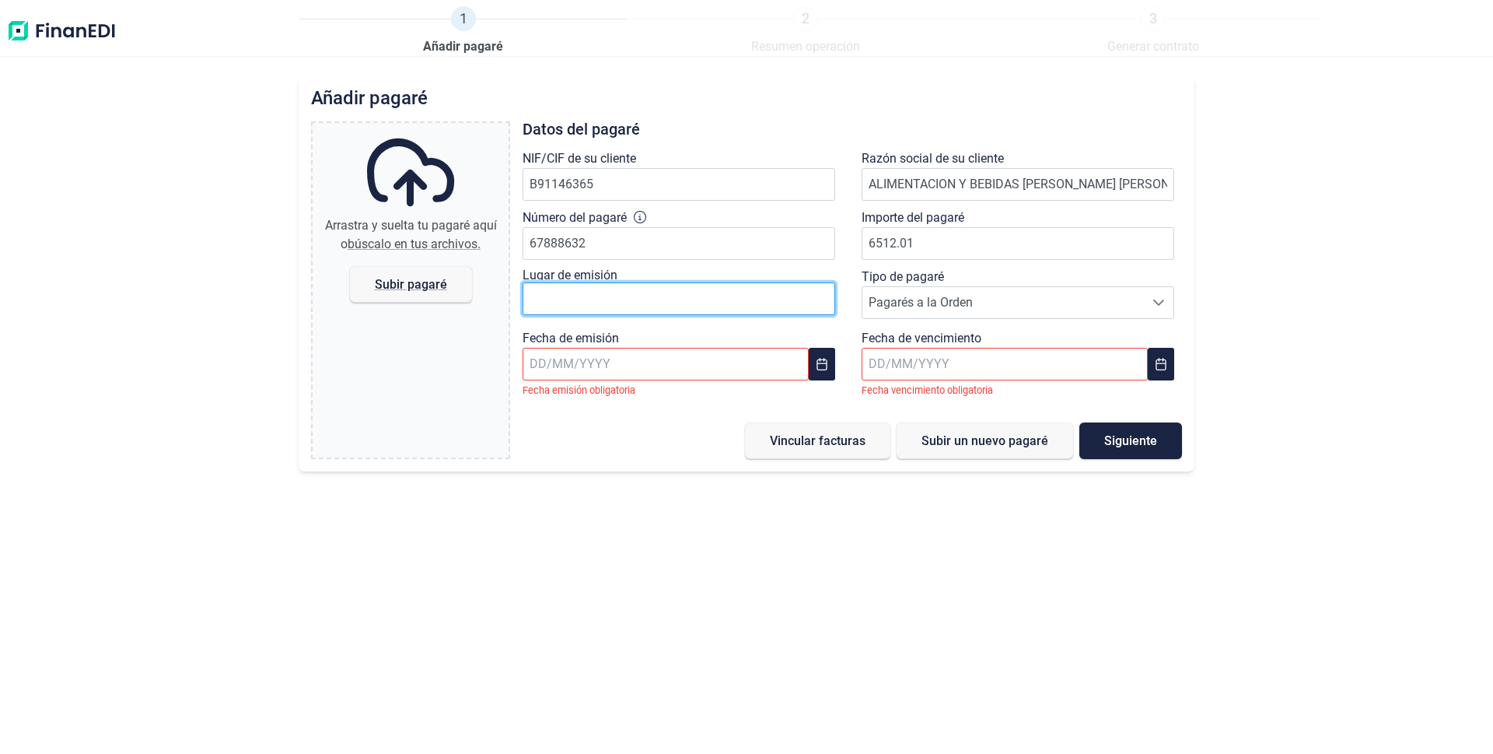
type input "6.512,01 €"
click at [588, 296] on input "text" at bounding box center [679, 298] width 313 height 33
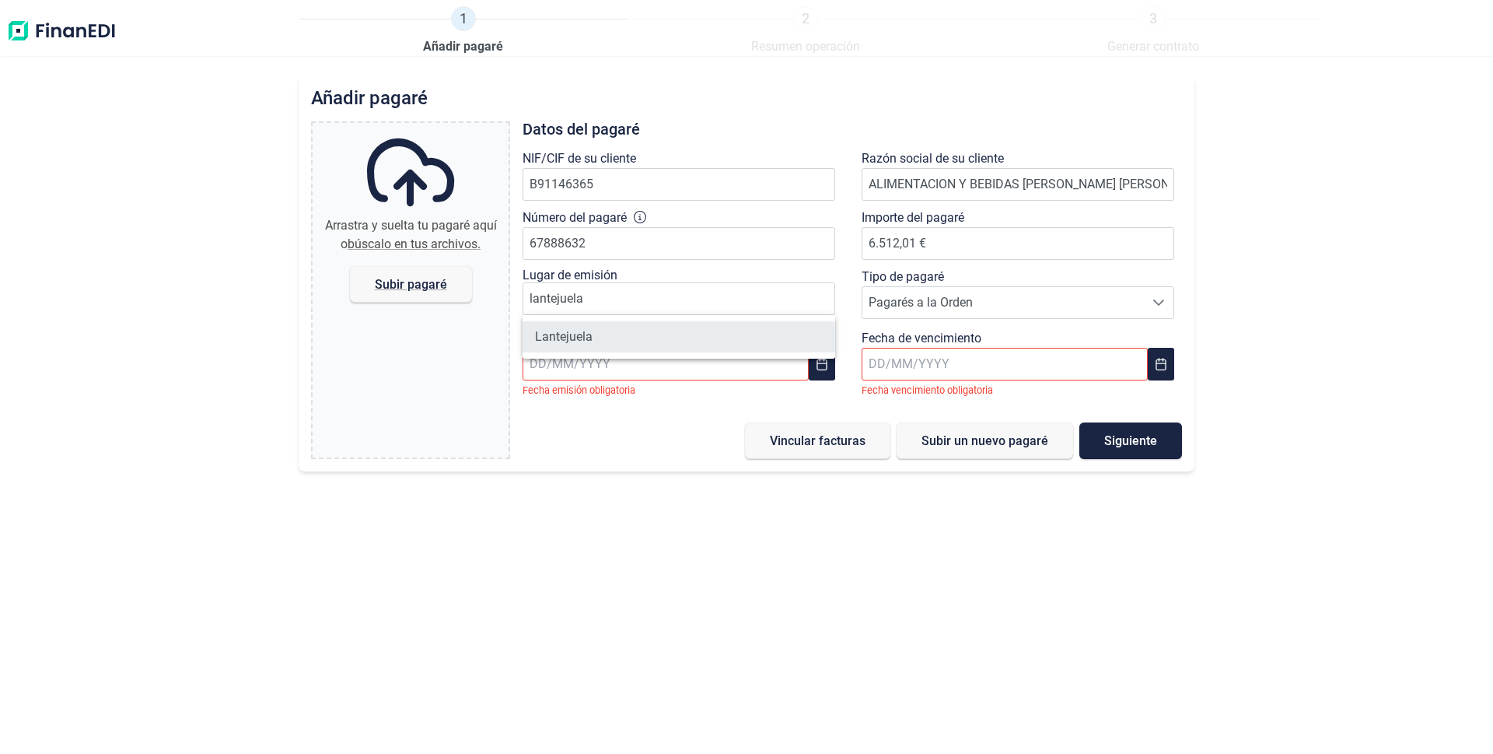
click at [572, 337] on li "Lantejuela" at bounding box center [679, 336] width 313 height 31
type input "Lantejuela"
click at [871, 304] on span "Pagarés a la Orden" at bounding box center [1003, 302] width 282 height 31
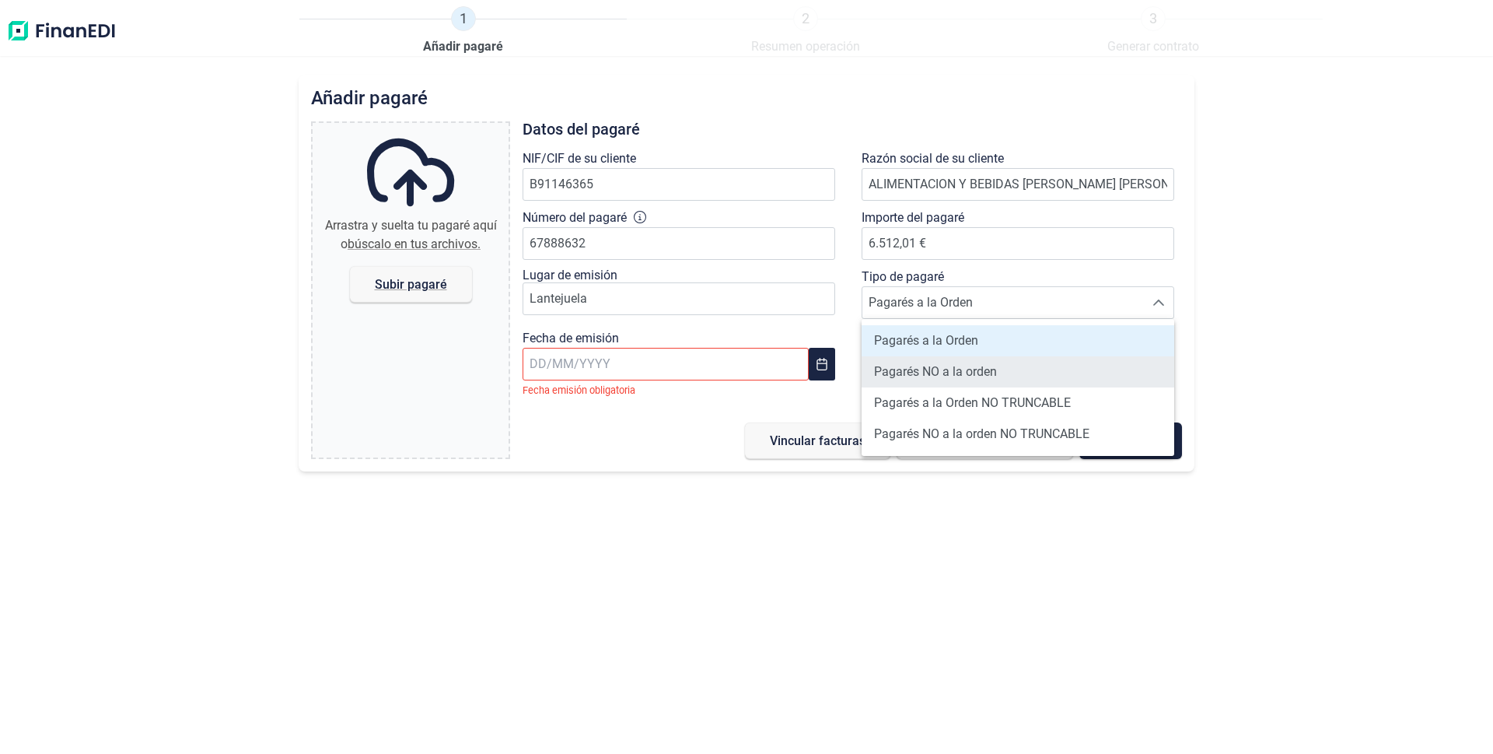
drag, startPoint x: 903, startPoint y: 376, endPoint x: 890, endPoint y: 379, distance: 12.8
click at [903, 376] on span "Pagarés NO a la orden" at bounding box center [935, 371] width 123 height 19
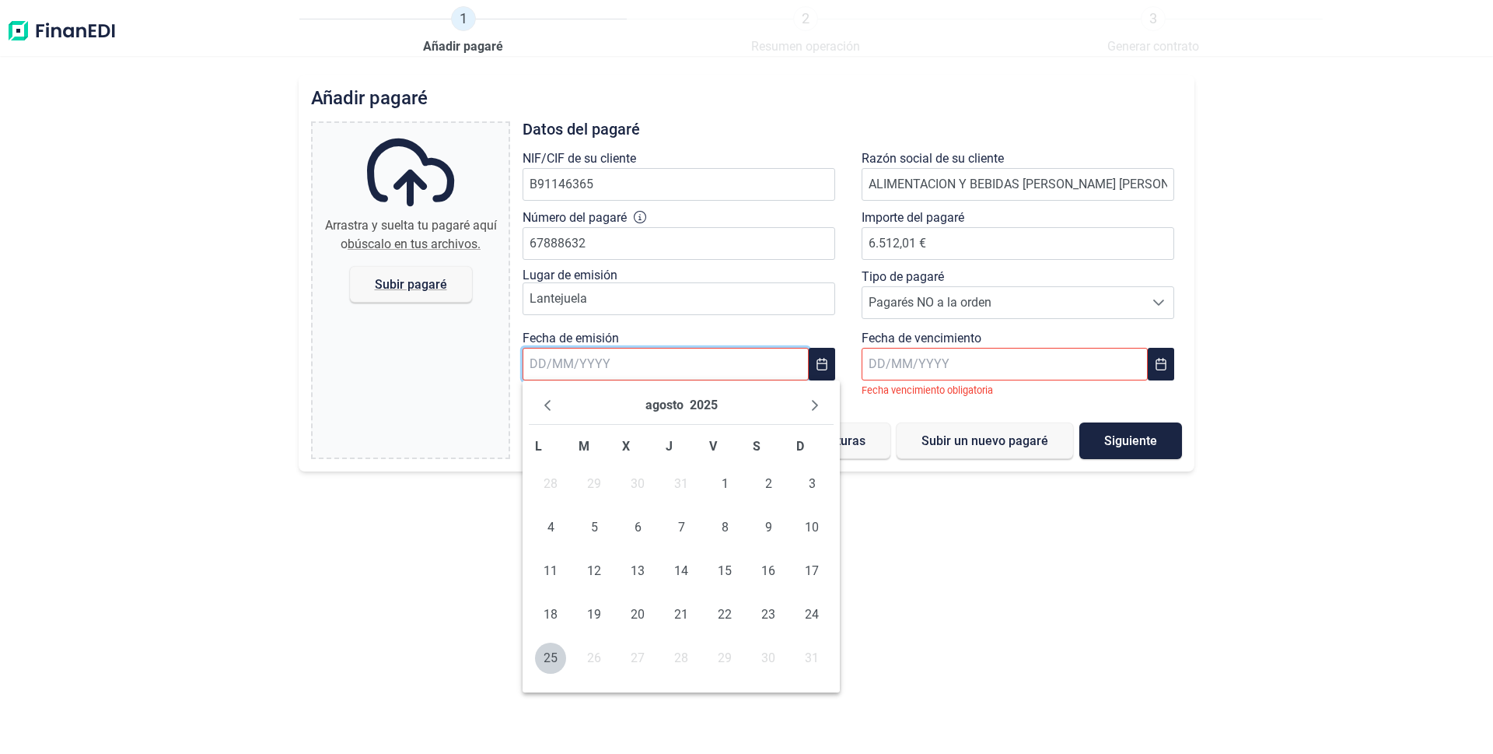
click at [650, 372] on input "text" at bounding box center [666, 364] width 286 height 33
click at [542, 657] on span "25" at bounding box center [550, 657] width 31 height 31
type input "[DATE]"
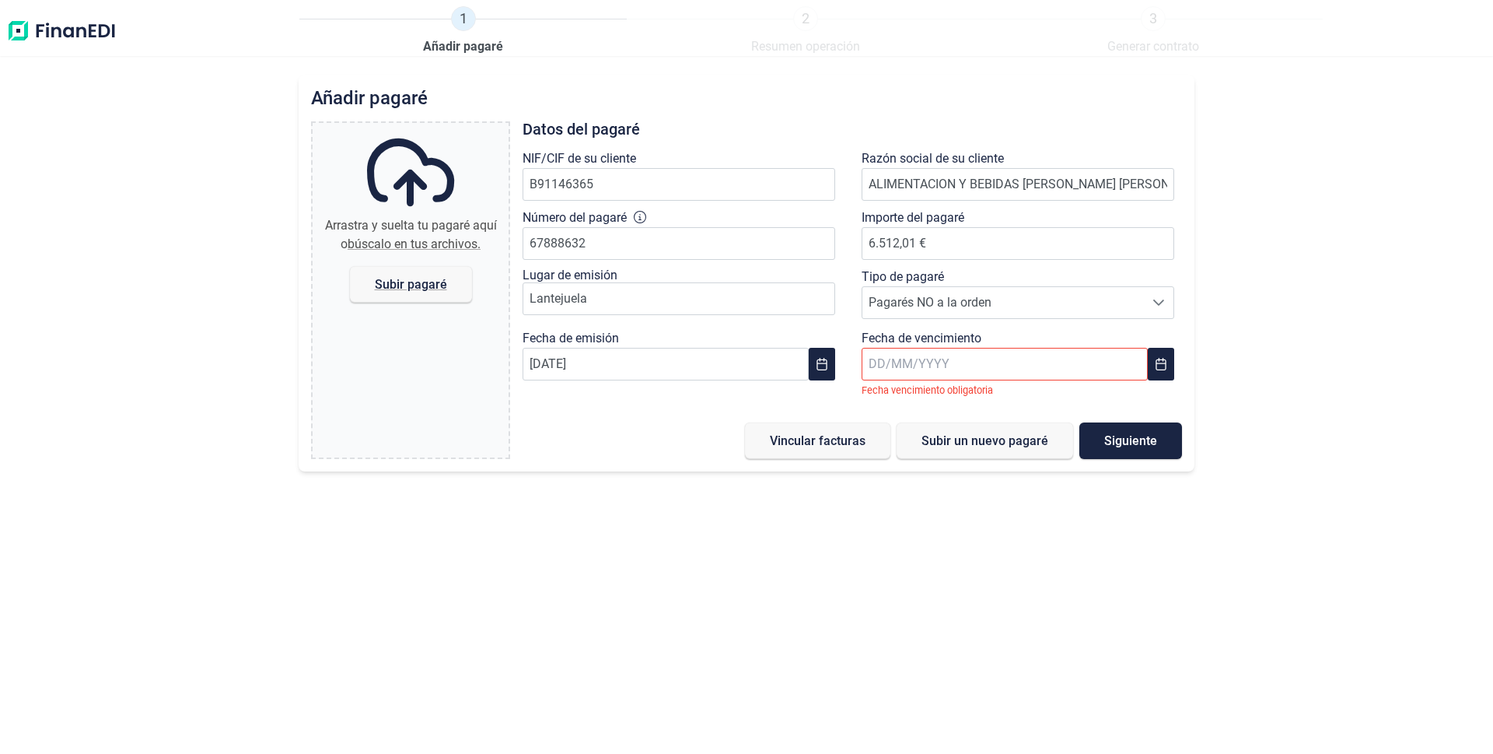
click at [886, 362] on input "text" at bounding box center [1005, 364] width 286 height 33
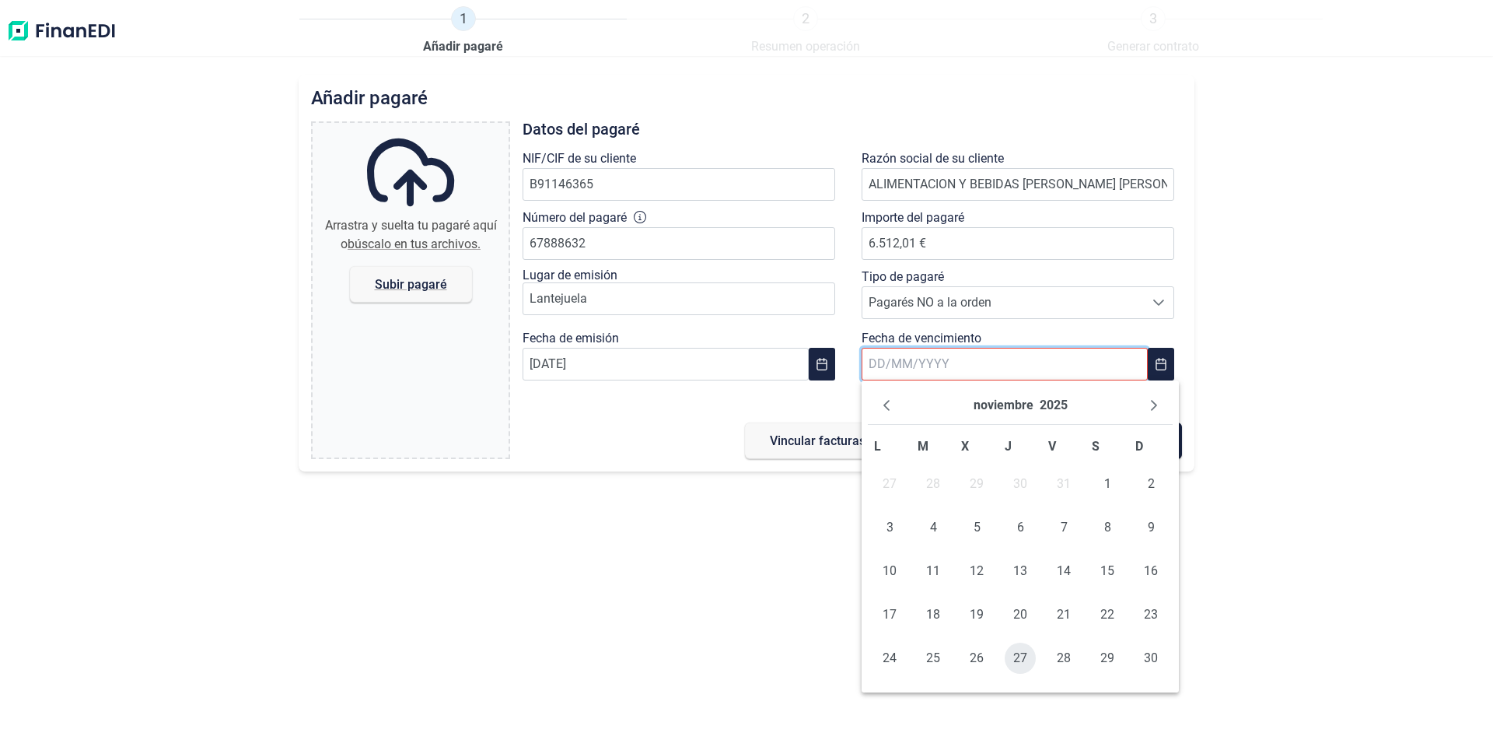
click at [1018, 653] on span "27" at bounding box center [1020, 657] width 31 height 31
type input "[DATE]"
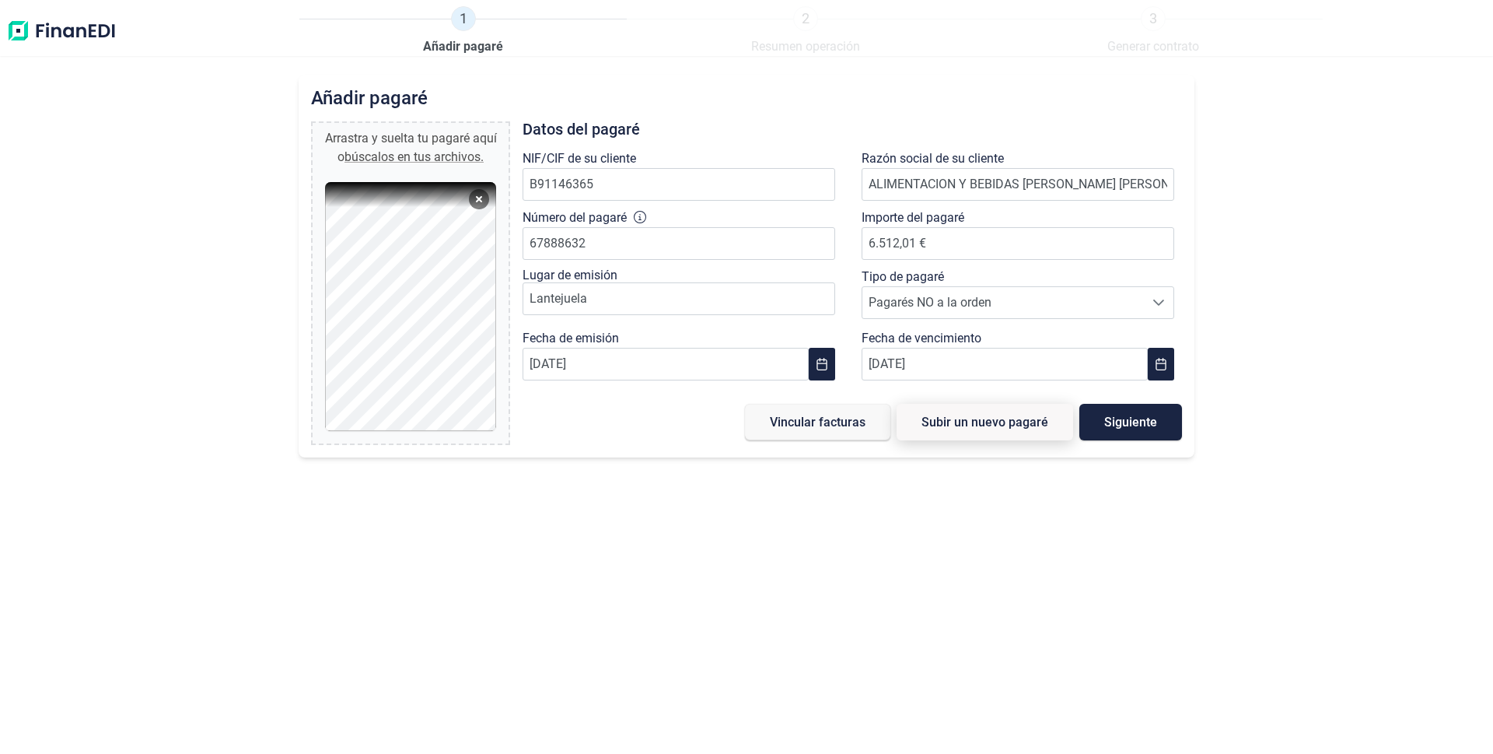
click at [1002, 430] on button "Subir un nuevo pagaré" at bounding box center [985, 422] width 177 height 37
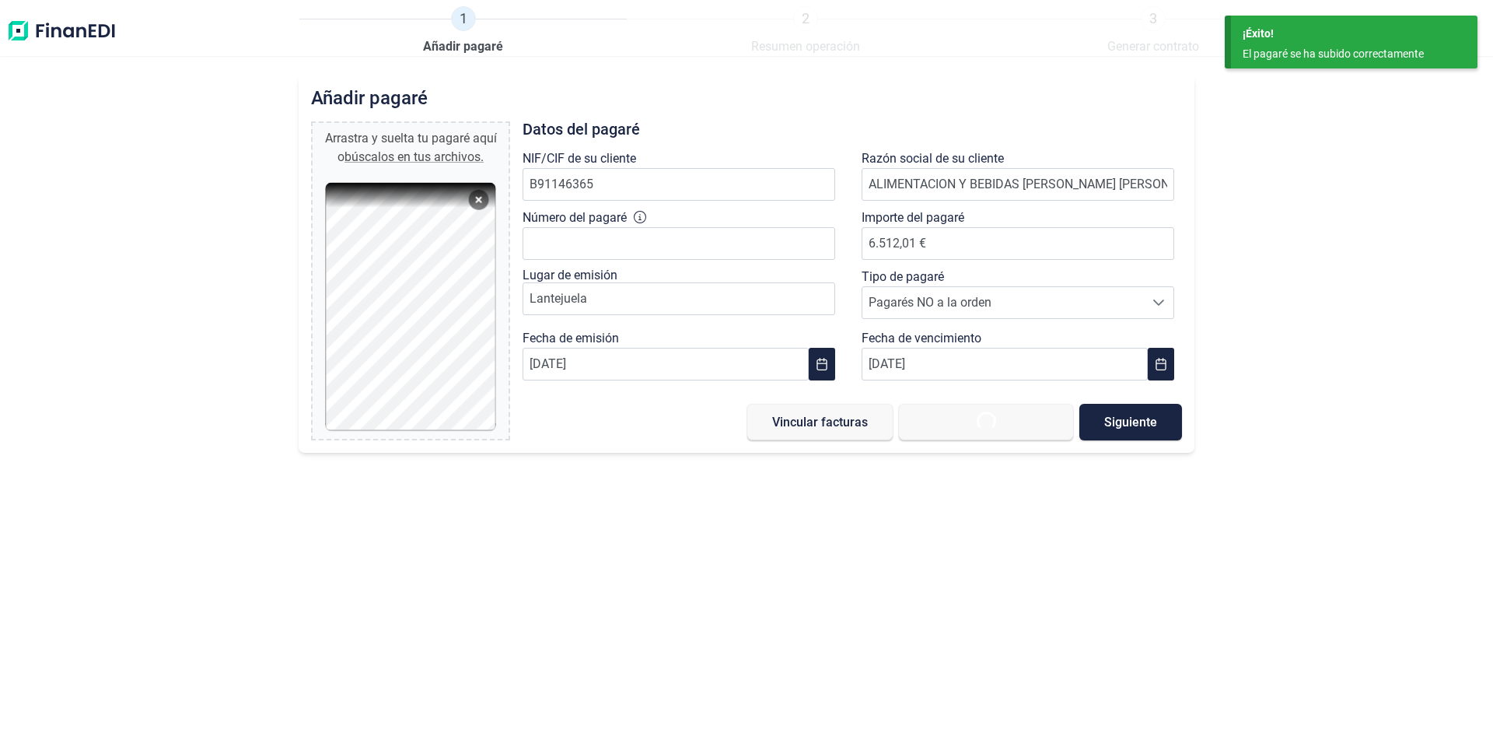
type input "0,00 €"
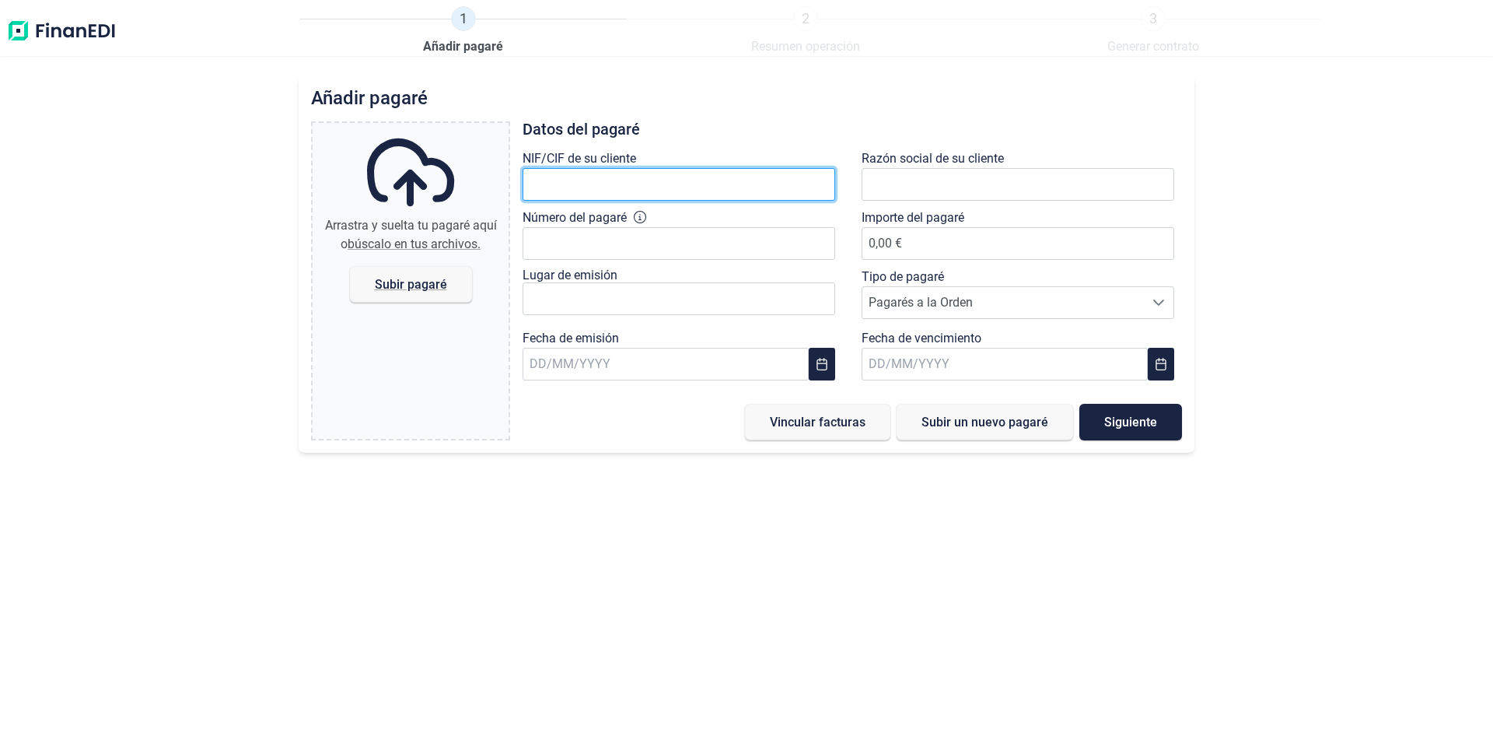
click at [547, 193] on input "text" at bounding box center [679, 184] width 313 height 33
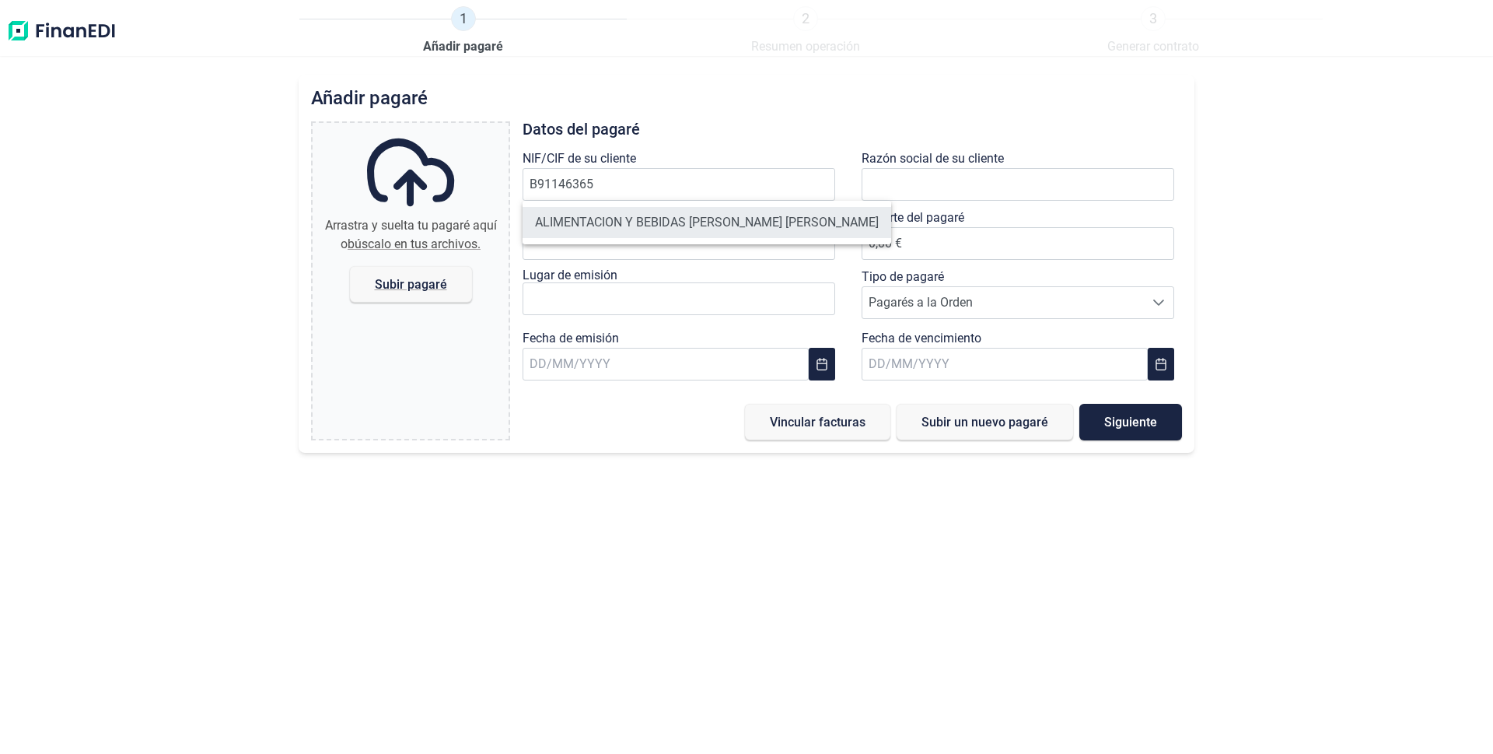
click at [598, 222] on li "ALIMENTACION Y BEBIDAS [PERSON_NAME] [PERSON_NAME]" at bounding box center [707, 222] width 369 height 31
type input "B91146365"
type input "ALIMENTACION Y BEBIDAS [PERSON_NAME] [PERSON_NAME]"
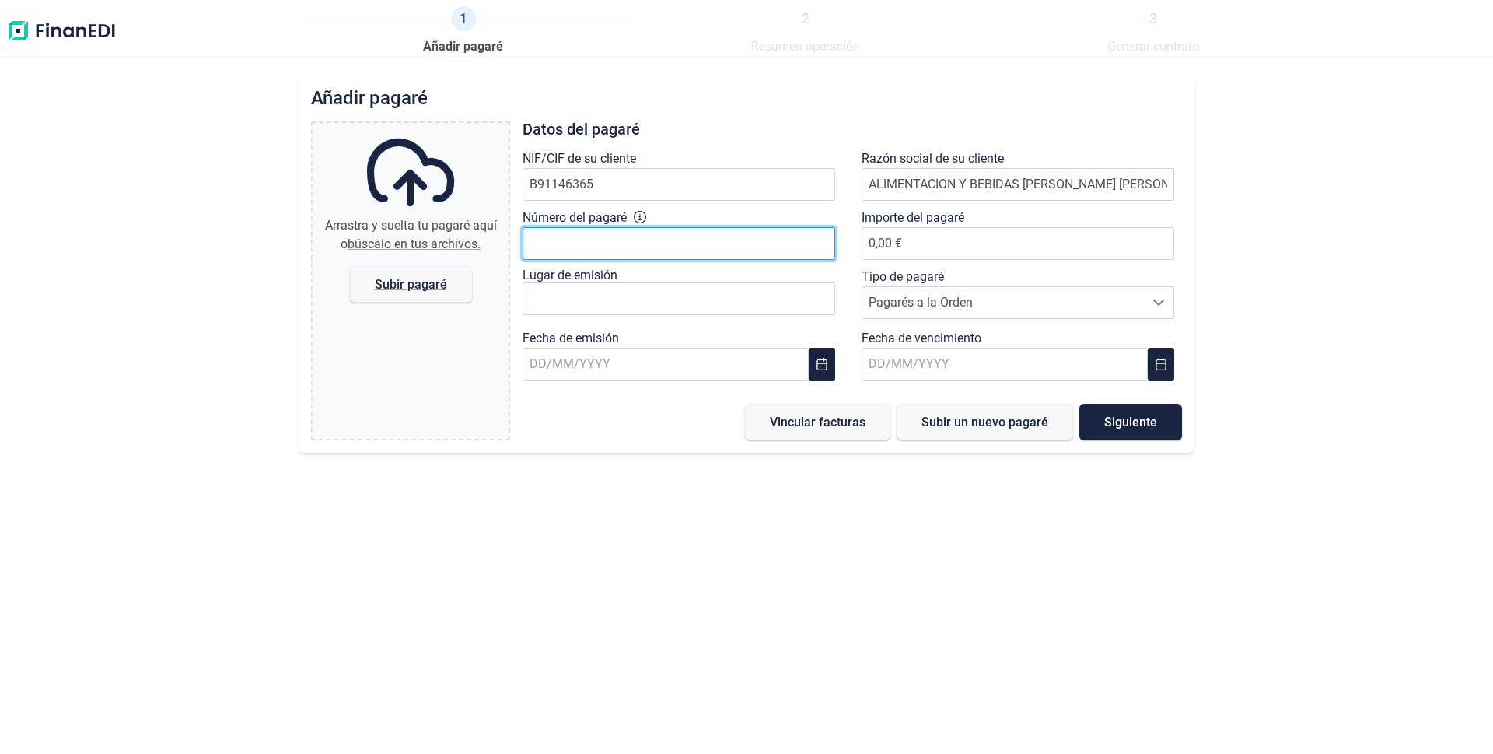
click at [649, 250] on input "Número del pagaré" at bounding box center [679, 243] width 313 height 33
type input "67888503"
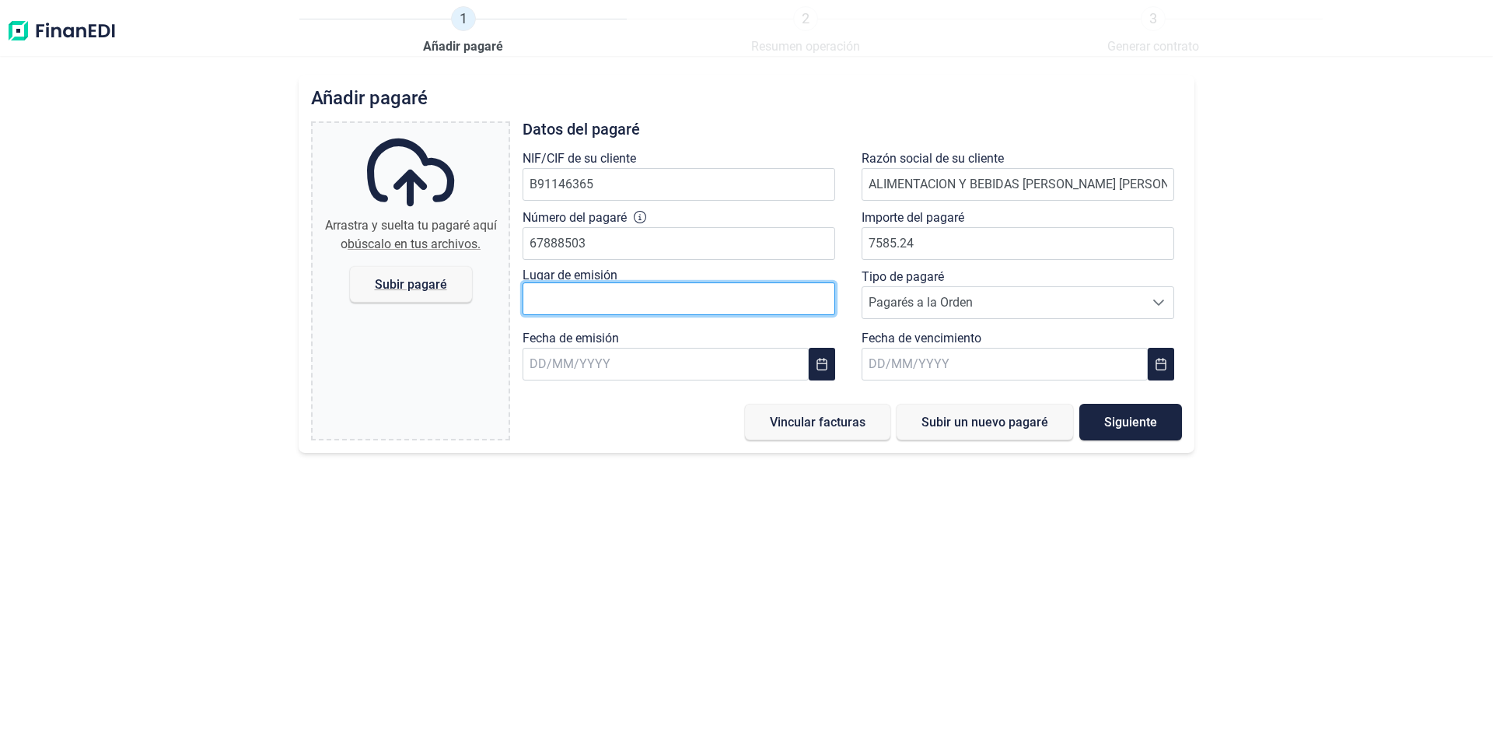
type input "7.585,24 €"
click at [727, 310] on input "text" at bounding box center [679, 298] width 313 height 33
type input "lantejuela"
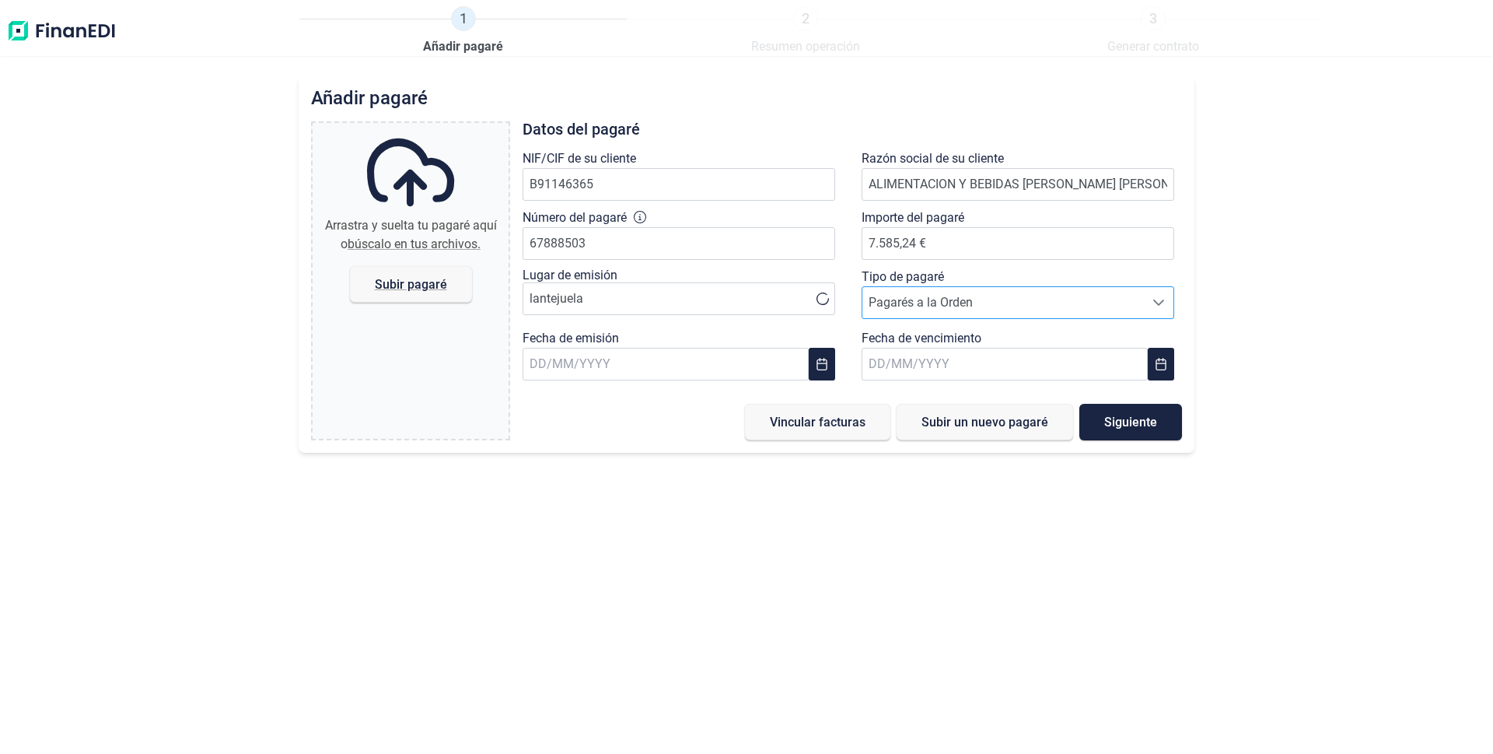
click at [902, 305] on span "Pagarés a la Orden" at bounding box center [1003, 302] width 282 height 31
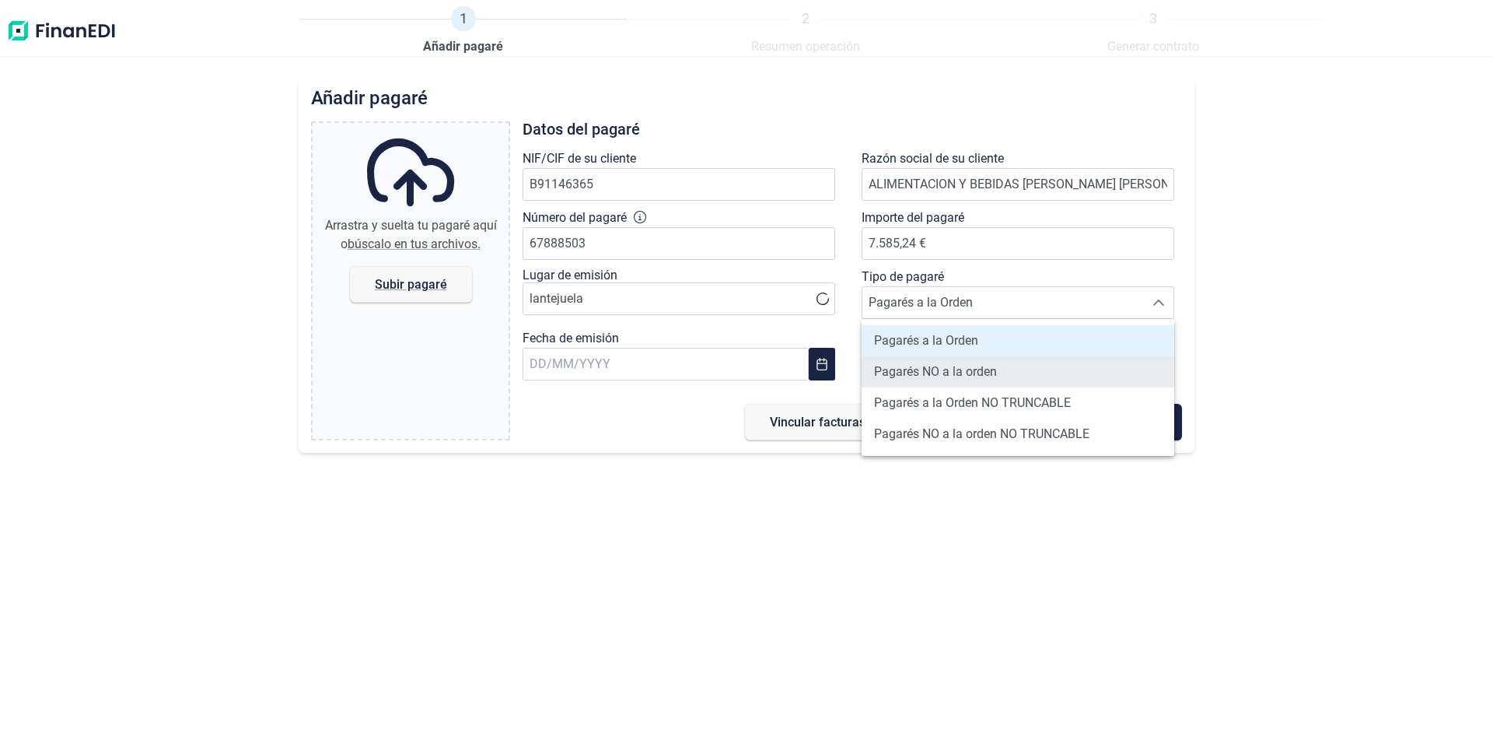
click at [911, 369] on span "Pagarés NO a la orden" at bounding box center [935, 371] width 123 height 19
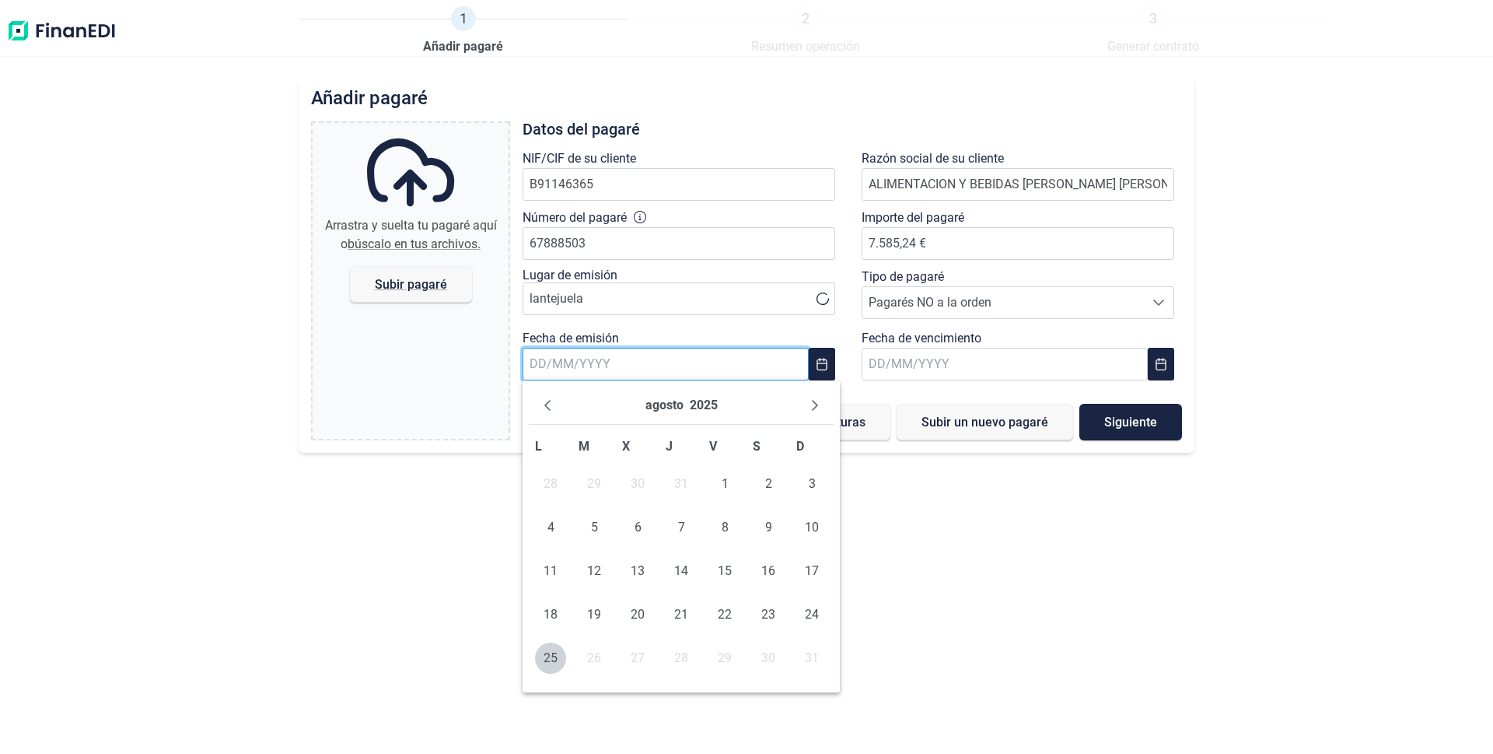
click at [691, 369] on input "text" at bounding box center [666, 364] width 286 height 33
click at [542, 657] on span "25" at bounding box center [550, 657] width 31 height 31
type input "[DATE]"
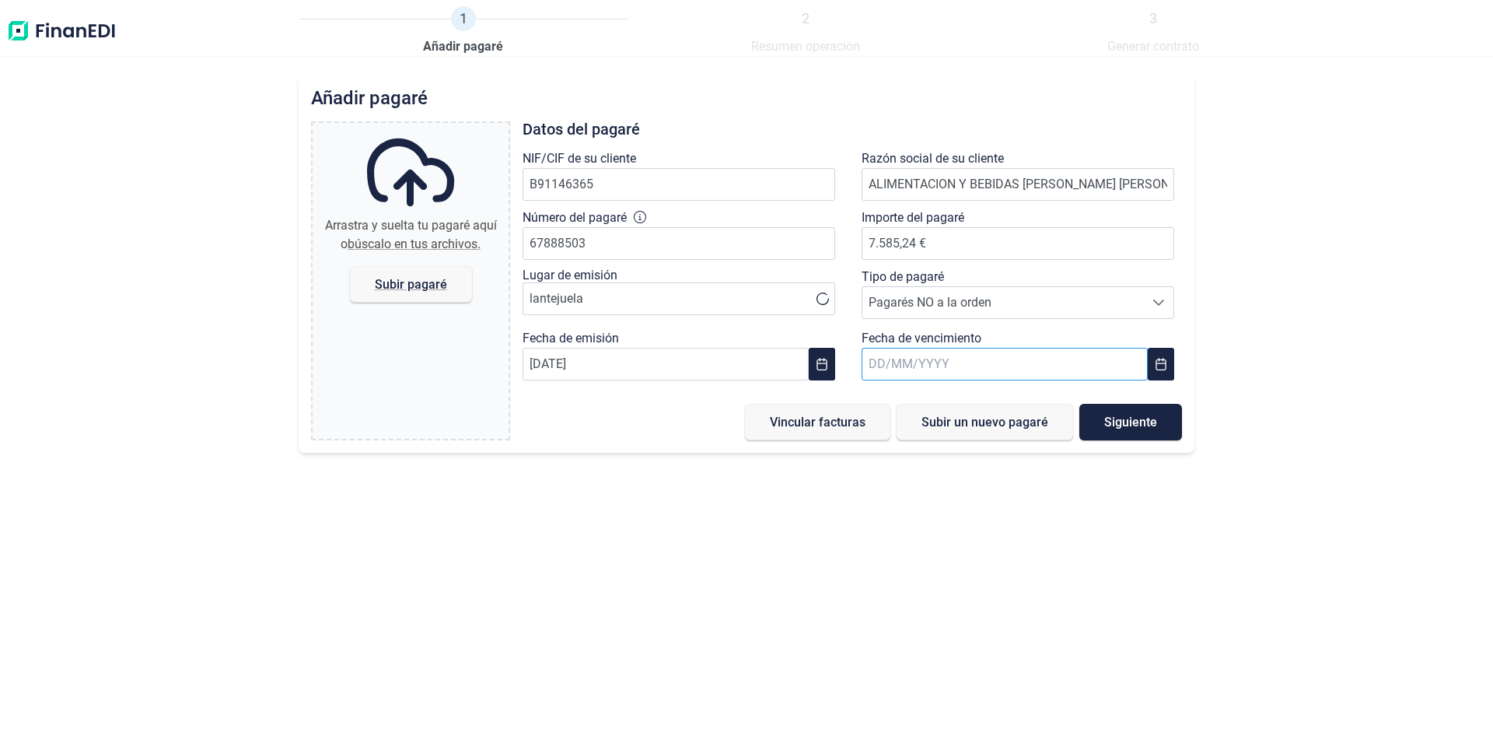
click at [917, 363] on input "text" at bounding box center [1005, 364] width 286 height 33
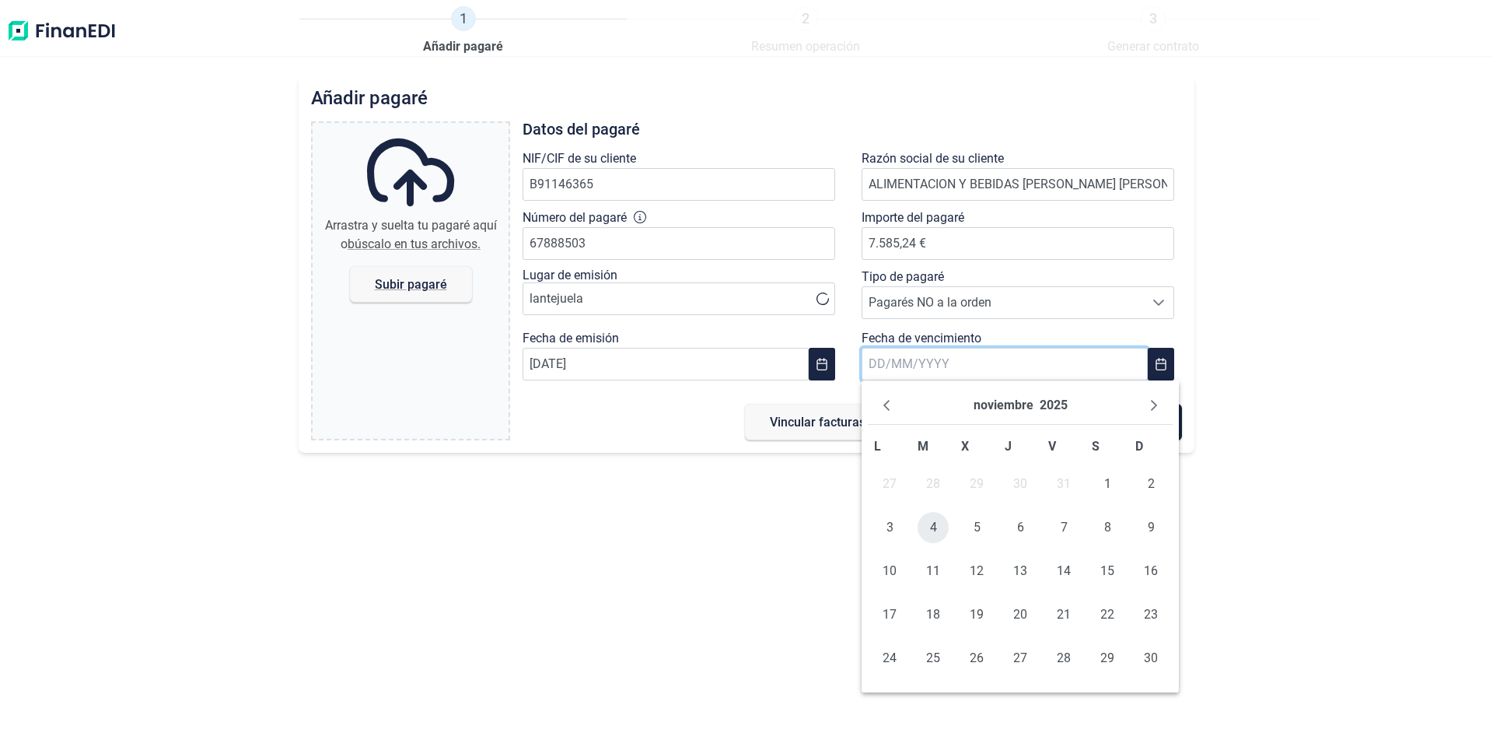
click at [934, 532] on span "4" at bounding box center [933, 527] width 31 height 31
type input "[DATE]"
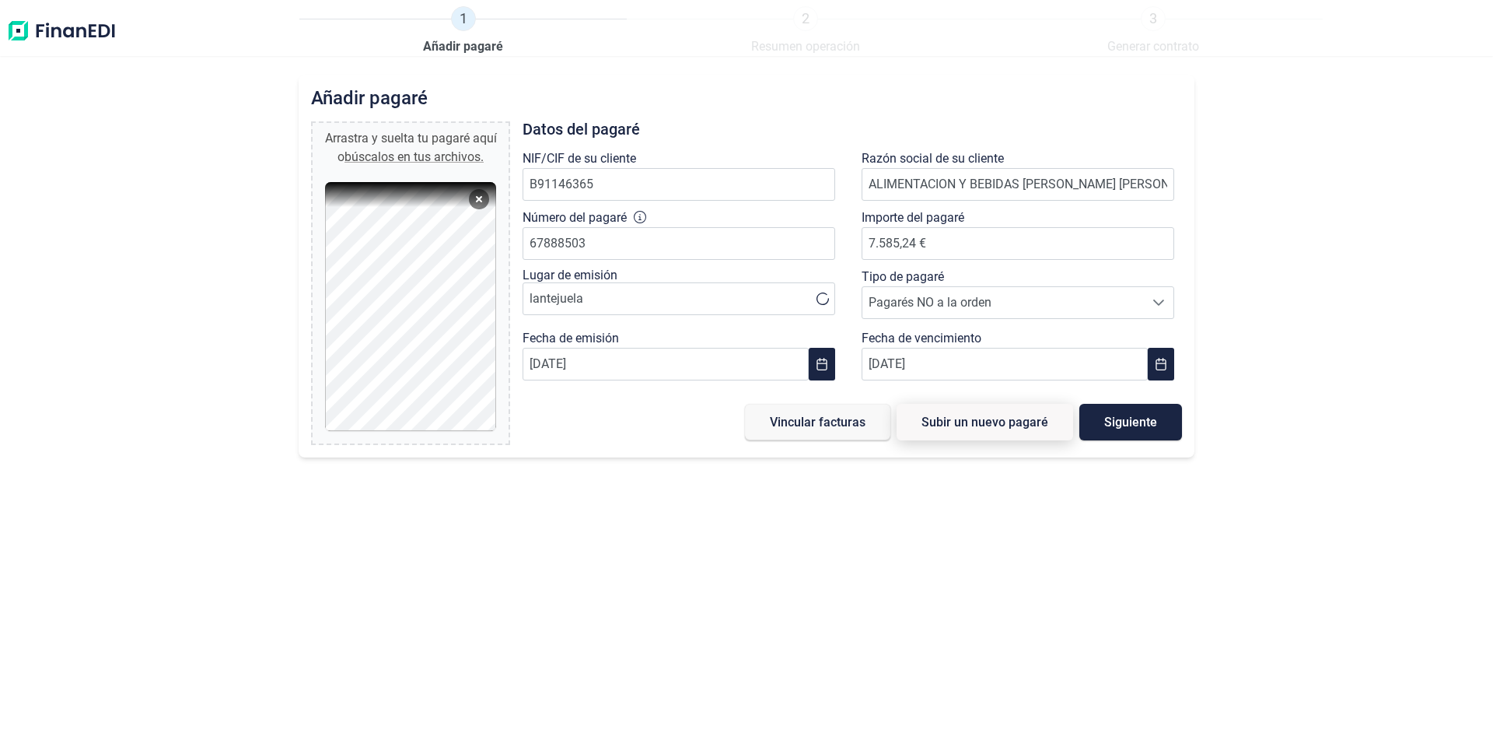
click at [964, 427] on span "Subir un nuevo pagaré" at bounding box center [985, 422] width 127 height 12
type input "0,00 €"
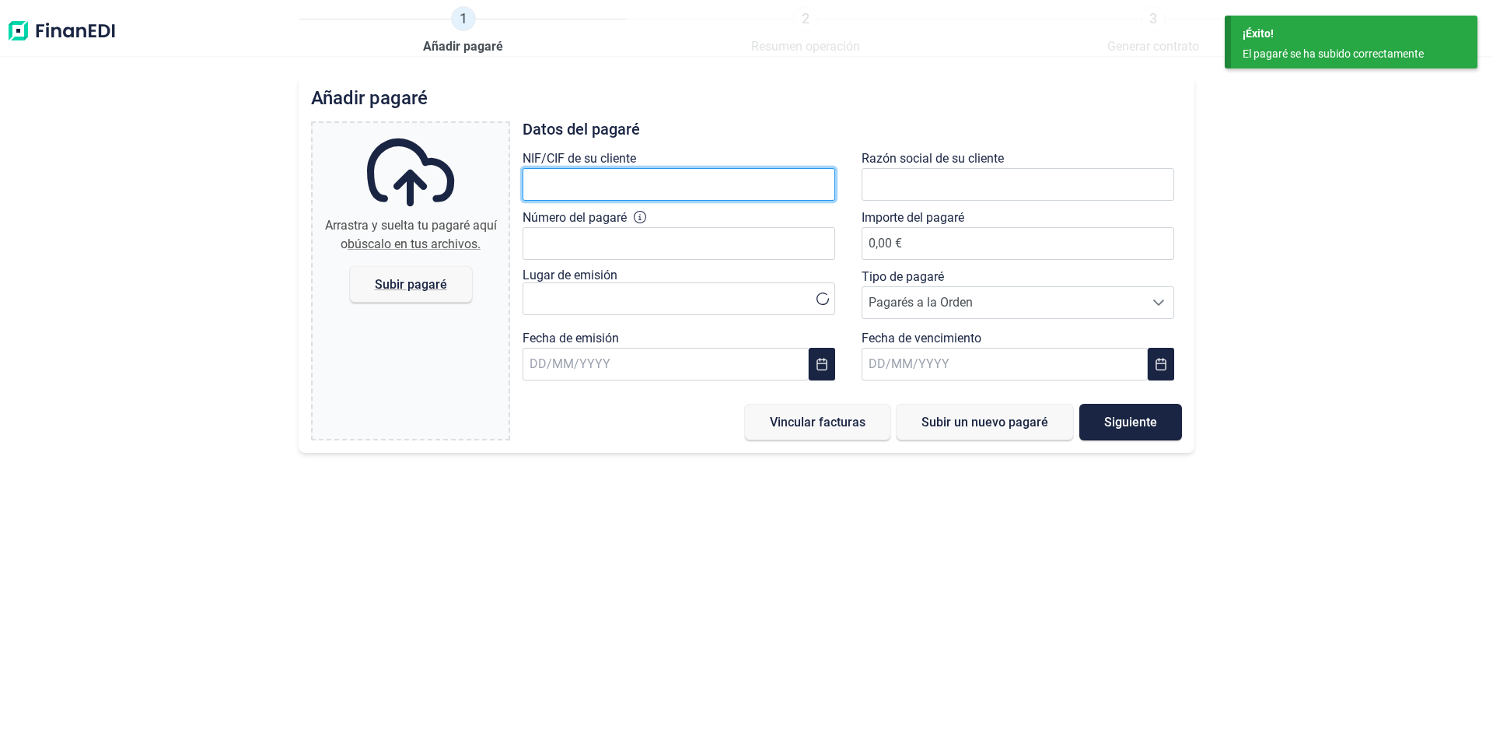
click at [612, 185] on input "text" at bounding box center [679, 184] width 313 height 33
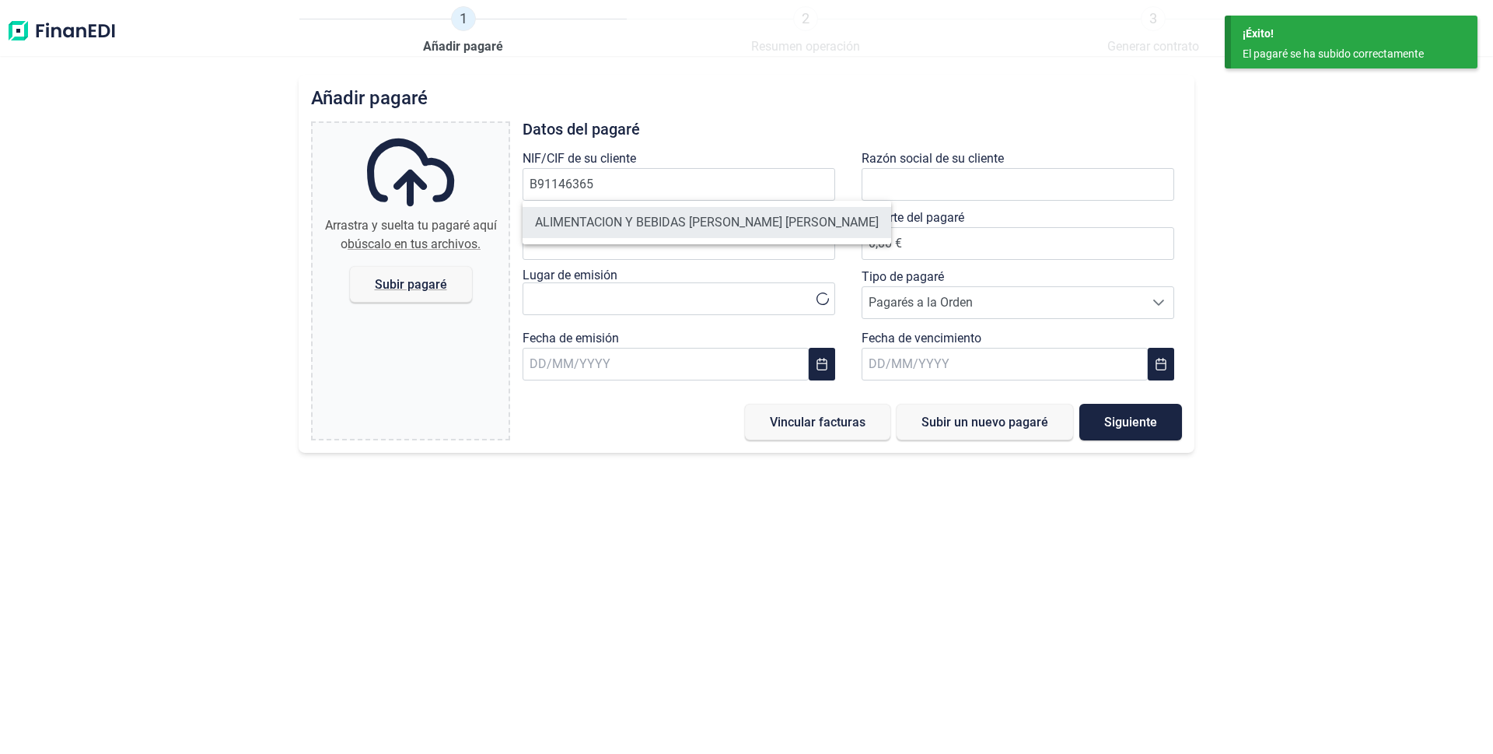
click at [604, 222] on li "ALIMENTACION Y BEBIDAS [PERSON_NAME] [PERSON_NAME]" at bounding box center [707, 222] width 369 height 31
type input "B91146365"
type input "ALIMENTACION Y BEBIDAS [PERSON_NAME] [PERSON_NAME]"
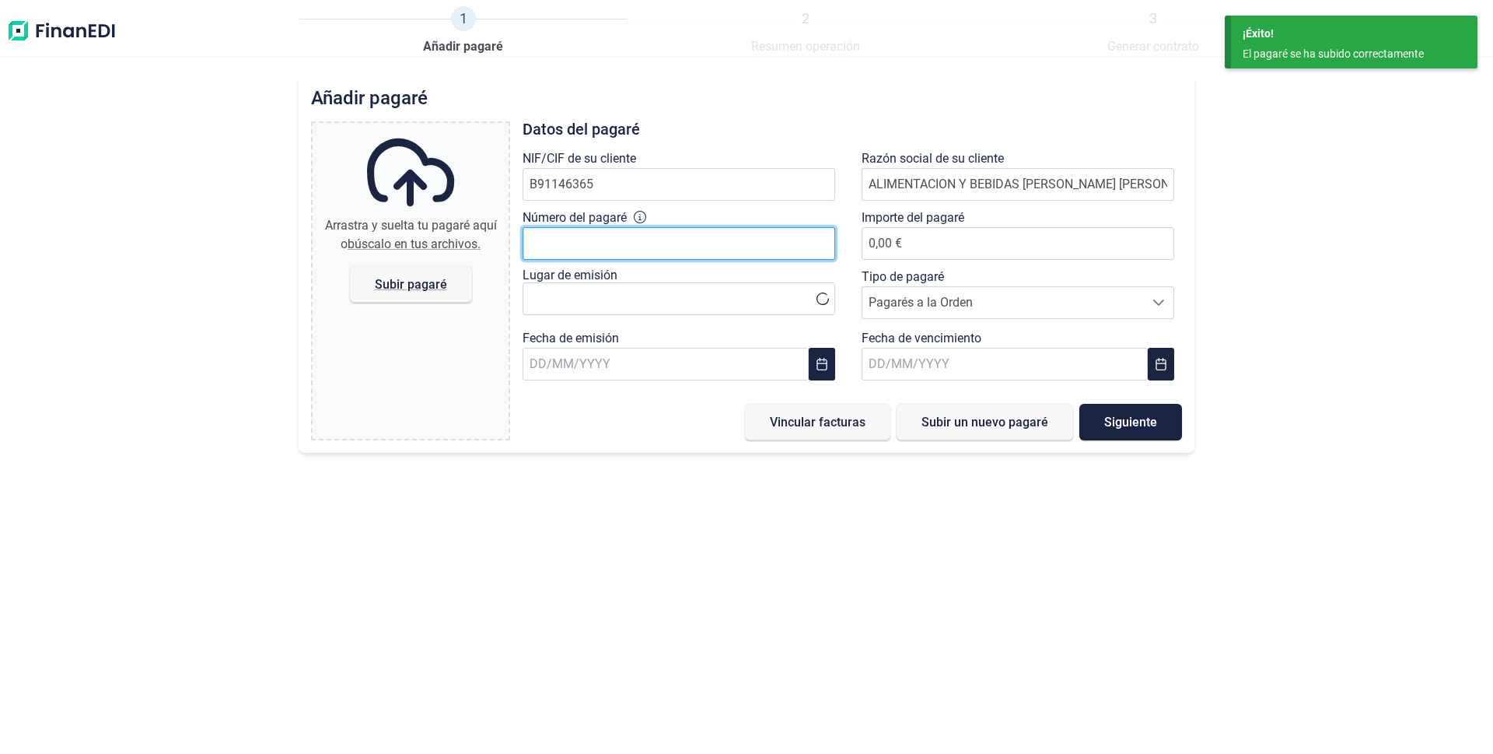
click at [607, 239] on input "Número del pagaré" at bounding box center [679, 243] width 313 height 33
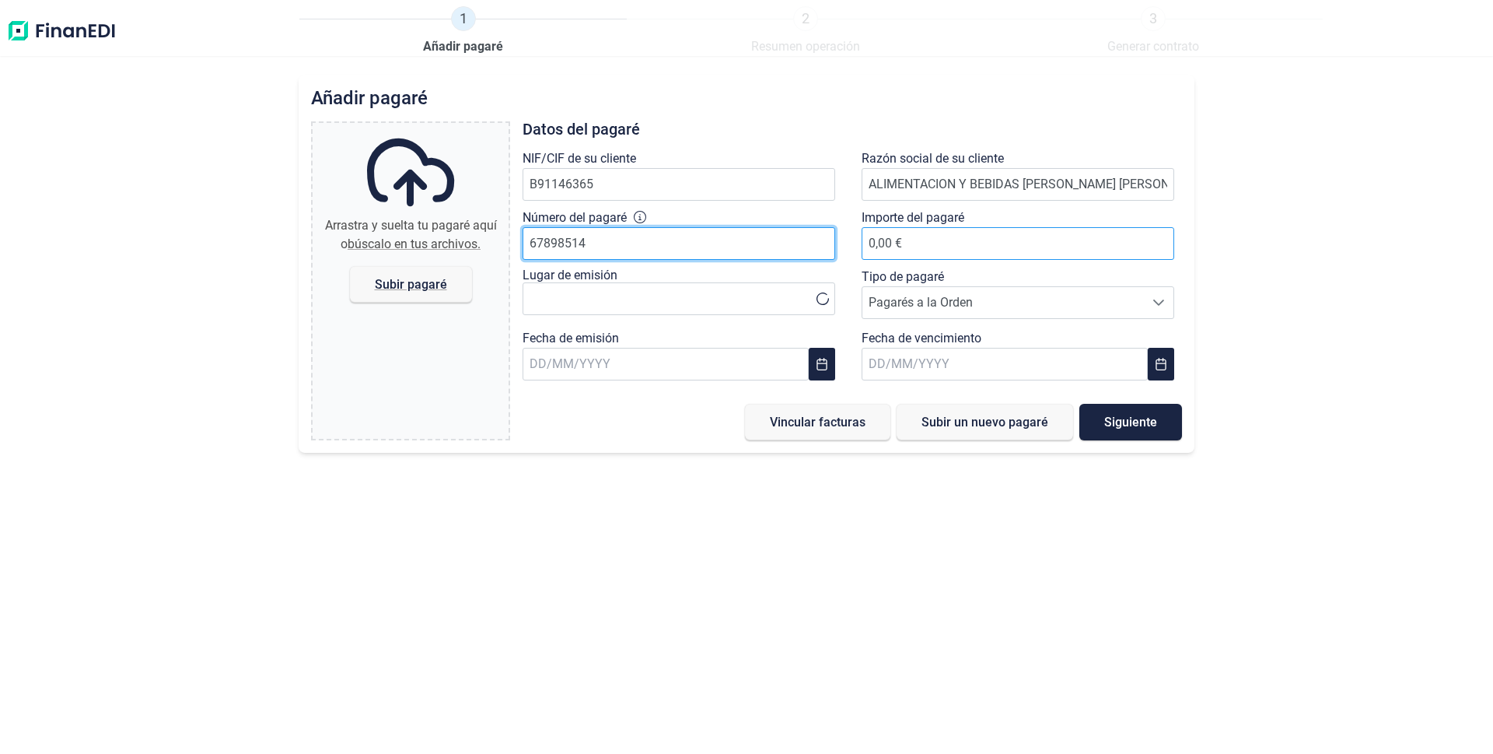
type input "67898514"
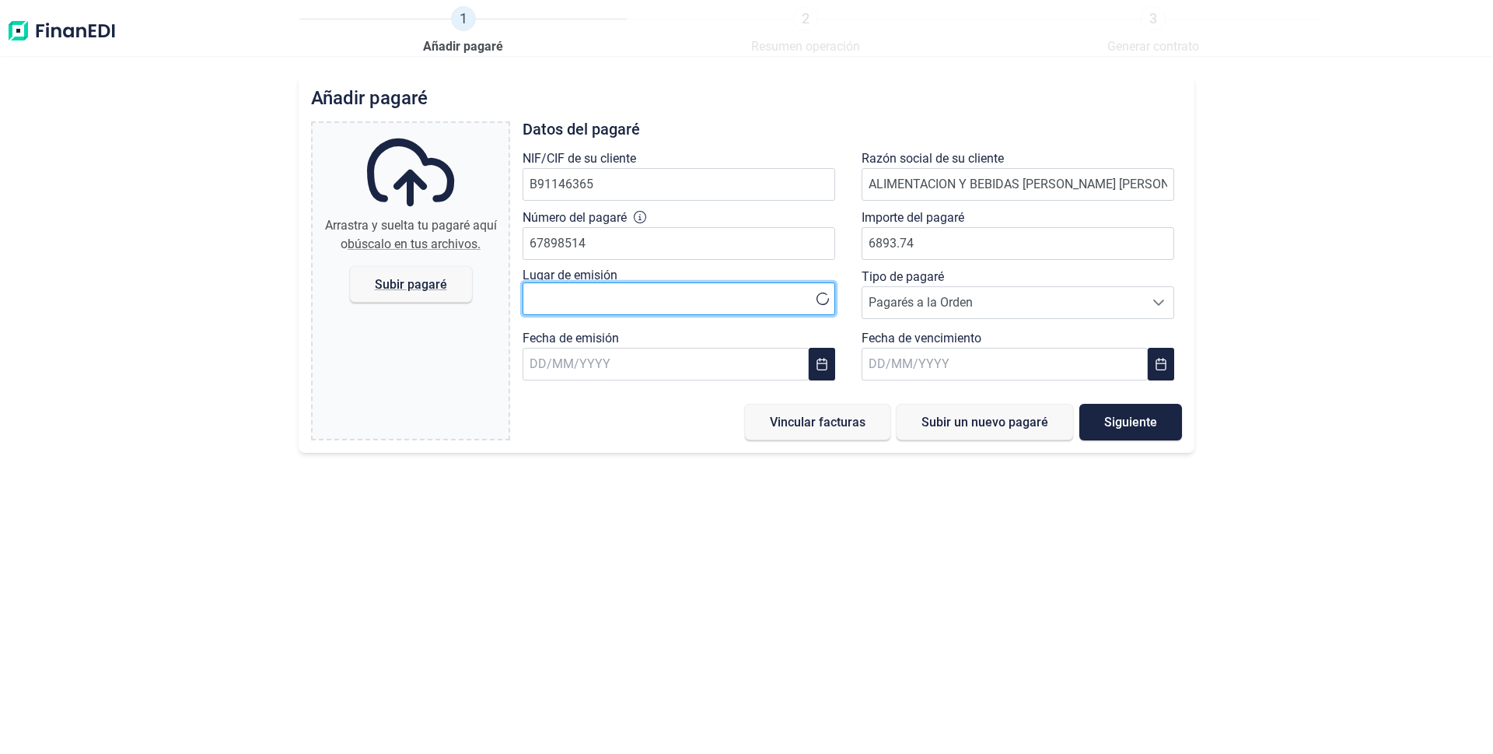
type input "6.893,74 €"
click at [643, 292] on input "text" at bounding box center [679, 298] width 313 height 33
type input "lantejuela"
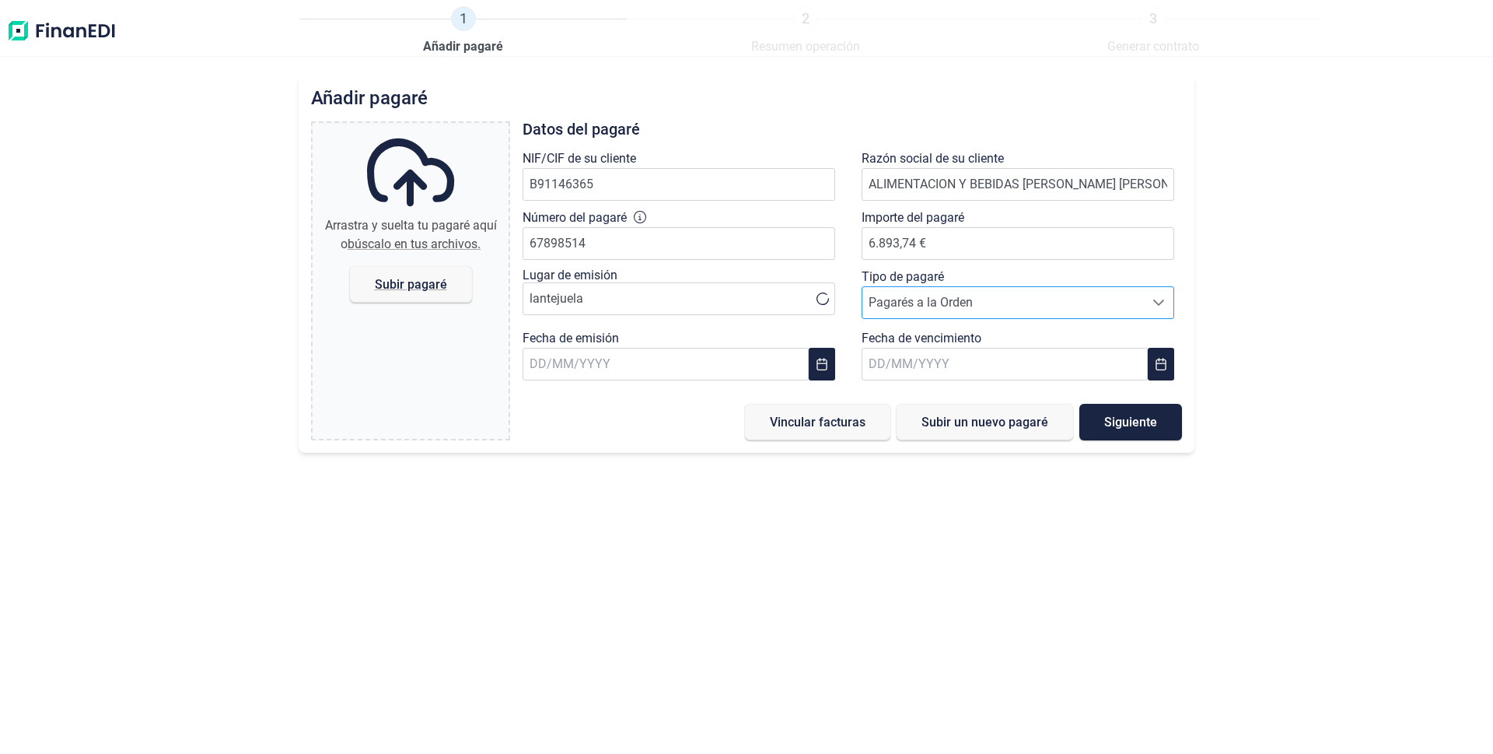
click at [886, 300] on span "Pagarés a la Orden" at bounding box center [1003, 302] width 282 height 31
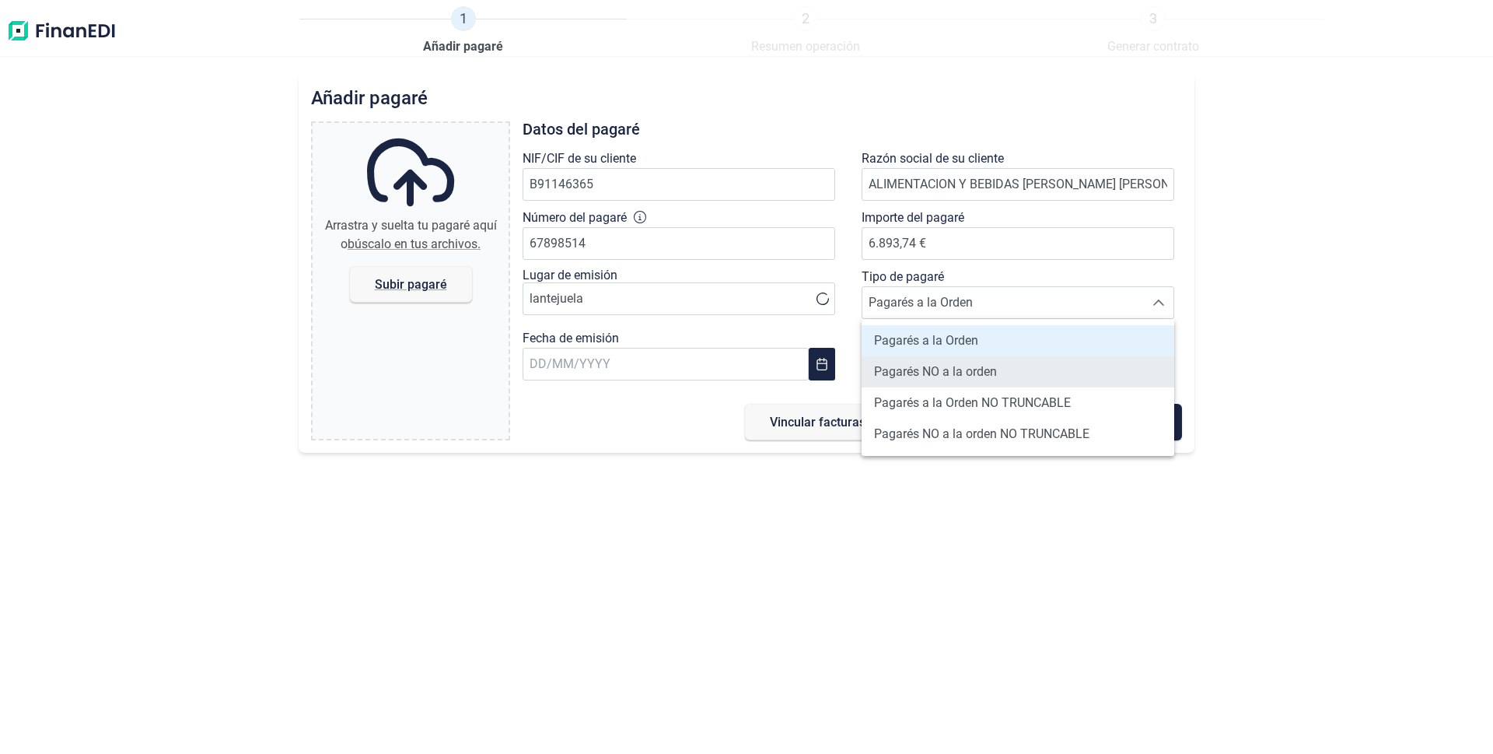
click at [901, 367] on span "Pagarés NO a la orden" at bounding box center [935, 371] width 123 height 19
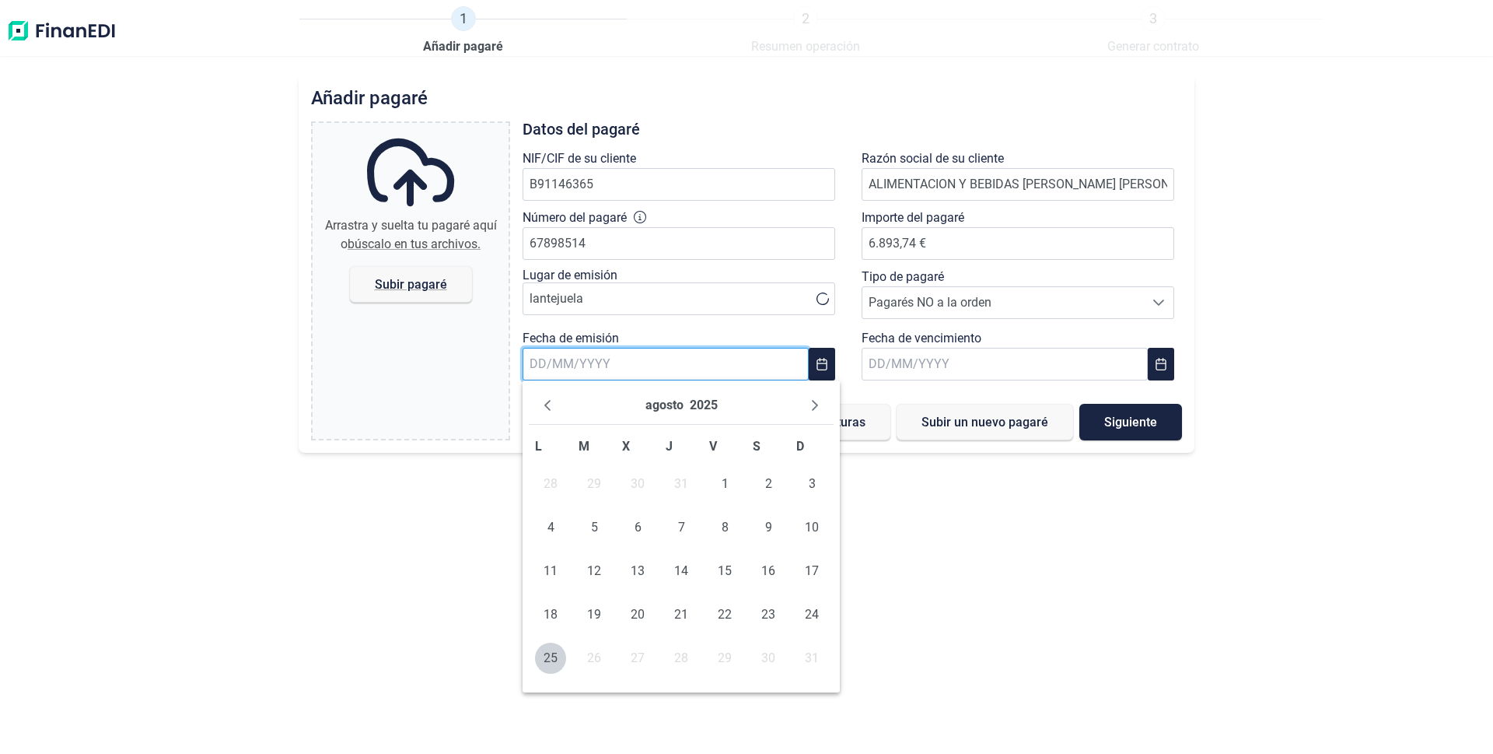
click at [664, 369] on input "text" at bounding box center [666, 364] width 286 height 33
click at [550, 650] on span "25" at bounding box center [550, 657] width 31 height 31
type input "[DATE]"
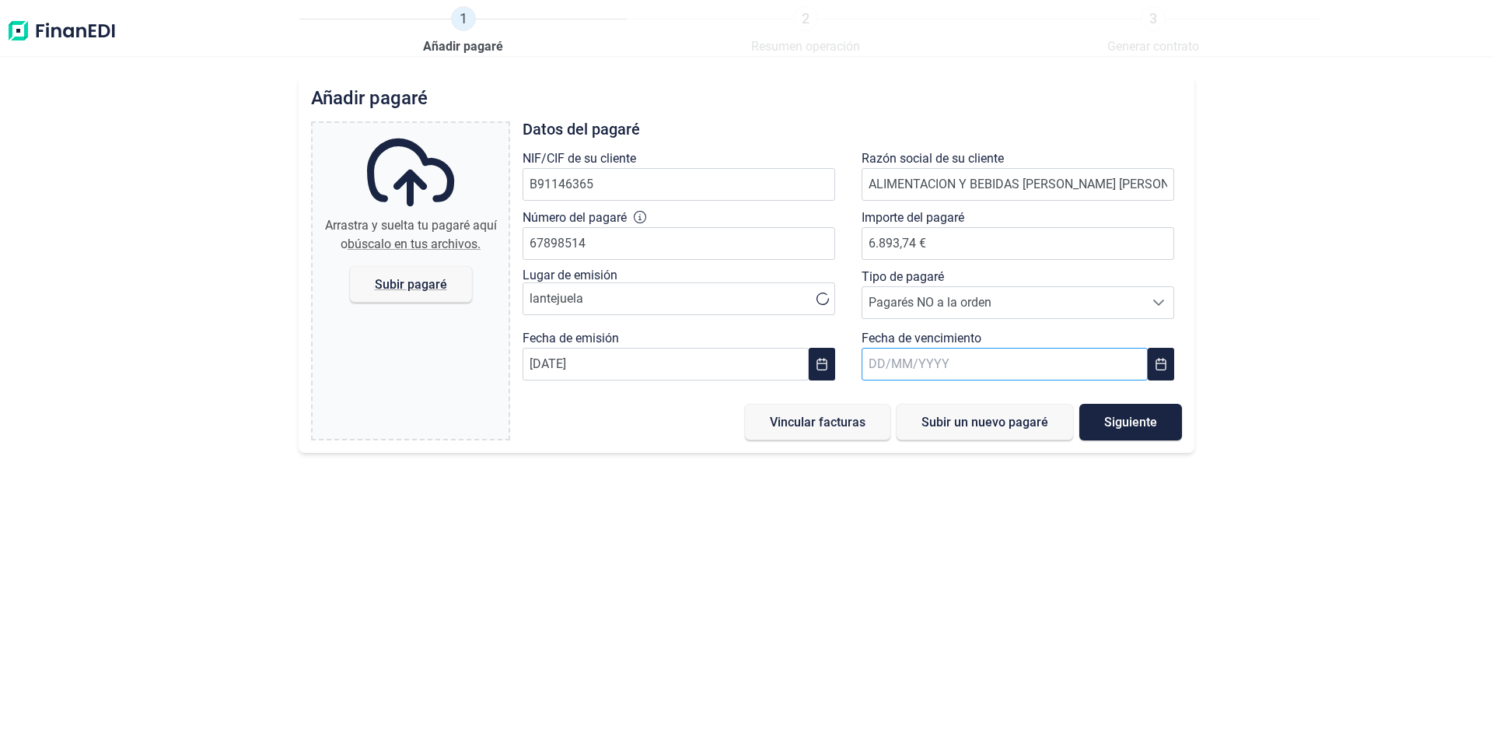
click at [904, 362] on input "text" at bounding box center [1005, 364] width 286 height 33
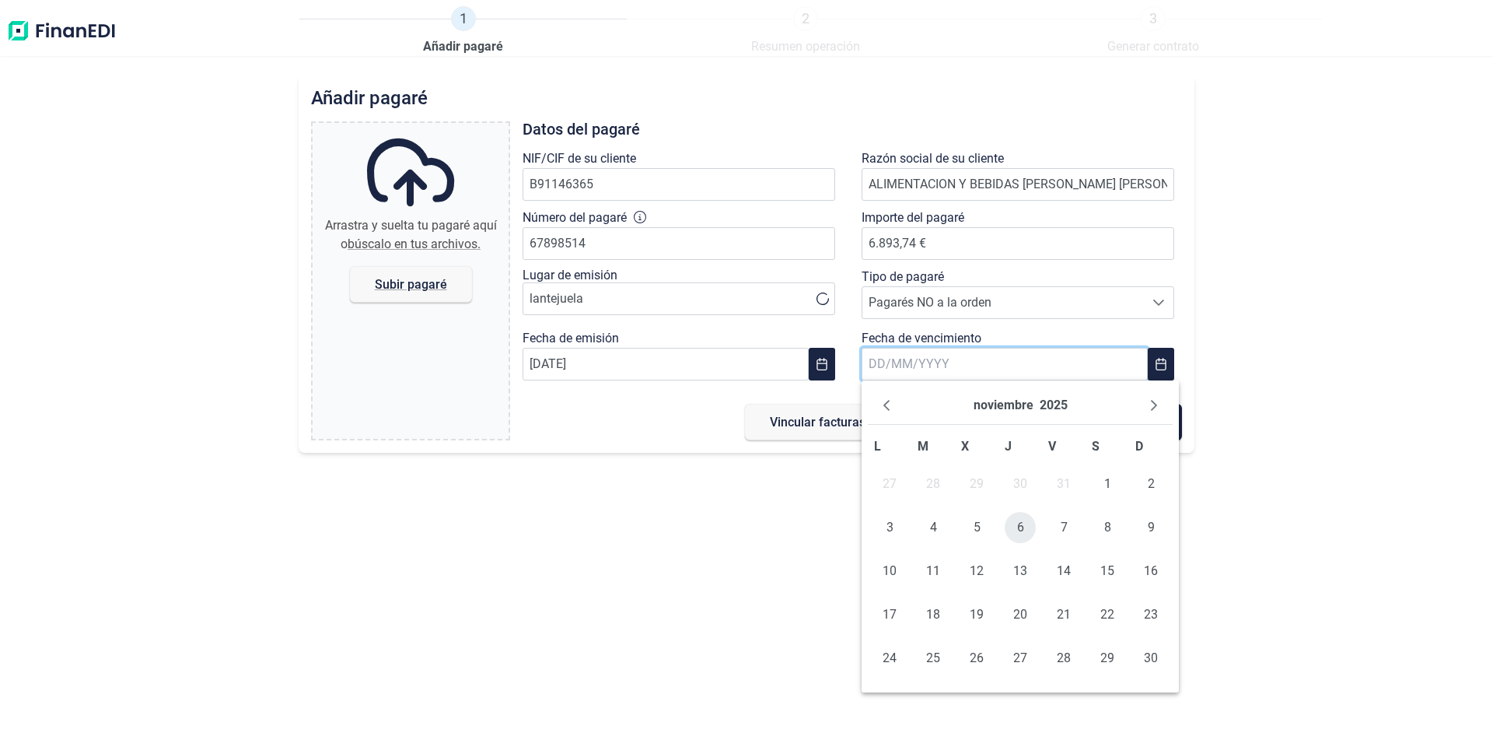
click at [1018, 526] on span "6" at bounding box center [1020, 527] width 31 height 31
type input "[DATE]"
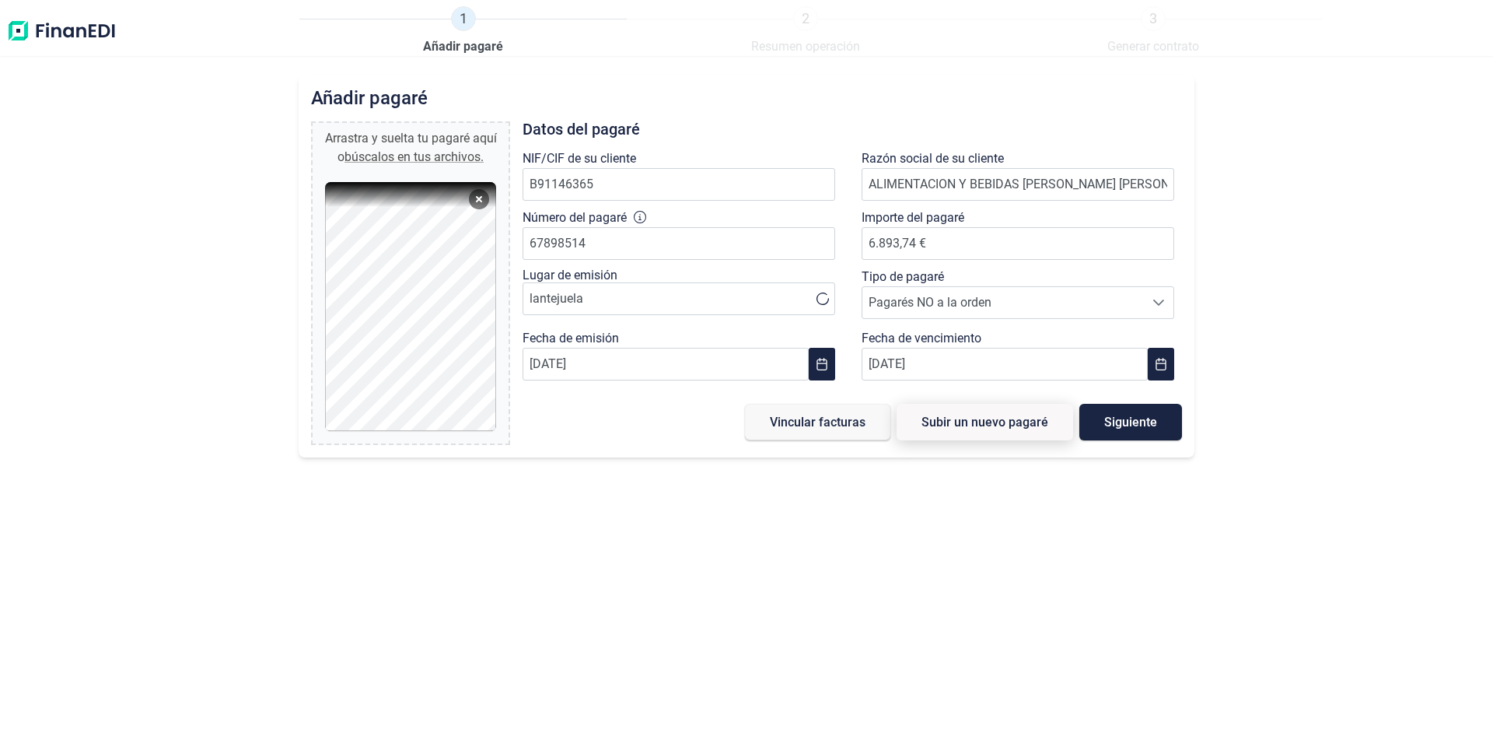
click at [959, 418] on span "Subir un nuevo pagaré" at bounding box center [985, 422] width 127 height 12
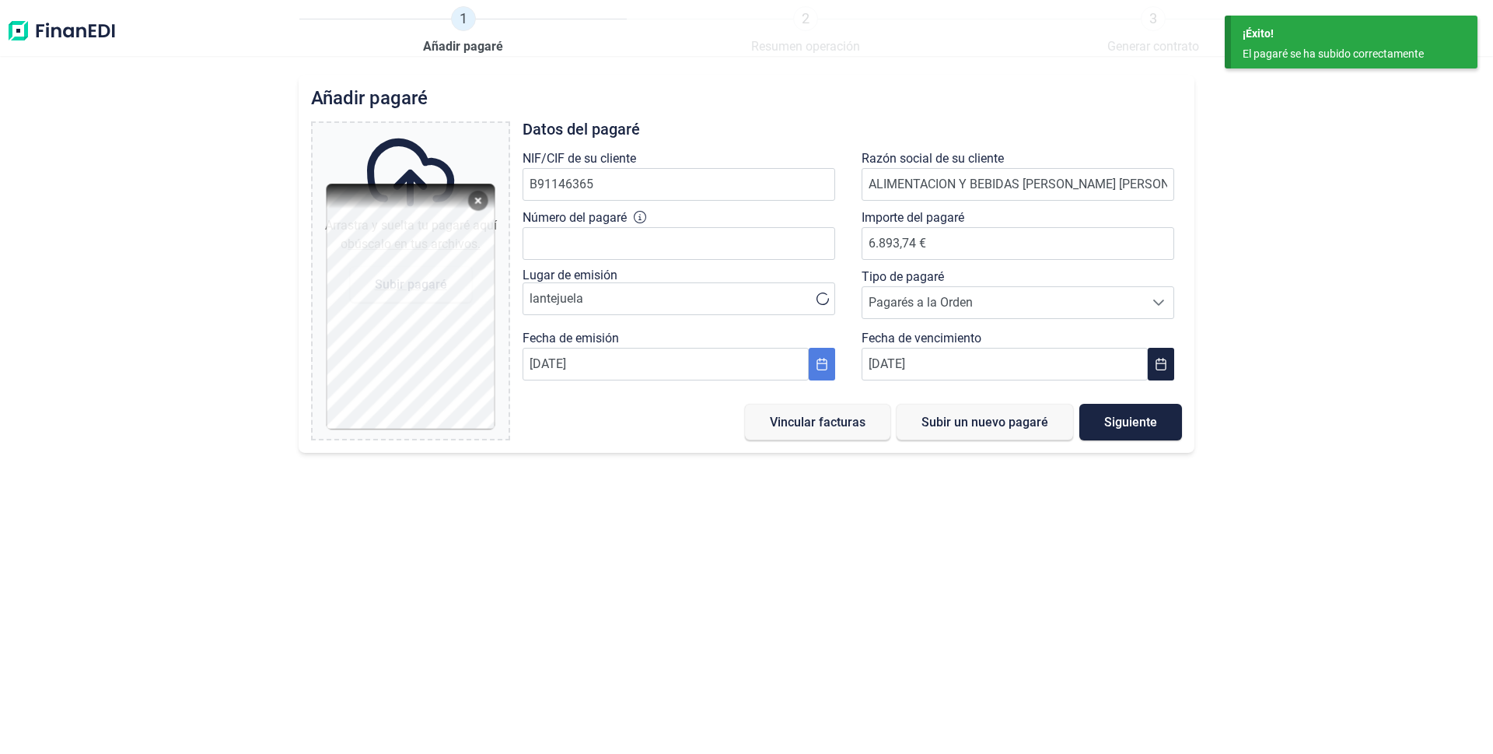
type input "0,00 €"
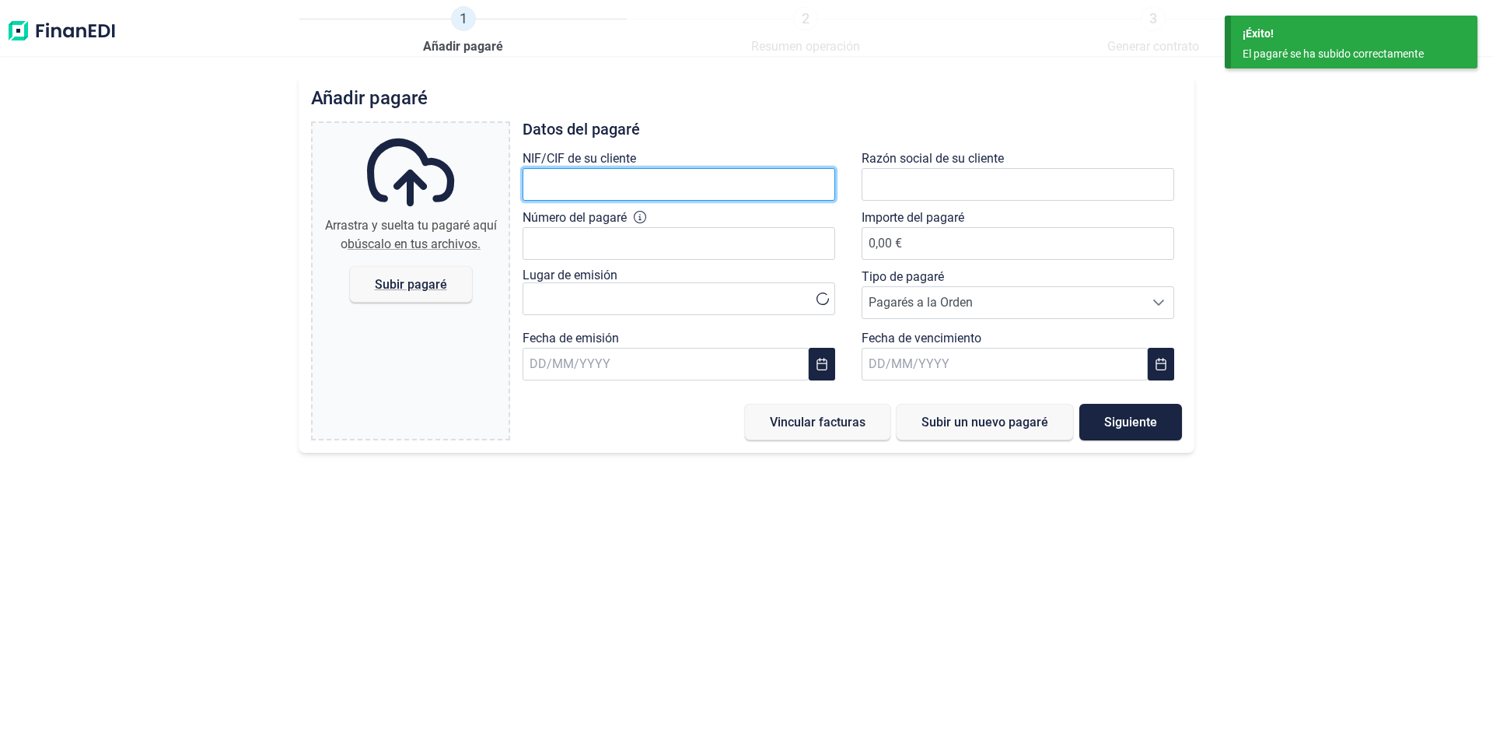
click at [597, 180] on input "text" at bounding box center [679, 184] width 313 height 33
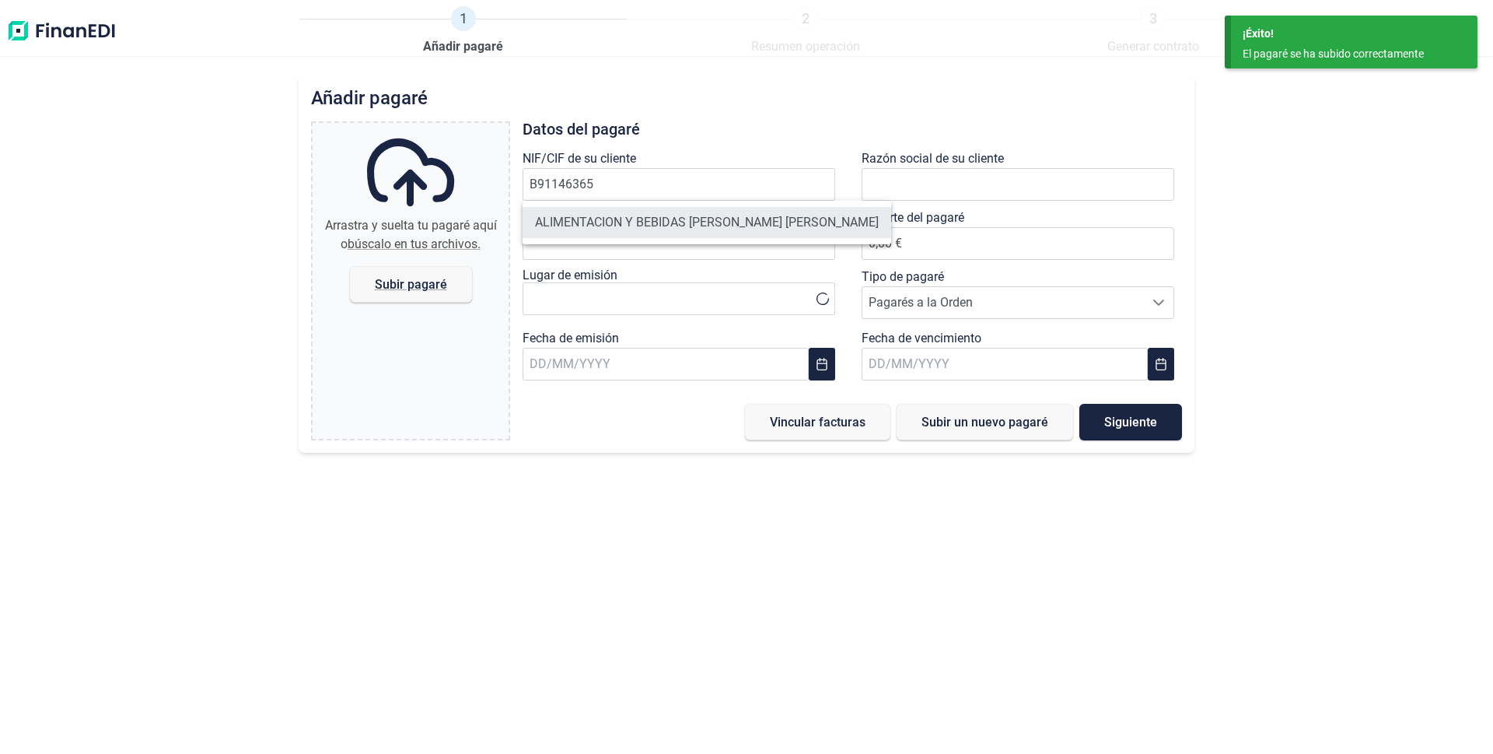
click at [642, 221] on li "ALIMENTACION Y BEBIDAS [PERSON_NAME] [PERSON_NAME]" at bounding box center [707, 222] width 369 height 31
type input "B91146365"
type input "ALIMENTACION Y BEBIDAS [PERSON_NAME] [PERSON_NAME]"
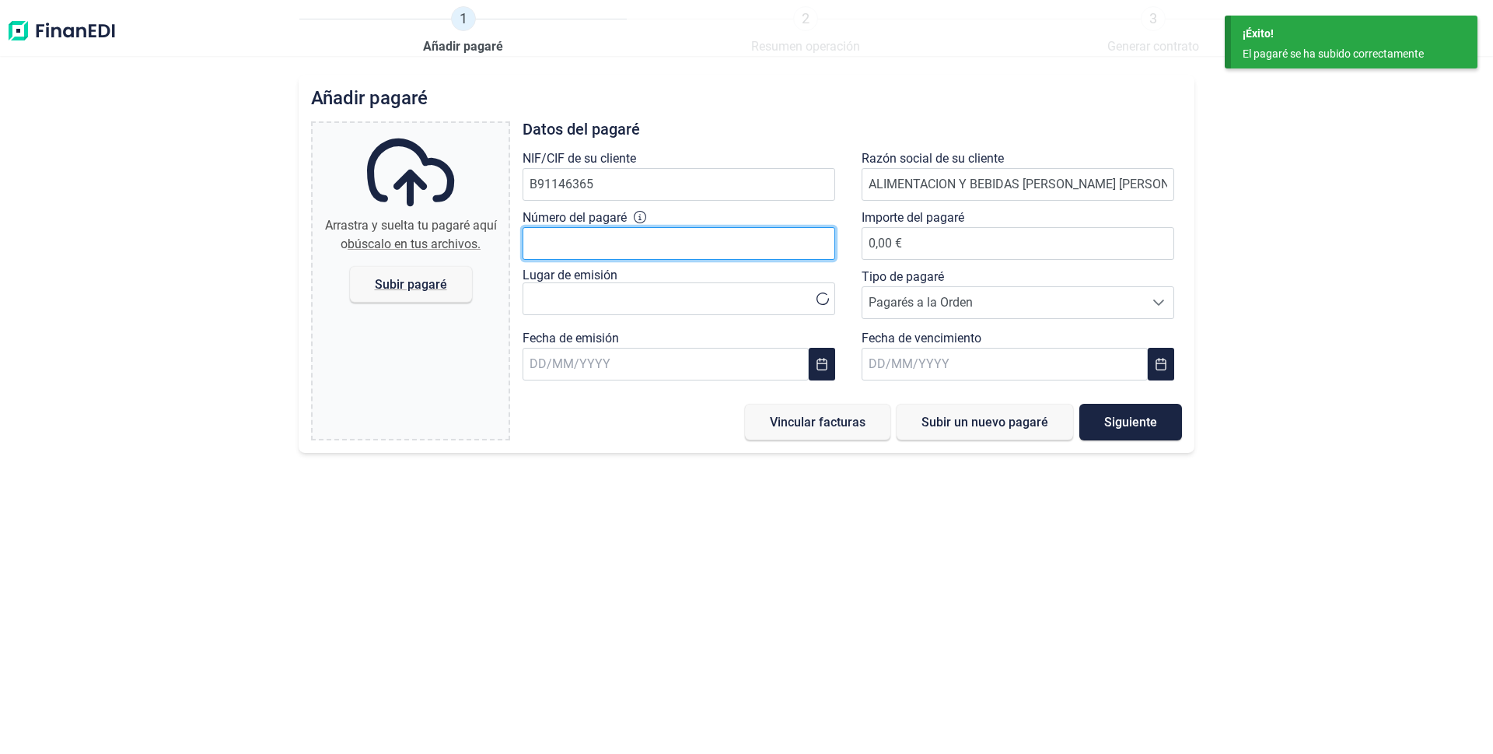
click at [622, 247] on input "Número del pagaré" at bounding box center [679, 243] width 313 height 33
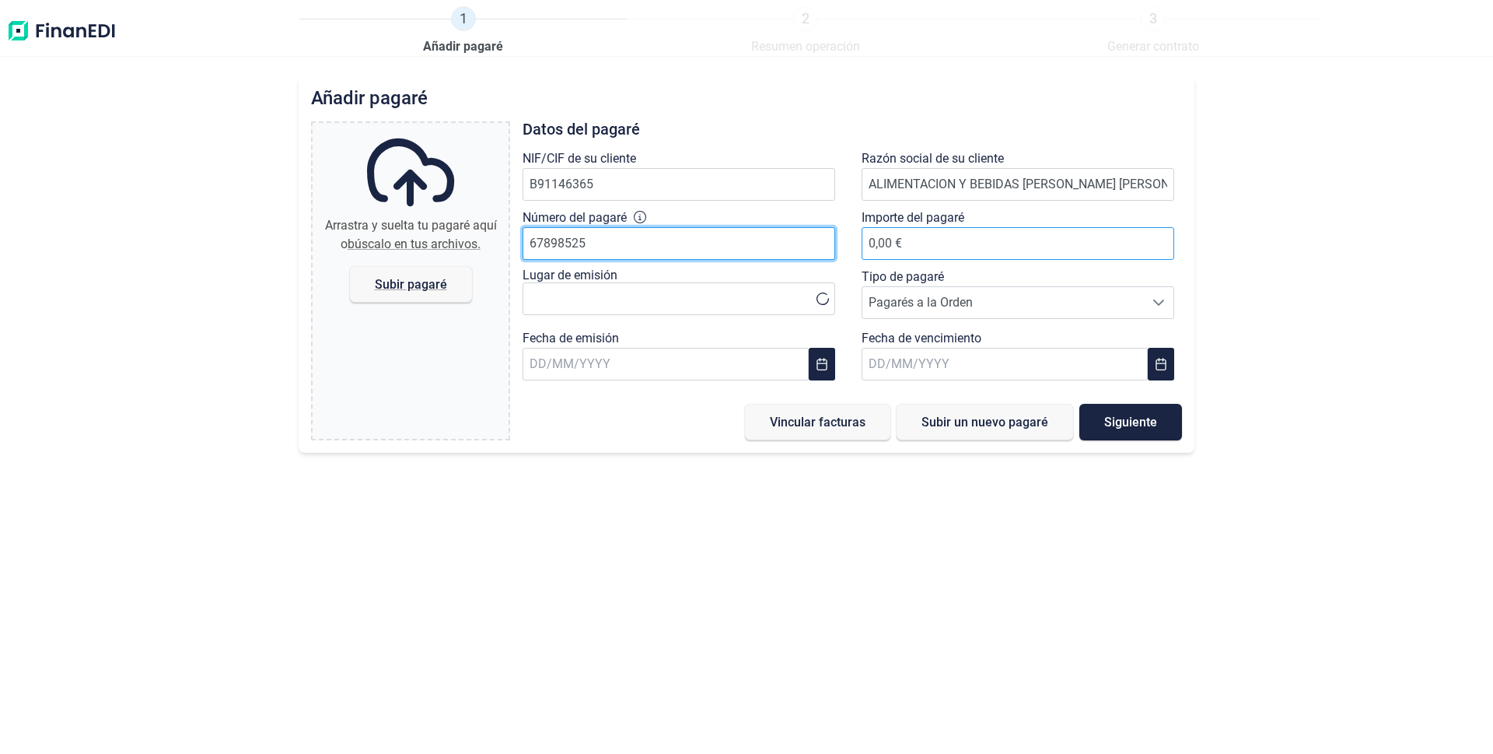
type input "67898525"
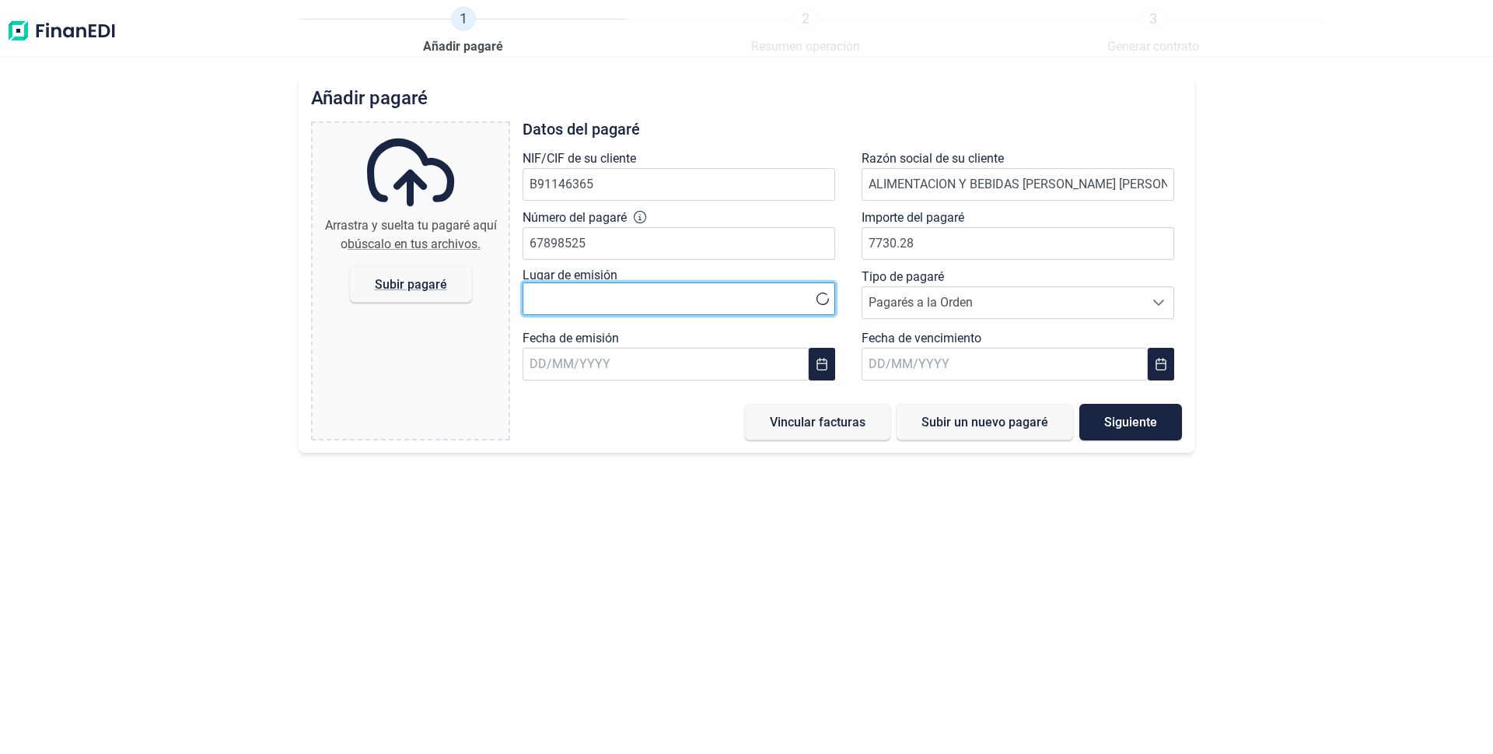
type input "7.730,28 €"
click at [714, 289] on input "text" at bounding box center [679, 298] width 313 height 33
type input "lantejuela"
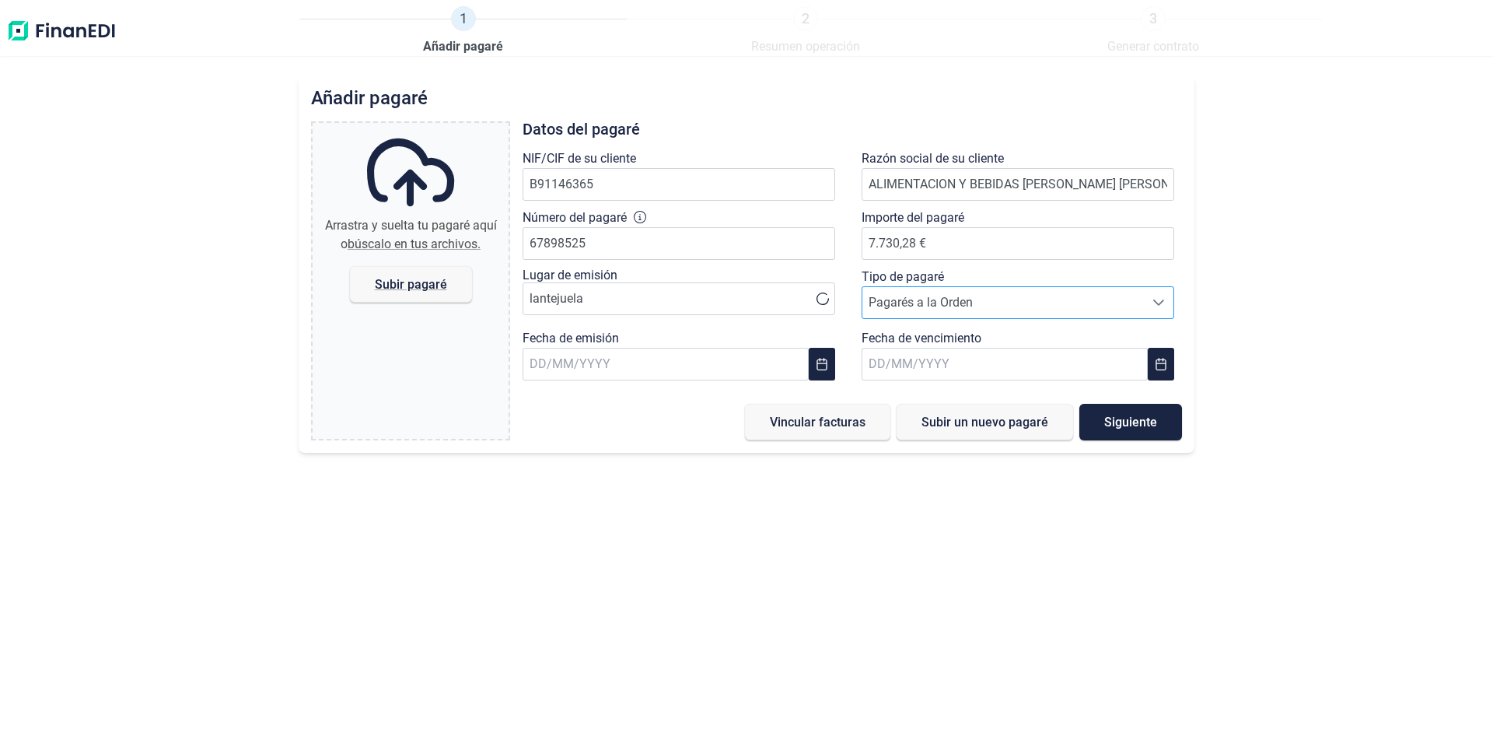
click at [979, 302] on span "Pagarés a la Orden" at bounding box center [1003, 302] width 282 height 31
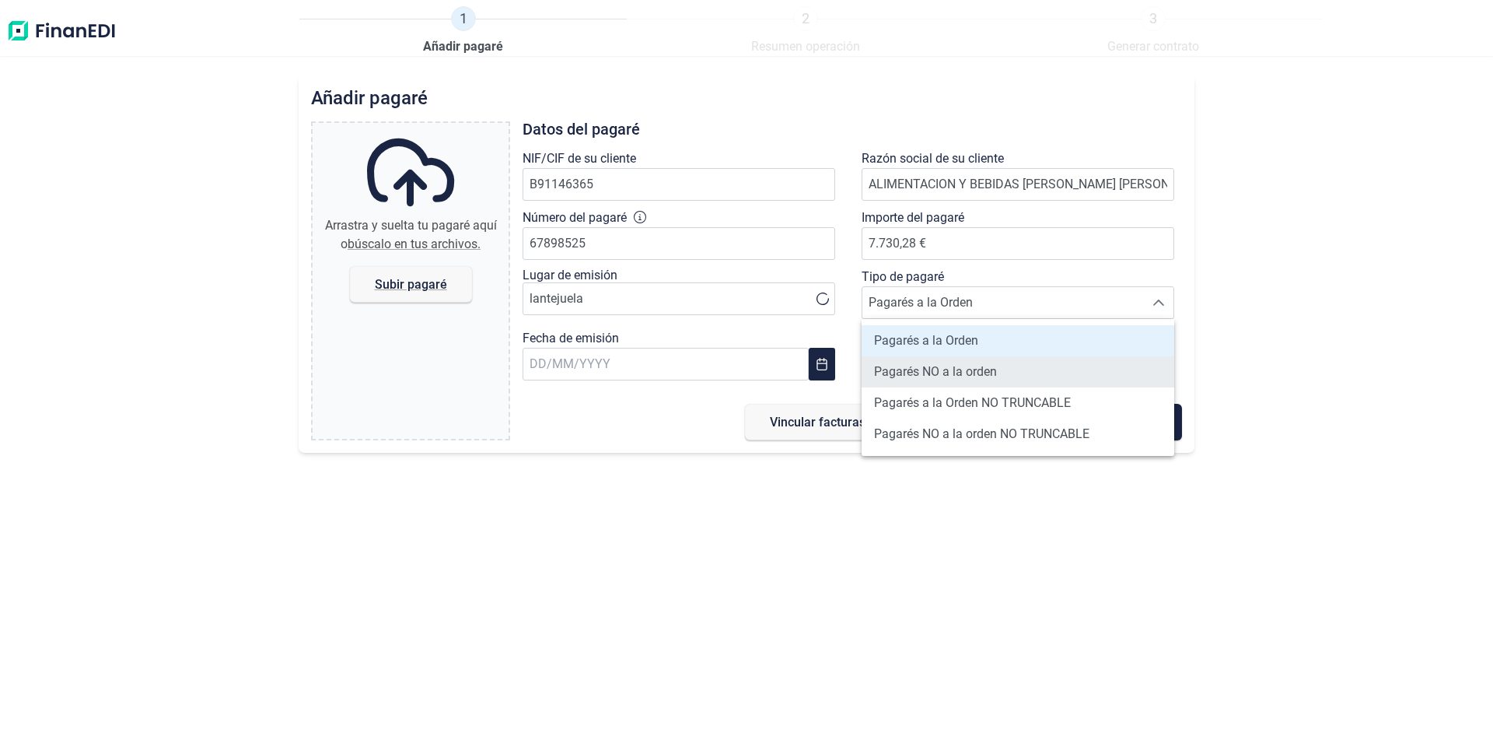
click at [925, 374] on span "Pagarés NO a la orden" at bounding box center [935, 371] width 123 height 19
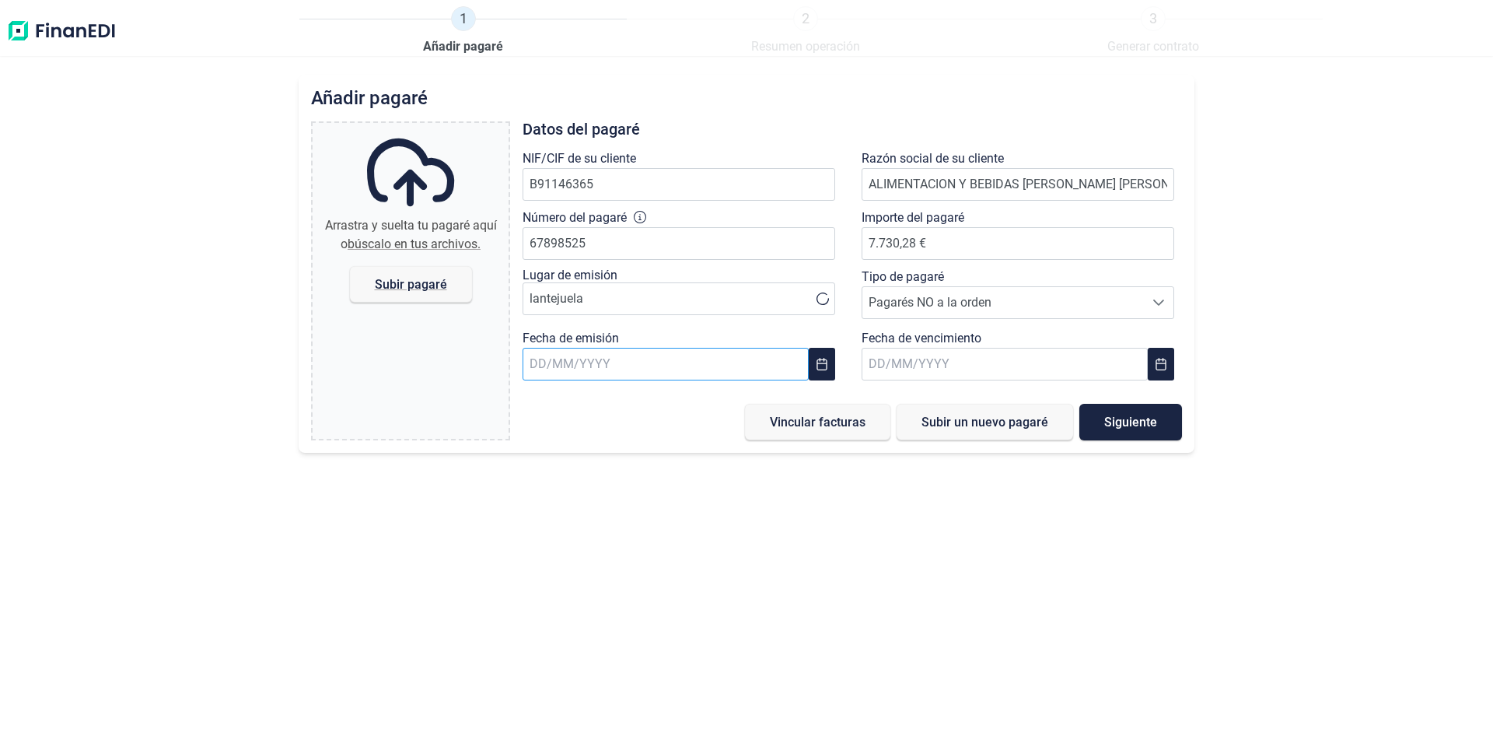
click at [685, 370] on input "text" at bounding box center [666, 364] width 286 height 33
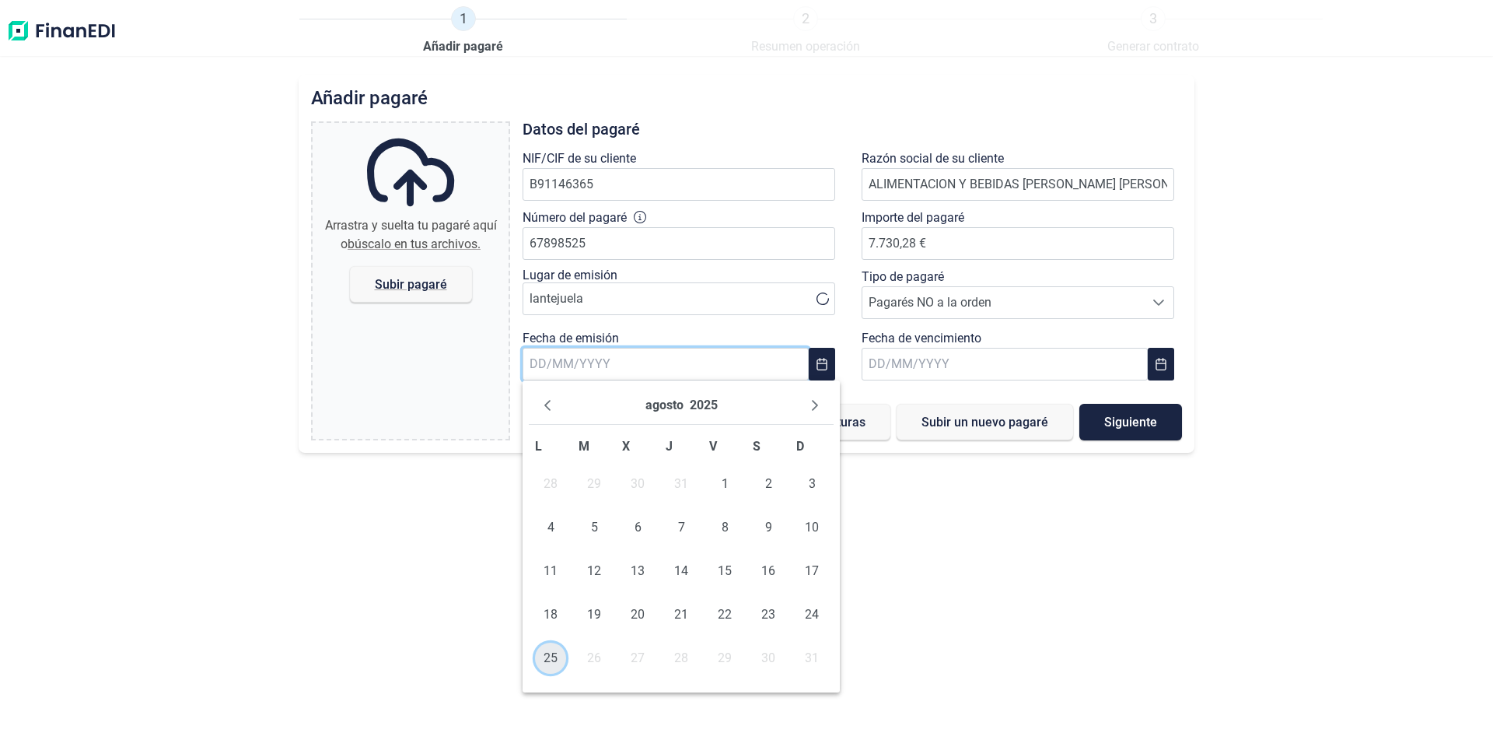
click at [550, 659] on span "25" at bounding box center [550, 657] width 31 height 31
type input "[DATE]"
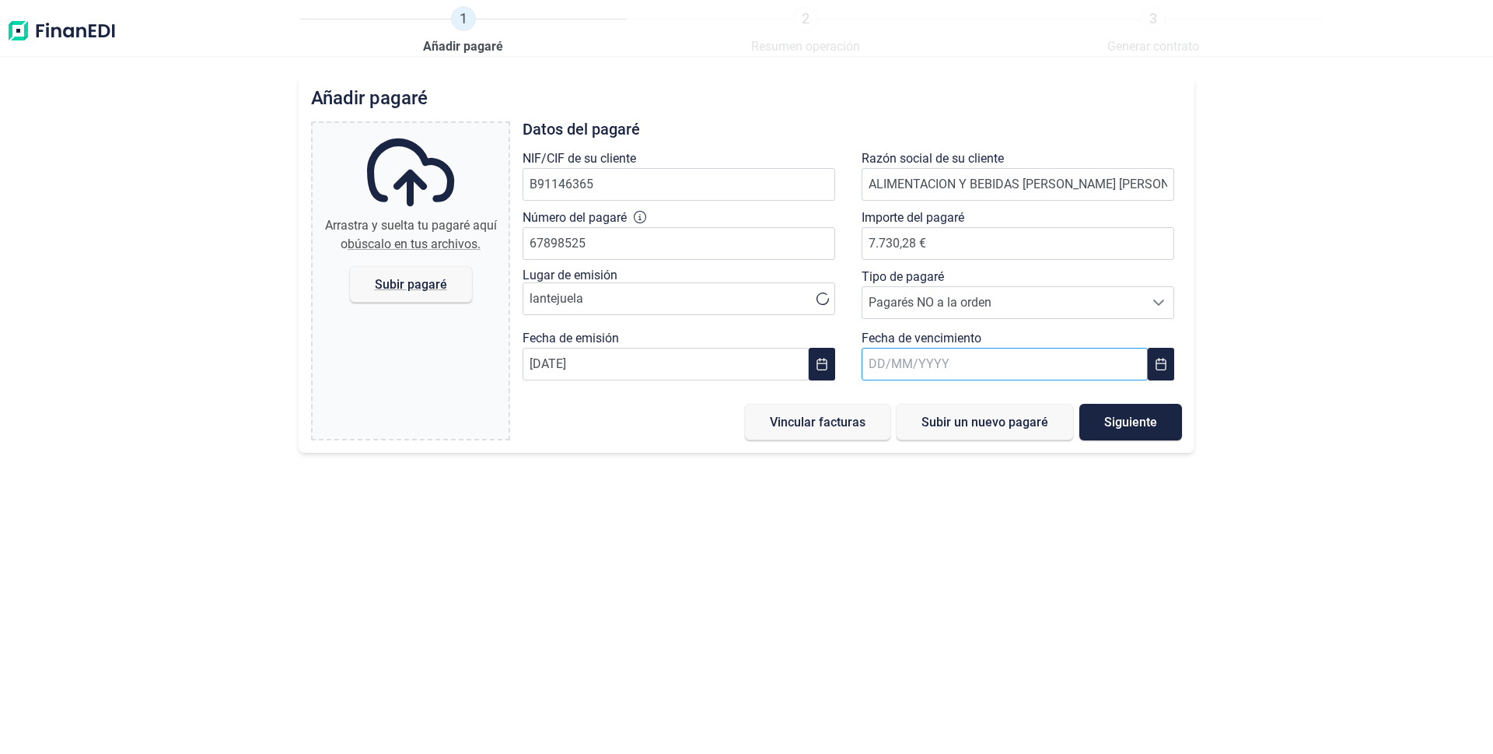
click at [927, 357] on input "text" at bounding box center [1005, 364] width 286 height 33
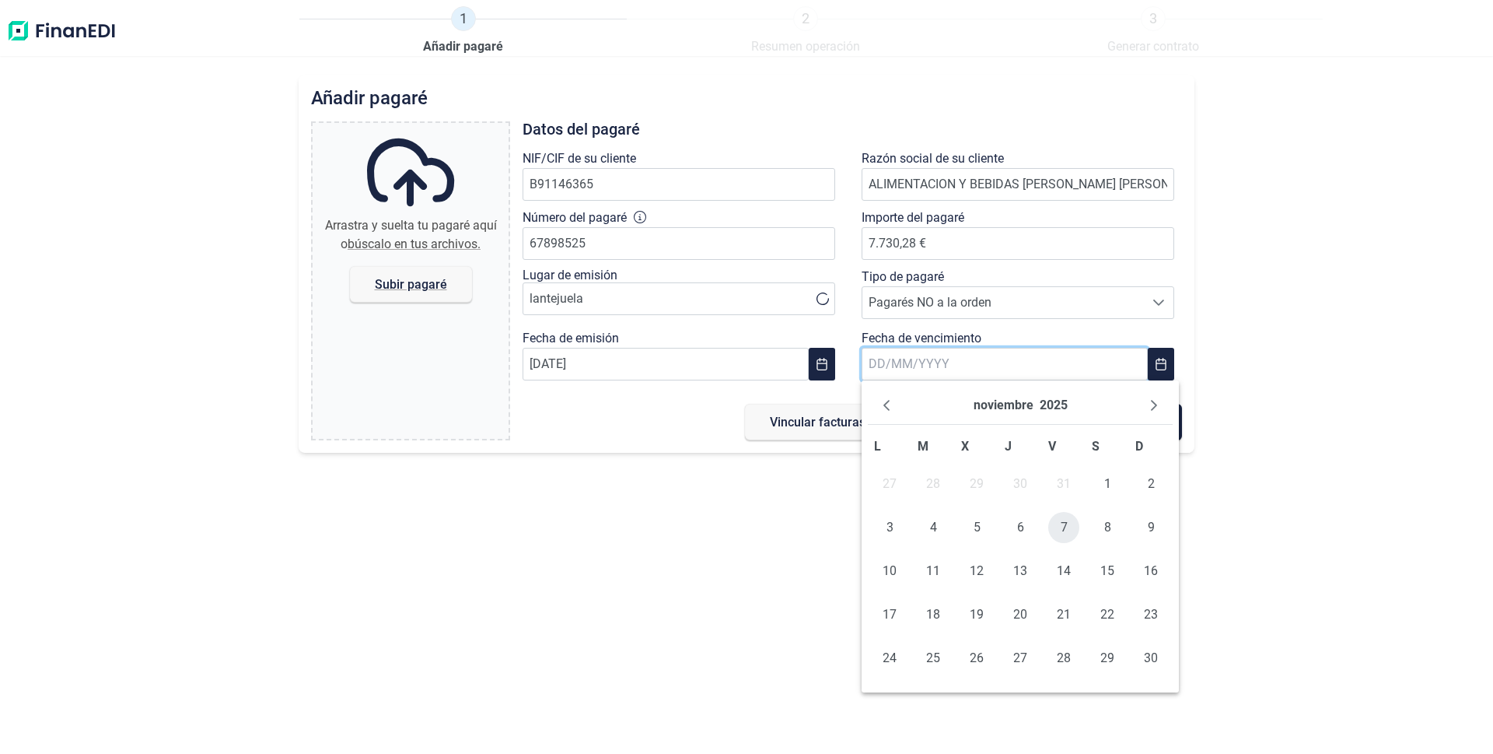
click at [1065, 525] on span "7" at bounding box center [1063, 527] width 31 height 31
type input "[DATE]"
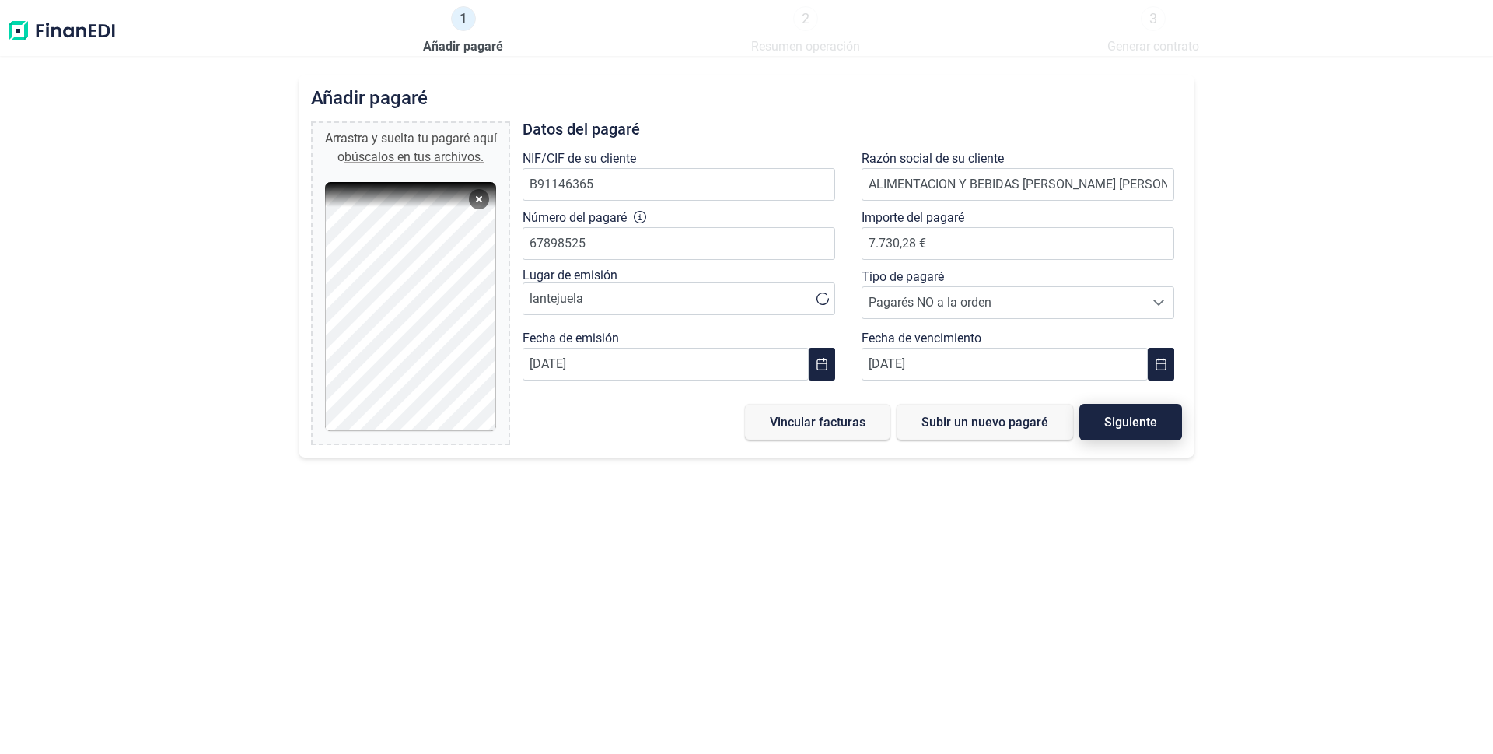
click at [1128, 420] on span "Siguiente" at bounding box center [1130, 422] width 53 height 12
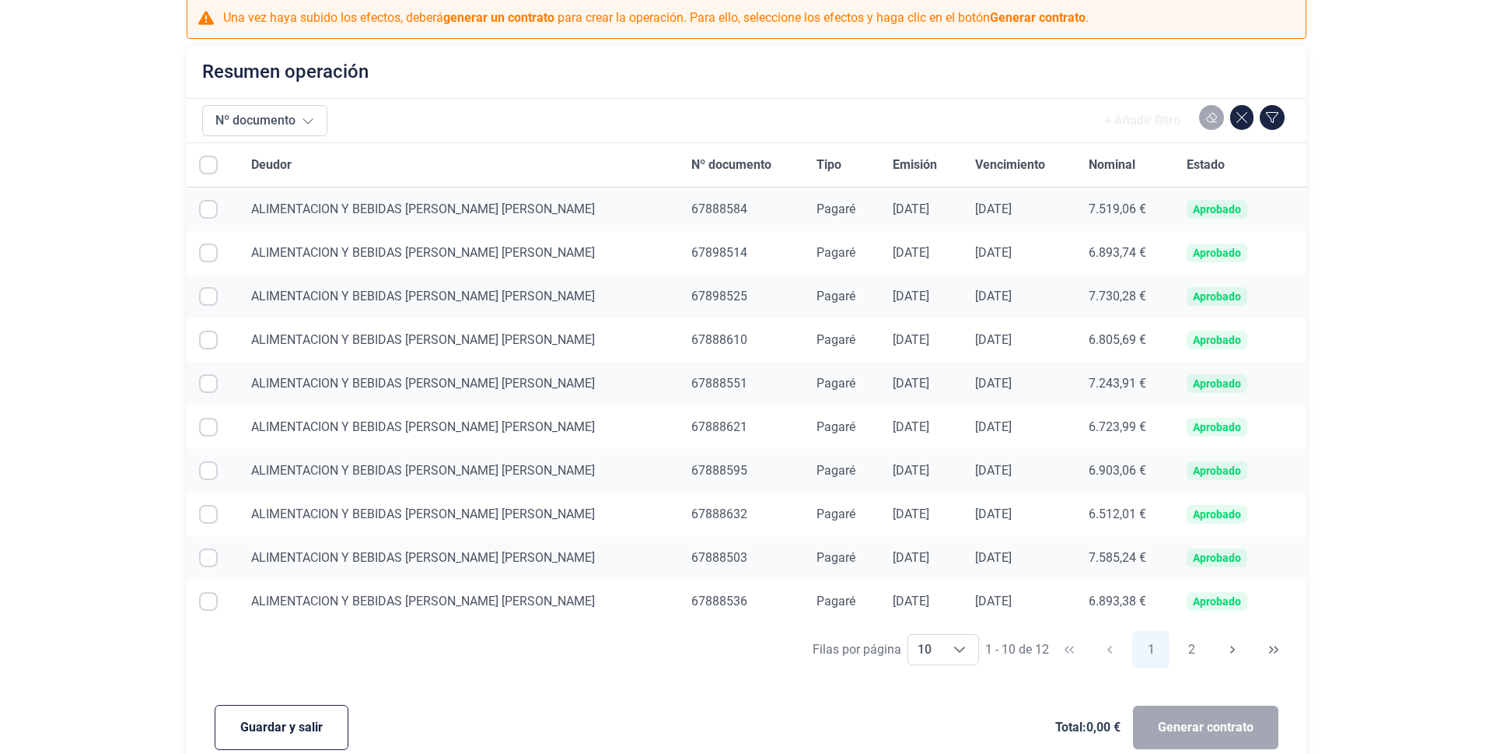
scroll to position [102, 0]
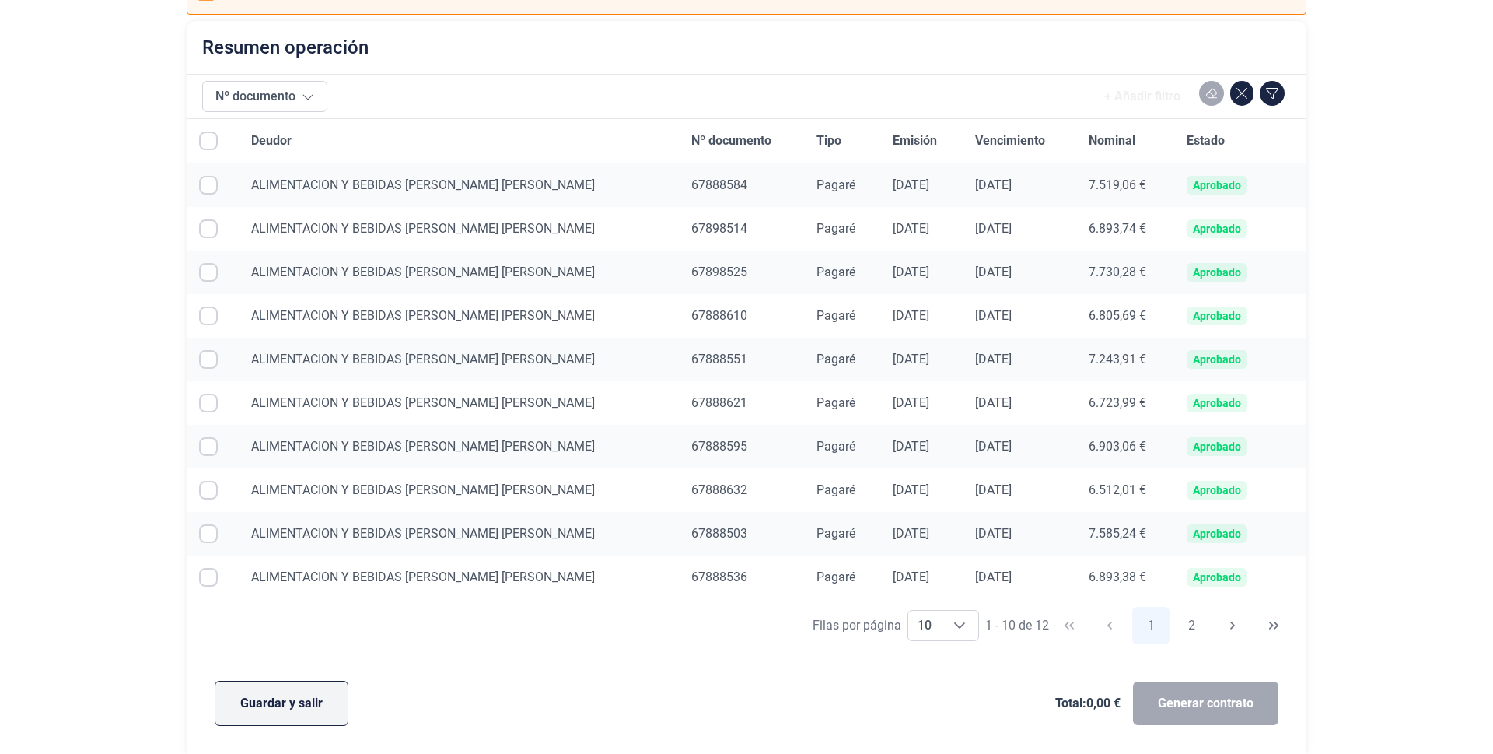
click at [276, 701] on span "Guardar y salir" at bounding box center [281, 703] width 82 height 19
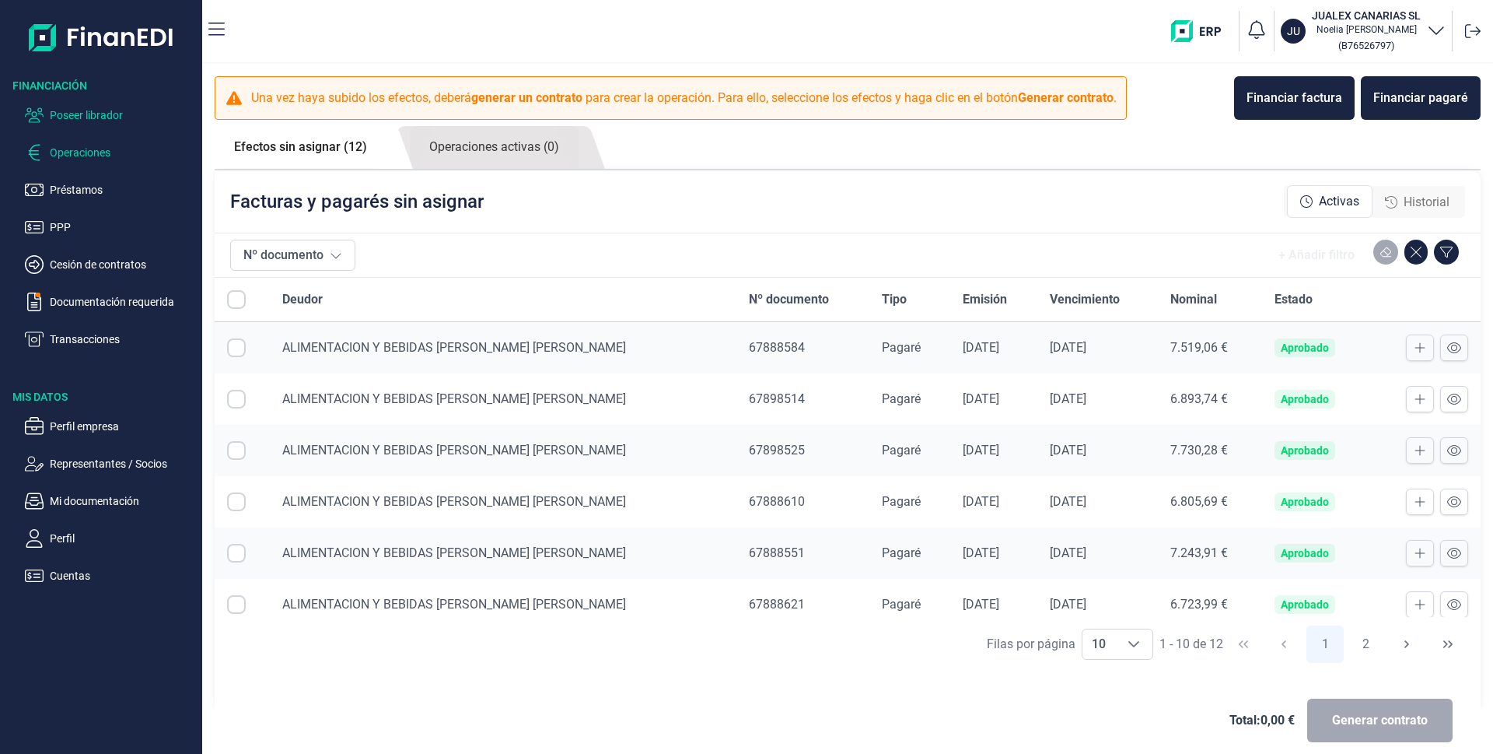
click at [77, 121] on p "Poseer librador" at bounding box center [123, 115] width 146 height 19
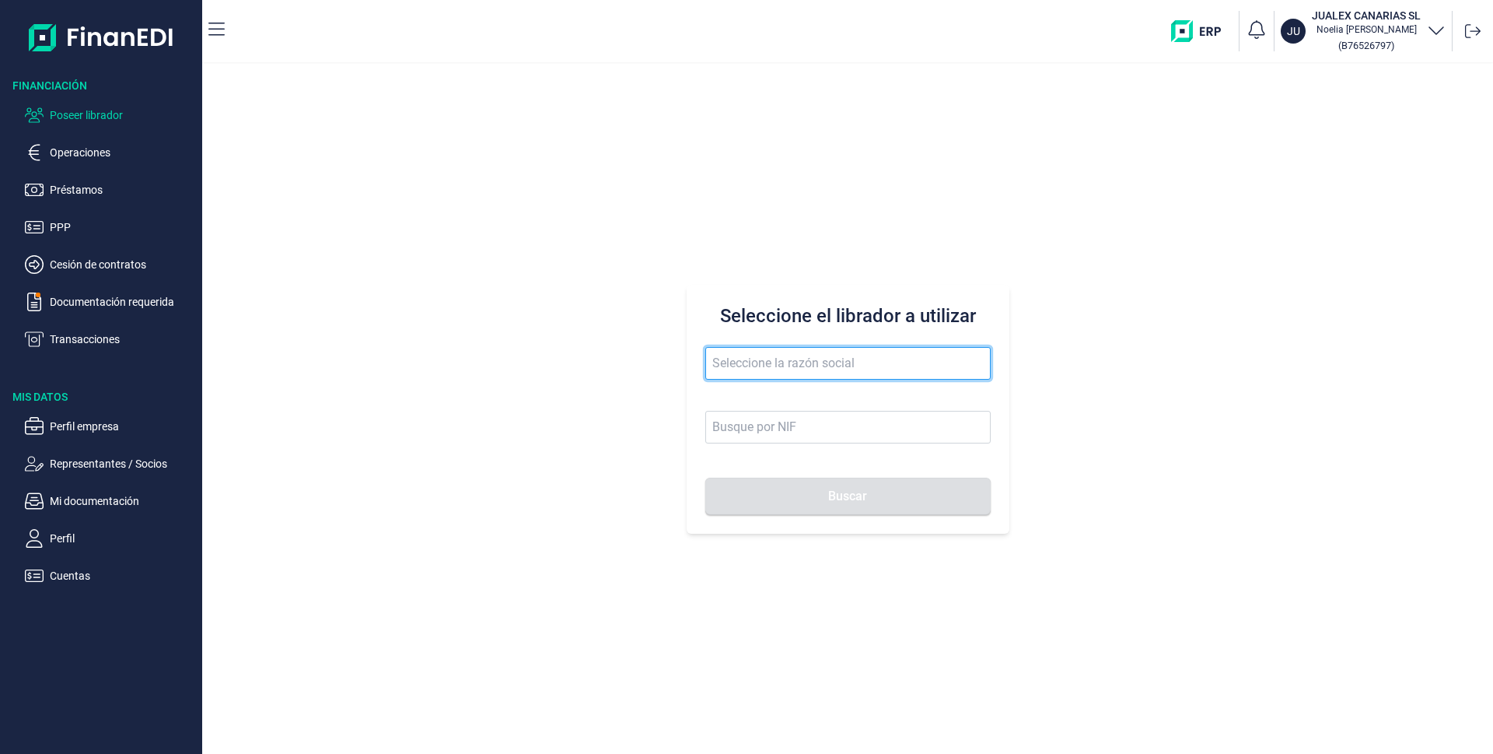
click at [725, 367] on input "text" at bounding box center [847, 363] width 285 height 33
click at [730, 356] on input "text" at bounding box center [847, 363] width 285 height 33
type input "a"
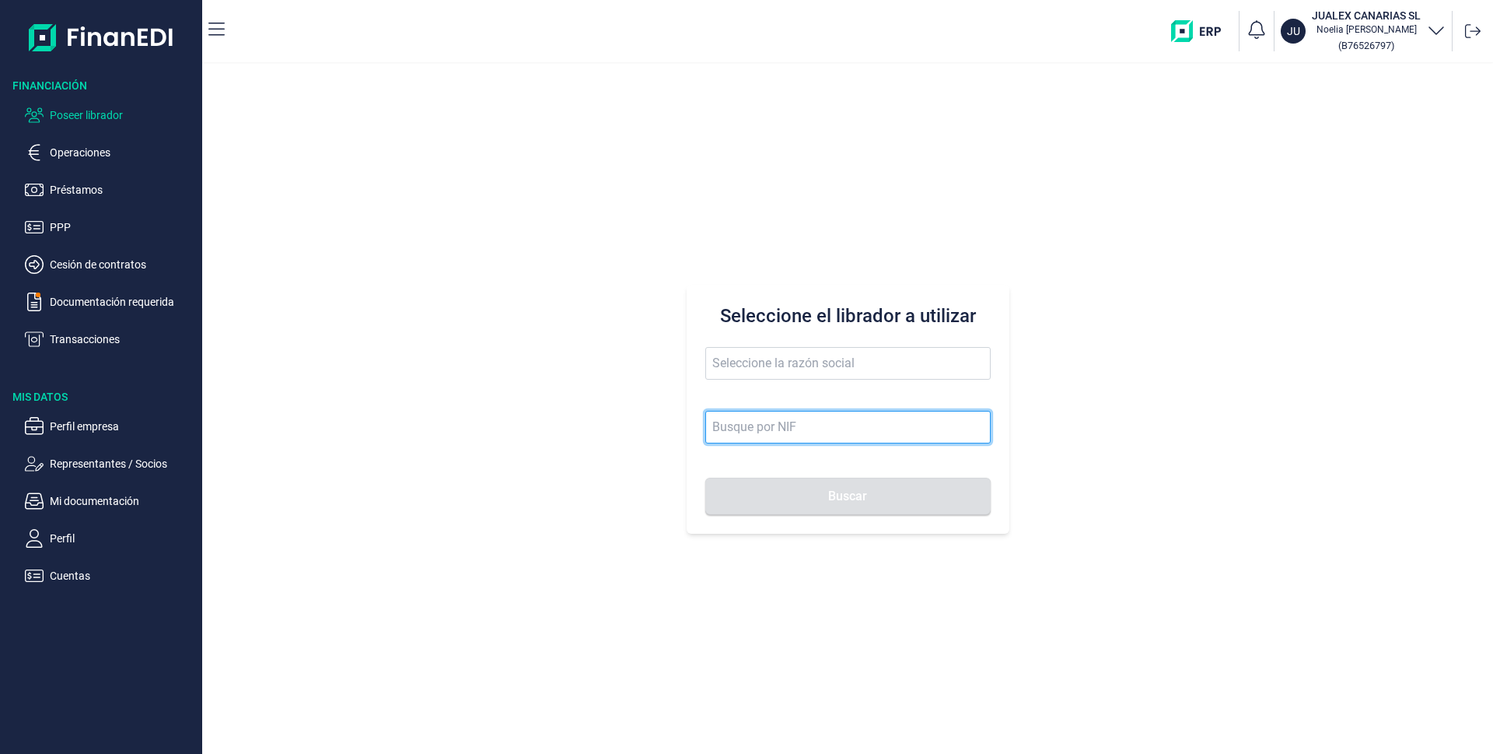
click at [757, 426] on input at bounding box center [847, 427] width 285 height 33
click at [802, 431] on input "b82545674" at bounding box center [847, 427] width 285 height 33
type input "b82545674"
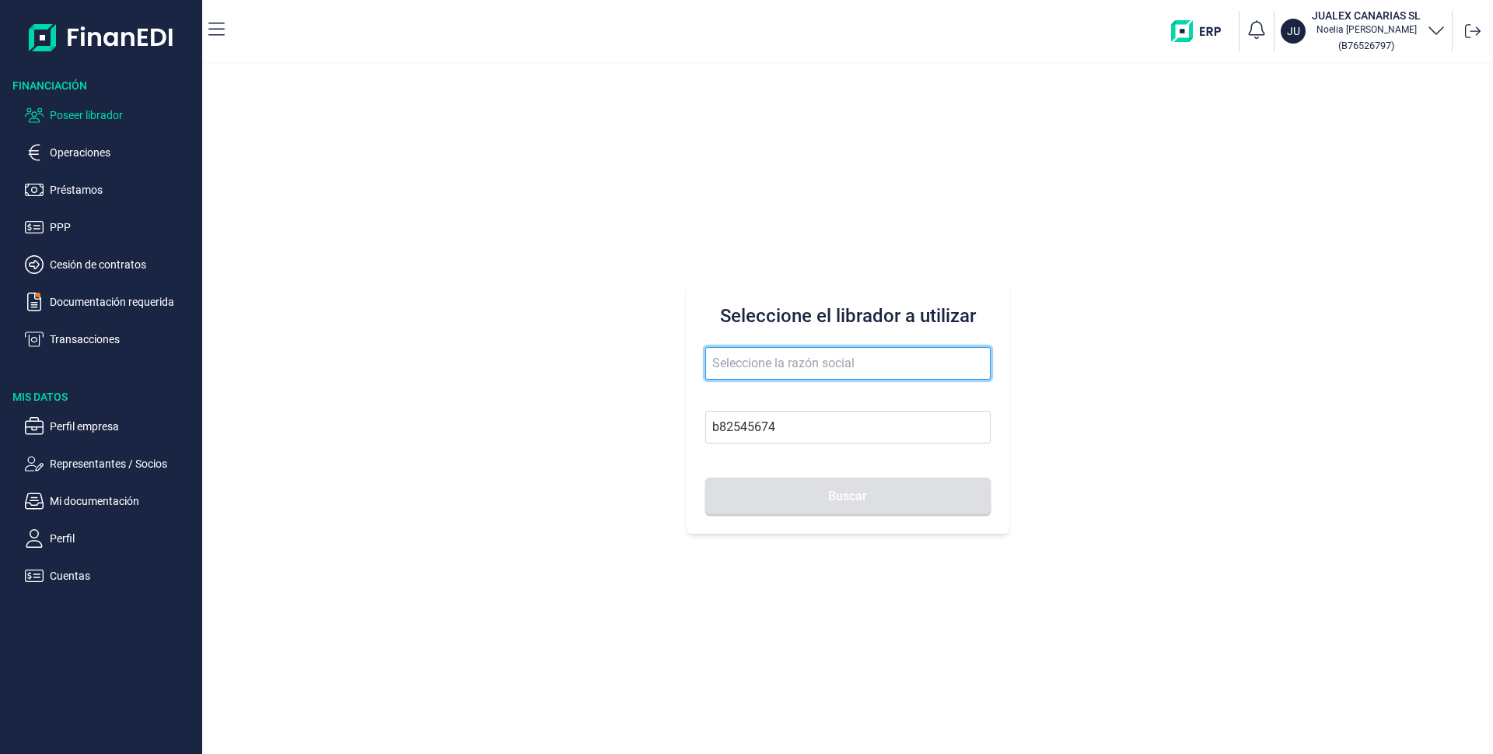
click at [811, 359] on input "text" at bounding box center [847, 363] width 285 height 33
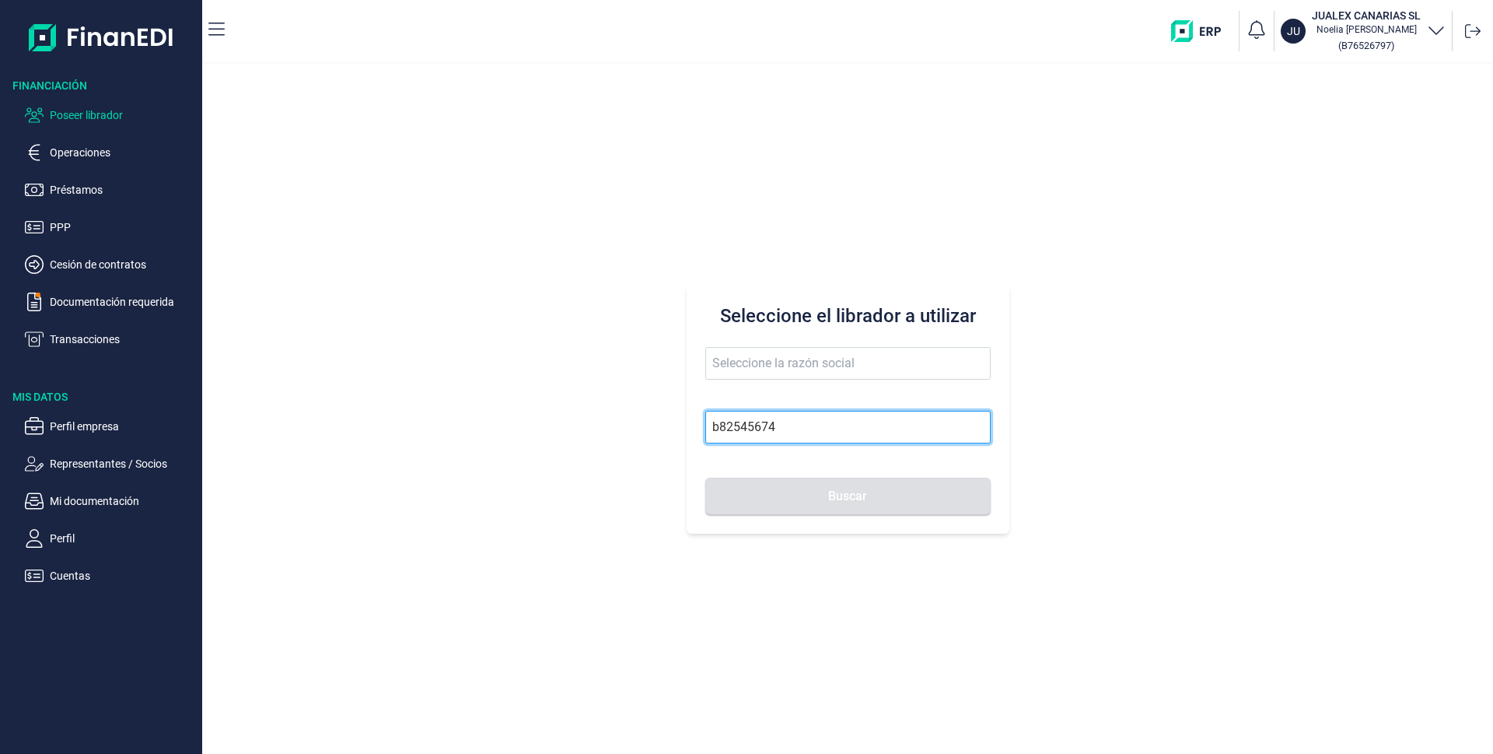
click at [775, 423] on input "b82545674" at bounding box center [847, 427] width 285 height 33
click at [824, 498] on button "Buscar" at bounding box center [847, 495] width 285 height 37
click at [649, 431] on div "Seleccione el librador a utilizar b82545674 Buscar" at bounding box center [847, 409] width 1291 height 690
drag, startPoint x: 778, startPoint y: 432, endPoint x: 677, endPoint y: 434, distance: 101.1
click at [677, 434] on div "Seleccione el librador a utilizar b82545674 Buscar" at bounding box center [847, 409] width 1291 height 690
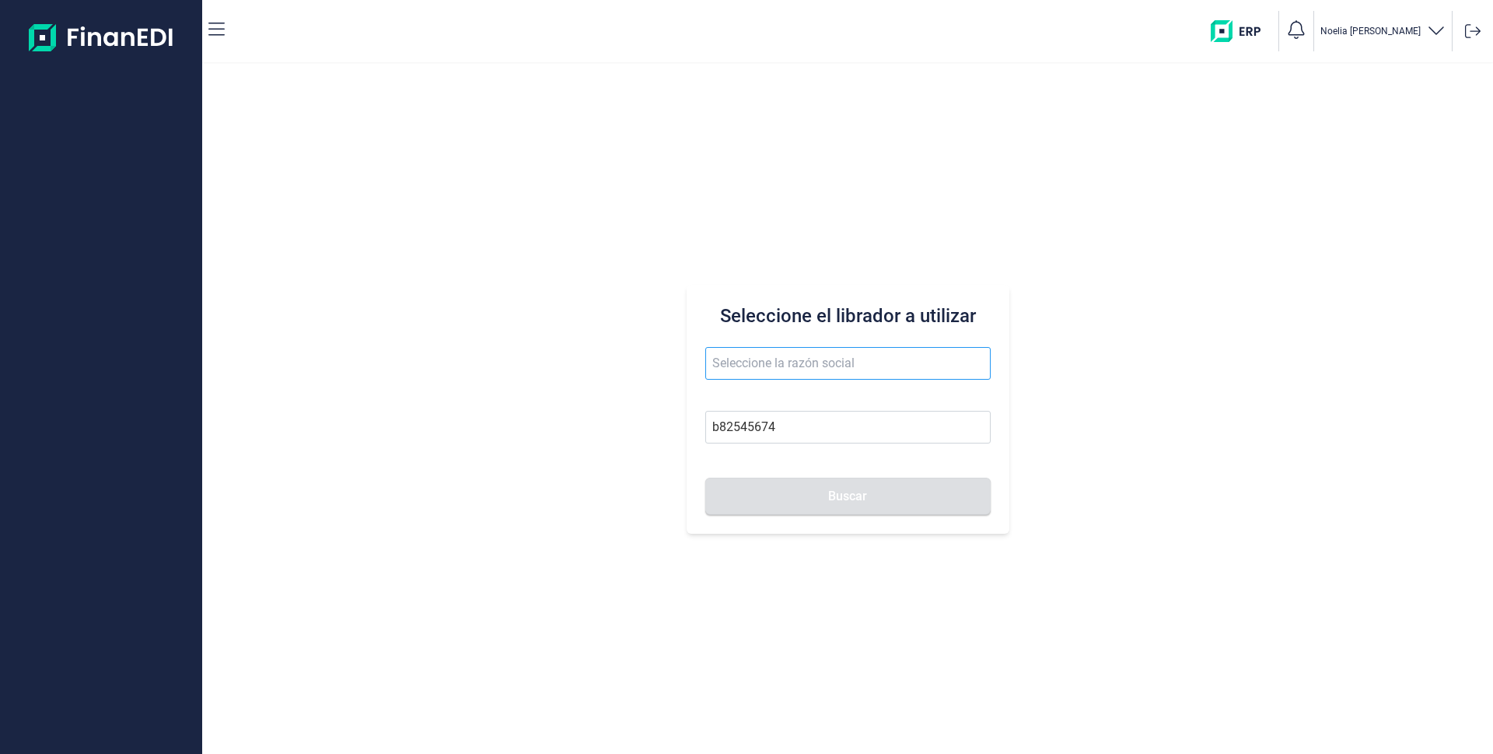
type input "b82545674"
click at [880, 359] on input "text" at bounding box center [847, 363] width 285 height 33
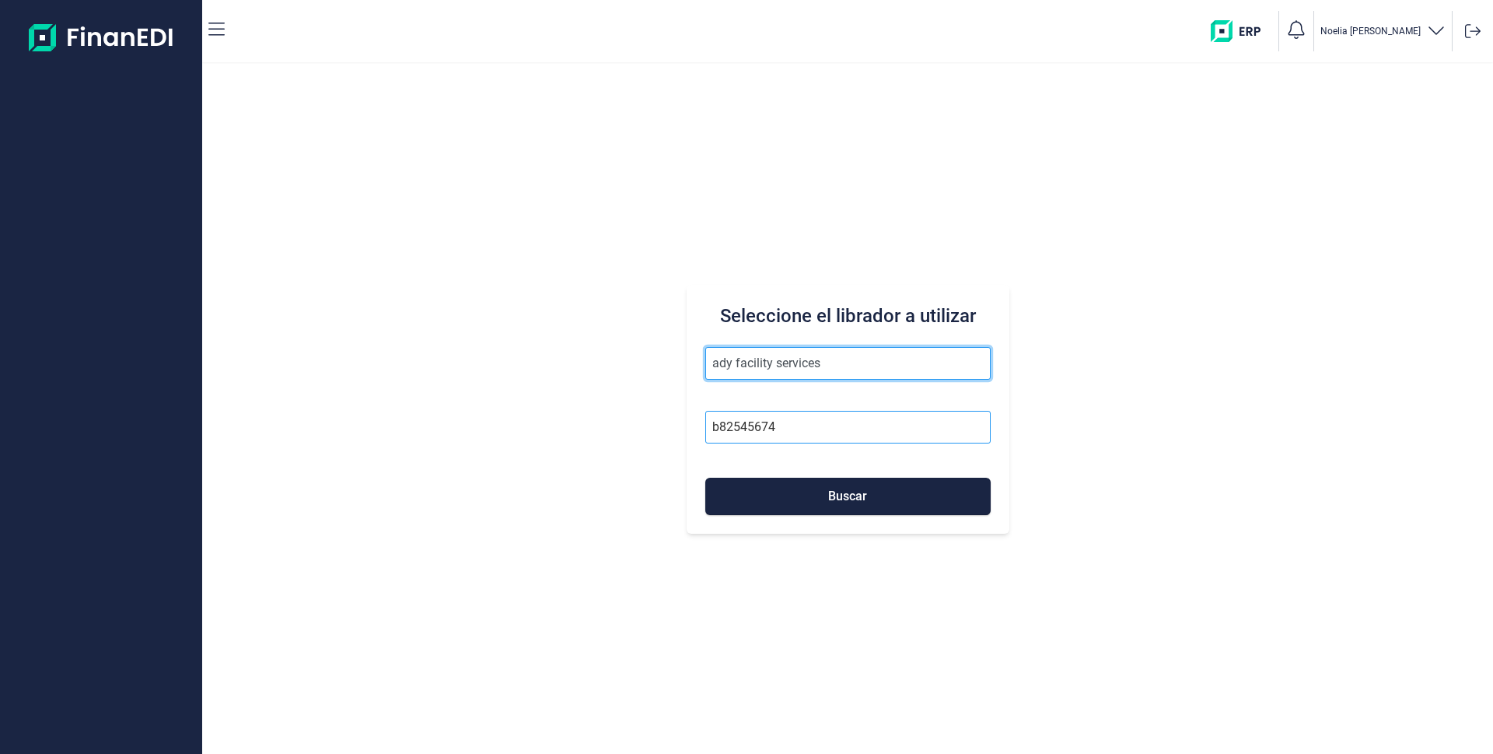
type input "ady facility services"
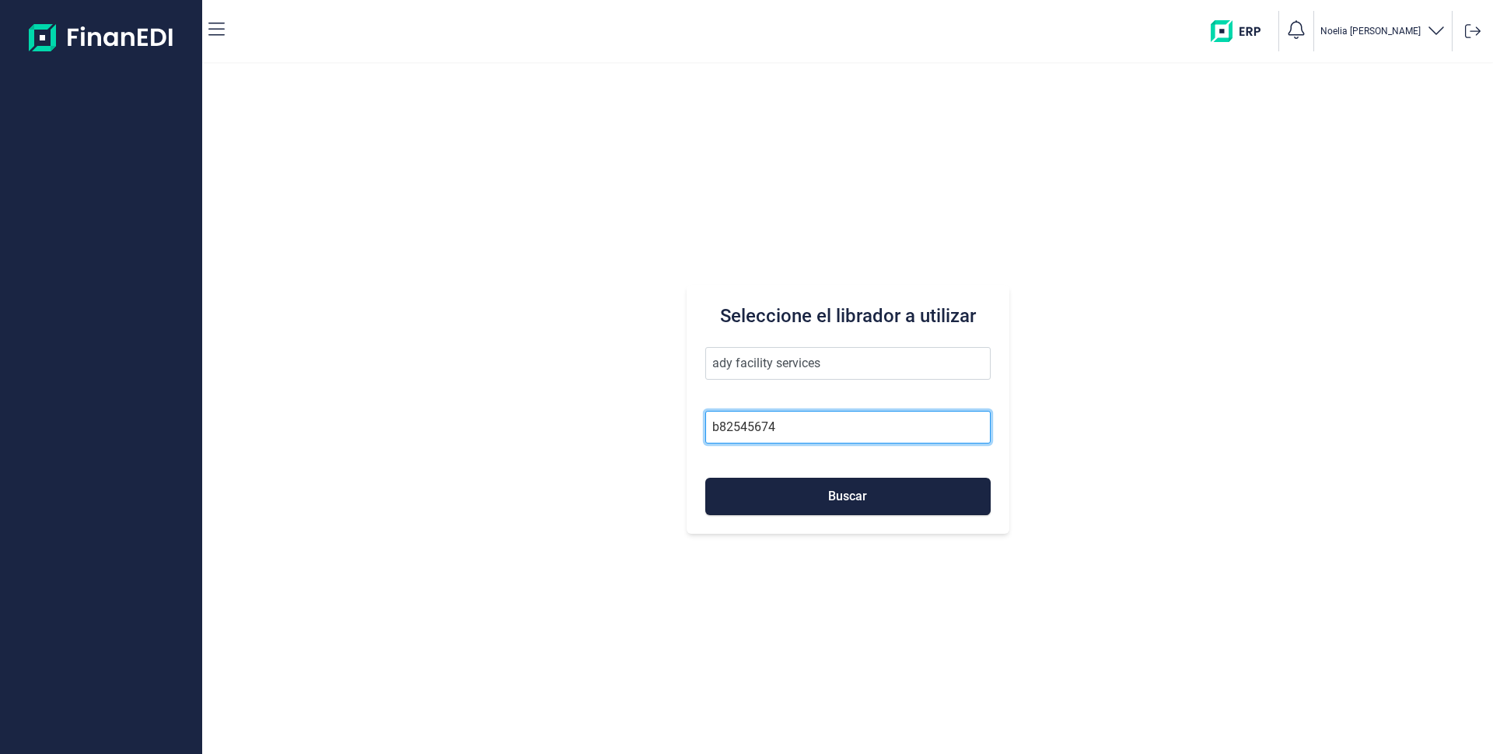
click at [796, 432] on input "b82545674" at bounding box center [847, 427] width 285 height 33
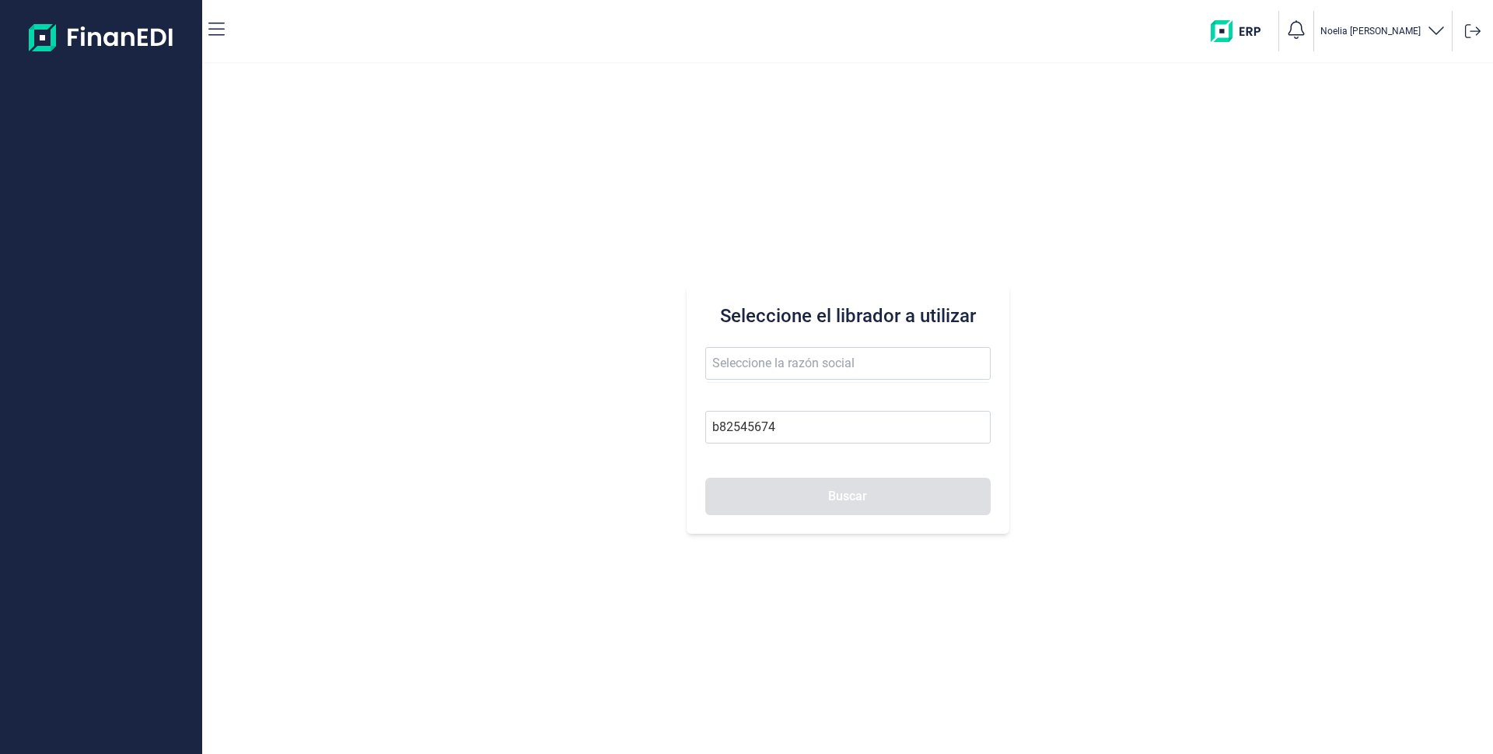
click at [823, 493] on button "Buscar" at bounding box center [847, 495] width 285 height 37
